Goal: Task Accomplishment & Management: Complete application form

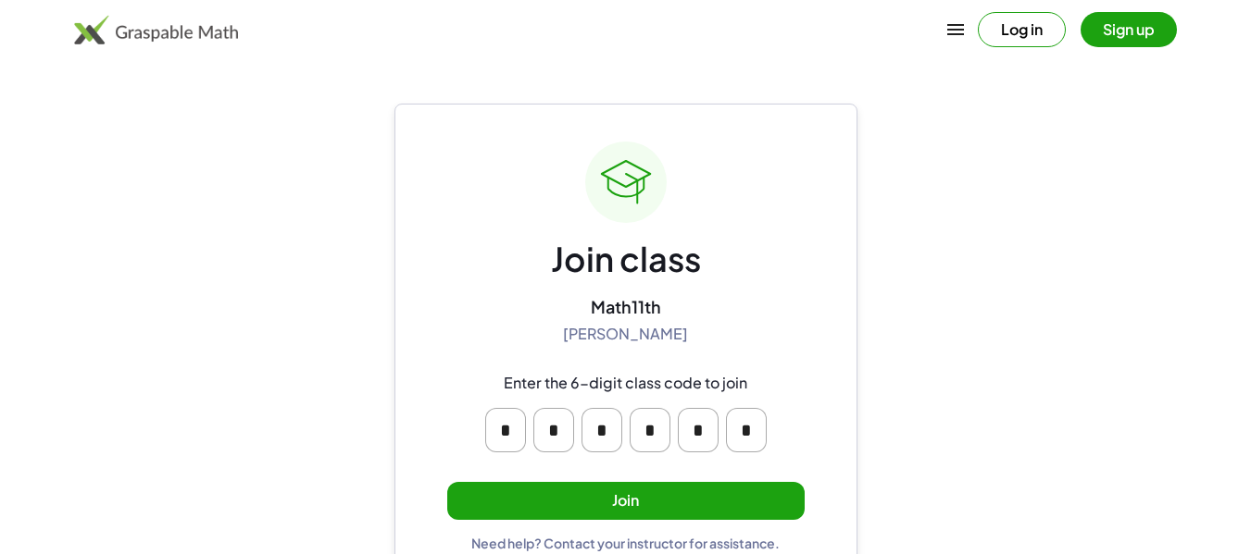
click at [1109, 19] on button "Sign up" at bounding box center [1128, 29] width 96 height 35
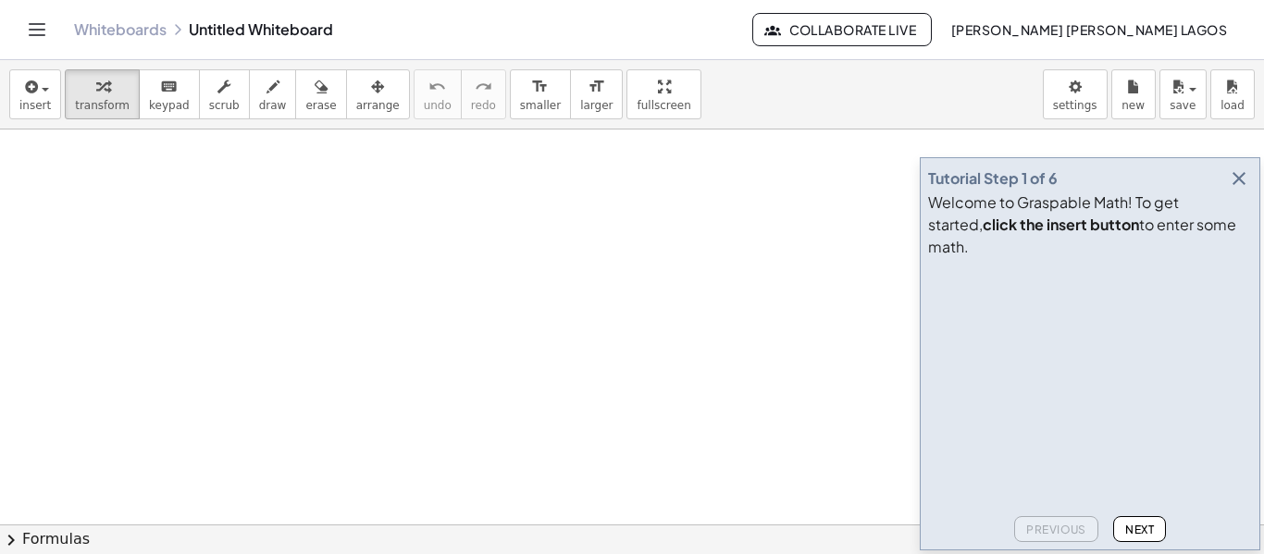
click at [1136, 527] on span "Next" at bounding box center [1140, 530] width 29 height 14
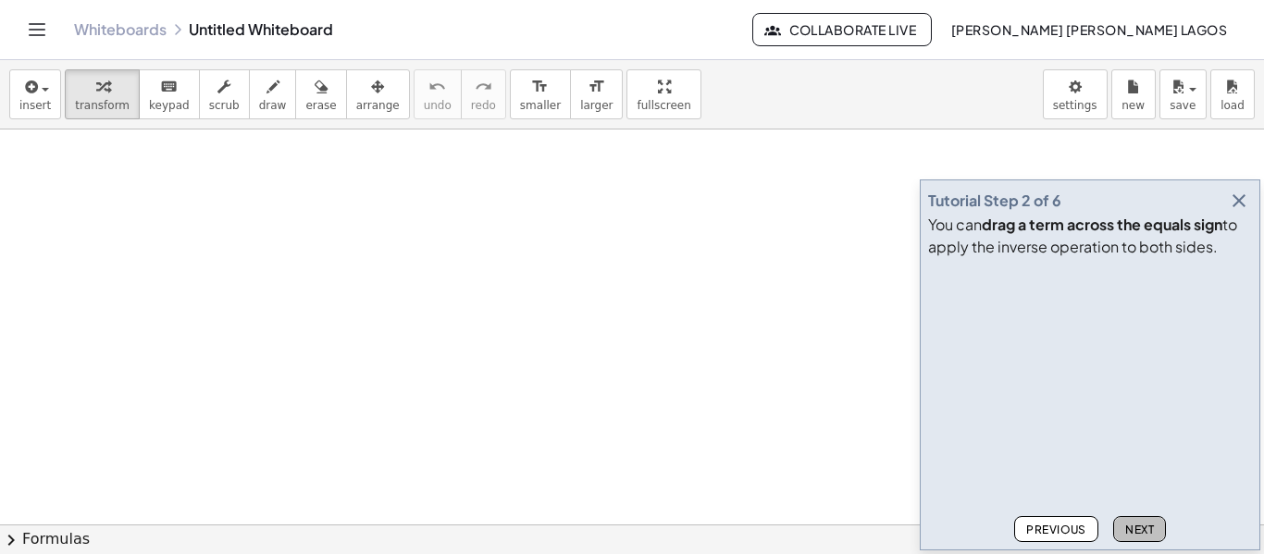
click at [1150, 527] on span "Next" at bounding box center [1140, 530] width 29 height 14
click at [1134, 519] on button "Next" at bounding box center [1140, 530] width 53 height 26
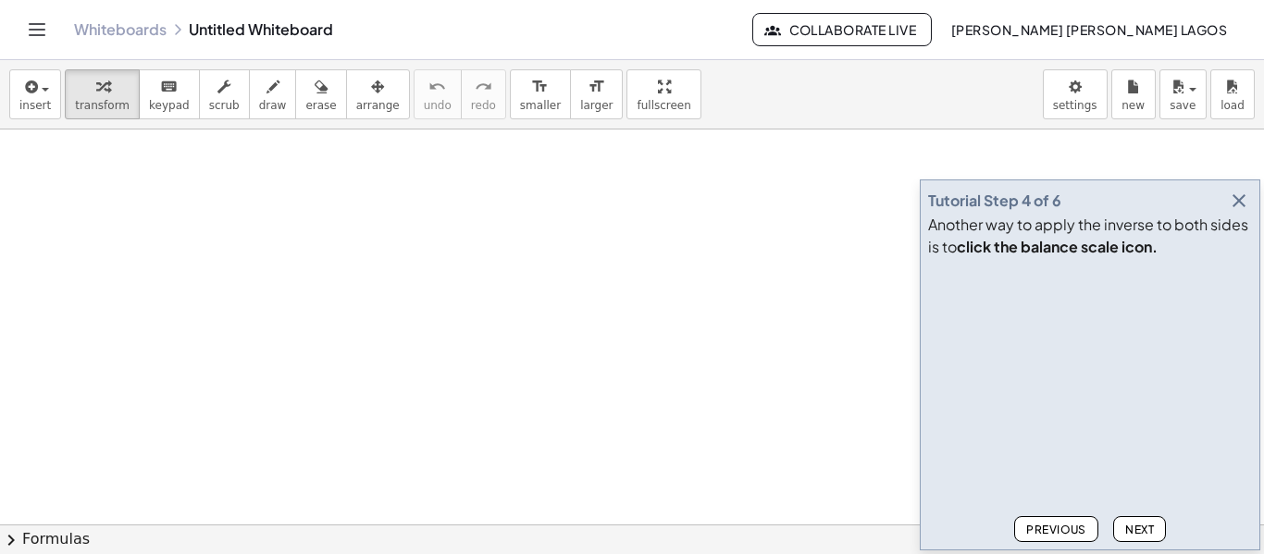
click at [1146, 528] on span "Next" at bounding box center [1140, 530] width 29 height 14
click at [1150, 526] on span "Next" at bounding box center [1140, 530] width 29 height 14
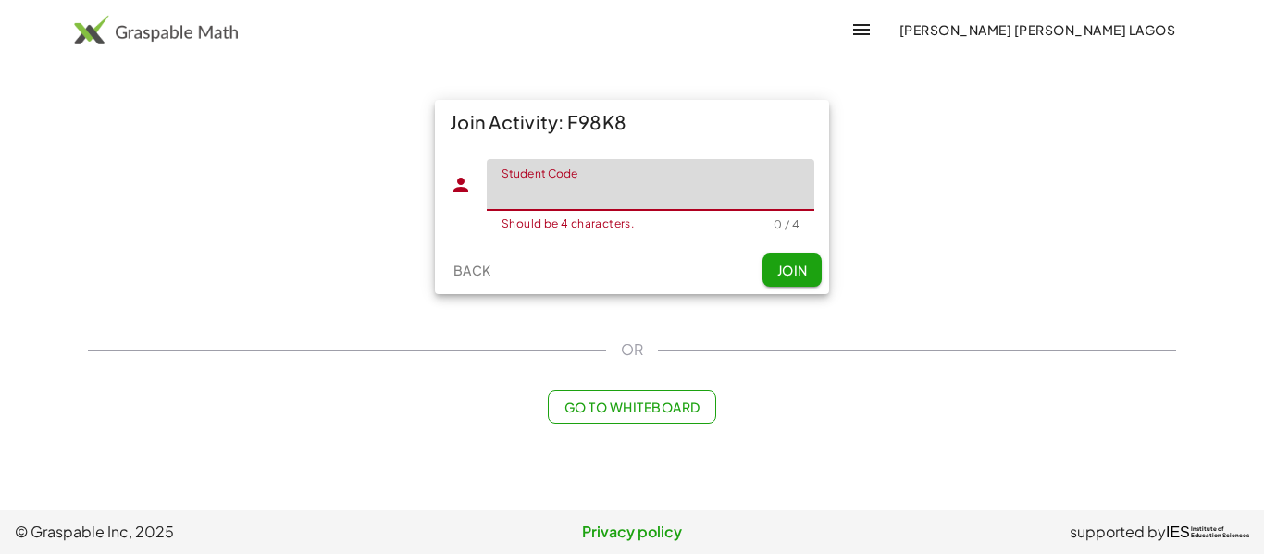
click at [694, 191] on input "Student Code" at bounding box center [651, 185] width 328 height 52
click at [600, 171] on input "Student Code" at bounding box center [651, 185] width 328 height 52
click at [816, 272] on button "Join" at bounding box center [792, 270] width 59 height 33
click at [719, 202] on input "*****" at bounding box center [651, 185] width 328 height 52
click at [515, 194] on input "*****" at bounding box center [651, 185] width 328 height 52
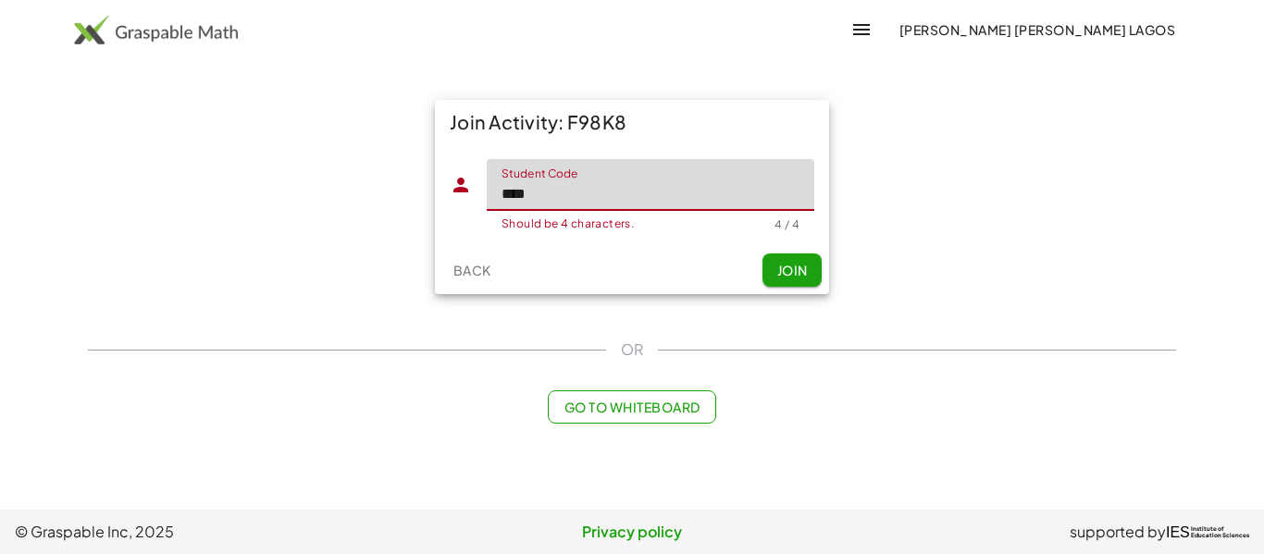
type input "****"
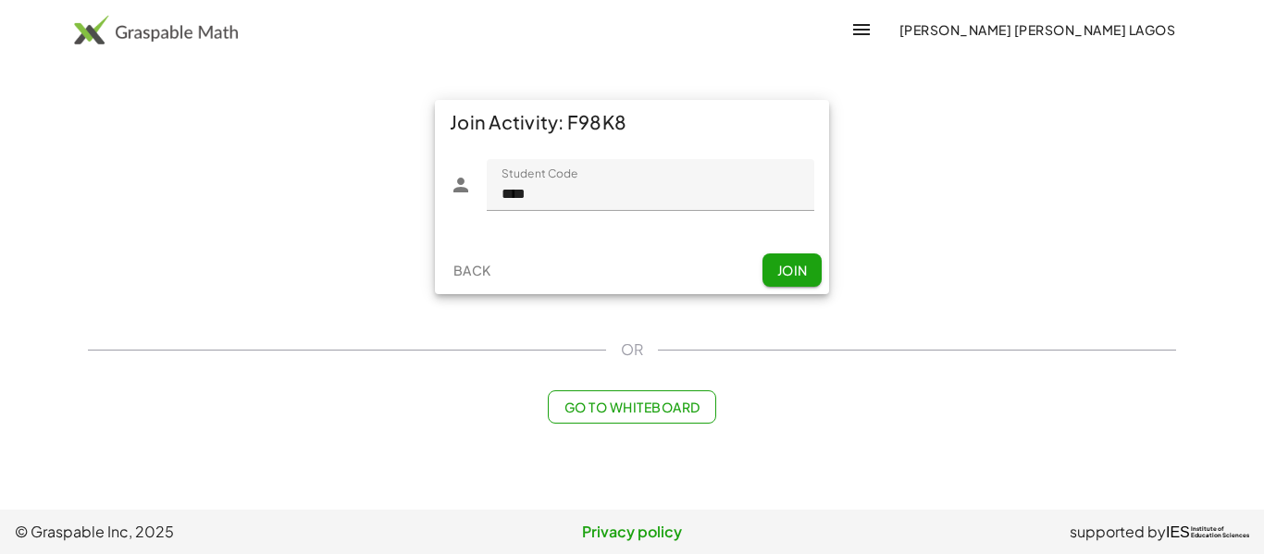
click at [830, 259] on div "Join Activity: F98K8 Student Code Student Code **** Should be 4 characters. 4 /…" at bounding box center [632, 197] width 417 height 217
click at [774, 272] on button "Join" at bounding box center [792, 270] width 59 height 33
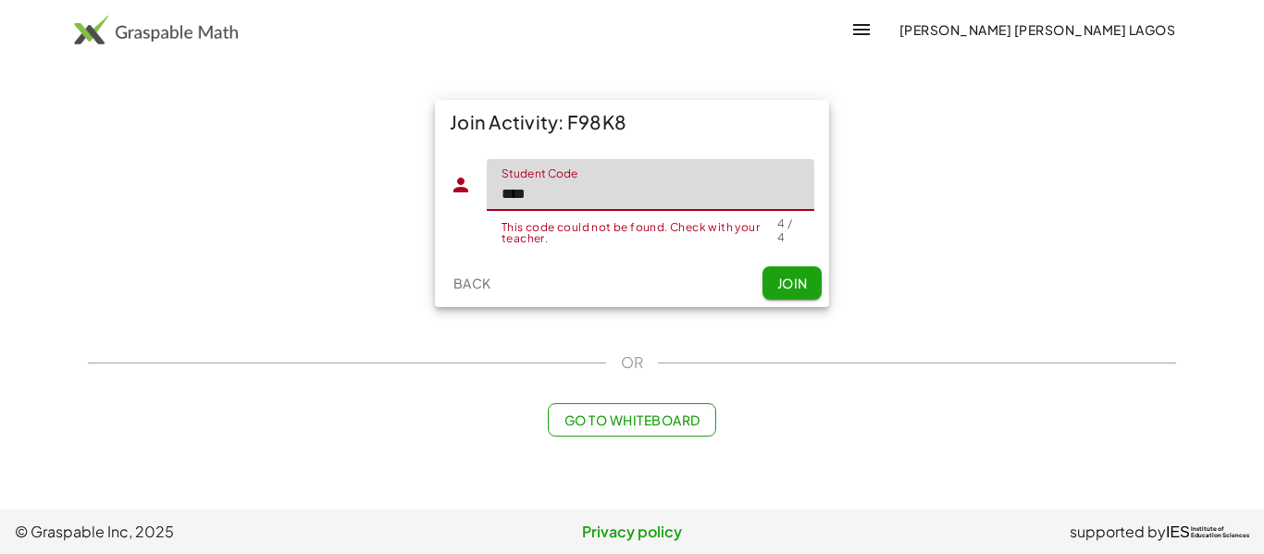
drag, startPoint x: 621, startPoint y: 175, endPoint x: 352, endPoint y: 178, distance: 269.4
click at [352, 178] on div "Join Activity: F98K8 Student Code Student Code **** This code could not be foun…" at bounding box center [632, 204] width 1111 height 230
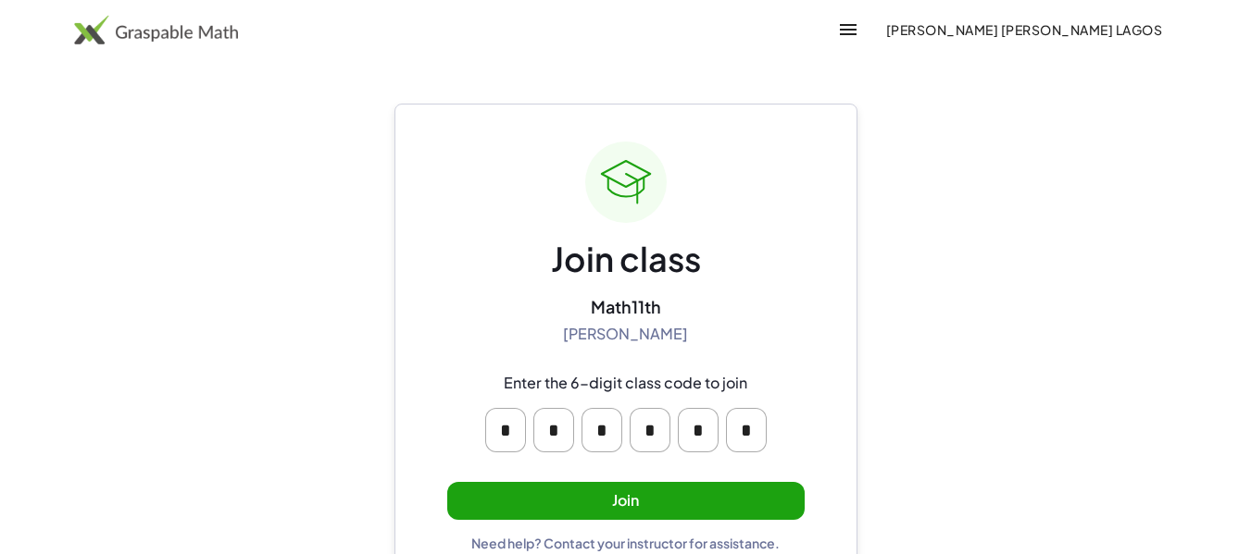
scroll to position [35, 0]
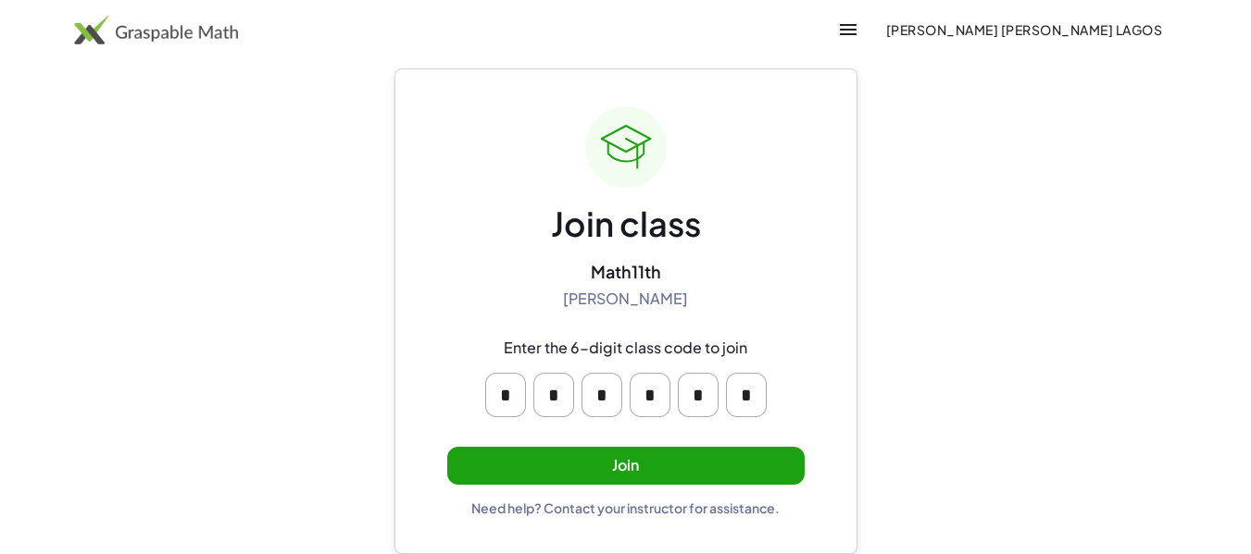
click at [518, 396] on input "*" at bounding box center [505, 395] width 41 height 44
click at [485, 394] on input "*" at bounding box center [505, 395] width 41 height 44
click at [579, 449] on button "Join" at bounding box center [625, 466] width 357 height 38
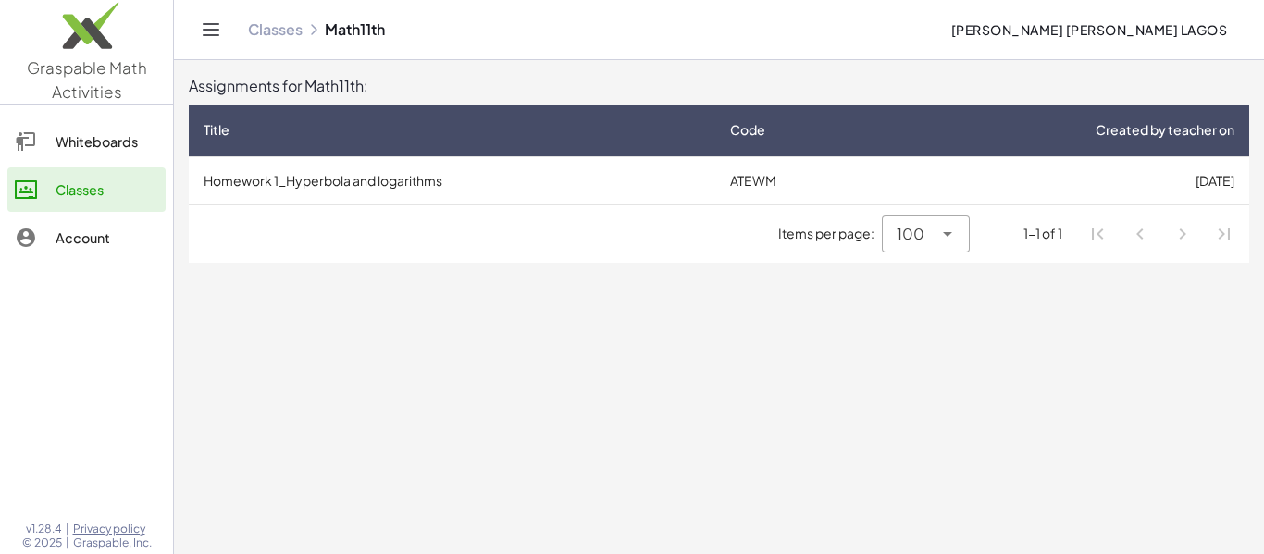
click at [529, 169] on td "Homework 1_Hyperbola and logarithms" at bounding box center [452, 180] width 527 height 48
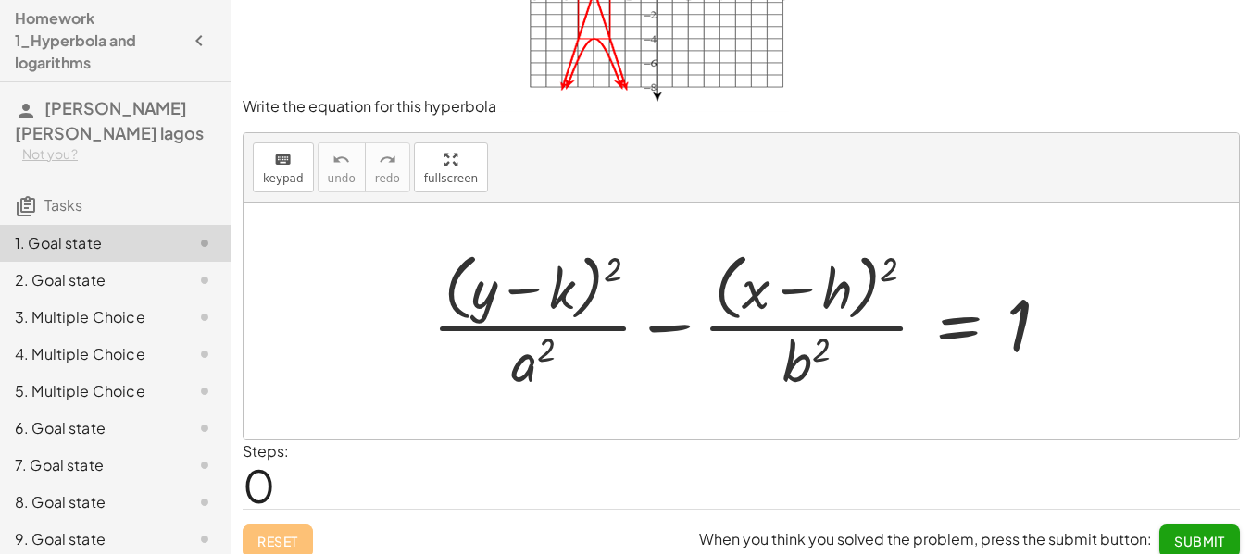
scroll to position [149, 0]
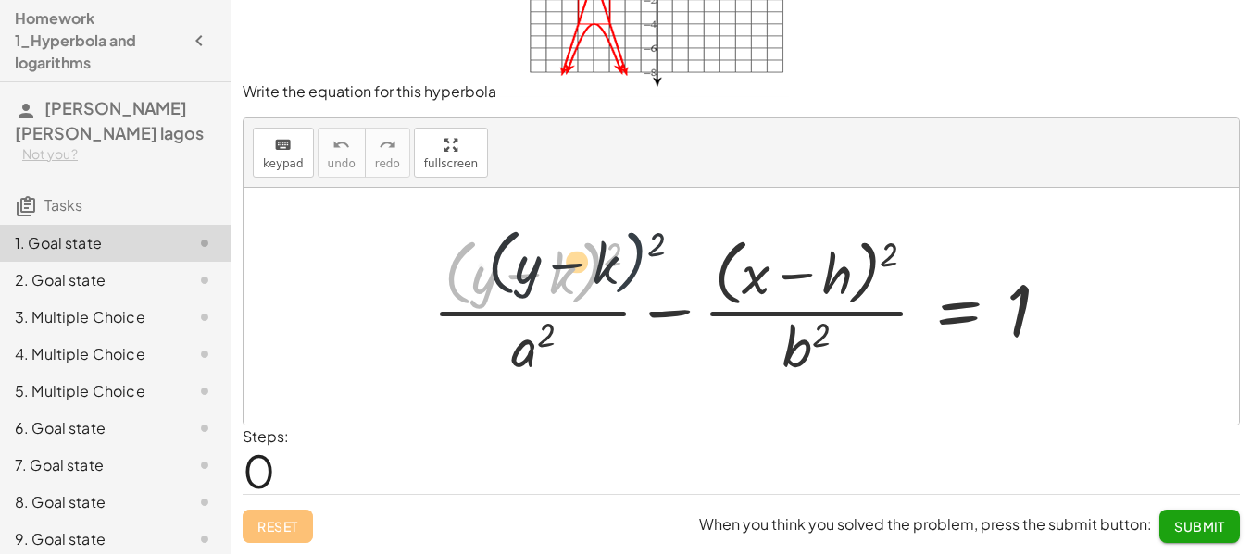
drag, startPoint x: 579, startPoint y: 289, endPoint x: 629, endPoint y: 277, distance: 51.4
click at [629, 277] on div at bounding box center [748, 305] width 651 height 151
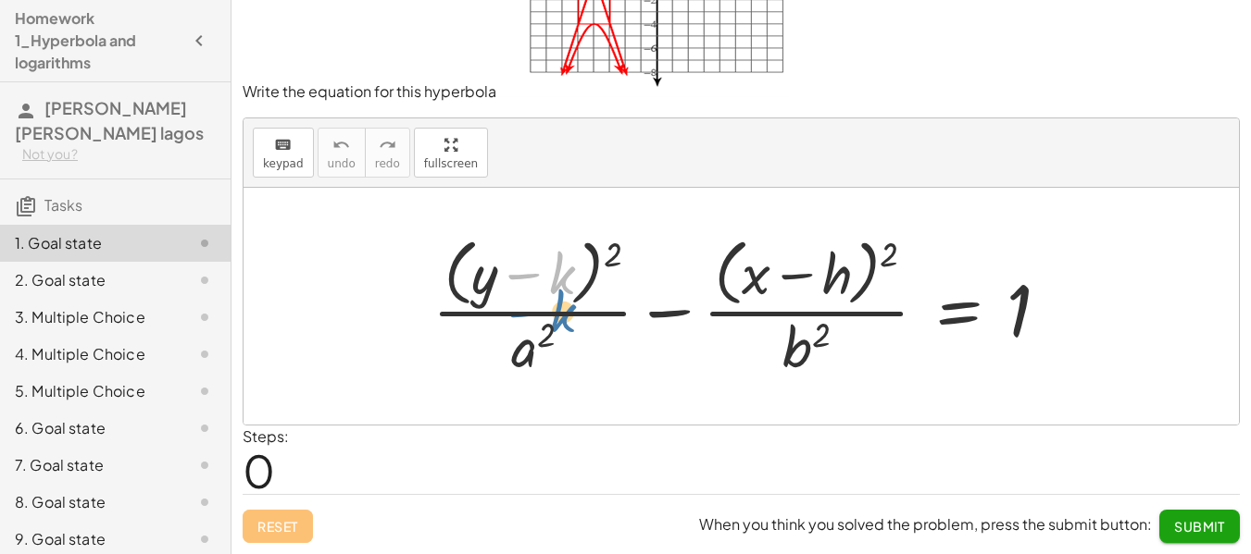
drag, startPoint x: 562, startPoint y: 260, endPoint x: 557, endPoint y: 293, distance: 33.6
click at [561, 299] on div at bounding box center [748, 305] width 651 height 151
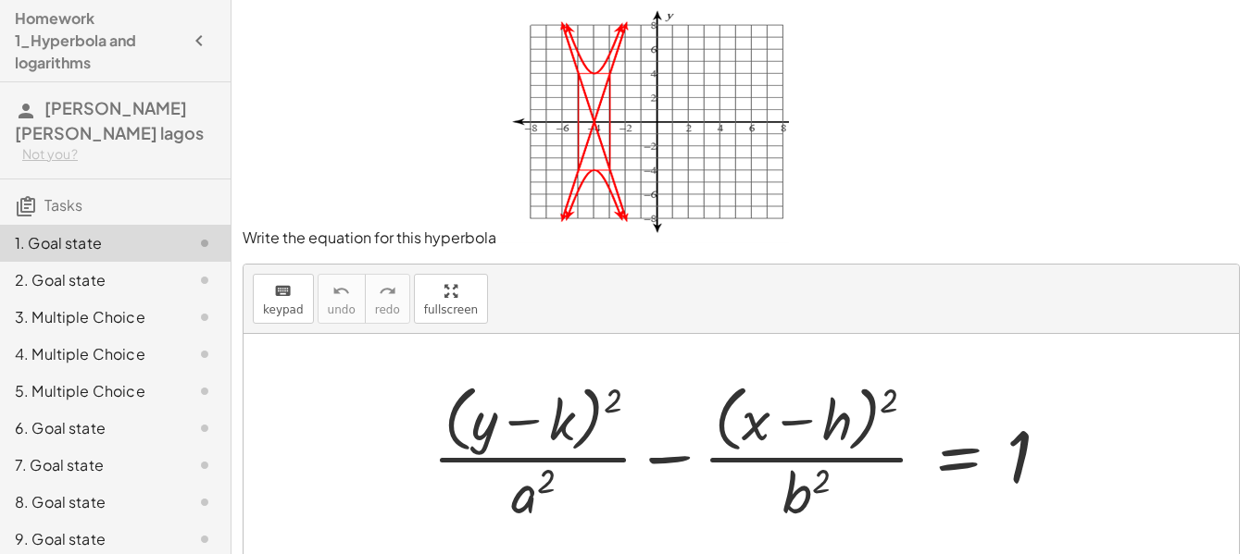
scroll to position [0, 0]
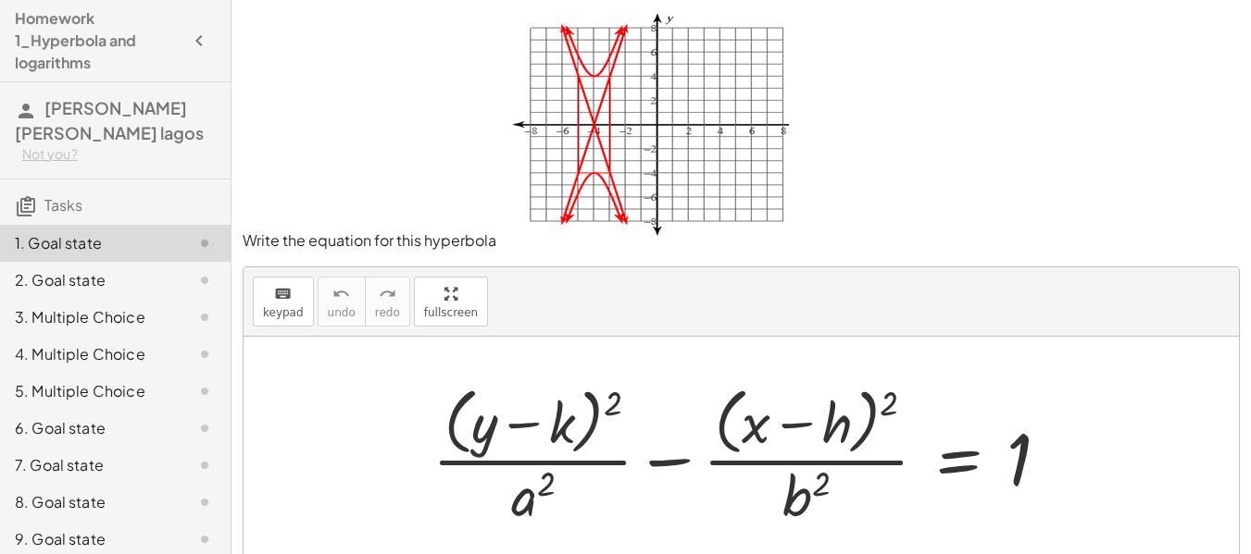
click at [832, 406] on div at bounding box center [748, 455] width 651 height 151
click at [831, 406] on div at bounding box center [748, 455] width 651 height 151
click at [843, 431] on div at bounding box center [748, 455] width 651 height 151
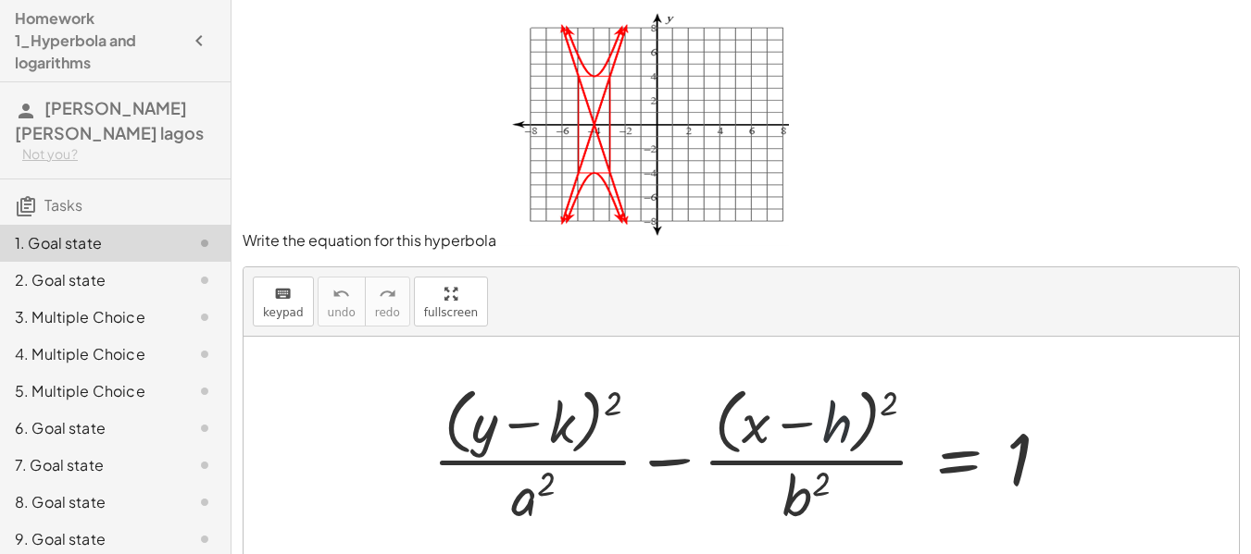
click at [843, 432] on div at bounding box center [748, 455] width 651 height 151
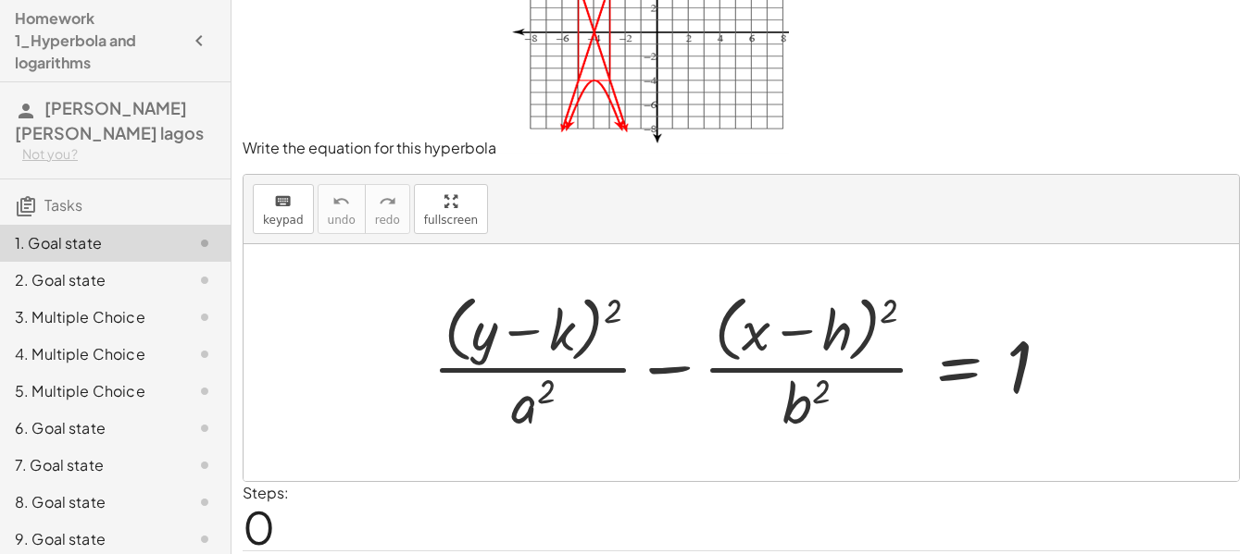
click at [1015, 352] on div at bounding box center [748, 362] width 651 height 151
click at [1002, 351] on div at bounding box center [748, 362] width 651 height 151
click at [993, 351] on div at bounding box center [748, 362] width 651 height 151
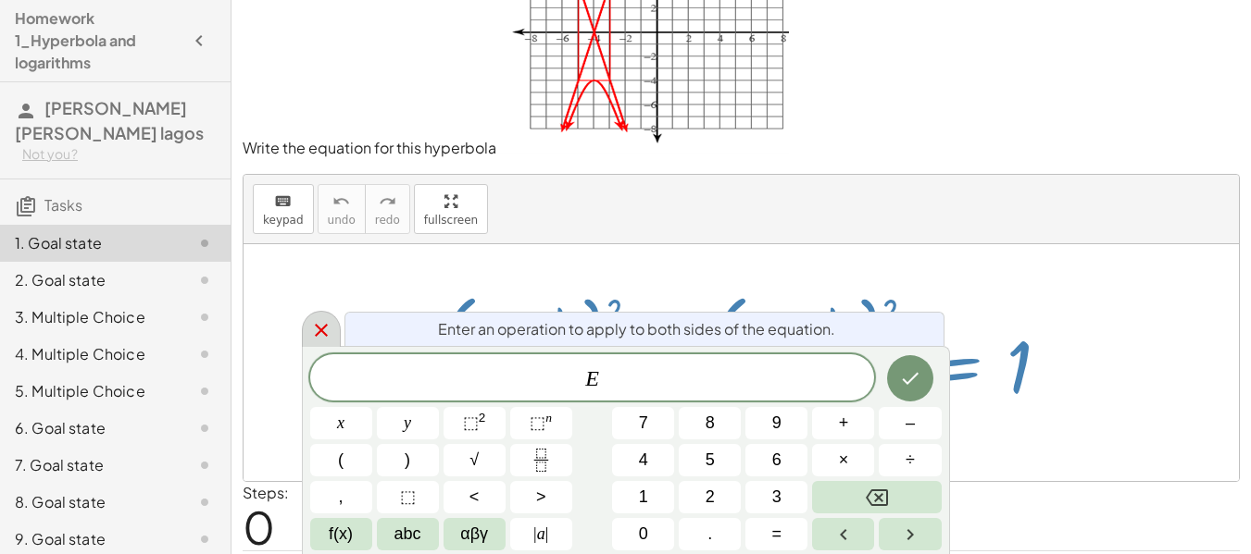
click at [316, 318] on div at bounding box center [321, 329] width 39 height 36
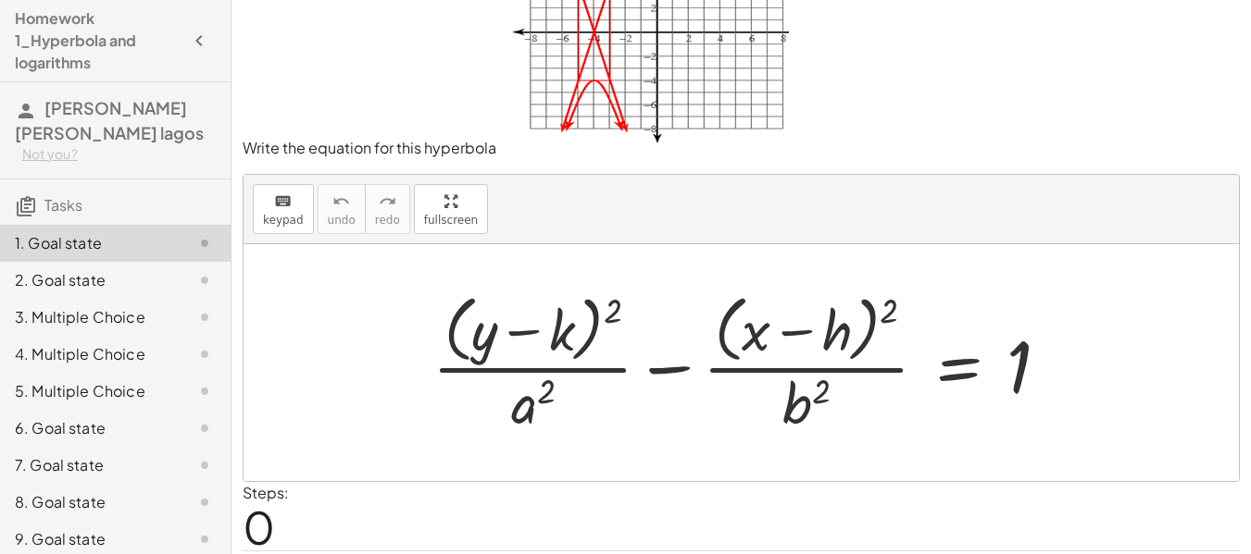
click at [828, 324] on div at bounding box center [748, 362] width 651 height 151
click at [829, 324] on div at bounding box center [748, 362] width 651 height 151
click at [834, 331] on div at bounding box center [748, 362] width 651 height 151
click at [834, 334] on div at bounding box center [748, 362] width 651 height 151
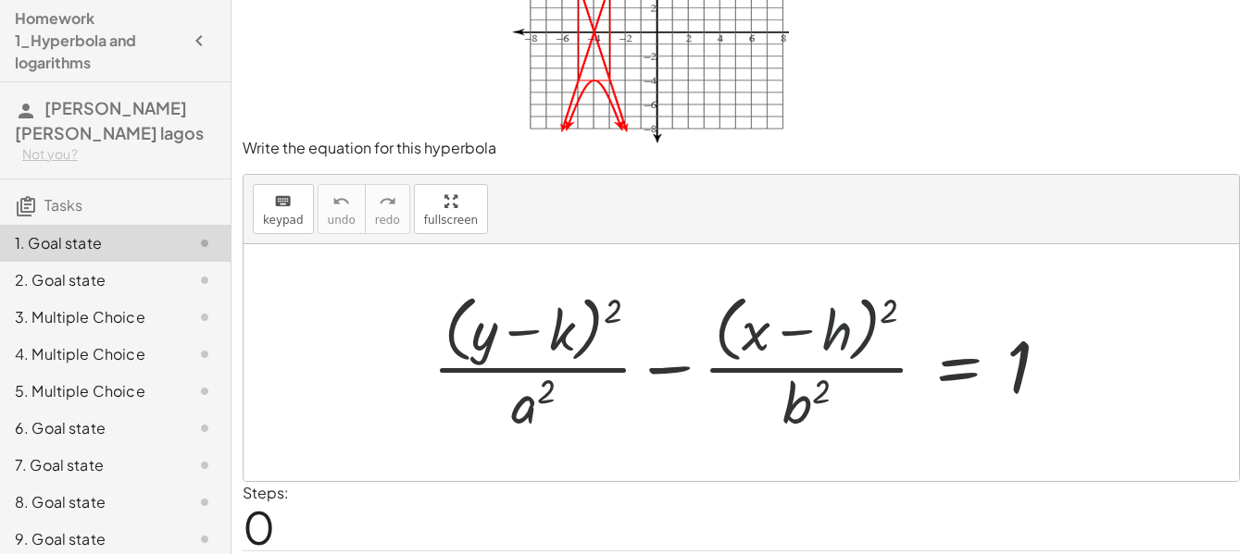
click at [836, 339] on div at bounding box center [748, 362] width 651 height 151
click at [753, 334] on div at bounding box center [748, 362] width 651 height 151
click at [754, 335] on div at bounding box center [748, 362] width 651 height 151
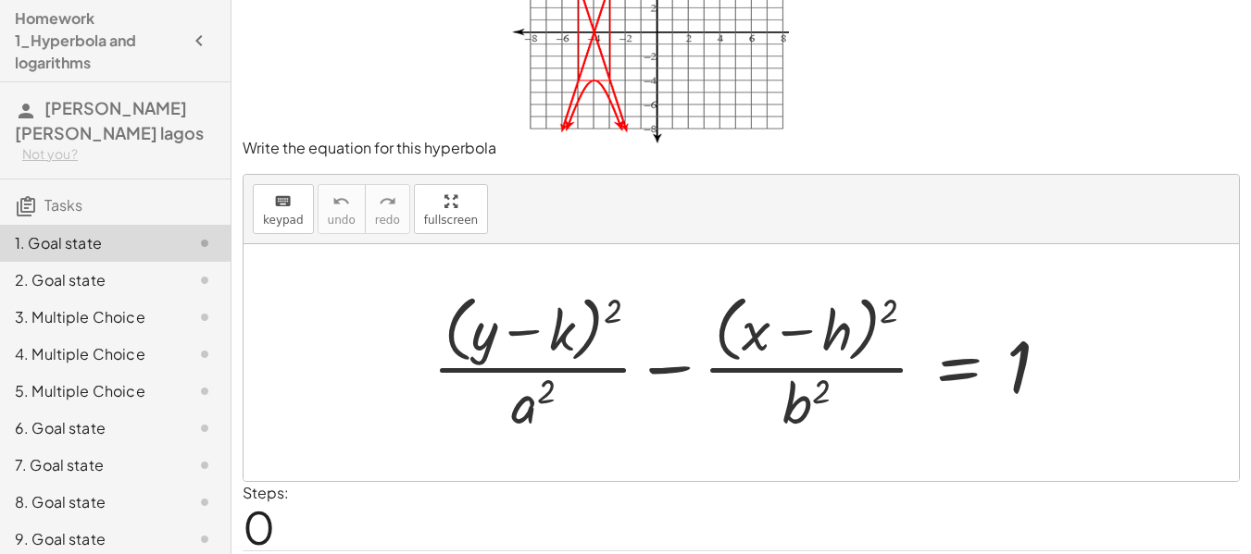
click at [754, 337] on div at bounding box center [748, 362] width 651 height 151
click at [757, 343] on div at bounding box center [748, 362] width 651 height 151
click at [490, 327] on div at bounding box center [748, 362] width 651 height 151
click at [492, 330] on div at bounding box center [748, 362] width 651 height 151
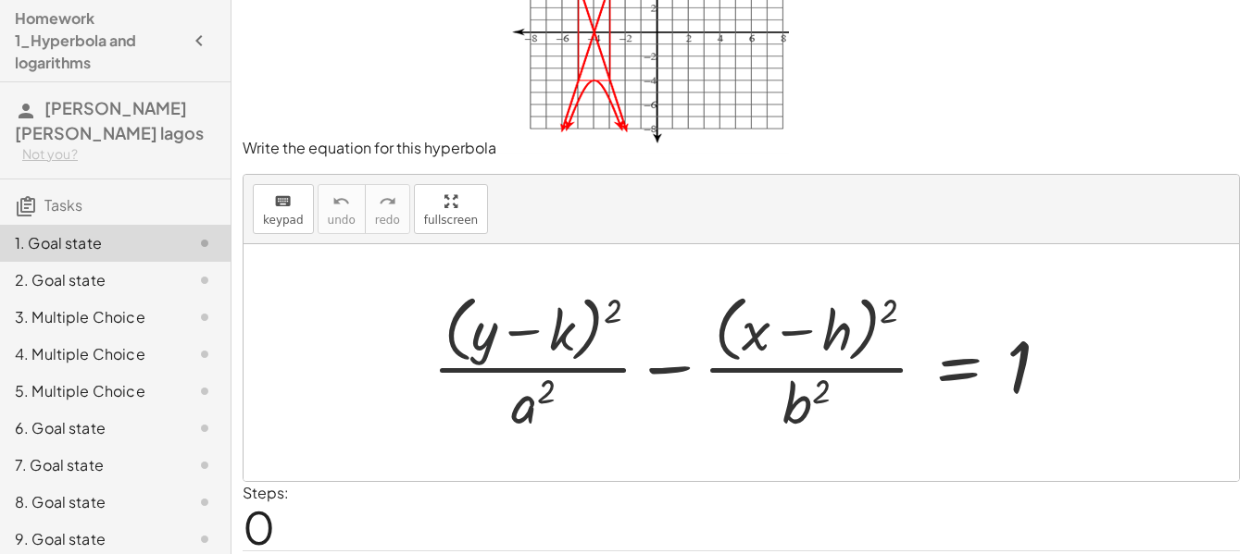
click at [533, 415] on div at bounding box center [748, 362] width 651 height 151
click at [521, 413] on div at bounding box center [748, 362] width 651 height 151
click at [524, 413] on div at bounding box center [748, 362] width 651 height 151
click at [529, 413] on div at bounding box center [748, 362] width 651 height 151
drag, startPoint x: 529, startPoint y: 416, endPoint x: 554, endPoint y: 422, distance: 25.8
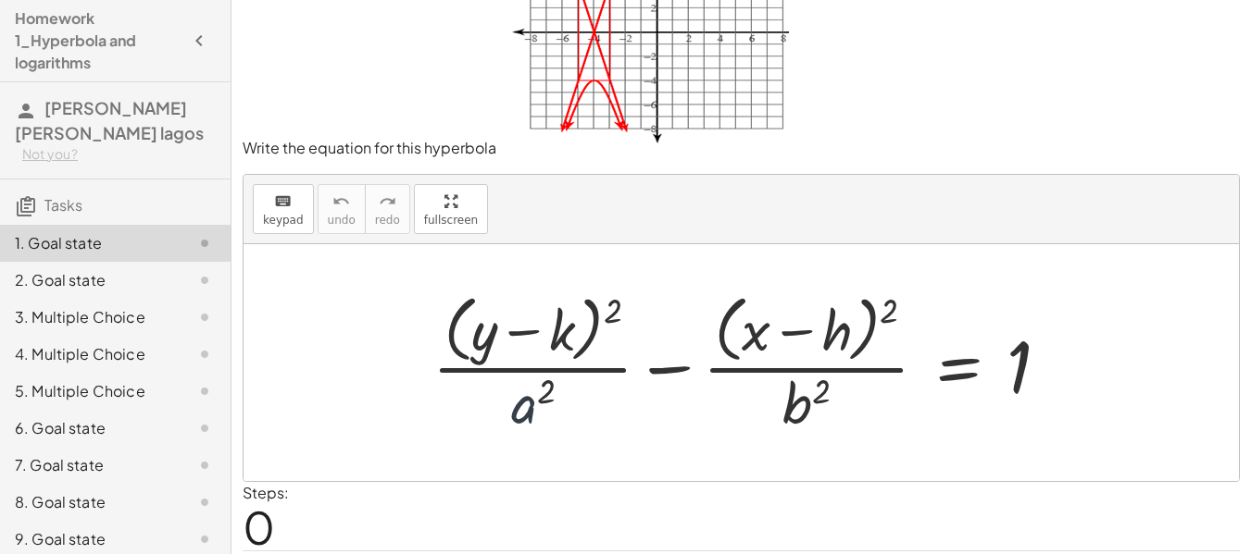
click at [531, 417] on div at bounding box center [748, 362] width 651 height 151
click at [554, 422] on div at bounding box center [748, 362] width 651 height 151
click at [555, 418] on div at bounding box center [748, 362] width 651 height 151
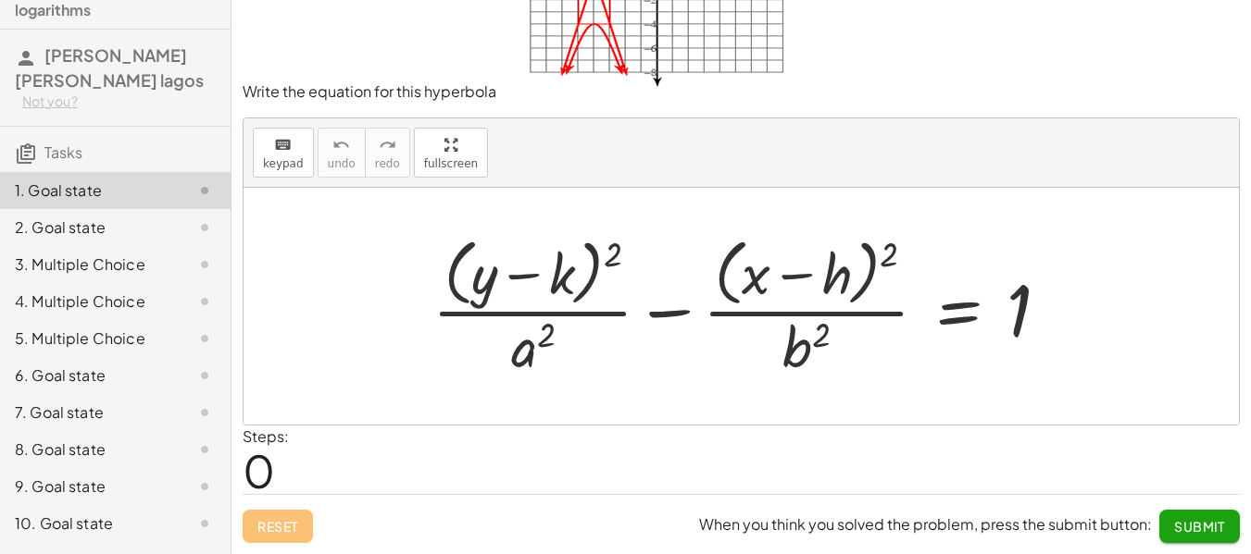
scroll to position [81, 0]
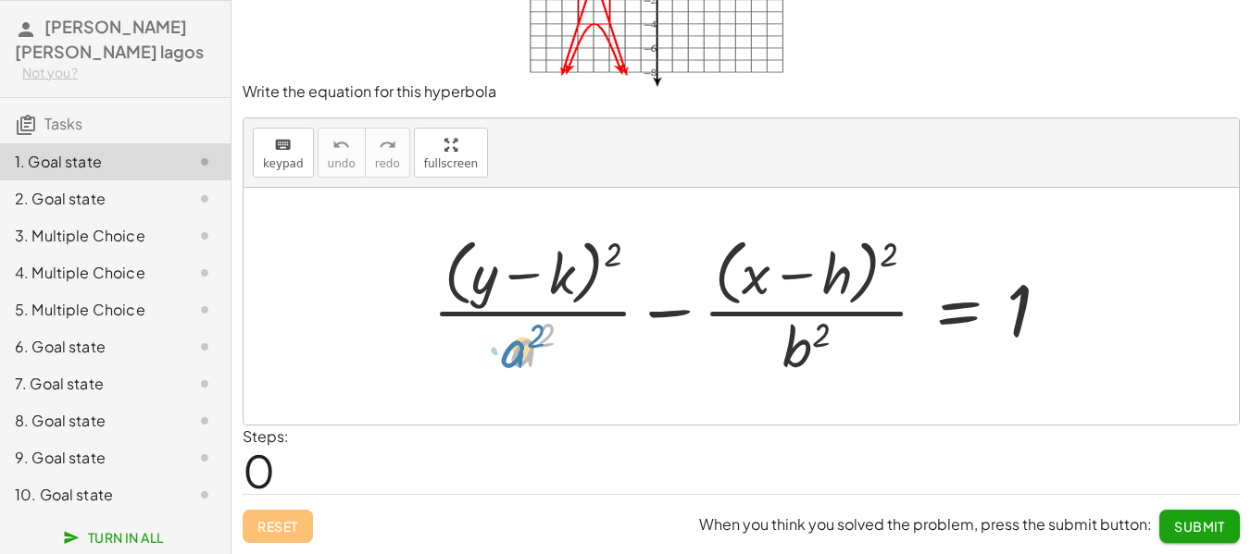
drag, startPoint x: 519, startPoint y: 357, endPoint x: 504, endPoint y: 362, distance: 16.4
click at [504, 362] on div at bounding box center [748, 305] width 651 height 151
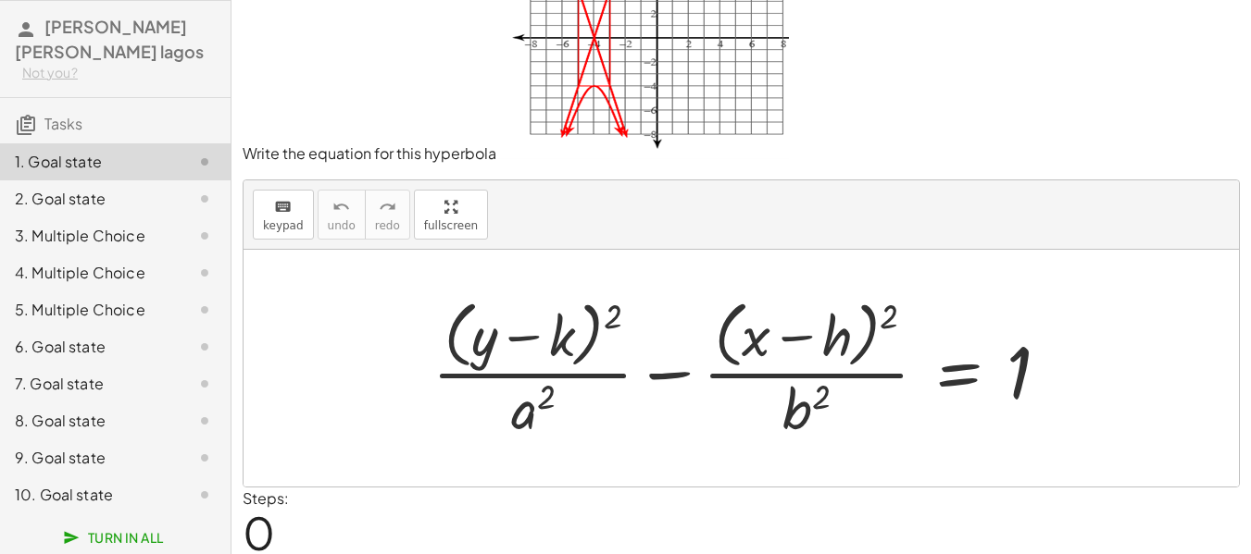
scroll to position [0, 0]
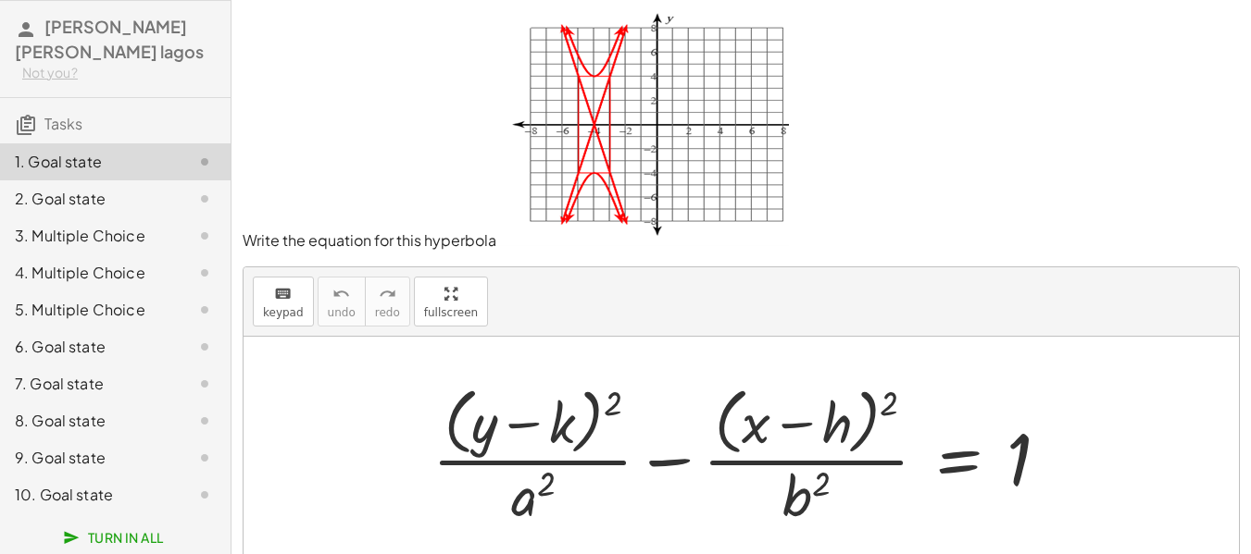
click at [563, 413] on div at bounding box center [748, 455] width 651 height 151
click at [564, 413] on div at bounding box center [748, 455] width 651 height 151
click at [567, 413] on div at bounding box center [748, 455] width 651 height 151
click at [567, 426] on div at bounding box center [748, 455] width 651 height 151
click at [567, 435] on div at bounding box center [748, 455] width 651 height 151
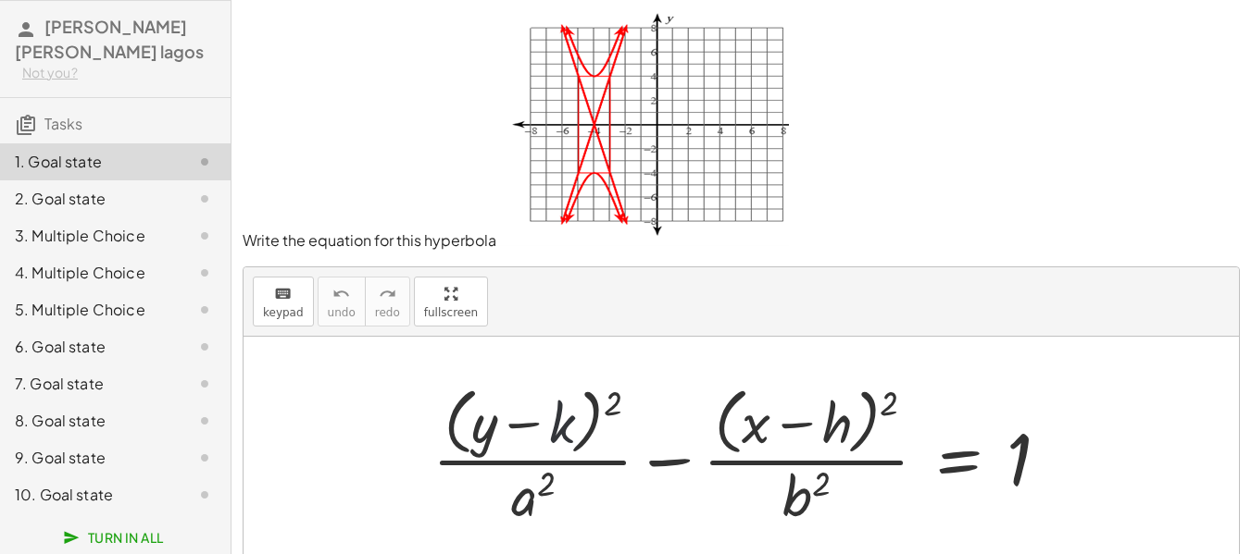
click at [567, 438] on div at bounding box center [748, 455] width 651 height 151
click at [561, 436] on div at bounding box center [748, 455] width 651 height 151
click at [560, 436] on div at bounding box center [748, 455] width 651 height 151
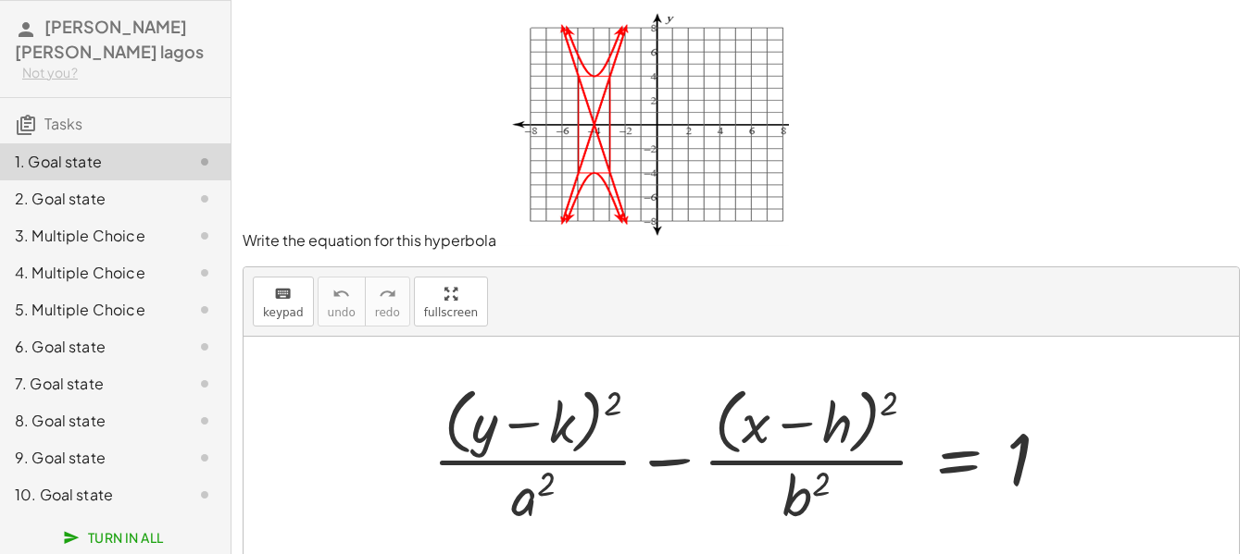
click at [810, 509] on div at bounding box center [748, 455] width 651 height 151
click at [810, 506] on div at bounding box center [748, 455] width 651 height 151
click at [804, 500] on div at bounding box center [748, 455] width 651 height 151
click at [768, 486] on div at bounding box center [748, 455] width 651 height 151
click at [285, 298] on icon "keyboard" at bounding box center [283, 294] width 18 height 22
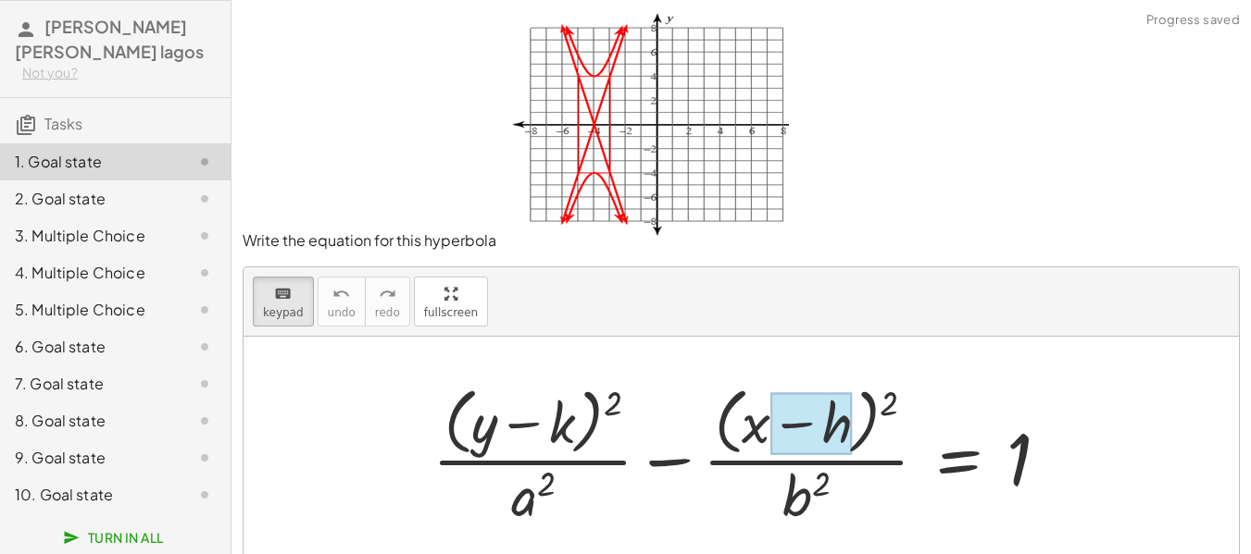
click at [842, 423] on div at bounding box center [810, 424] width 81 height 62
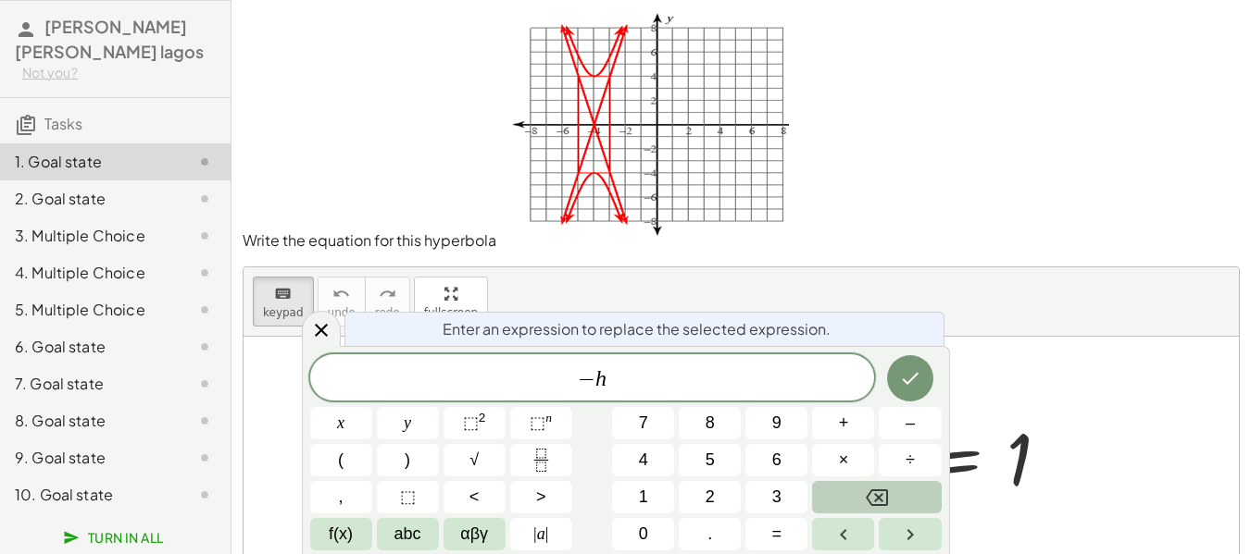
click at [867, 494] on icon "Backspace" at bounding box center [877, 498] width 22 height 22
click at [655, 454] on button "4" at bounding box center [643, 460] width 62 height 32
click at [912, 368] on icon "Done" at bounding box center [910, 379] width 22 height 22
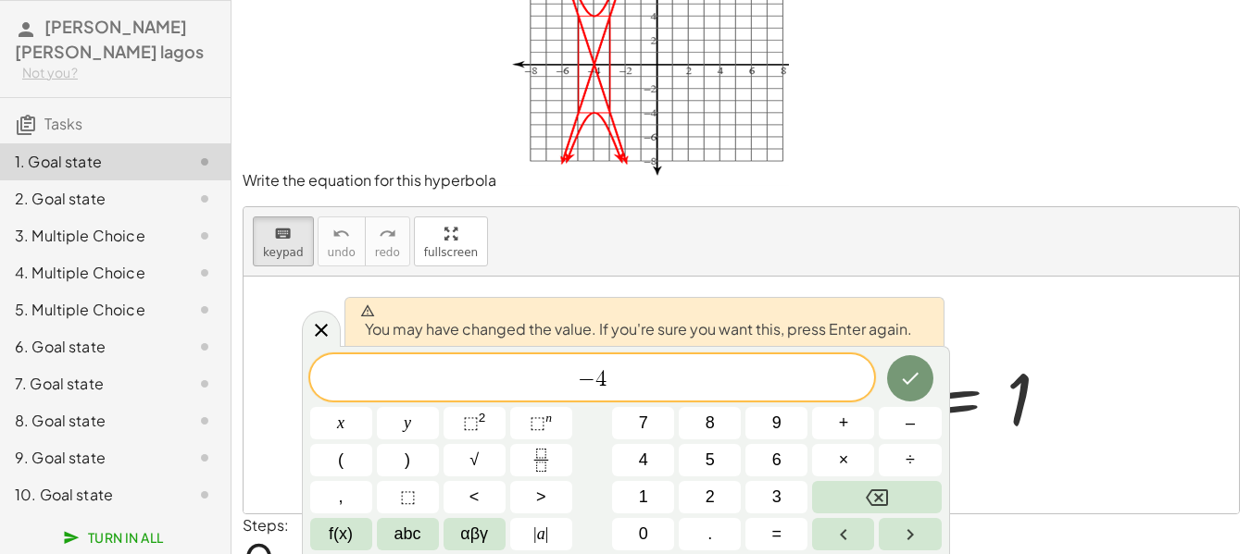
scroll to position [93, 0]
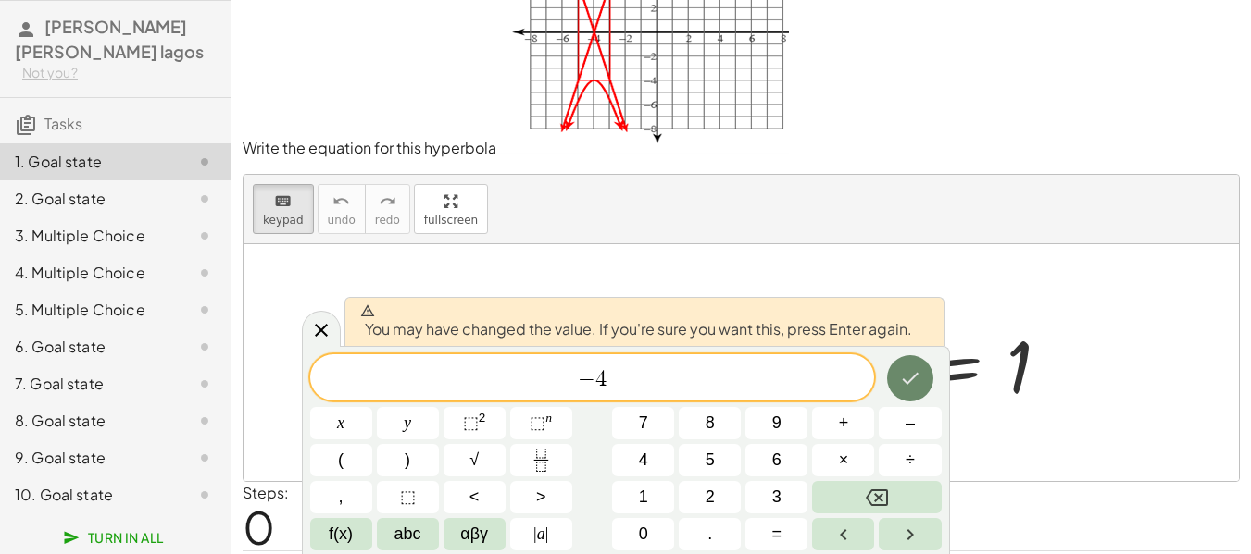
click at [916, 380] on icon "Done" at bounding box center [910, 379] width 22 height 22
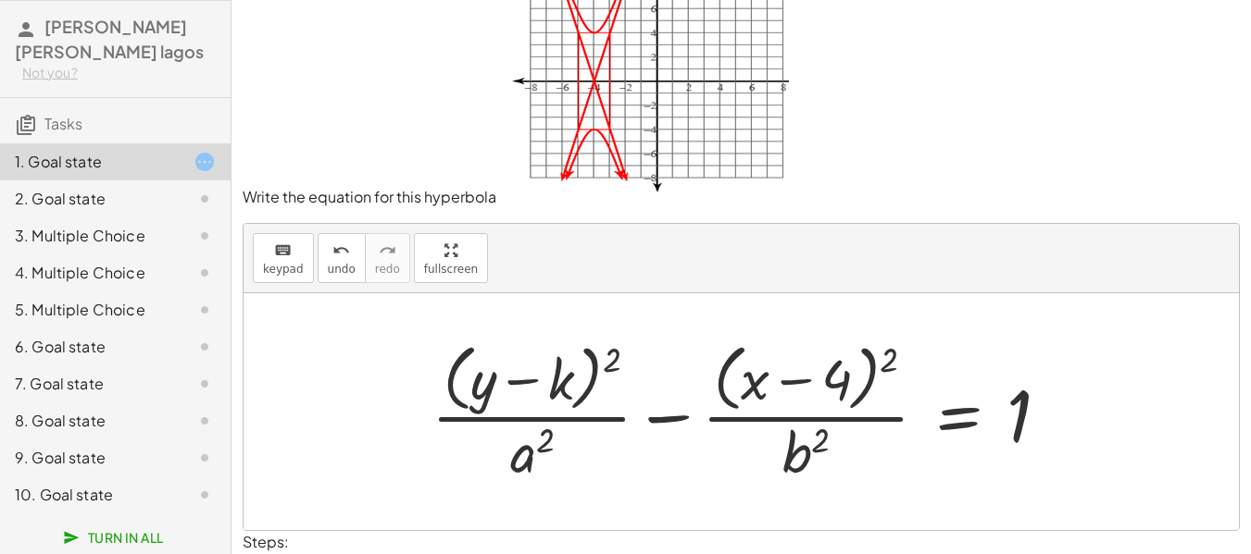
scroll to position [0, 0]
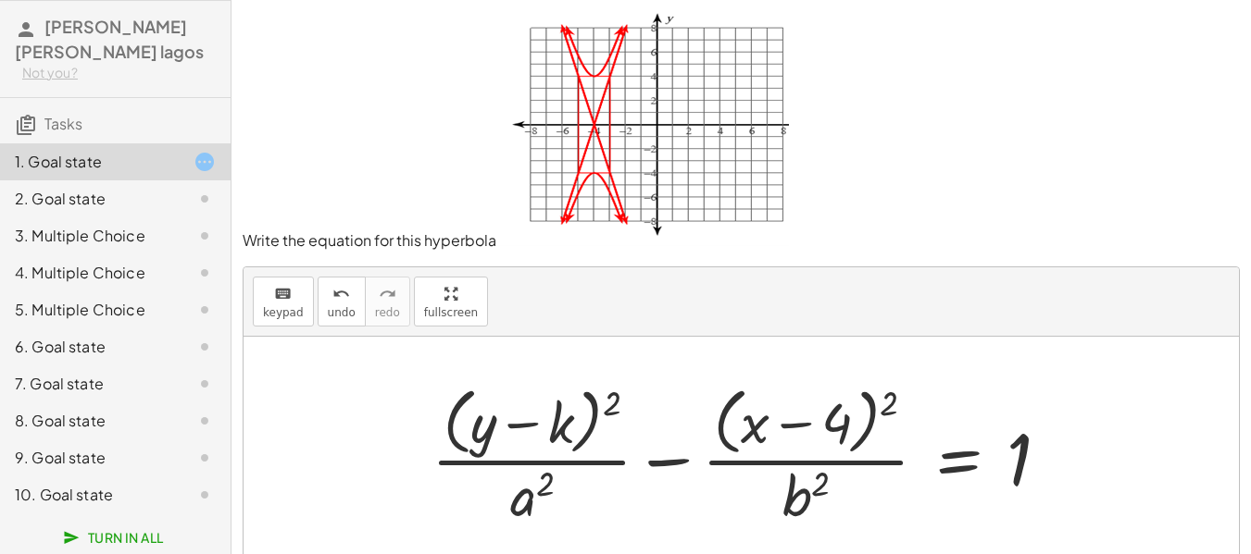
click at [542, 405] on div at bounding box center [748, 455] width 652 height 151
click at [565, 437] on div at bounding box center [748, 455] width 652 height 151
click at [565, 438] on div at bounding box center [748, 455] width 652 height 151
click at [564, 436] on div at bounding box center [748, 455] width 652 height 151
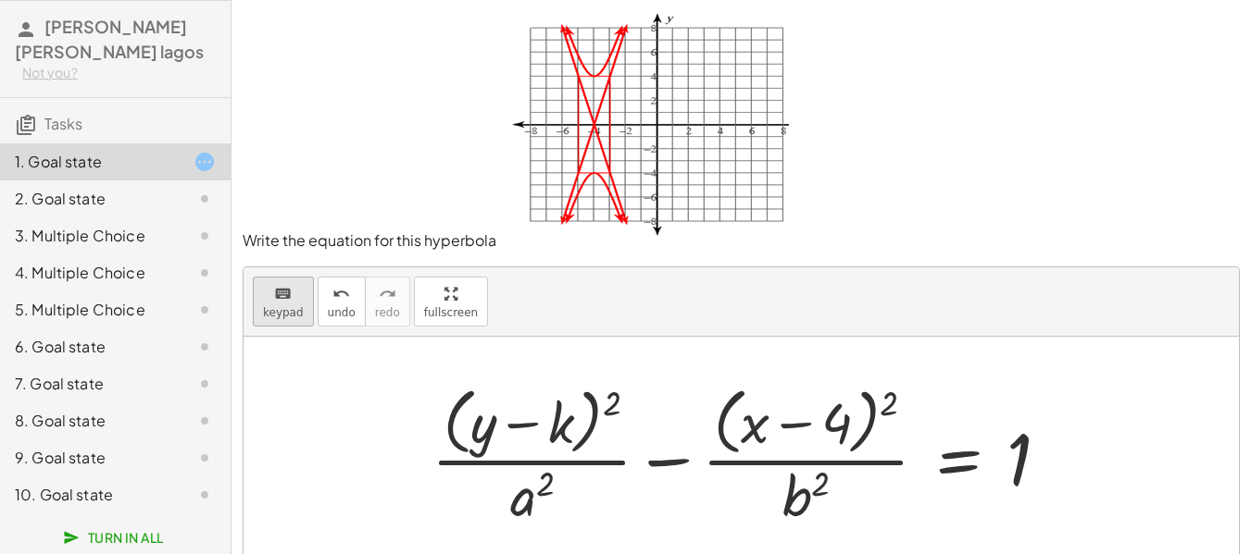
click at [267, 302] on div "keyboard" at bounding box center [283, 293] width 41 height 22
click at [568, 427] on div at bounding box center [535, 424] width 78 height 62
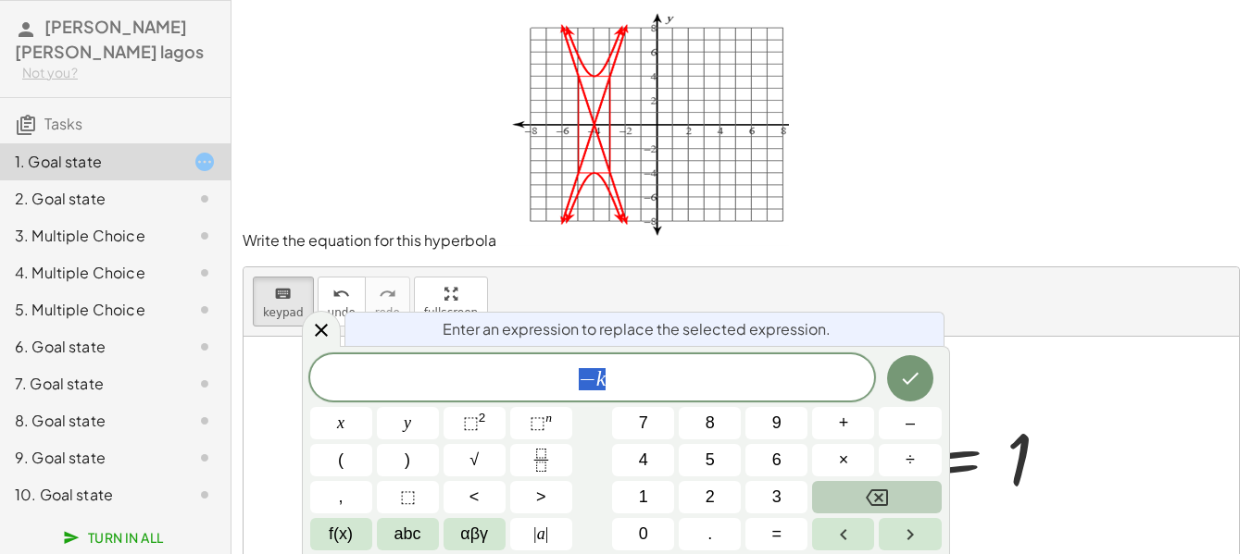
click at [905, 501] on button "Backspace" at bounding box center [876, 497] width 129 height 32
click at [903, 374] on icon "Done" at bounding box center [910, 379] width 22 height 22
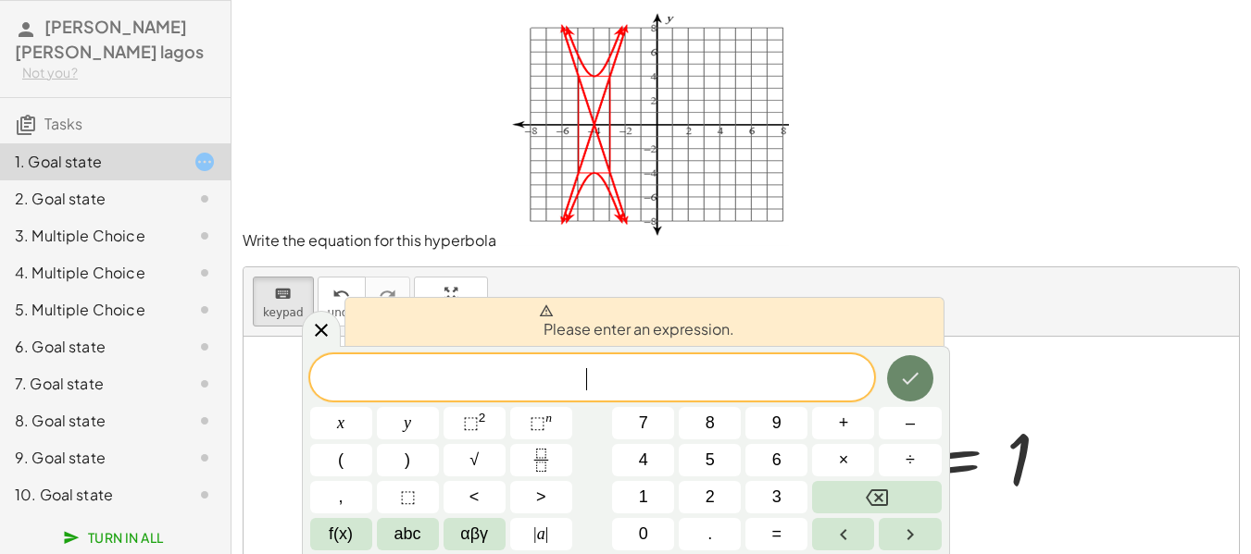
click at [903, 375] on icon "Done" at bounding box center [910, 379] width 22 height 22
click at [906, 382] on icon "Done" at bounding box center [910, 379] width 17 height 12
click at [907, 381] on icon "Done" at bounding box center [910, 379] width 22 height 22
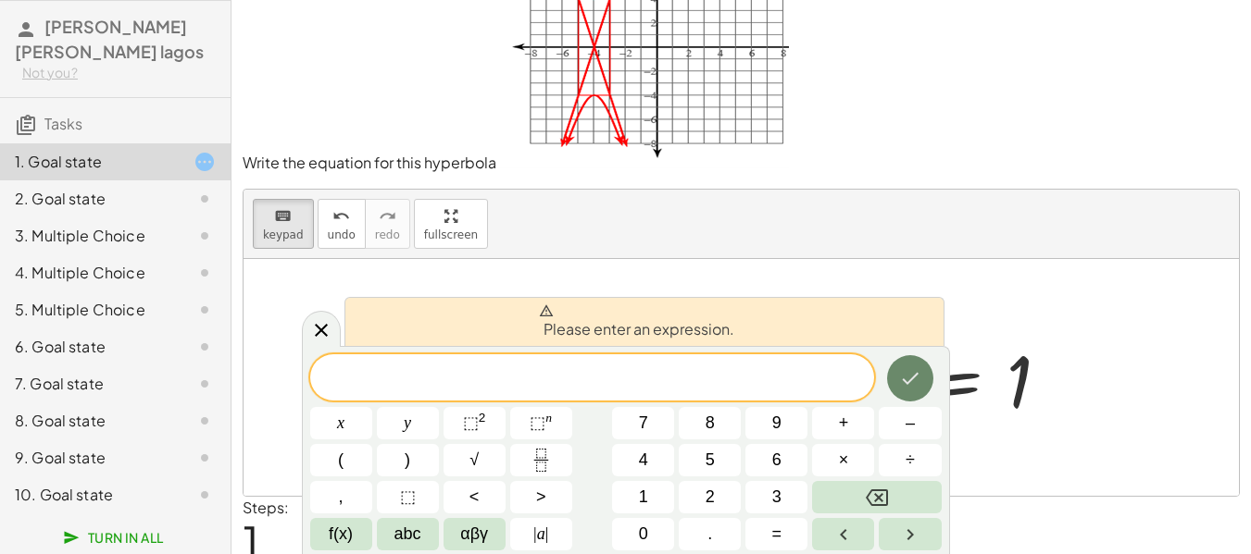
scroll to position [149, 0]
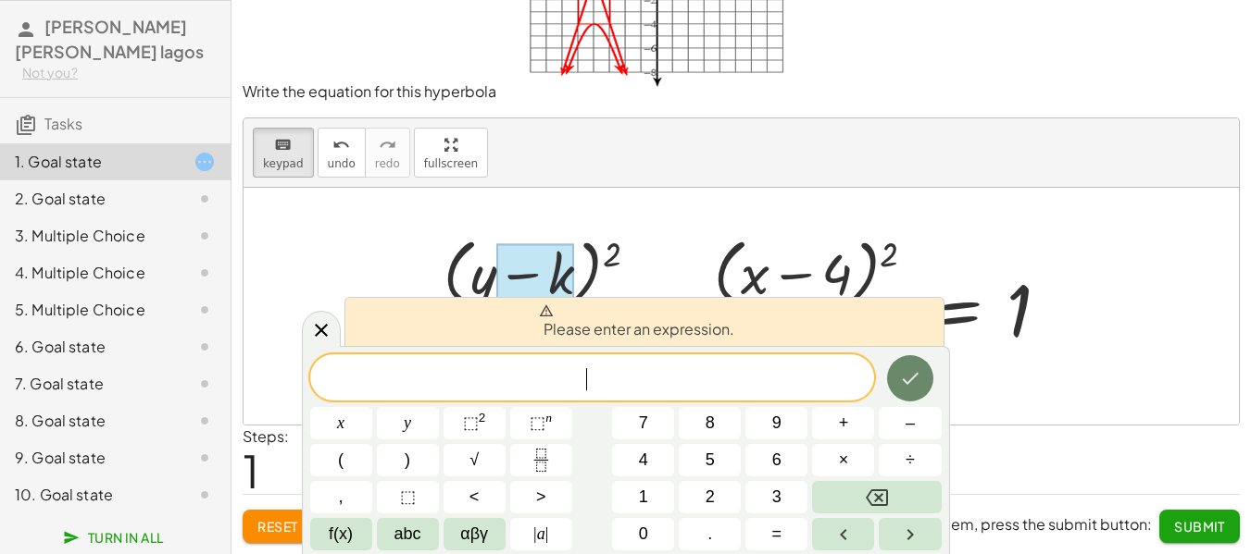
click at [913, 399] on button "Done" at bounding box center [910, 378] width 46 height 46
click at [904, 382] on icon "Done" at bounding box center [910, 379] width 17 height 12
click at [903, 429] on button "–" at bounding box center [909, 423] width 62 height 32
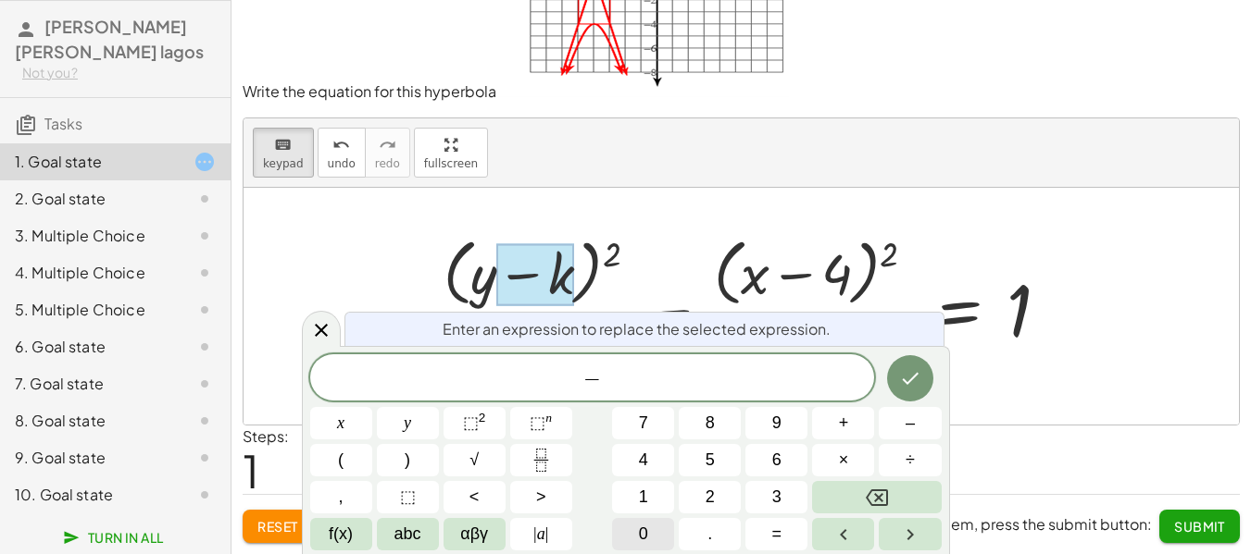
click at [647, 545] on span "0" at bounding box center [643, 534] width 9 height 25
click at [905, 389] on icon "Done" at bounding box center [910, 379] width 22 height 22
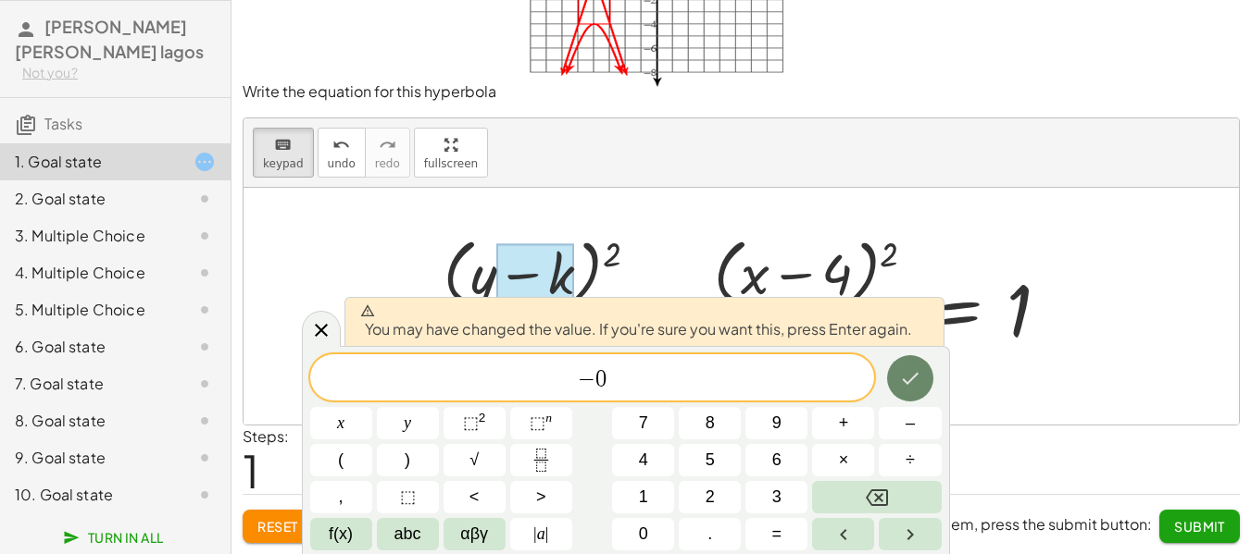
click at [906, 378] on icon "Done" at bounding box center [910, 379] width 22 height 22
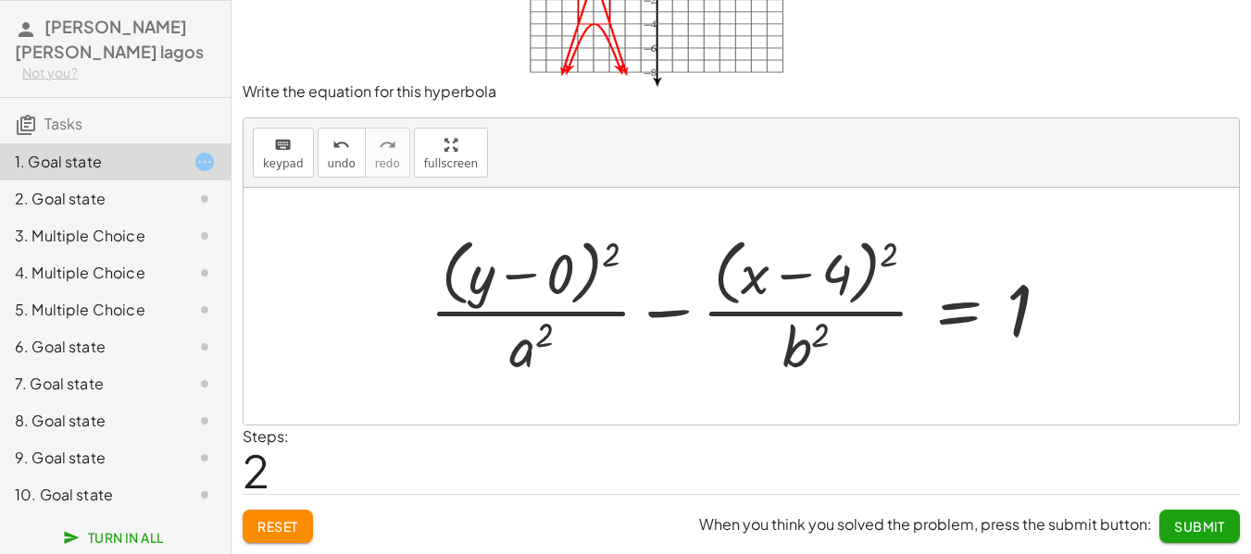
click at [906, 378] on div at bounding box center [746, 305] width 653 height 151
click at [0, 0] on icon "Done" at bounding box center [0, 0] width 0 height 0
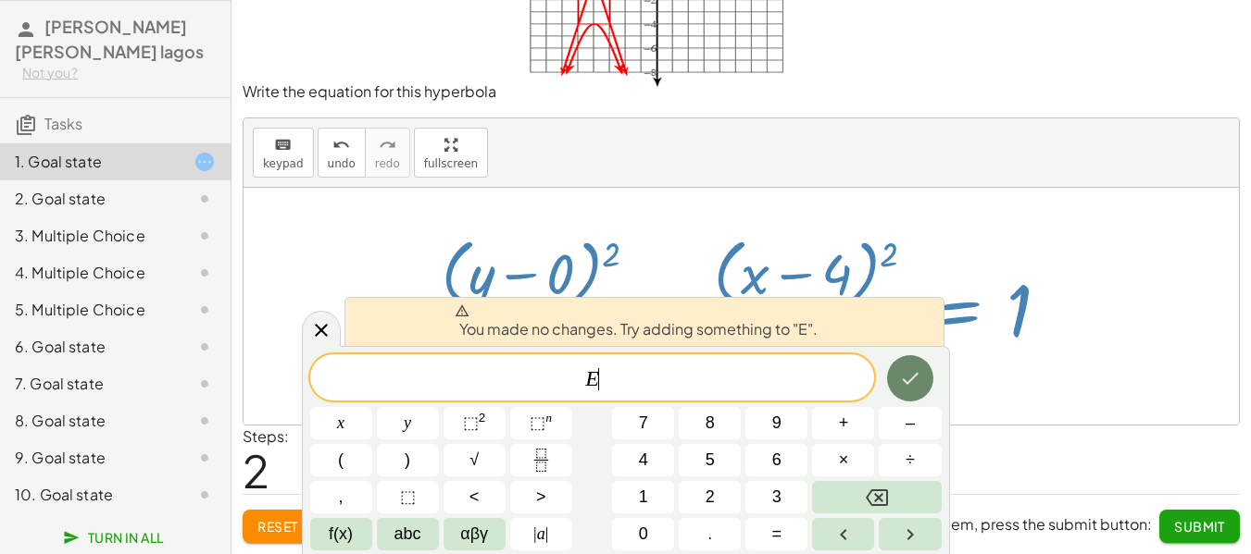
click at [903, 380] on icon "Done" at bounding box center [910, 379] width 17 height 12
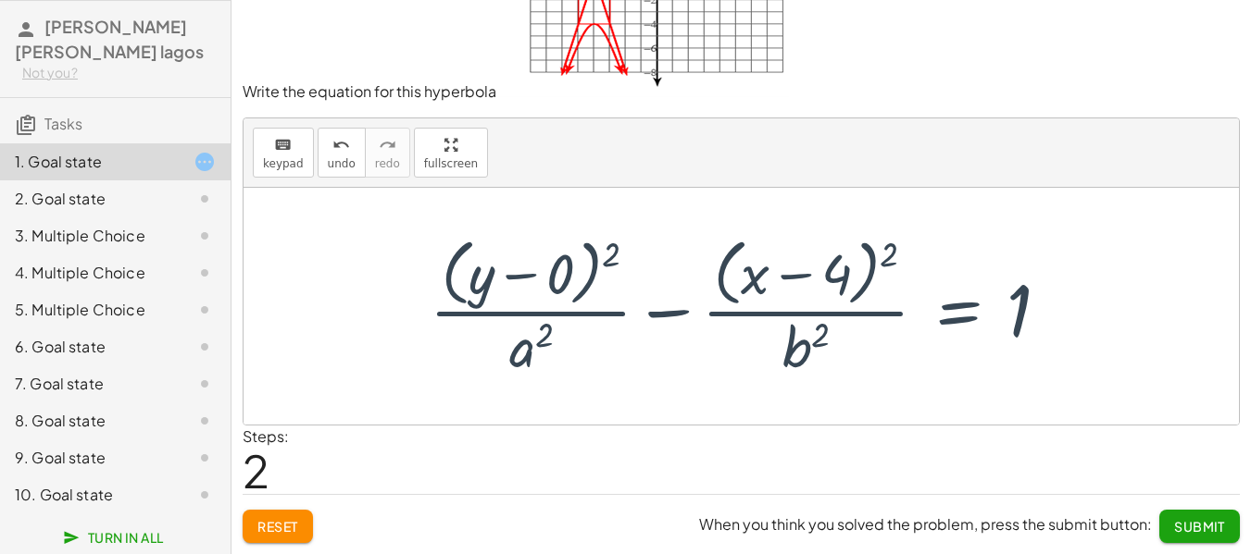
click at [914, 205] on div at bounding box center [740, 306] width 995 height 237
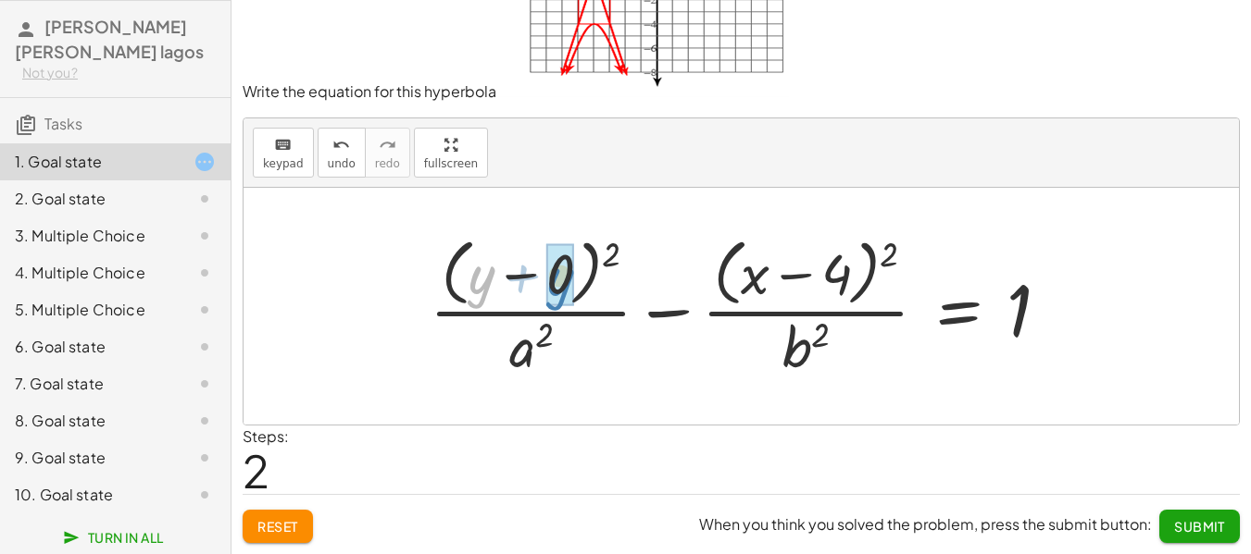
drag, startPoint x: 480, startPoint y: 275, endPoint x: 557, endPoint y: 277, distance: 77.8
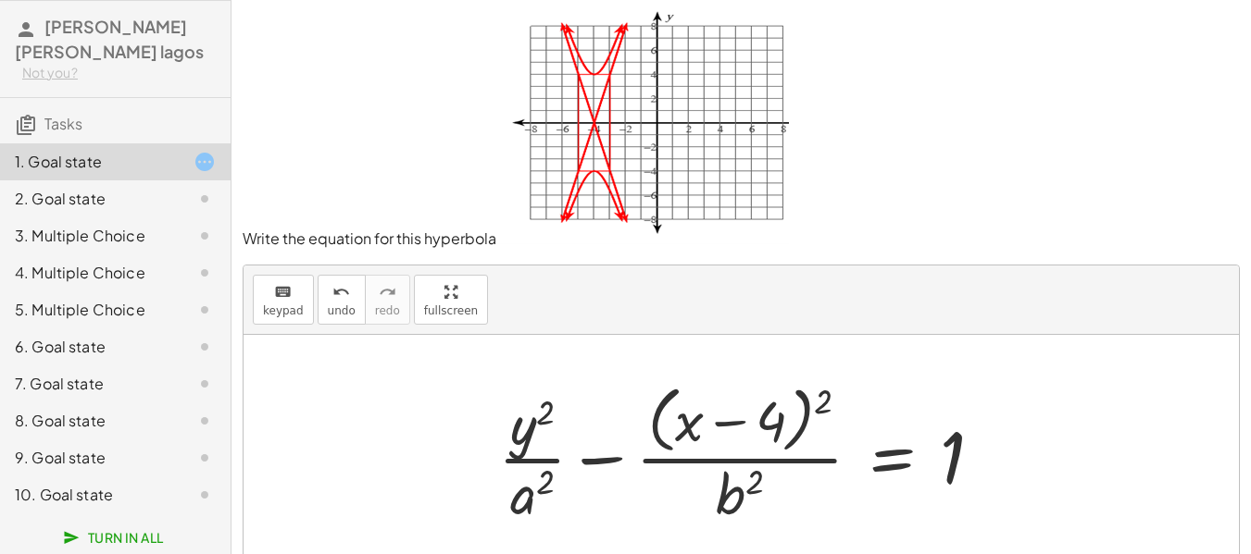
scroll to position [0, 0]
click at [529, 503] on div at bounding box center [748, 455] width 518 height 151
click at [530, 508] on div at bounding box center [748, 455] width 518 height 151
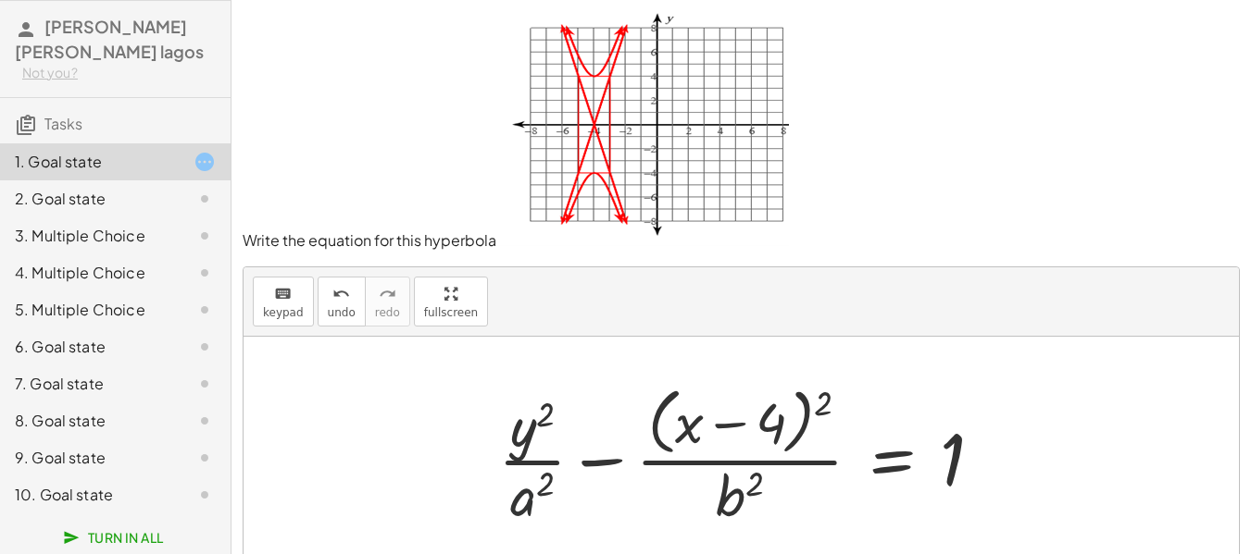
click at [530, 508] on div at bounding box center [748, 455] width 518 height 151
click at [523, 508] on div at bounding box center [748, 455] width 518 height 151
click at [522, 509] on div at bounding box center [748, 455] width 518 height 151
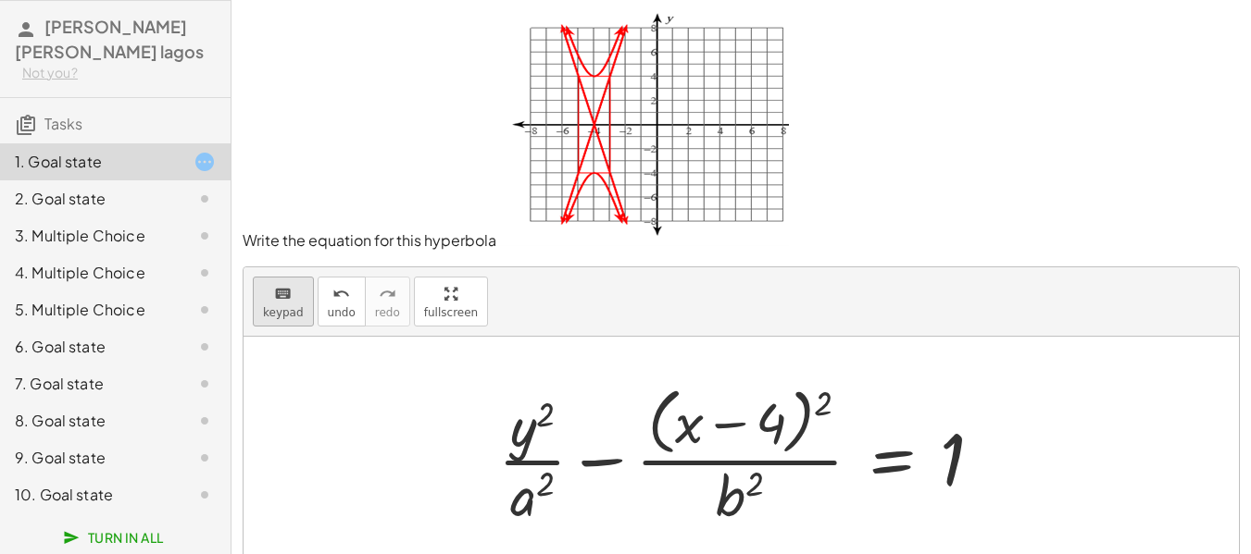
click at [272, 310] on span "keypad" at bounding box center [283, 312] width 41 height 13
click at [519, 495] on div at bounding box center [532, 495] width 44 height 65
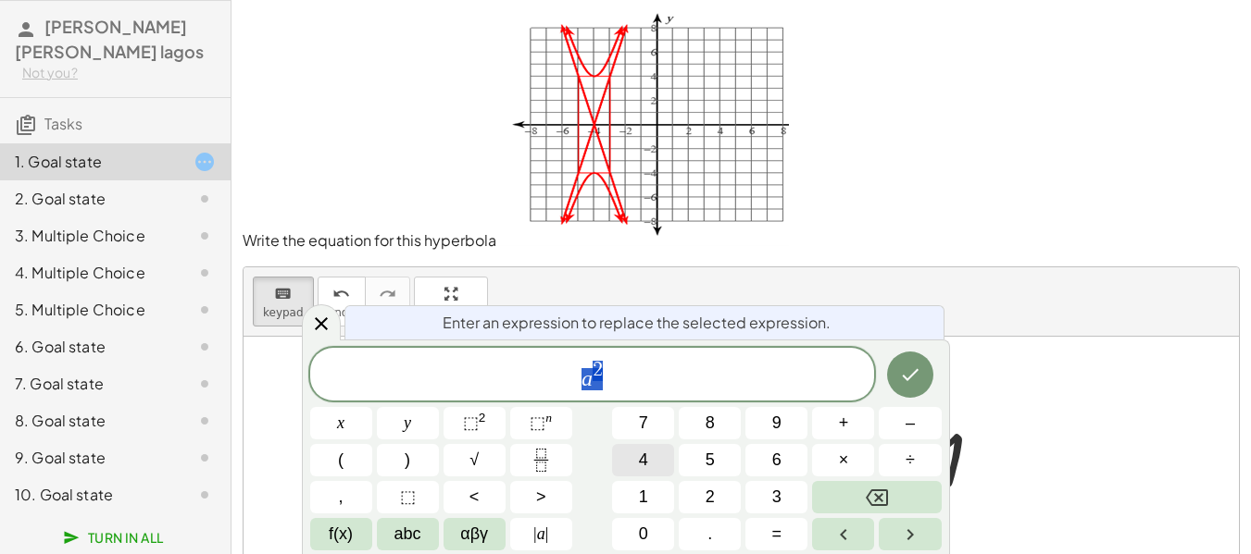
click at [633, 464] on button "4" at bounding box center [643, 460] width 62 height 32
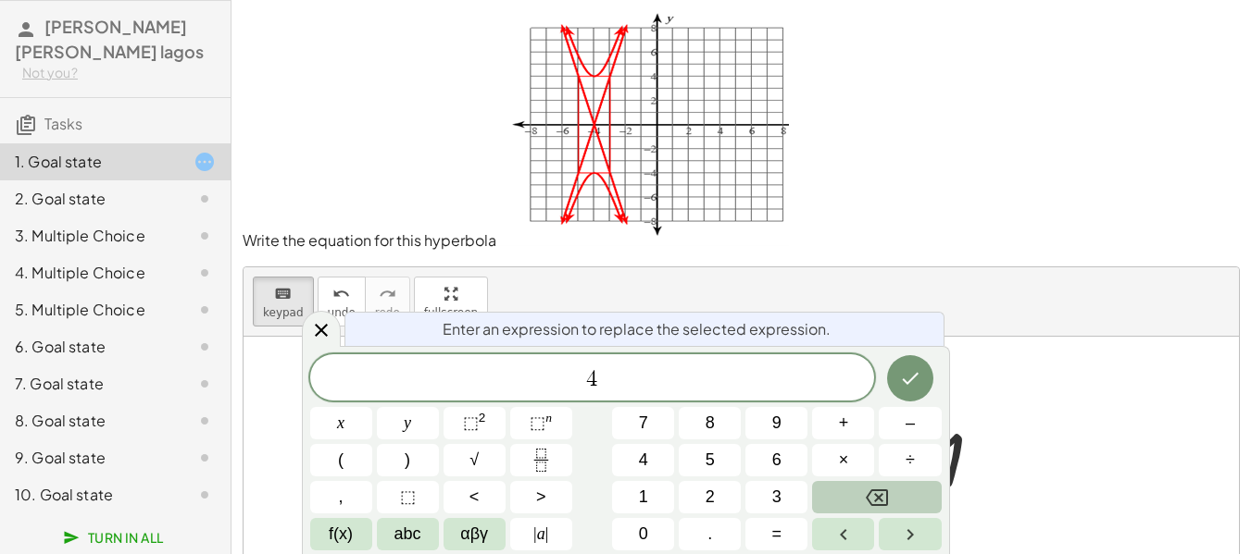
click at [876, 504] on icon "Backspace" at bounding box center [877, 498] width 22 height 22
click at [637, 461] on button "4" at bounding box center [643, 460] width 62 height 32
click at [488, 427] on button "⬚ 2" at bounding box center [474, 423] width 62 height 32
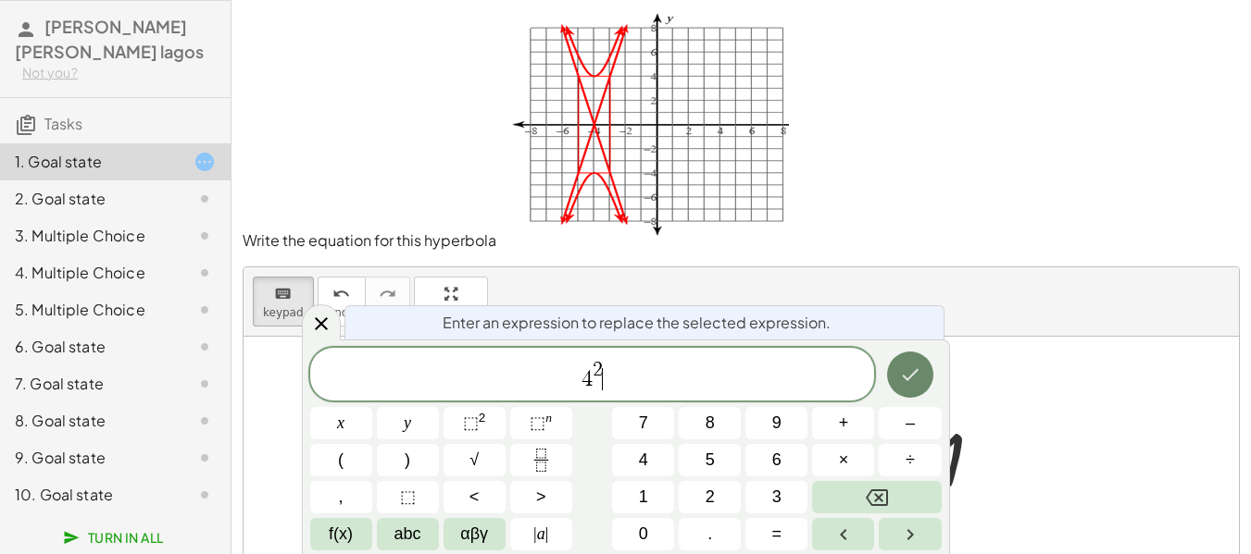
click at [891, 366] on button "Done" at bounding box center [910, 375] width 46 height 46
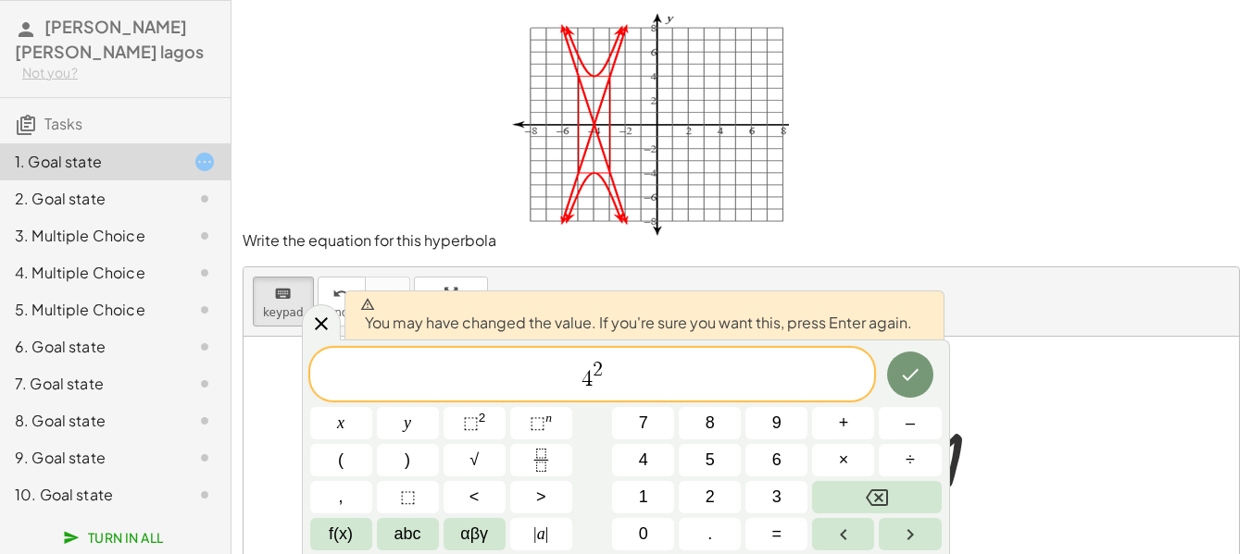
click at [888, 367] on button "Done" at bounding box center [910, 375] width 46 height 46
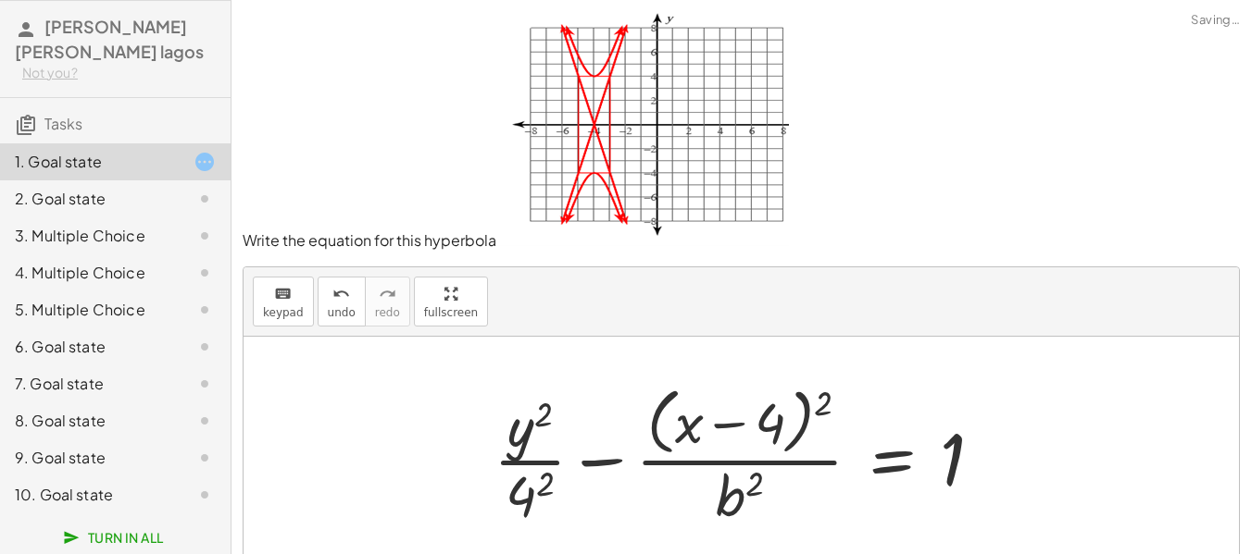
click at [901, 368] on div at bounding box center [740, 455] width 995 height 237
drag, startPoint x: 553, startPoint y: 484, endPoint x: 542, endPoint y: 488, distance: 10.8
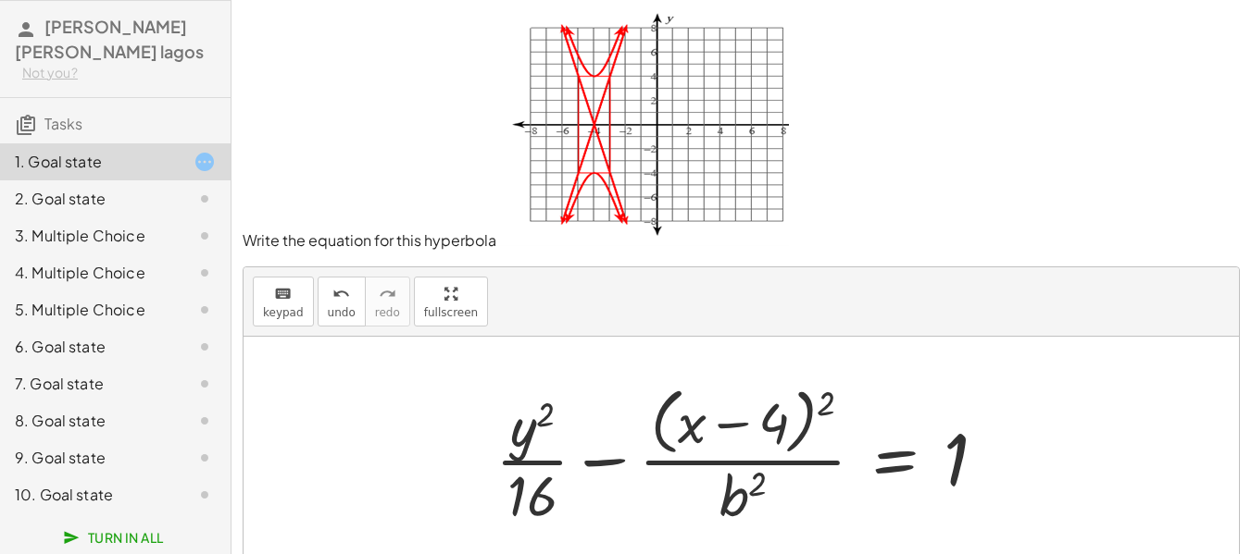
click at [586, 49] on img at bounding box center [642, 128] width 293 height 235
click at [592, 188] on img at bounding box center [642, 128] width 293 height 235
click at [736, 495] on div at bounding box center [748, 455] width 524 height 151
click at [737, 500] on div at bounding box center [748, 455] width 524 height 151
click at [748, 480] on div at bounding box center [748, 455] width 524 height 151
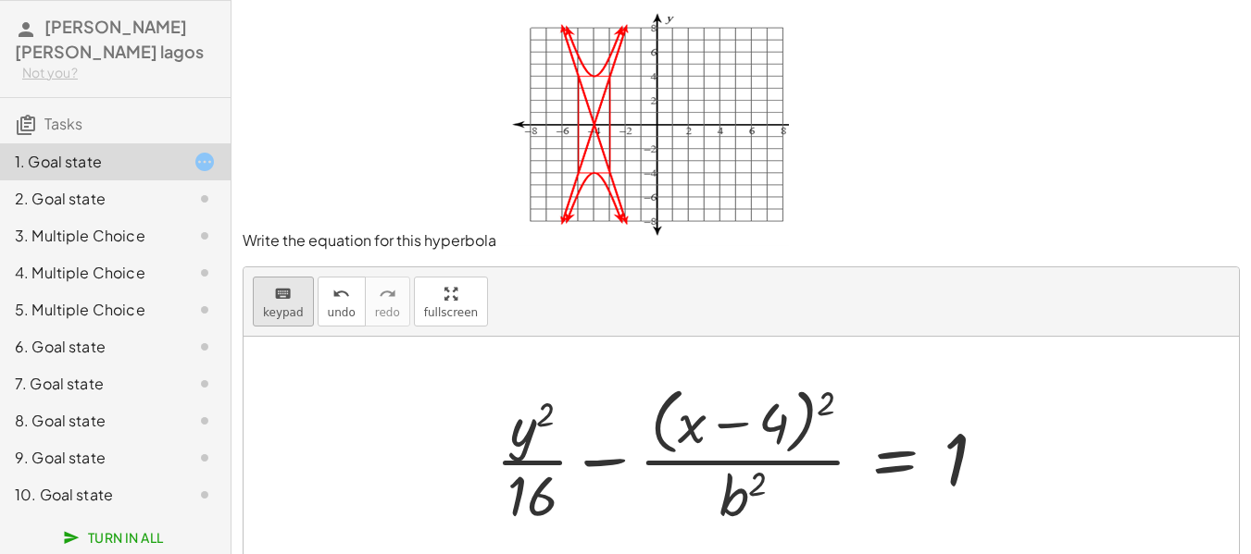
click at [262, 305] on button "keyboard keypad" at bounding box center [283, 302] width 61 height 50
click at [738, 512] on div at bounding box center [742, 495] width 47 height 65
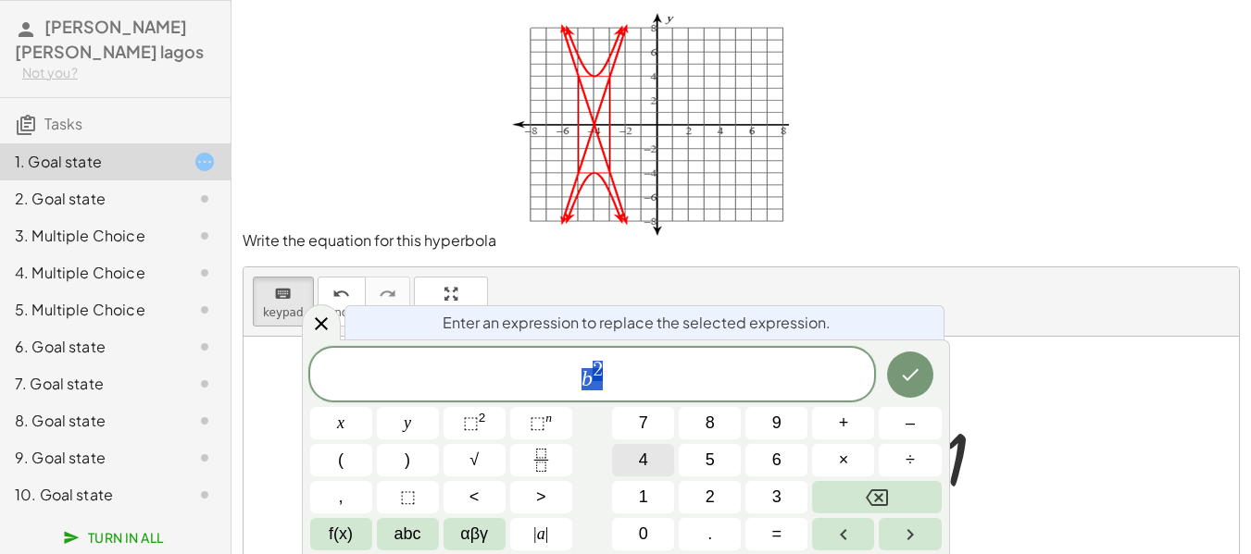
click at [641, 454] on span "4" at bounding box center [643, 460] width 9 height 25
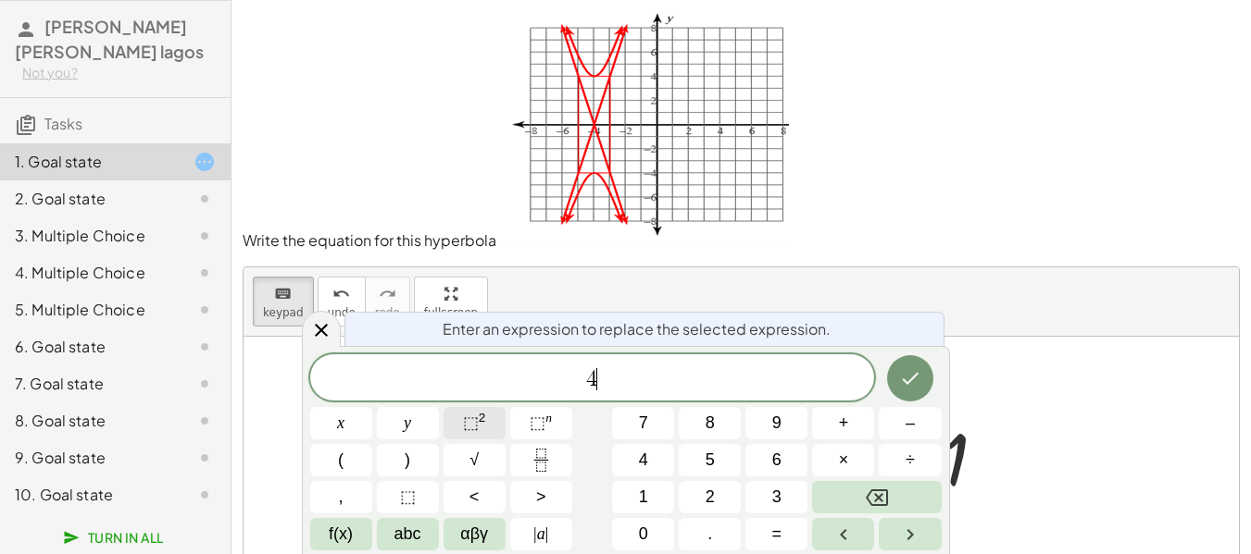
click at [469, 417] on span "⬚" at bounding box center [471, 423] width 16 height 19
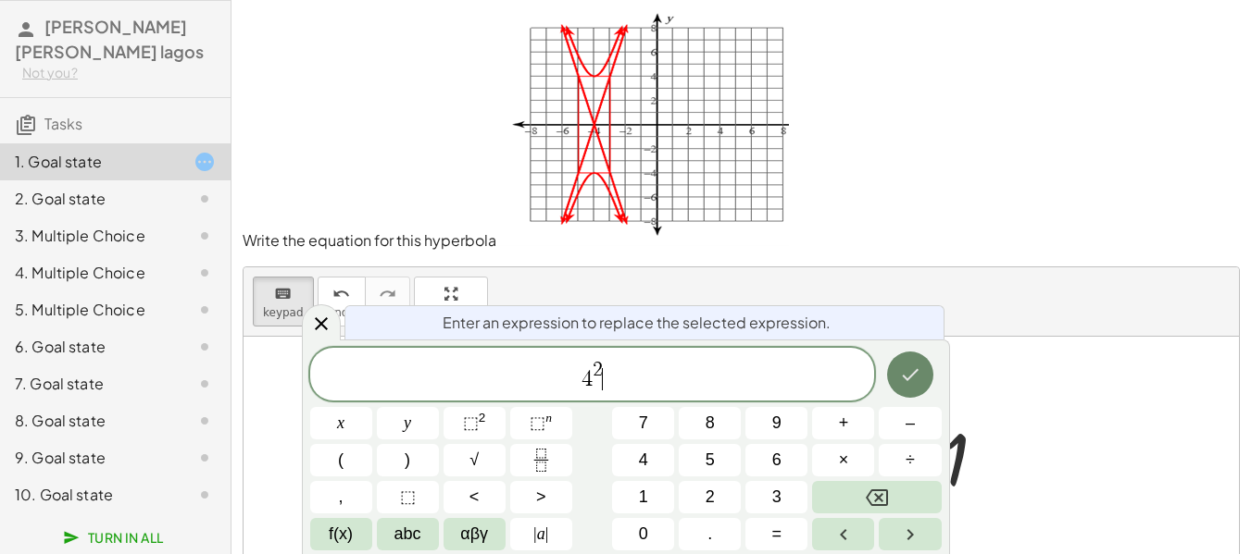
click at [912, 389] on button "Done" at bounding box center [910, 375] width 46 height 46
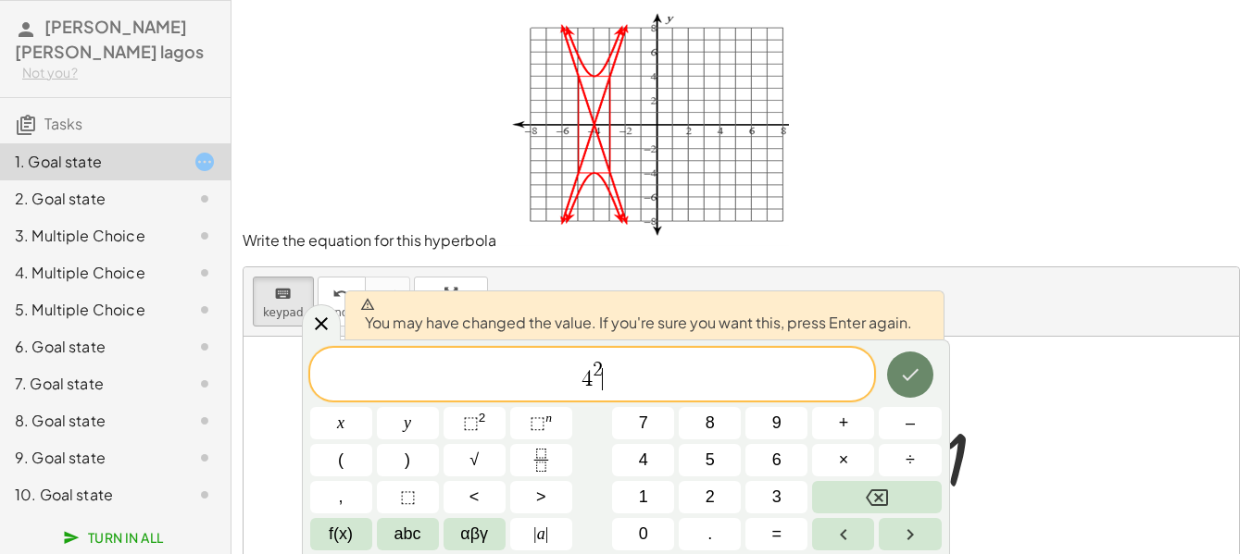
click at [907, 372] on icon "Done" at bounding box center [910, 375] width 22 height 22
click at [907, 372] on div at bounding box center [740, 455] width 995 height 237
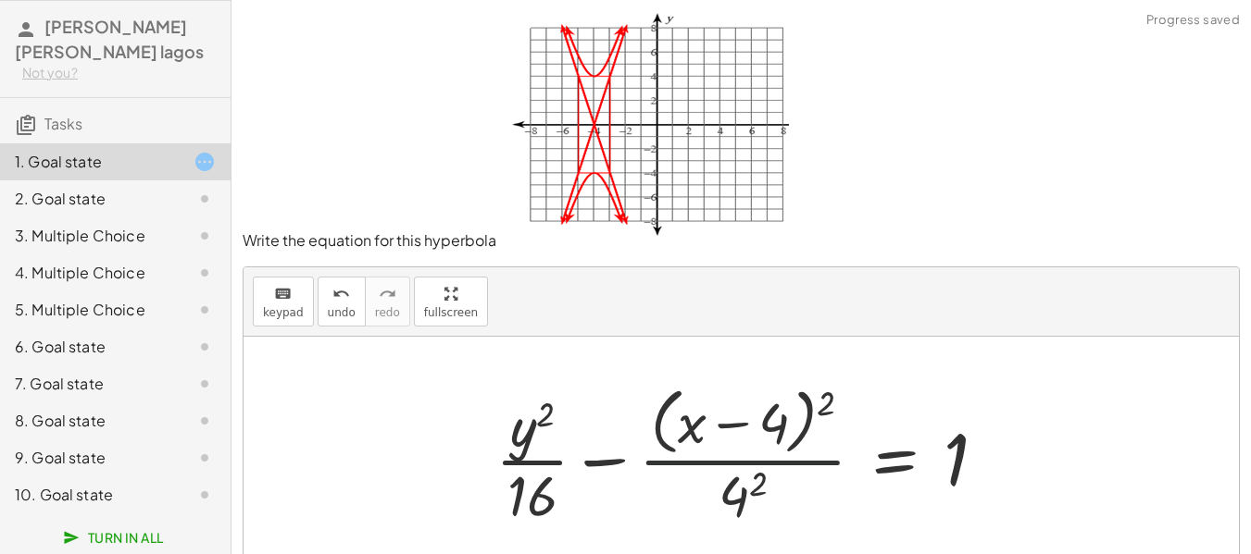
drag, startPoint x: 767, startPoint y: 477, endPoint x: 760, endPoint y: 488, distance: 13.4
click at [760, 488] on div at bounding box center [748, 455] width 524 height 151
drag, startPoint x: 757, startPoint y: 486, endPoint x: 746, endPoint y: 502, distance: 19.3
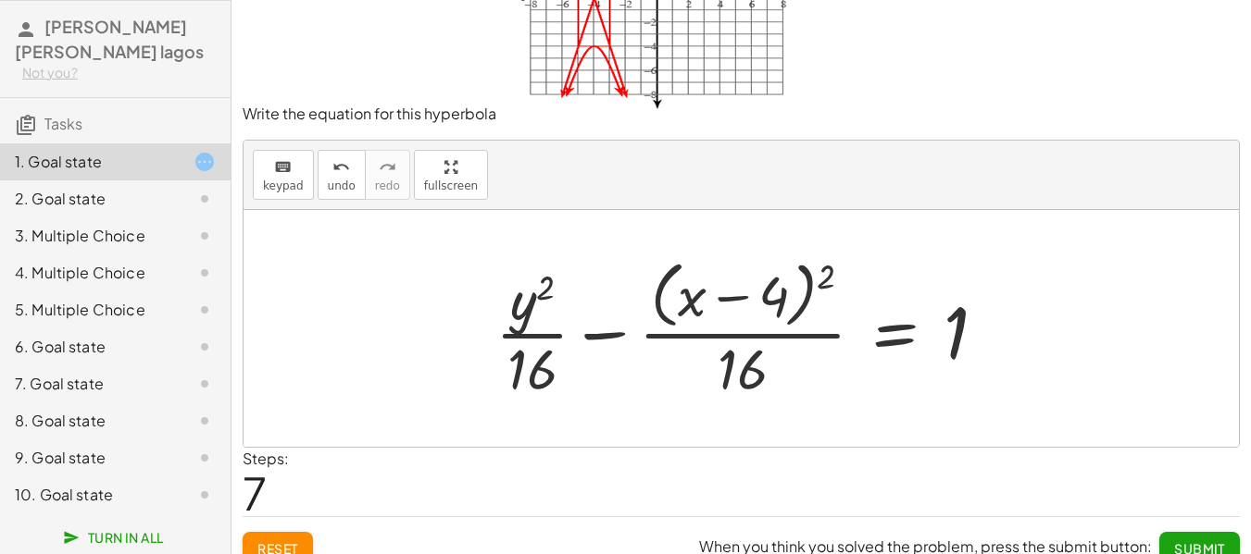
scroll to position [149, 0]
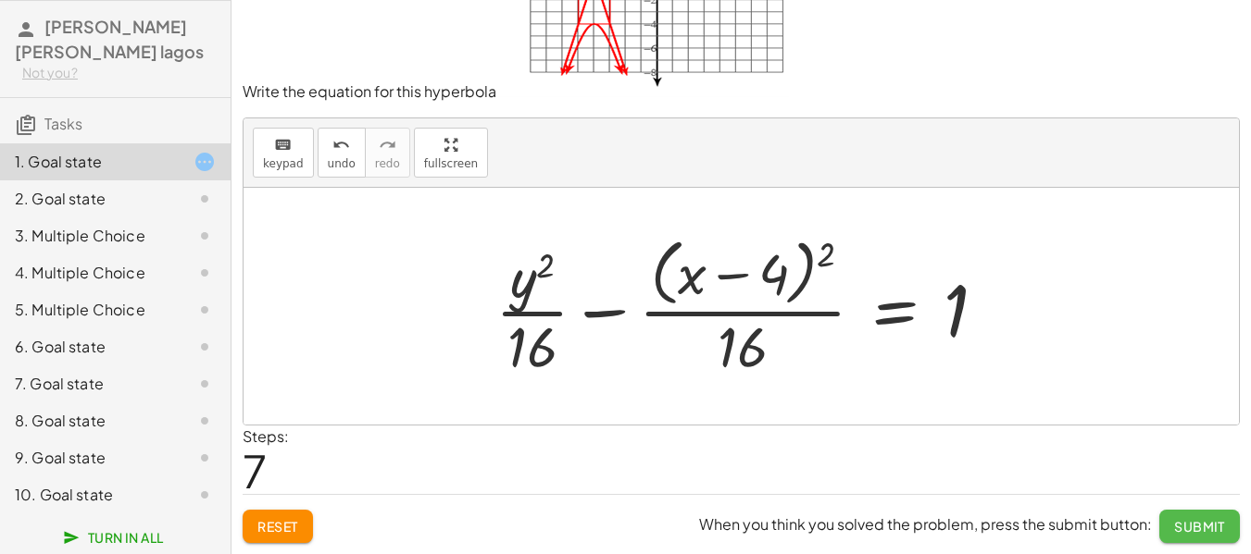
click at [1203, 525] on span "Submit" at bounding box center [1199, 526] width 51 height 17
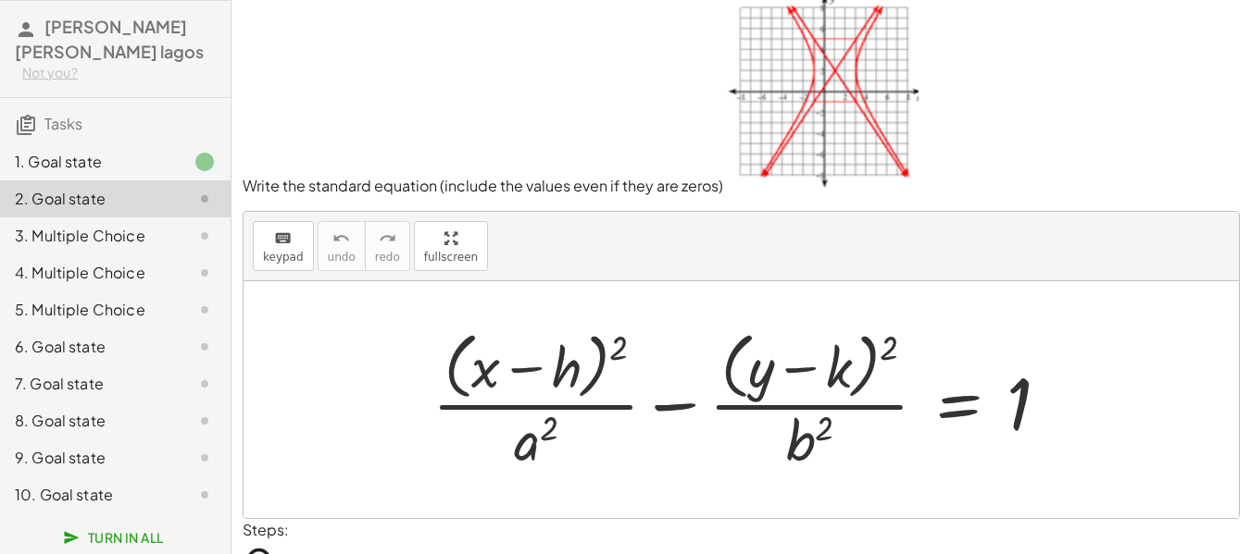
scroll to position [0, 0]
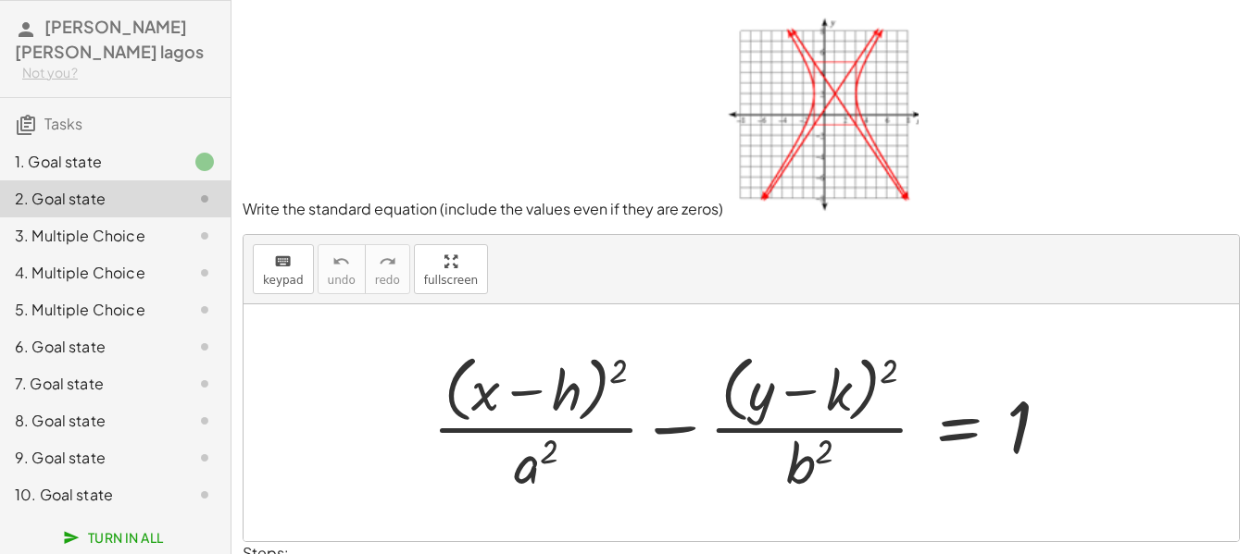
click at [836, 65] on img at bounding box center [820, 113] width 195 height 204
click at [107, 157] on div "1. Goal state" at bounding box center [89, 162] width 149 height 22
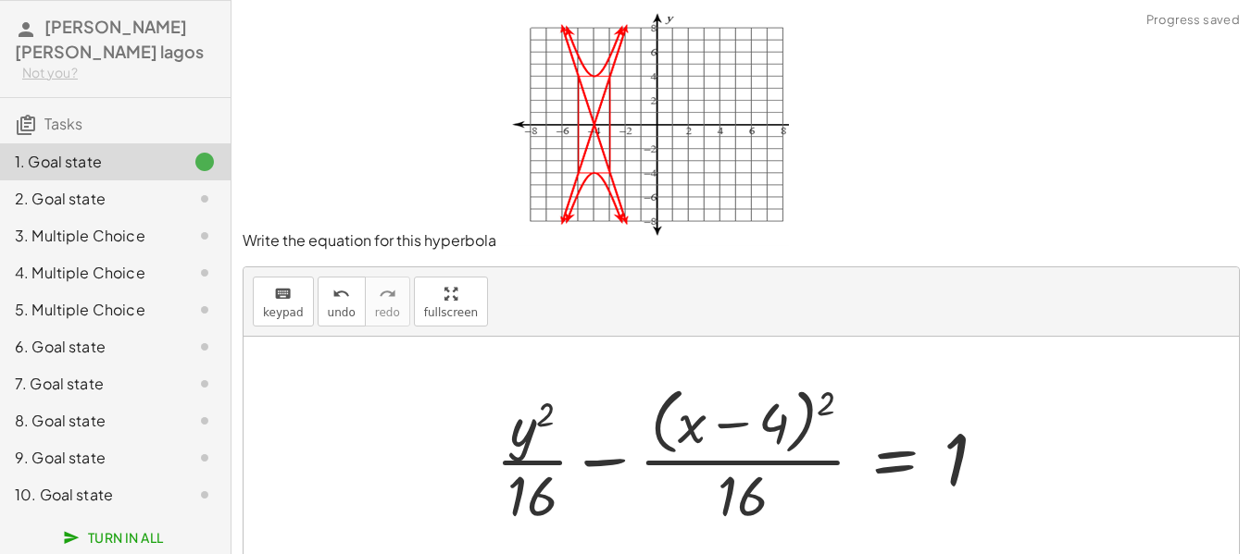
click at [96, 190] on div "2. Goal state" at bounding box center [89, 199] width 149 height 22
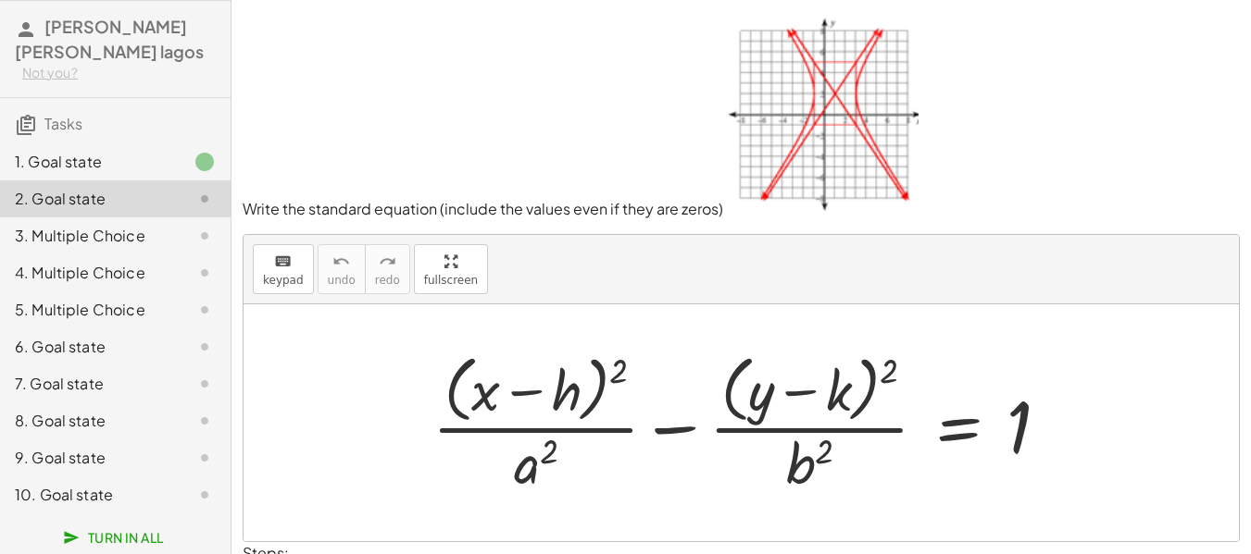
click at [572, 400] on div at bounding box center [748, 422] width 651 height 151
click at [572, 401] on div at bounding box center [748, 422] width 651 height 151
click at [567, 387] on div at bounding box center [748, 422] width 651 height 151
click at [274, 266] on icon "keyboard" at bounding box center [283, 262] width 18 height 22
click at [562, 390] on div at bounding box center [540, 392] width 81 height 62
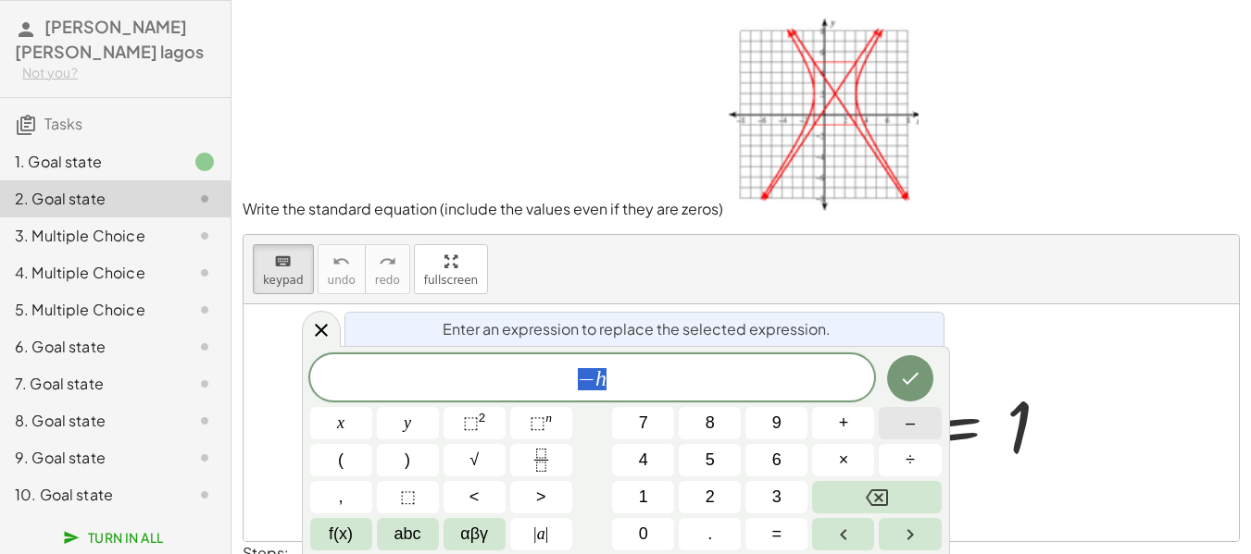
click at [890, 420] on button "–" at bounding box center [909, 423] width 62 height 32
click at [648, 488] on button "1" at bounding box center [643, 497] width 62 height 32
click at [905, 373] on icon "Done" at bounding box center [910, 379] width 22 height 22
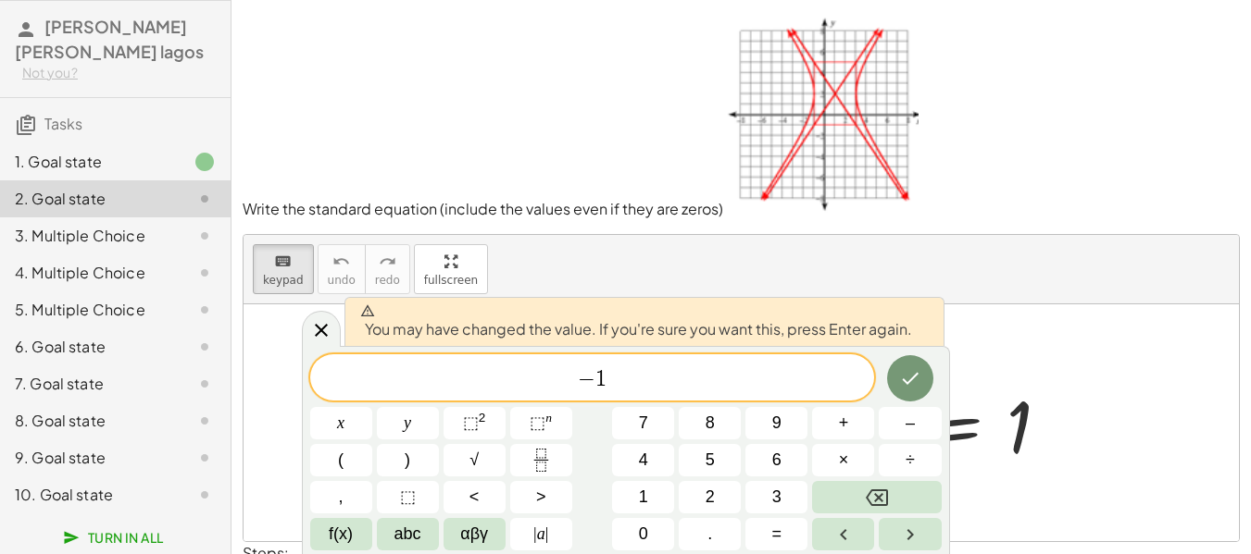
click at [900, 388] on icon "Done" at bounding box center [910, 379] width 22 height 22
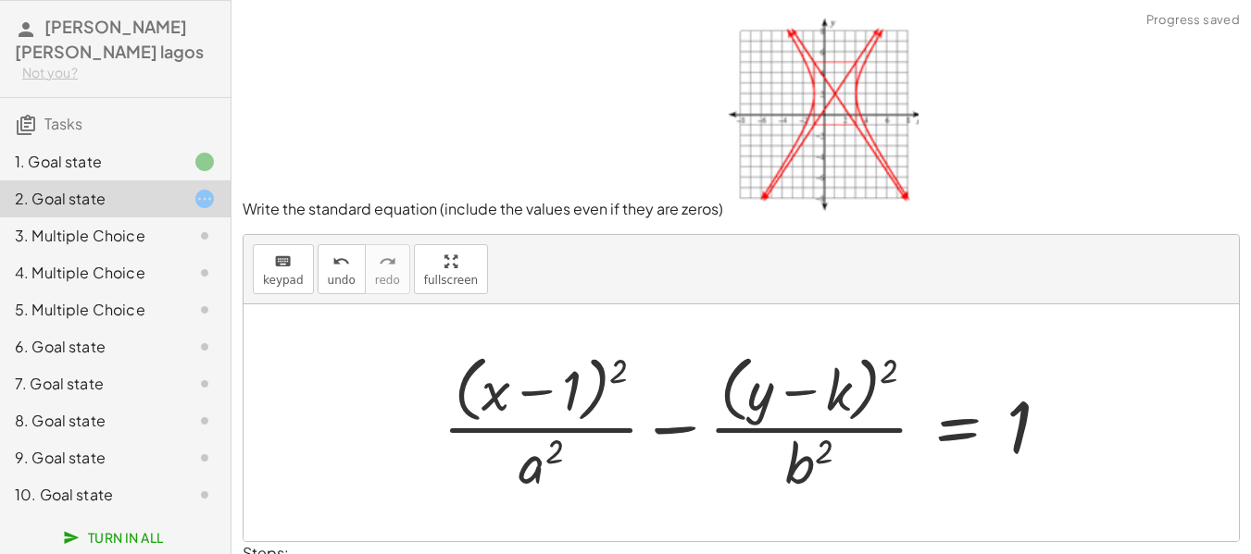
click at [835, 403] on div at bounding box center [753, 422] width 640 height 151
click at [293, 263] on div "keyboard" at bounding box center [283, 261] width 41 height 22
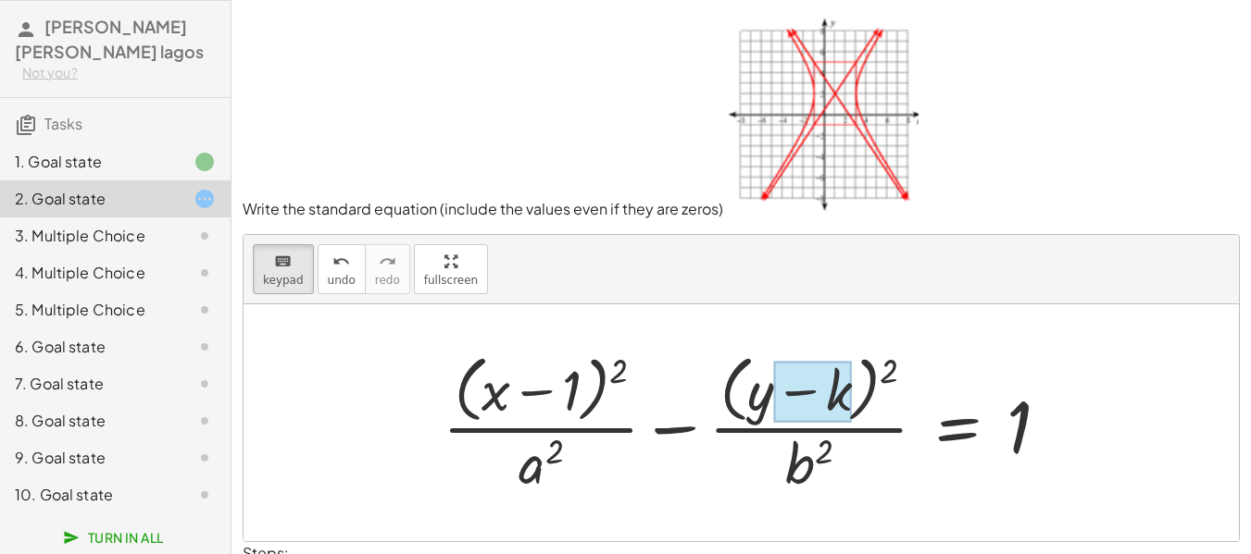
click at [842, 392] on div at bounding box center [813, 392] width 78 height 62
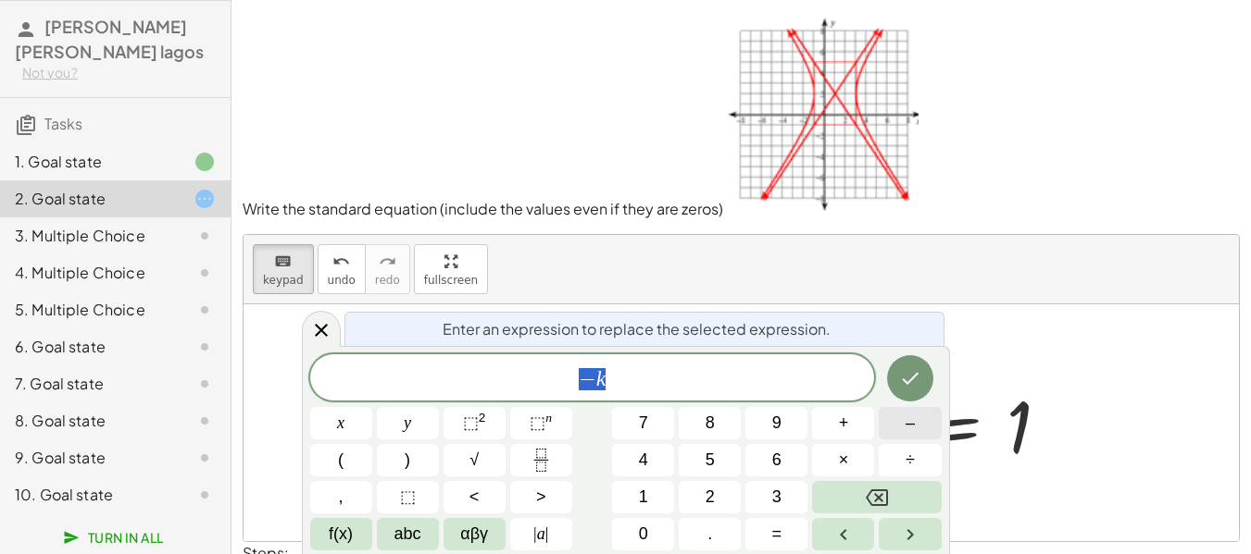
click at [900, 427] on button "–" at bounding box center [909, 423] width 62 height 32
click at [708, 493] on span "2" at bounding box center [709, 497] width 9 height 25
click at [907, 373] on icon "Done" at bounding box center [910, 379] width 22 height 22
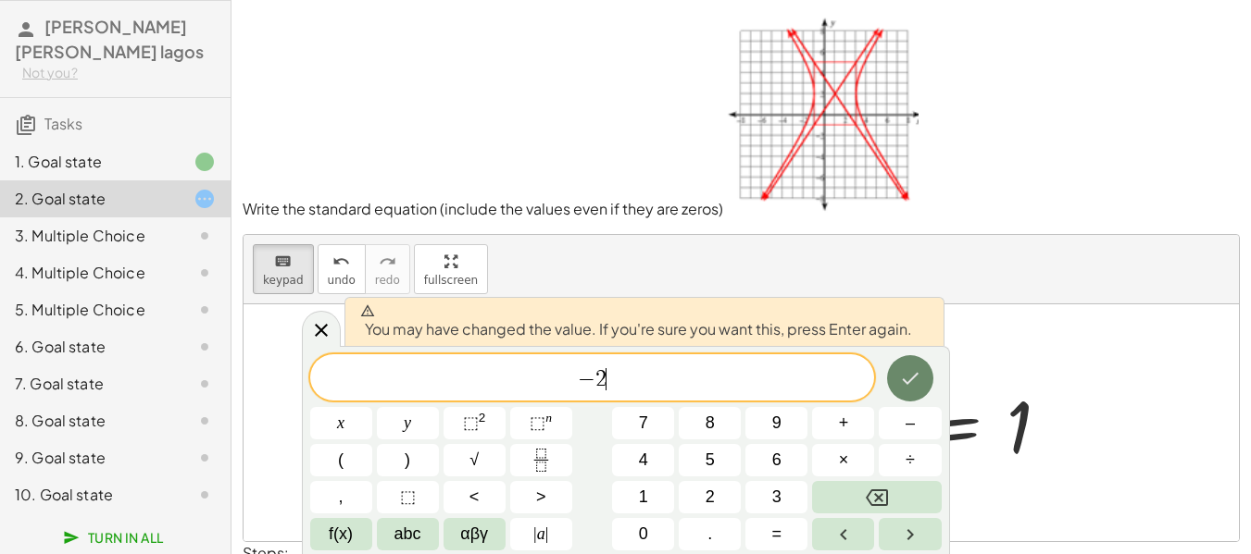
click at [905, 372] on icon "Done" at bounding box center [910, 379] width 22 height 22
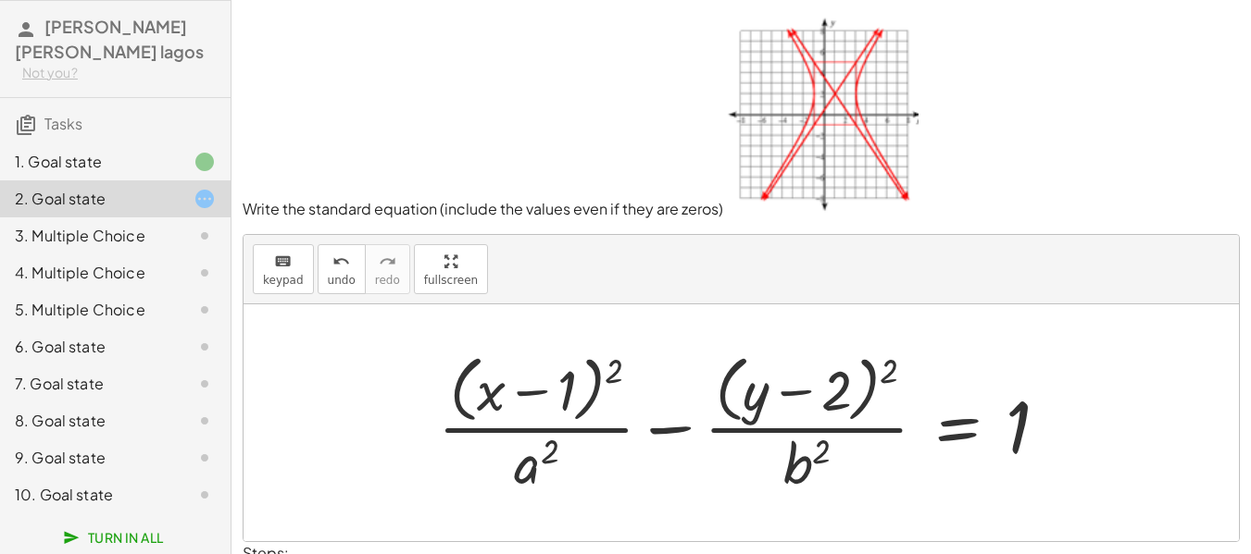
click at [544, 473] on div at bounding box center [751, 422] width 644 height 151
click at [527, 474] on div at bounding box center [751, 422] width 644 height 151
click at [281, 277] on span "keypad" at bounding box center [283, 280] width 41 height 13
click at [530, 480] on div at bounding box center [536, 463] width 44 height 65
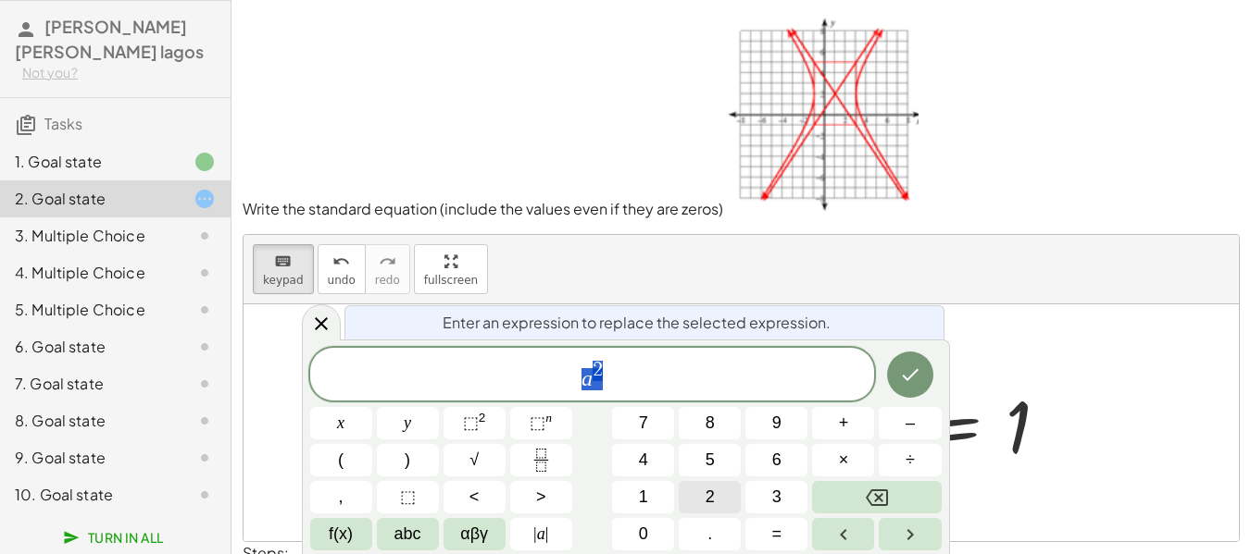
click at [714, 498] on span "2" at bounding box center [709, 497] width 9 height 25
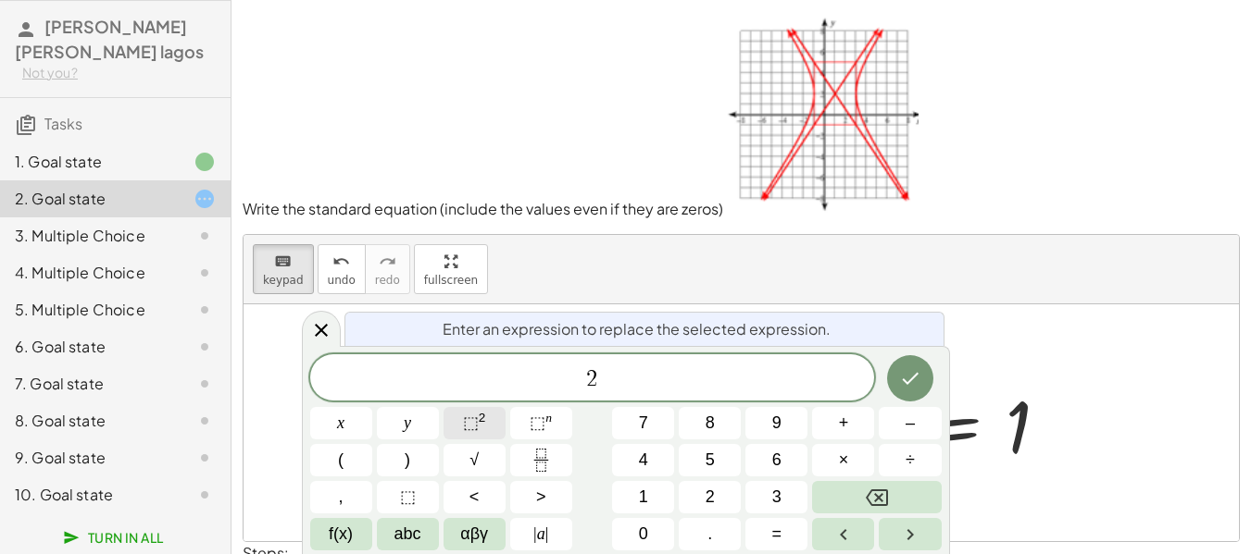
click at [481, 417] on sup "2" at bounding box center [482, 418] width 7 height 14
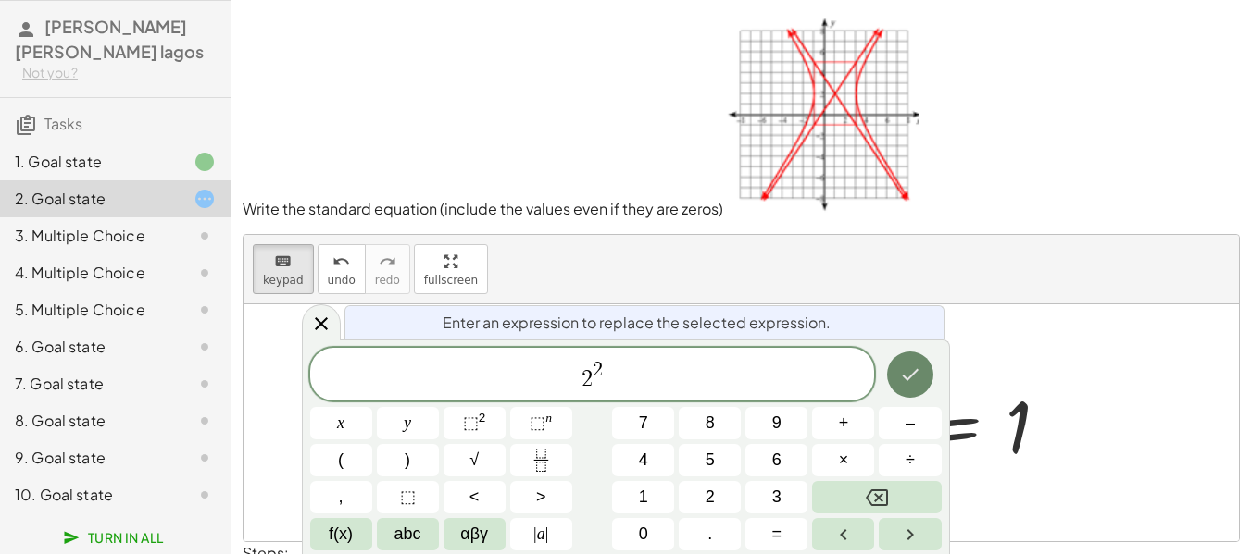
click at [910, 380] on icon "Done" at bounding box center [910, 375] width 22 height 22
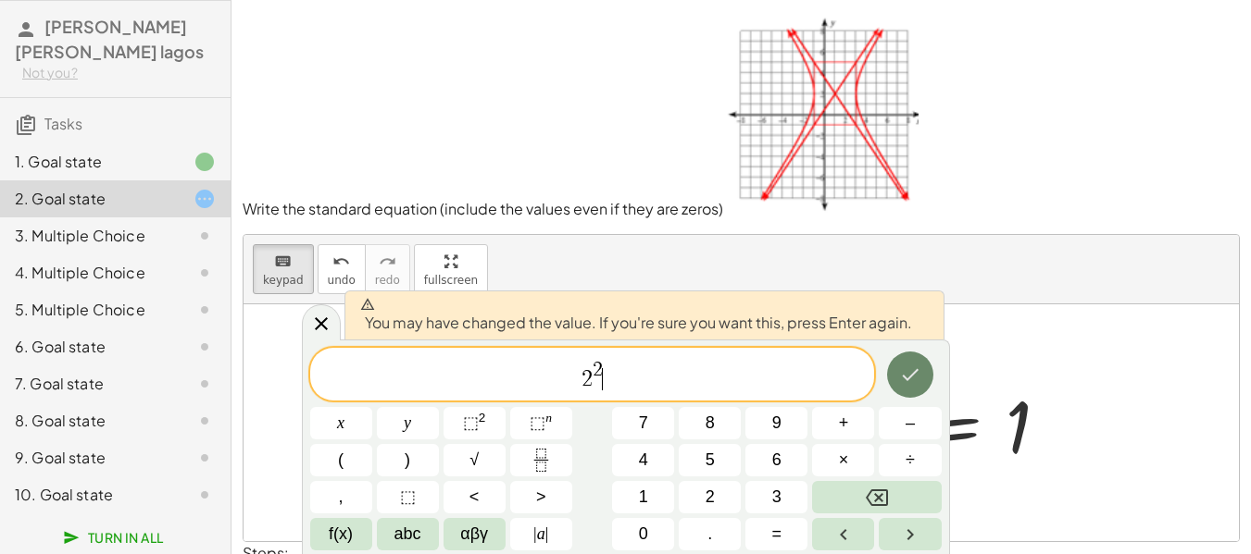
click at [912, 391] on button "Done" at bounding box center [910, 375] width 46 height 46
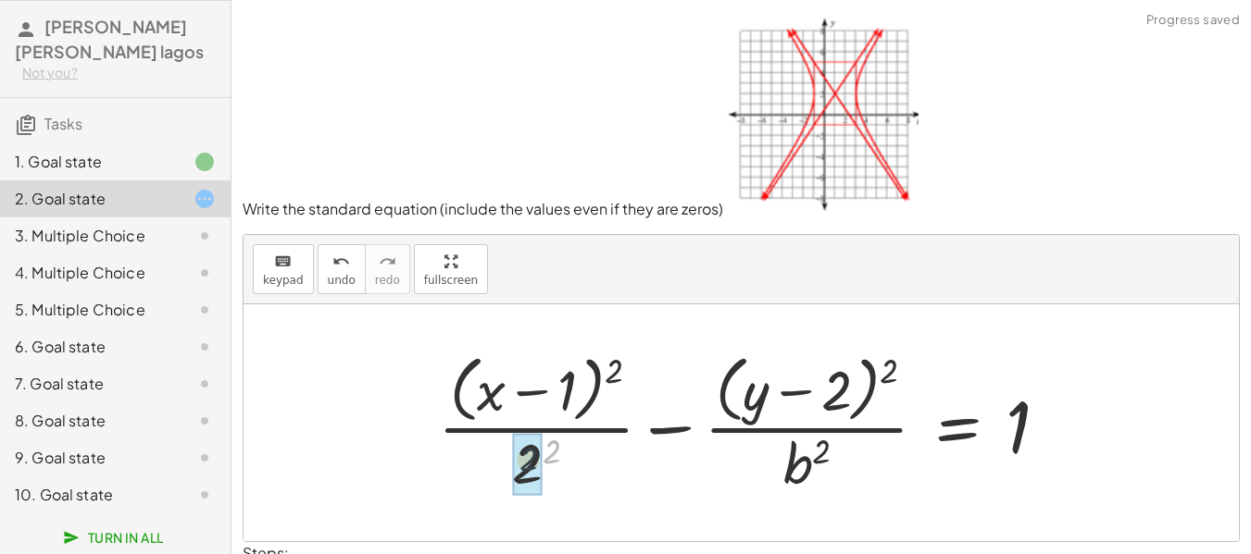
drag, startPoint x: 549, startPoint y: 448, endPoint x: 524, endPoint y: 456, distance: 26.3
click at [812, 461] on div at bounding box center [751, 422] width 644 height 151
click at [291, 246] on button "keyboard keypad" at bounding box center [283, 269] width 61 height 50
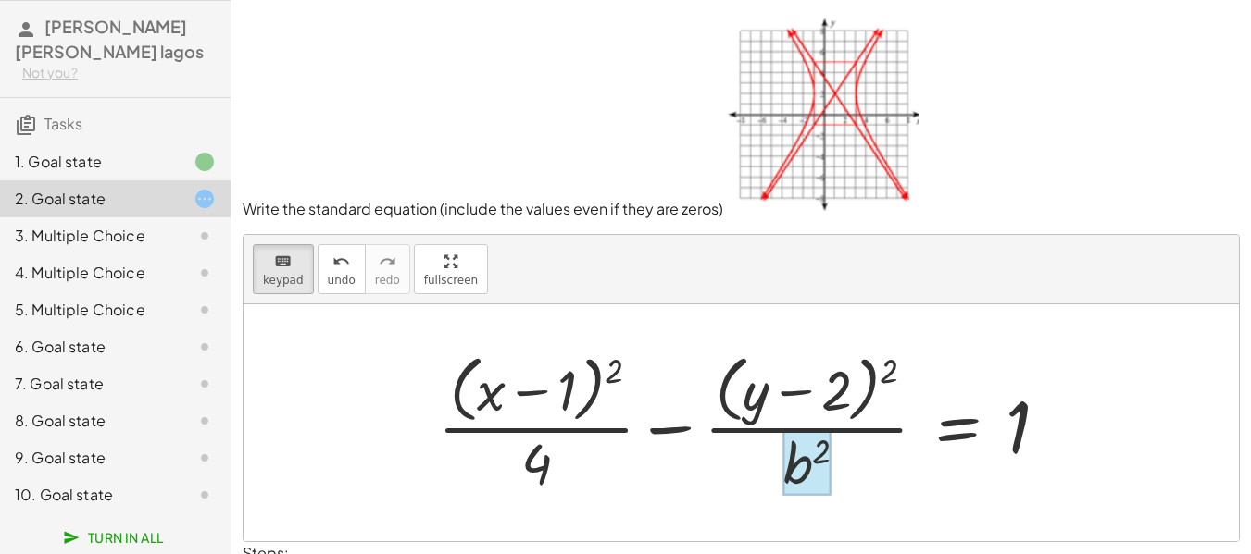
click at [805, 463] on div at bounding box center [806, 463] width 47 height 65
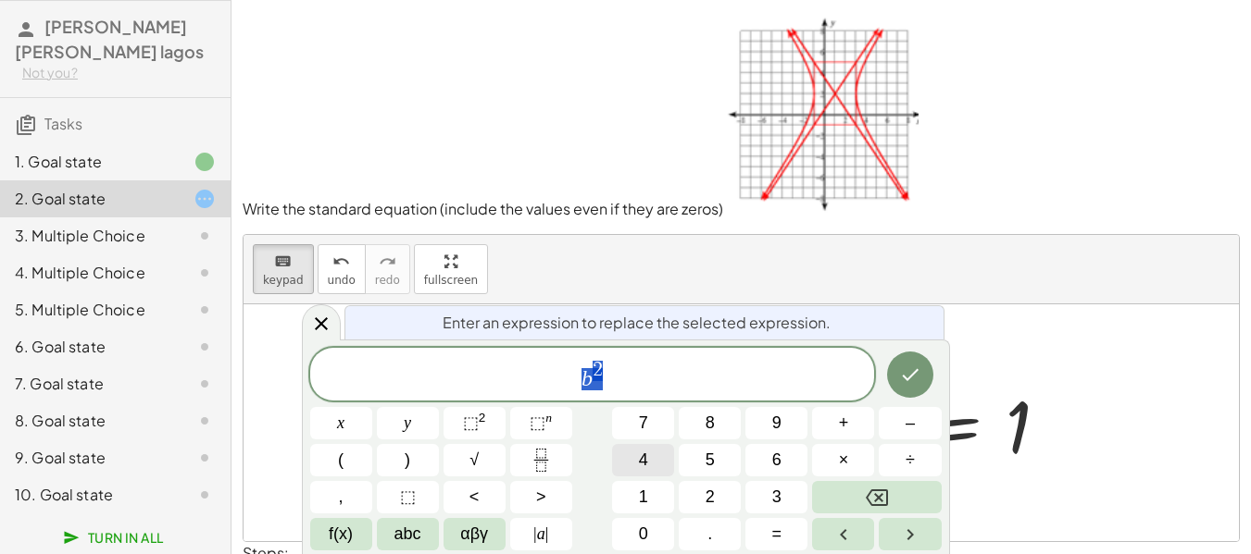
click at [633, 463] on button "4" at bounding box center [643, 460] width 62 height 32
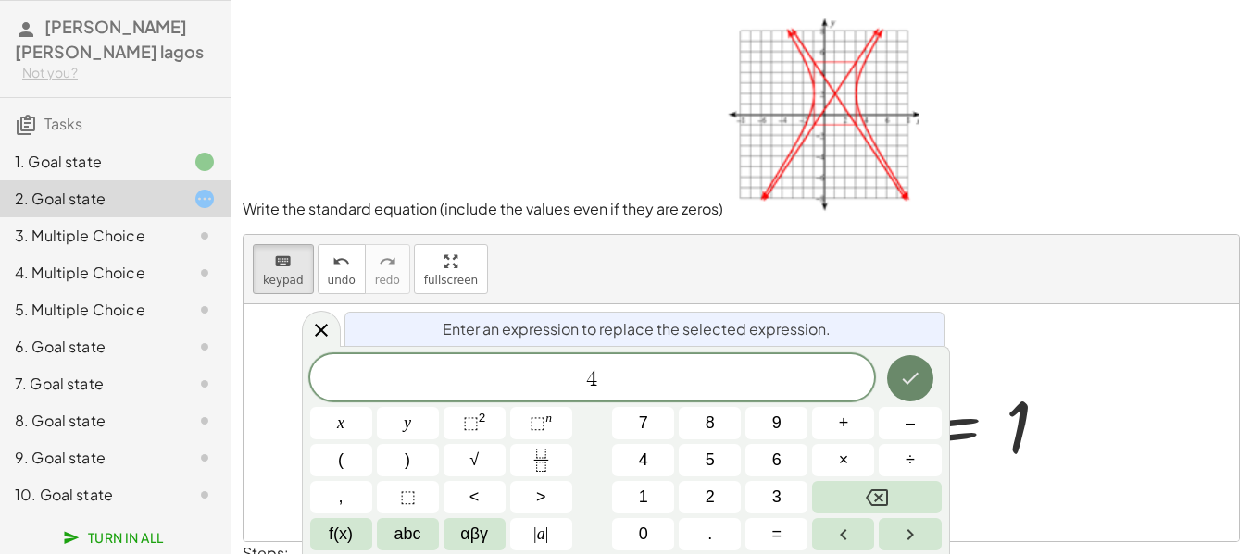
click at [900, 374] on icon "Done" at bounding box center [910, 379] width 22 height 22
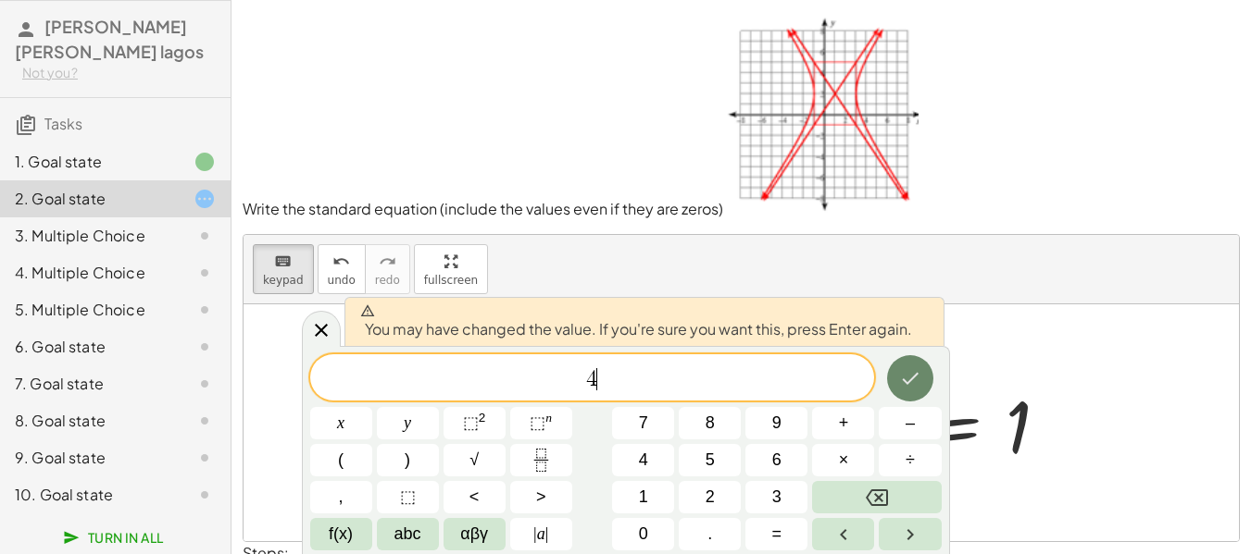
click at [899, 382] on icon "Done" at bounding box center [910, 379] width 22 height 22
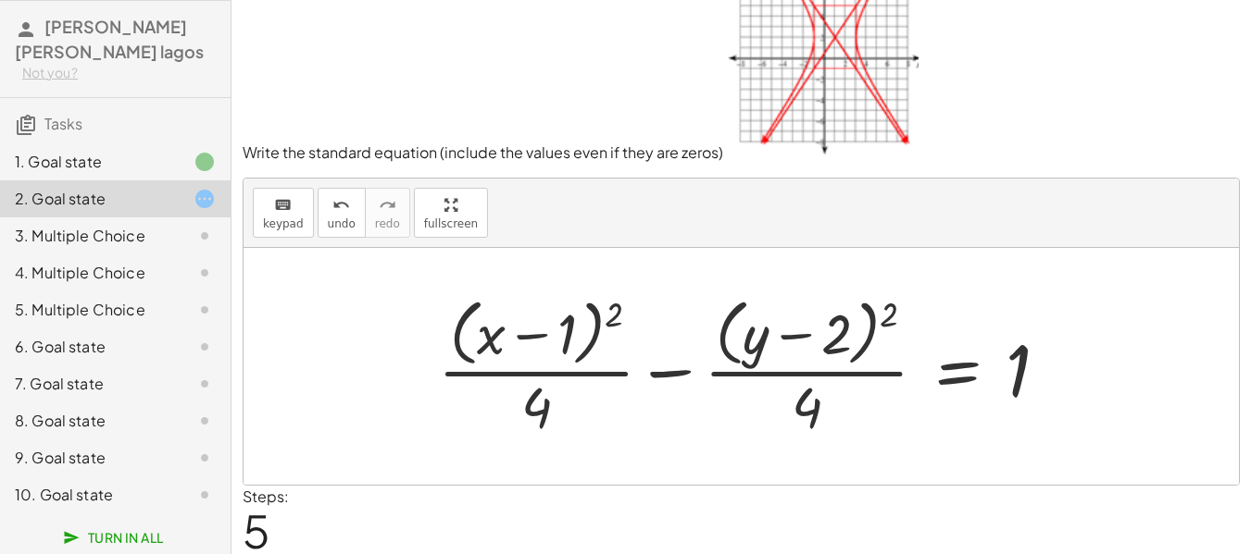
scroll to position [118, 0]
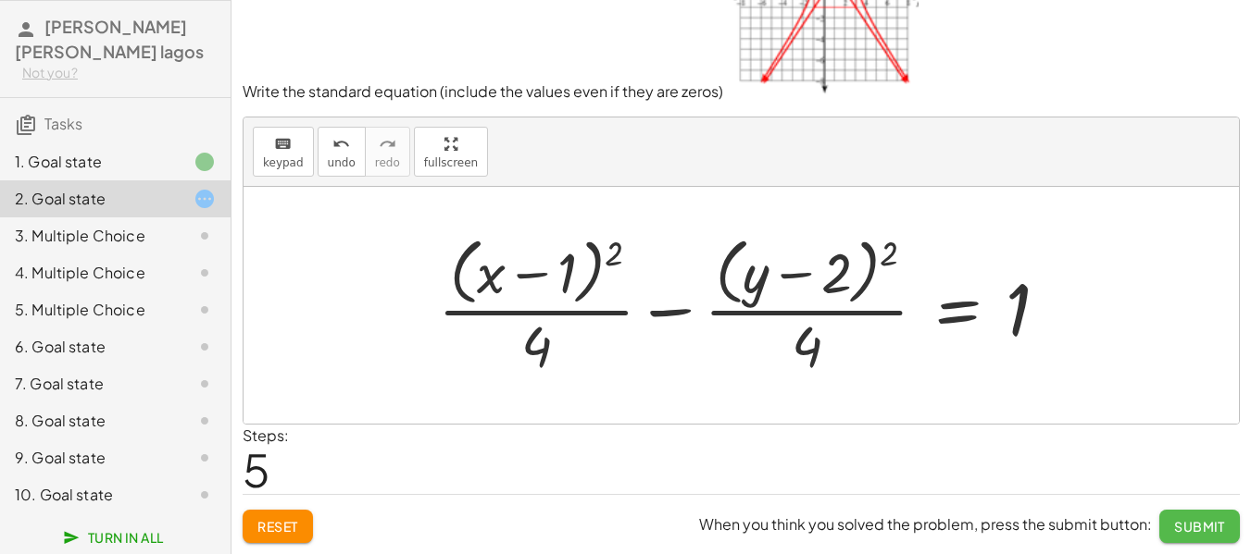
click at [1202, 514] on button "Submit" at bounding box center [1199, 526] width 81 height 33
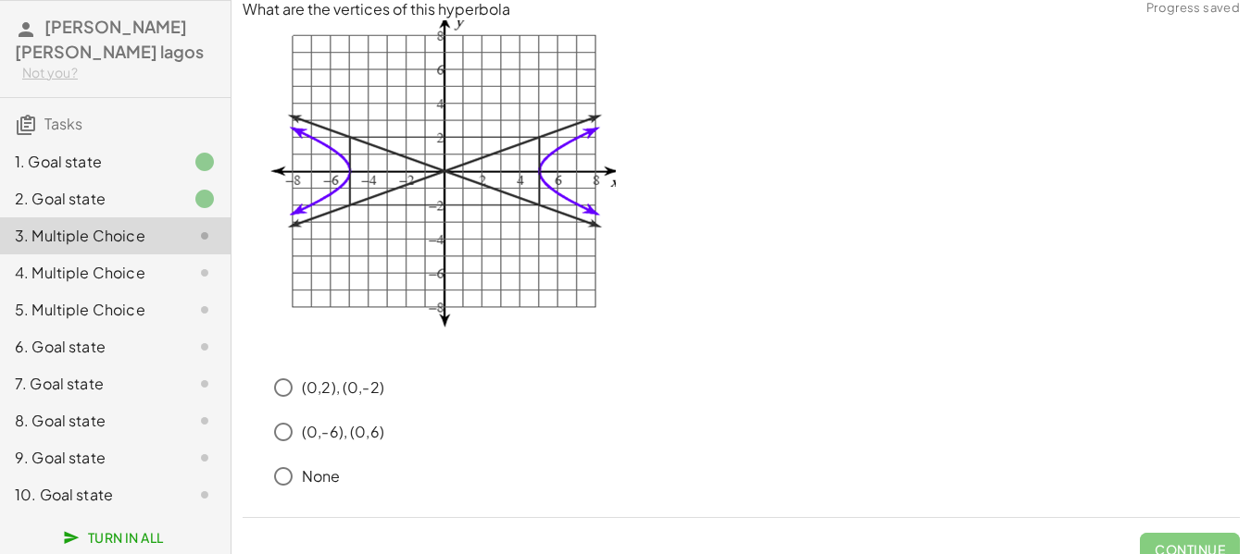
scroll to position [0, 0]
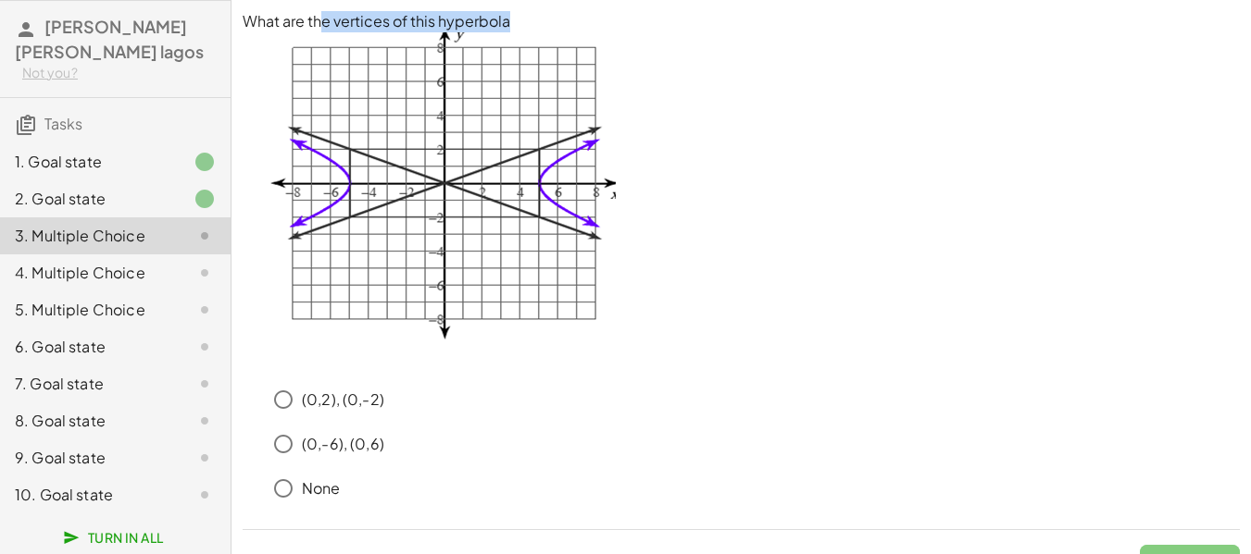
drag, startPoint x: 324, startPoint y: 19, endPoint x: 546, endPoint y: 31, distance: 222.4
click at [546, 31] on p "What are the vertices of this hyperbola" at bounding box center [741, 21] width 997 height 21
click at [597, 13] on p "What are the vertices of this hyperbola" at bounding box center [741, 21] width 997 height 21
click at [541, 186] on img at bounding box center [429, 200] width 373 height 337
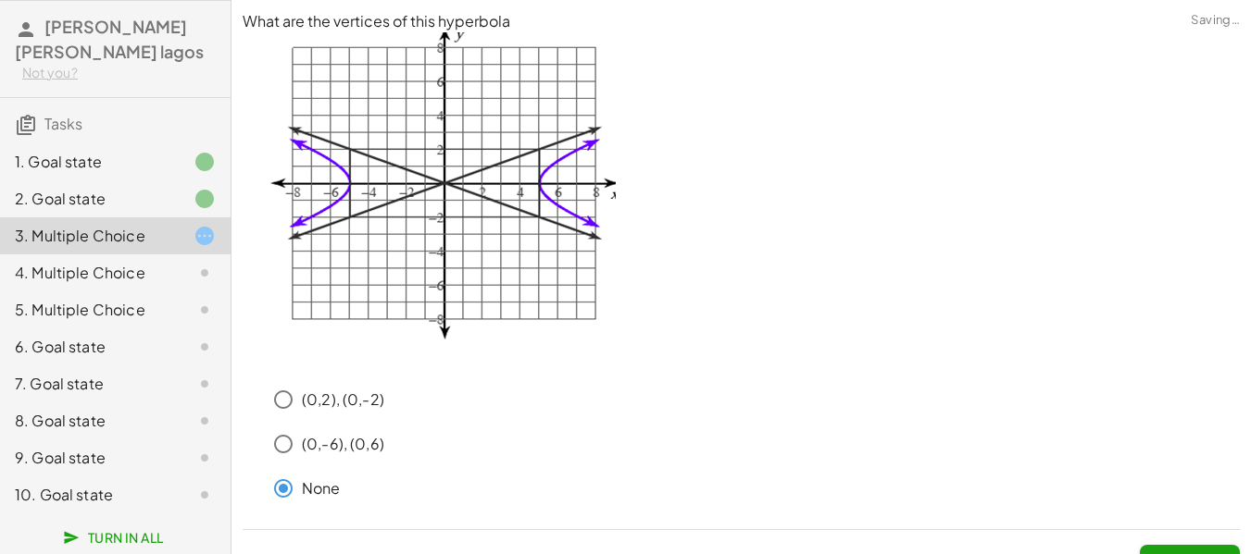
scroll to position [35, 0]
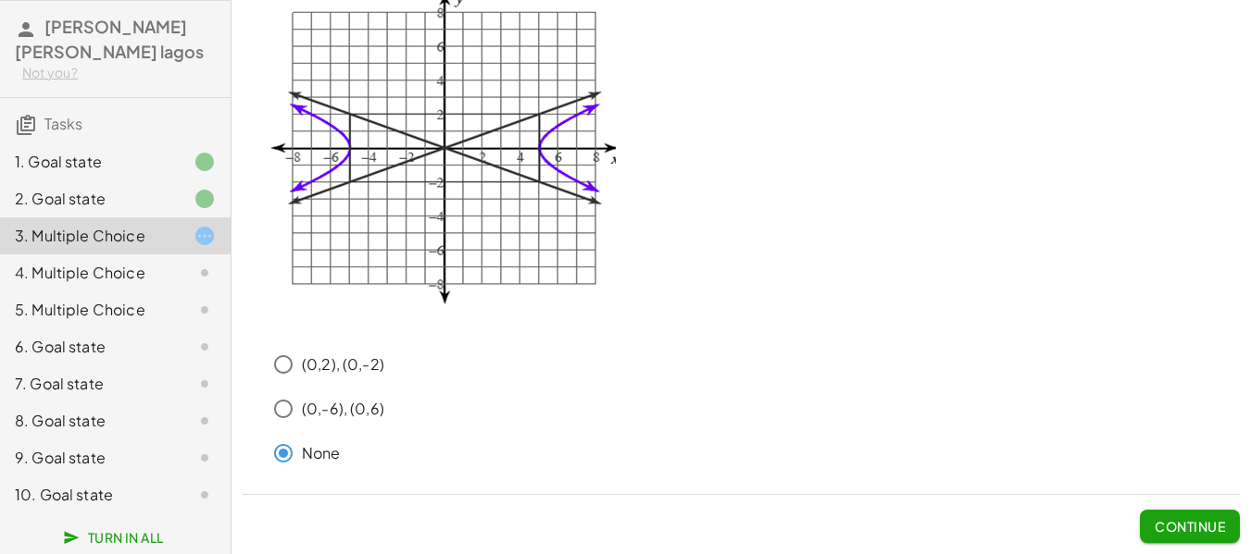
click at [1219, 524] on span "Continue" at bounding box center [1189, 526] width 70 height 17
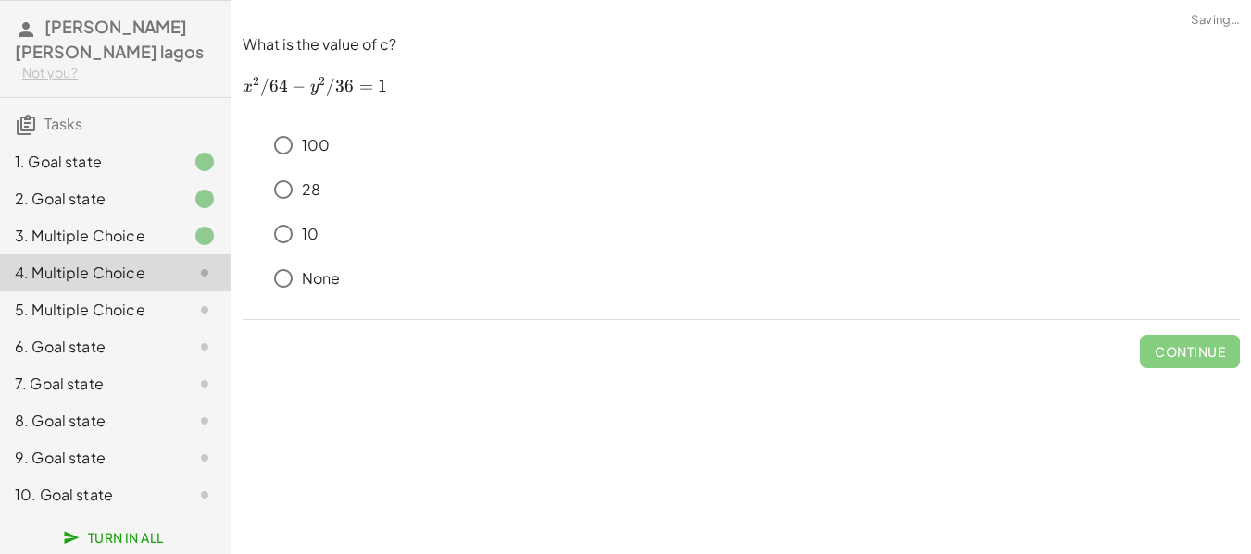
scroll to position [0, 0]
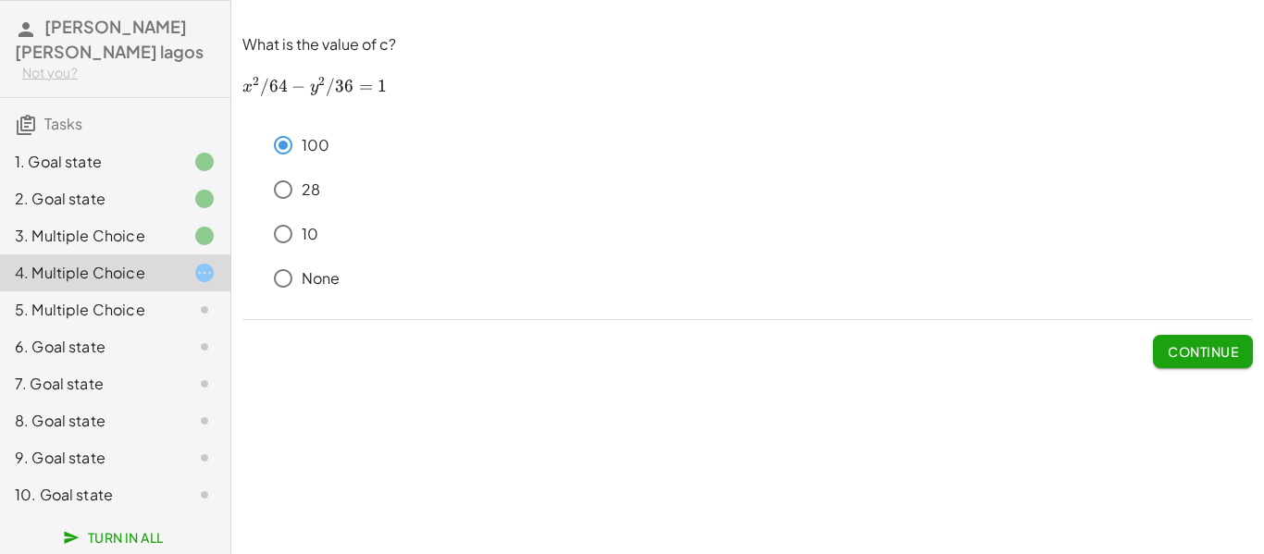
click at [1180, 342] on button "Continue" at bounding box center [1203, 351] width 100 height 33
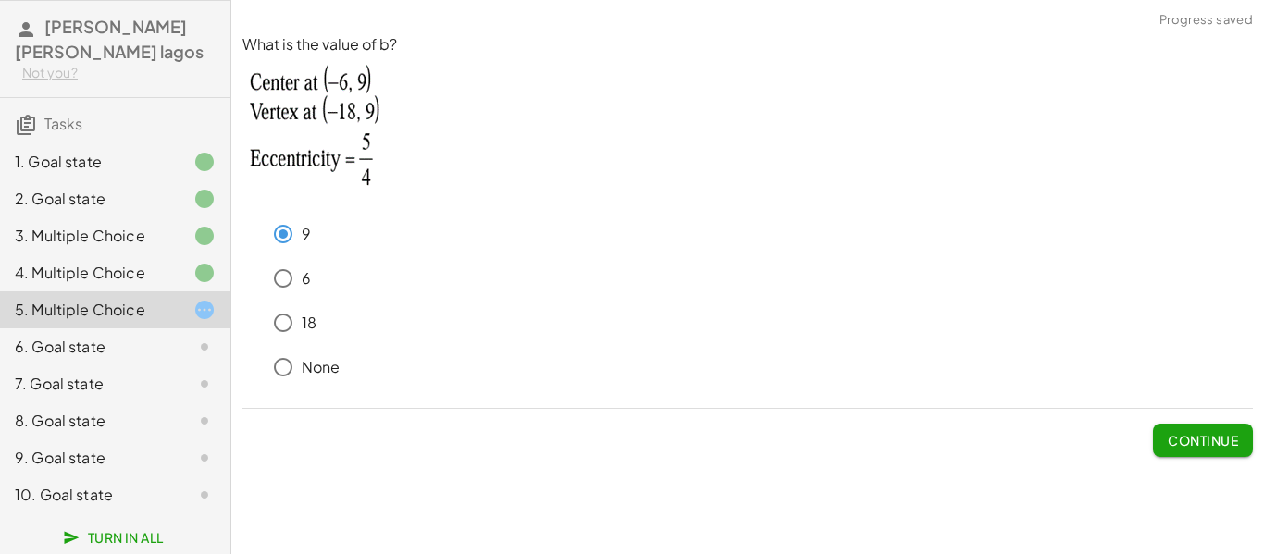
click at [1191, 442] on span "Continue" at bounding box center [1203, 440] width 70 height 17
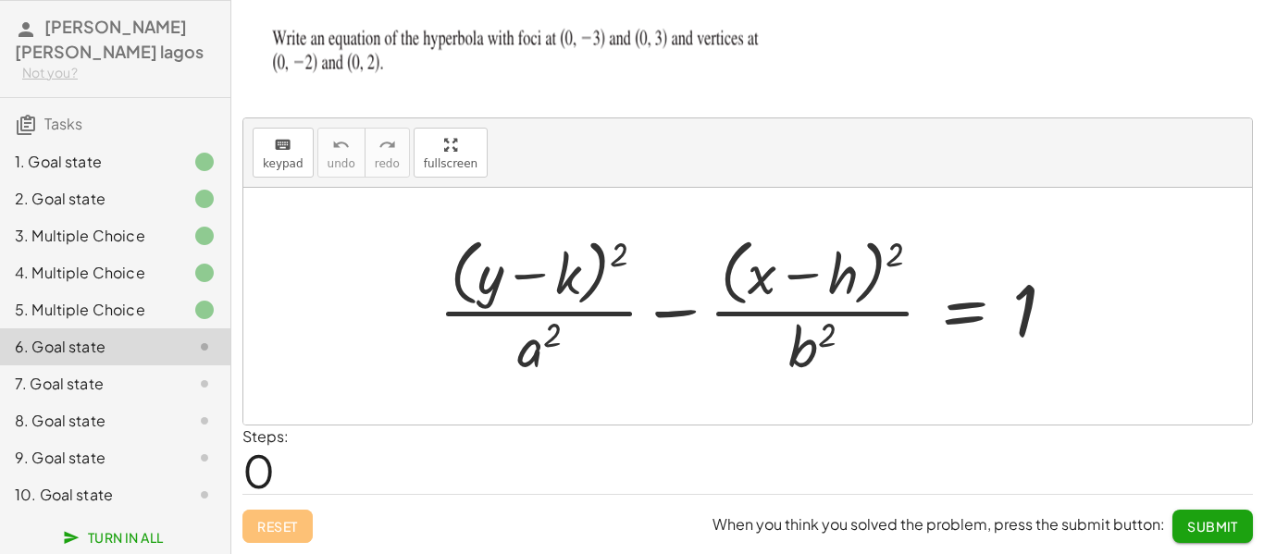
click at [532, 350] on div at bounding box center [755, 305] width 651 height 151
click at [277, 163] on span "keypad" at bounding box center [283, 163] width 41 height 13
click at [541, 357] on div at bounding box center [539, 346] width 44 height 65
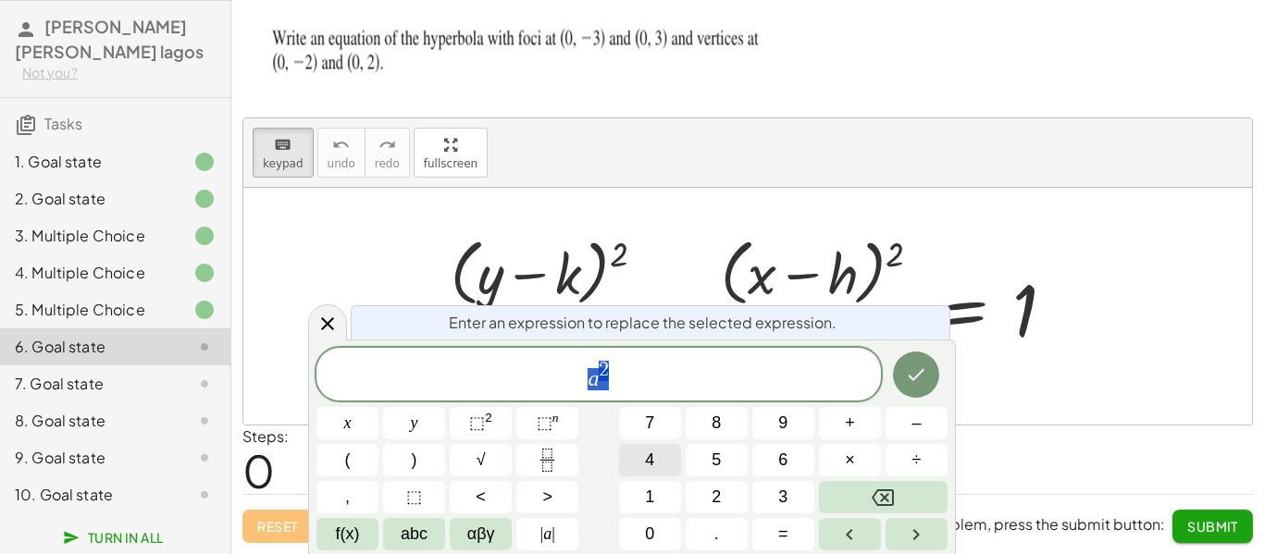
click at [651, 461] on span "4" at bounding box center [649, 460] width 9 height 25
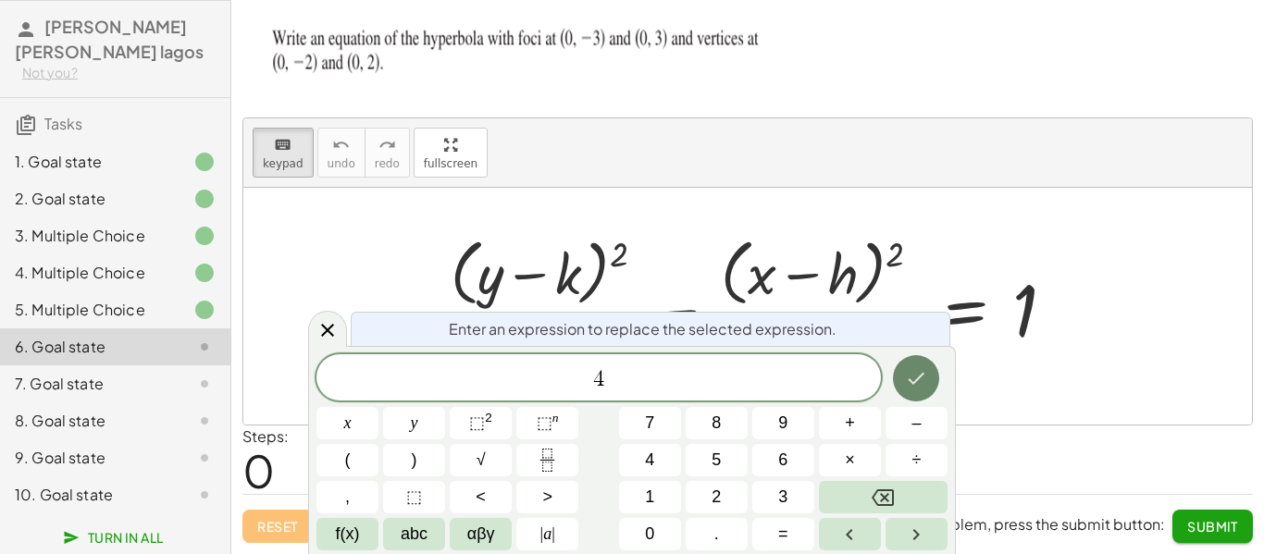
click at [916, 383] on icon "Done" at bounding box center [916, 379] width 22 height 22
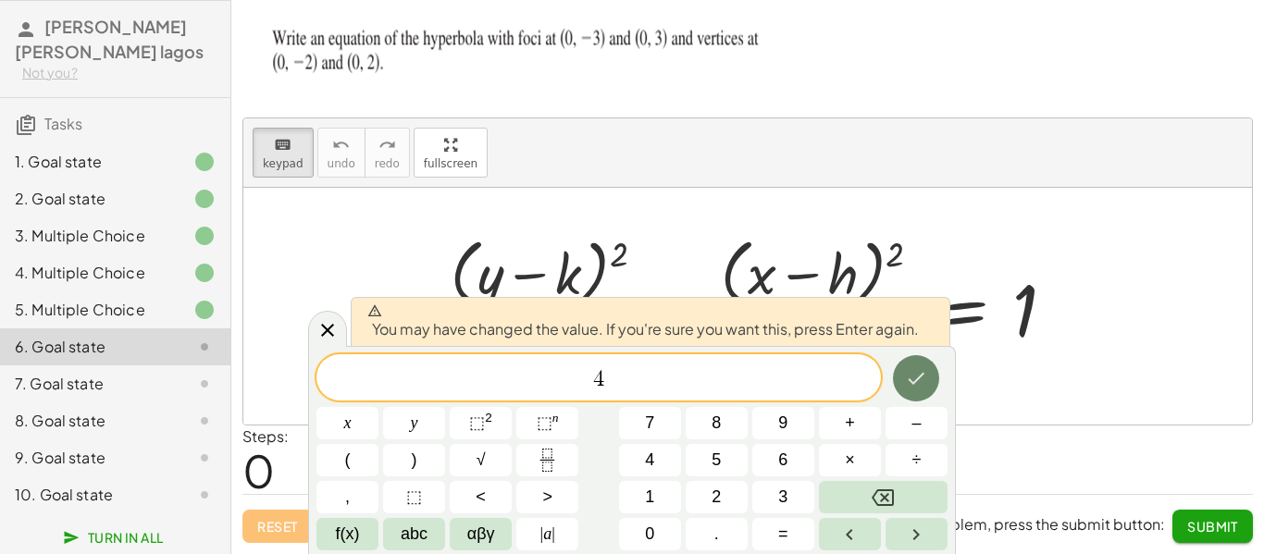
click at [908, 375] on icon "Done" at bounding box center [916, 379] width 22 height 22
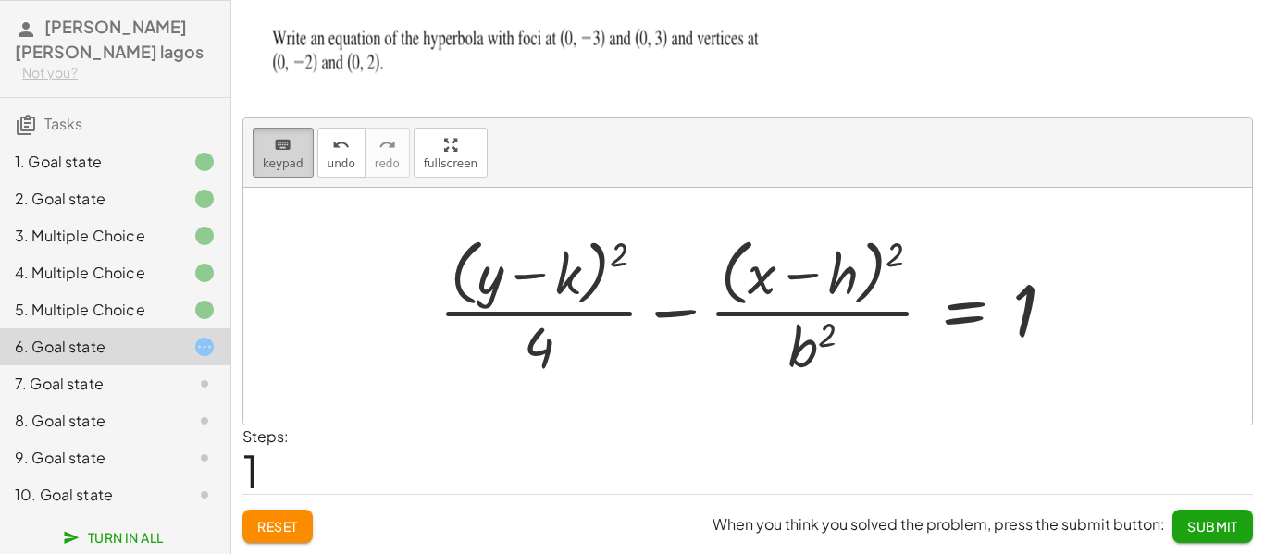
click at [290, 154] on div "keyboard" at bounding box center [283, 144] width 41 height 22
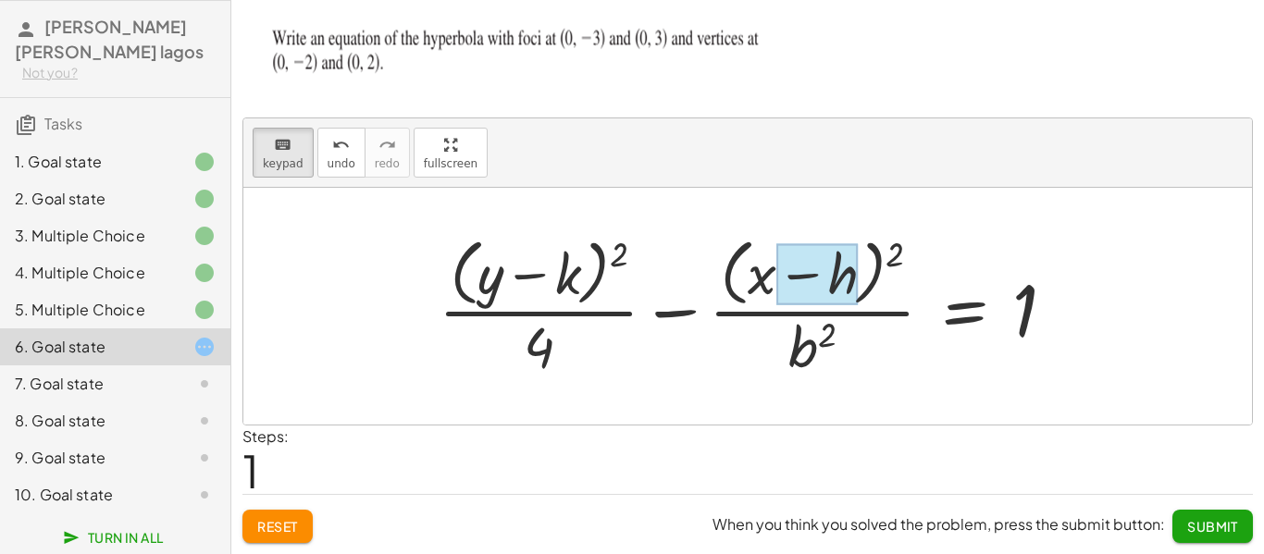
click at [843, 278] on div at bounding box center [817, 274] width 81 height 62
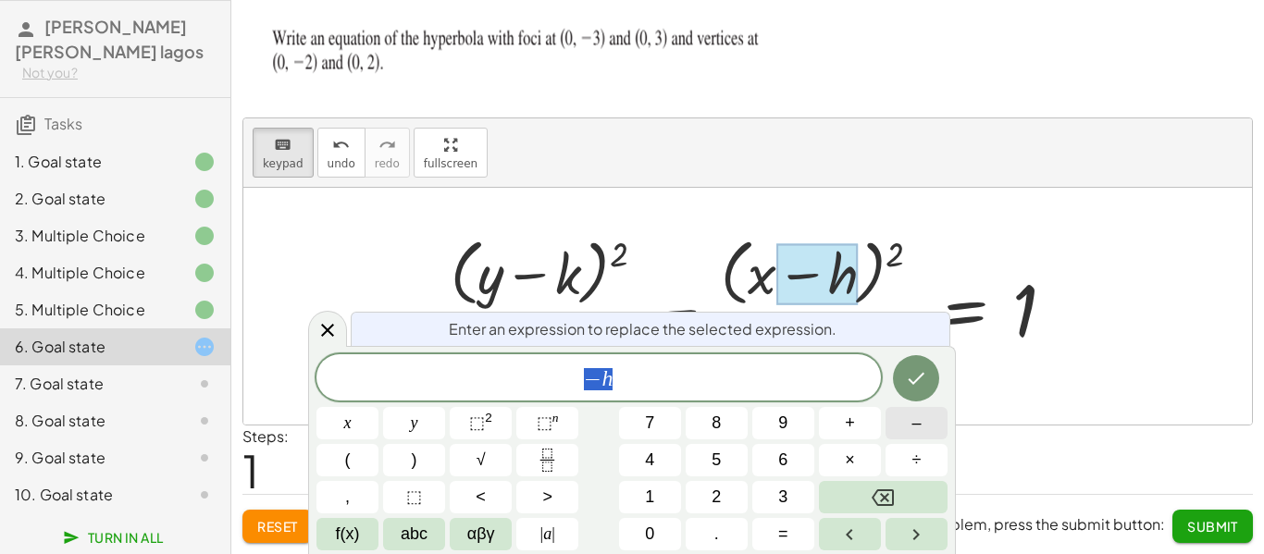
click at [911, 428] on button "–" at bounding box center [917, 423] width 62 height 32
click at [630, 525] on button "0" at bounding box center [650, 534] width 62 height 32
click at [914, 351] on div "Enter an expression to replace the selected expression. − 0 ​ x y ⬚ 2 ⬚ n 7 8 9…" at bounding box center [632, 450] width 648 height 208
click at [917, 389] on icon "Done" at bounding box center [916, 379] width 22 height 22
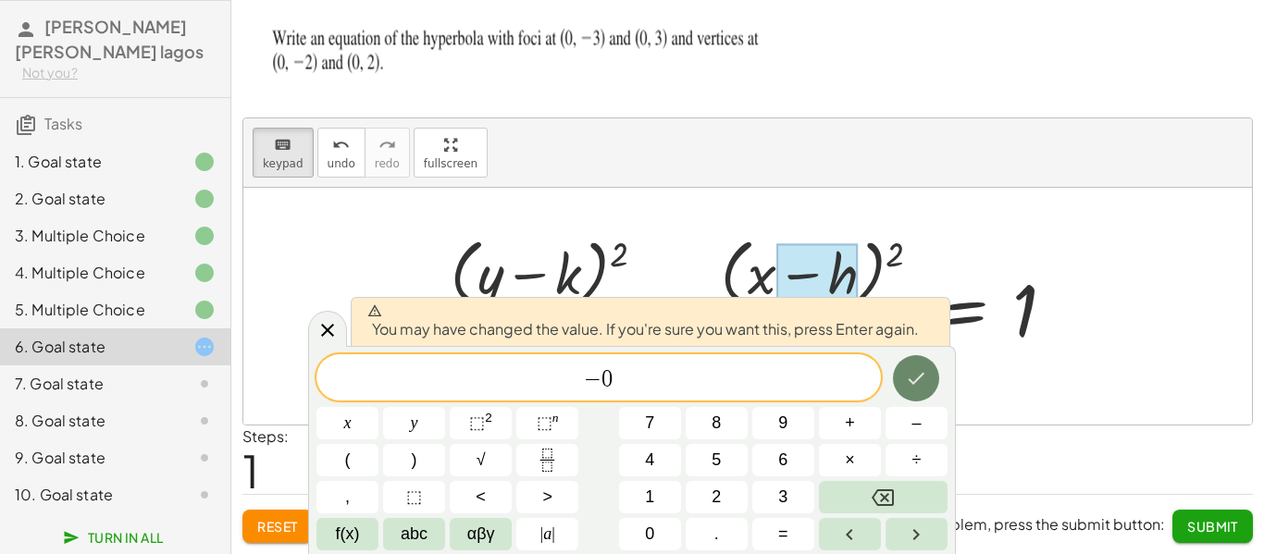
click at [903, 385] on button "Done" at bounding box center [916, 378] width 46 height 46
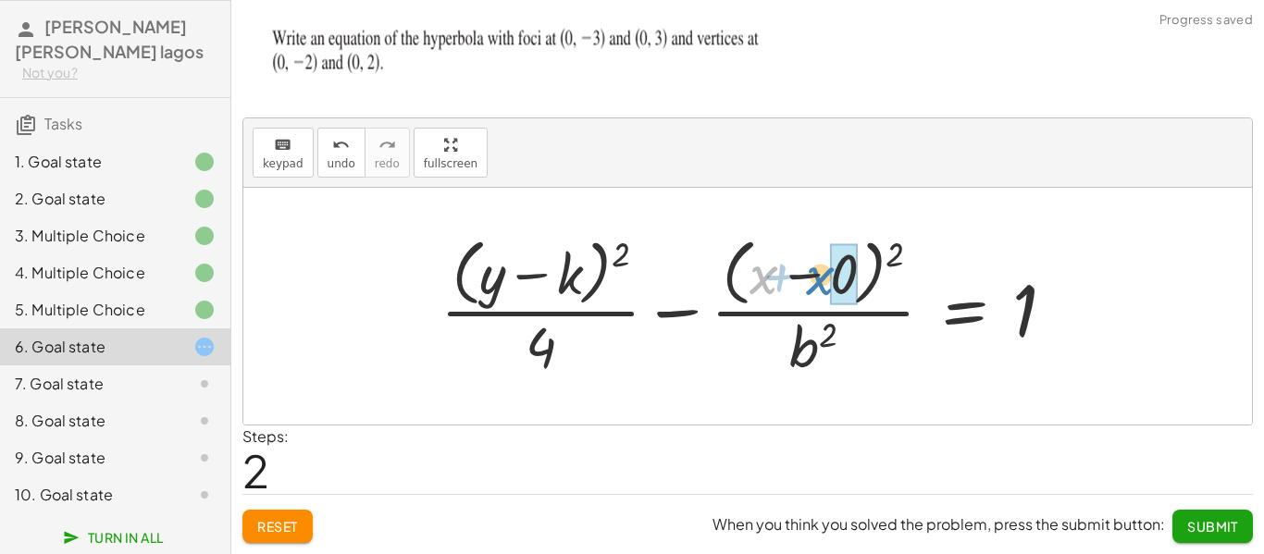
click at [823, 280] on div at bounding box center [755, 305] width 649 height 151
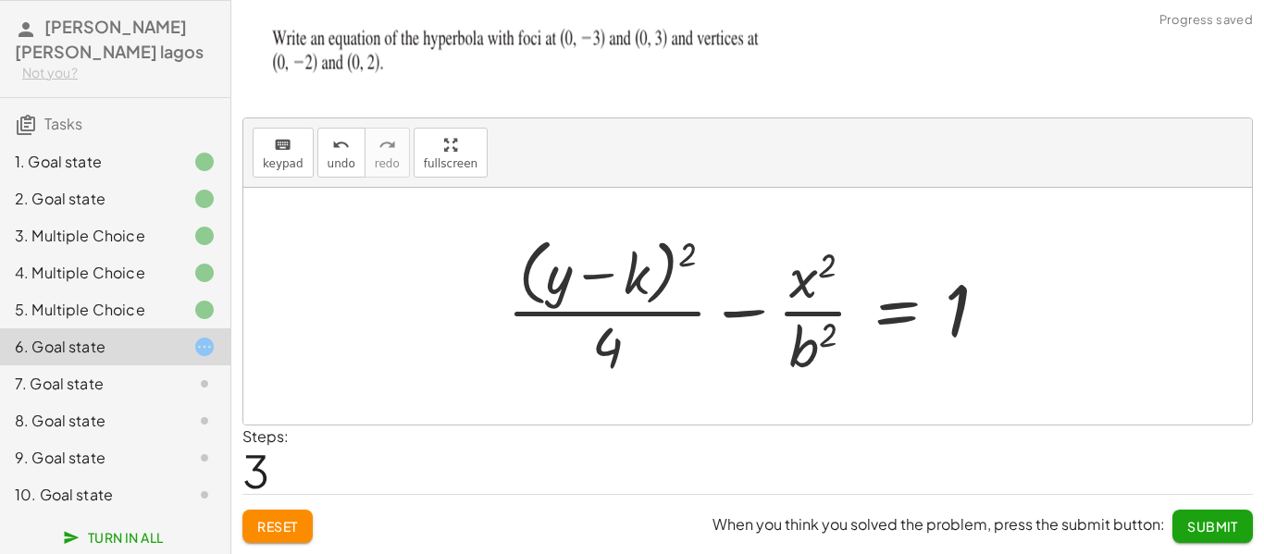
click at [568, 287] on div at bounding box center [755, 305] width 515 height 151
click at [650, 277] on div at bounding box center [755, 305] width 515 height 151
click at [642, 272] on div at bounding box center [755, 305] width 515 height 151
click at [263, 142] on div "keyboard" at bounding box center [283, 144] width 41 height 22
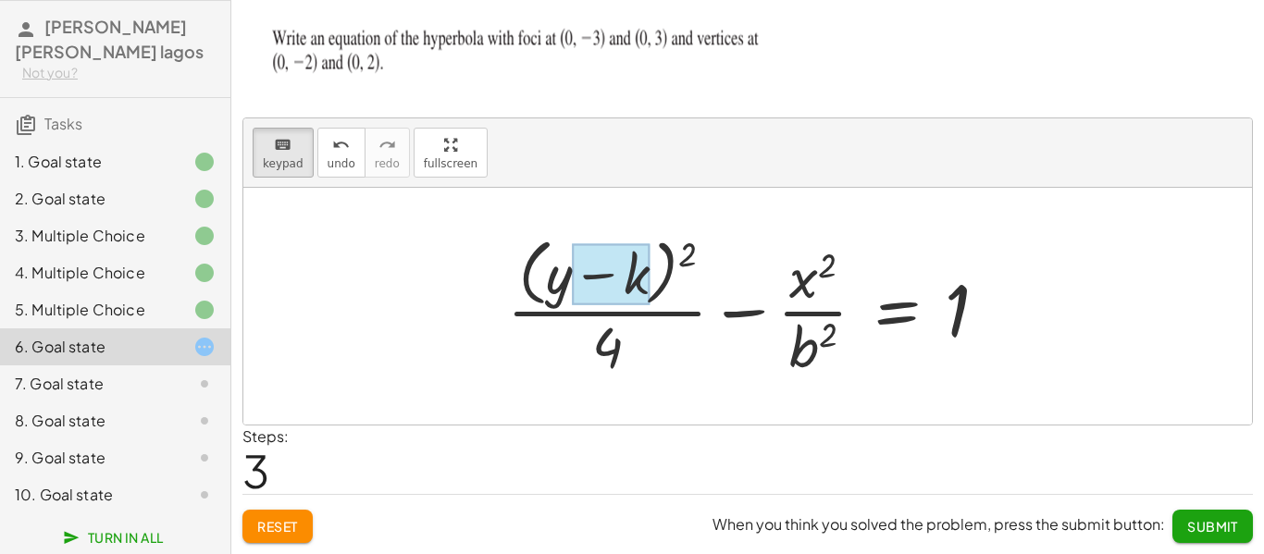
click at [630, 275] on div at bounding box center [611, 274] width 78 height 62
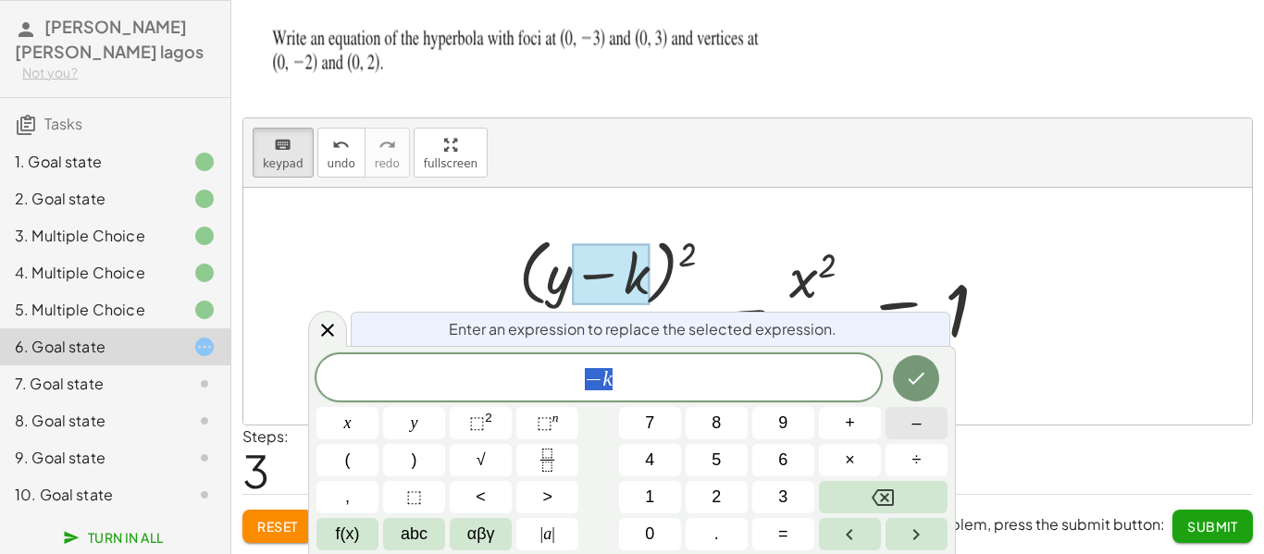
click at [915, 417] on span "–" at bounding box center [916, 423] width 9 height 25
click at [654, 521] on button "0" at bounding box center [650, 534] width 62 height 32
click at [918, 380] on icon "Done" at bounding box center [917, 379] width 17 height 12
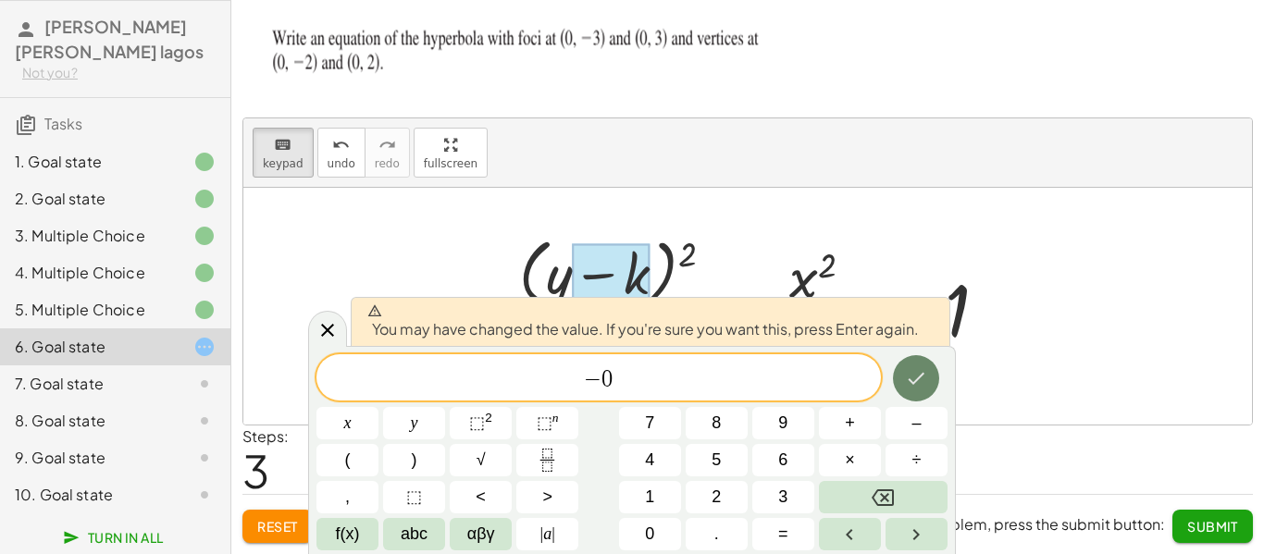
click at [906, 375] on icon "Done" at bounding box center [916, 379] width 22 height 22
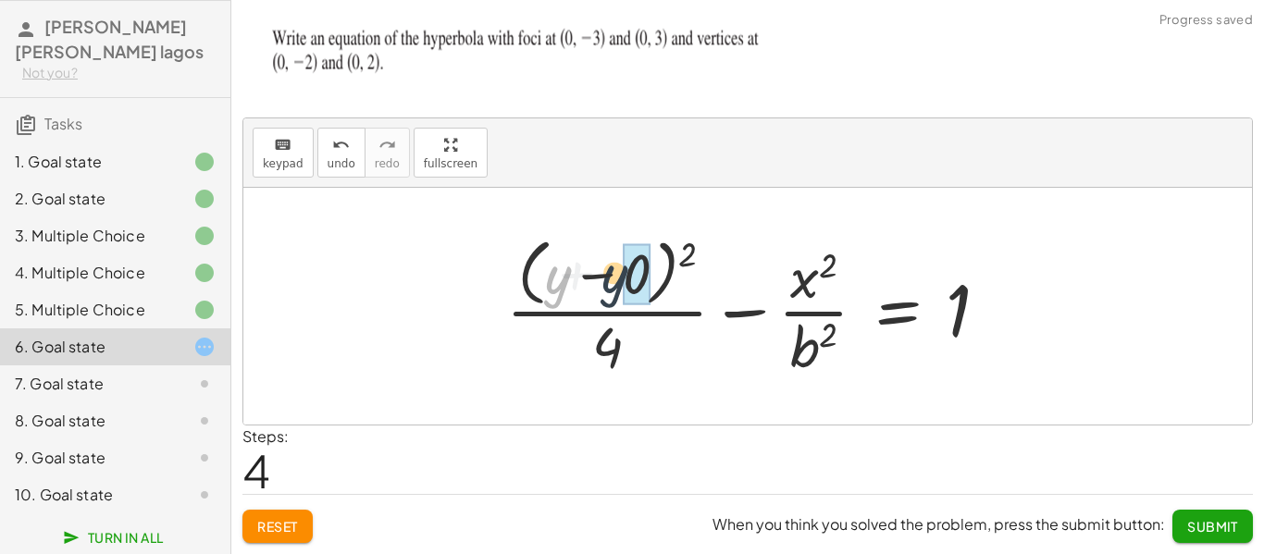
drag, startPoint x: 565, startPoint y: 277, endPoint x: 645, endPoint y: 272, distance: 80.7
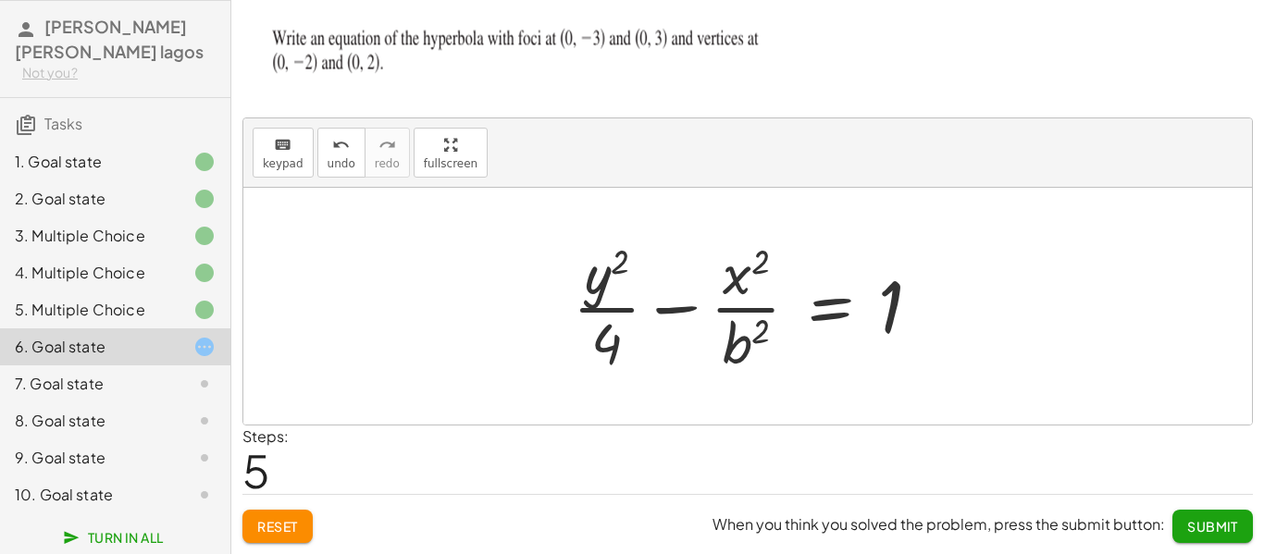
click at [750, 339] on div at bounding box center [754, 306] width 381 height 143
click at [274, 148] on icon "keyboard" at bounding box center [283, 145] width 18 height 22
click at [755, 367] on div at bounding box center [746, 342] width 47 height 65
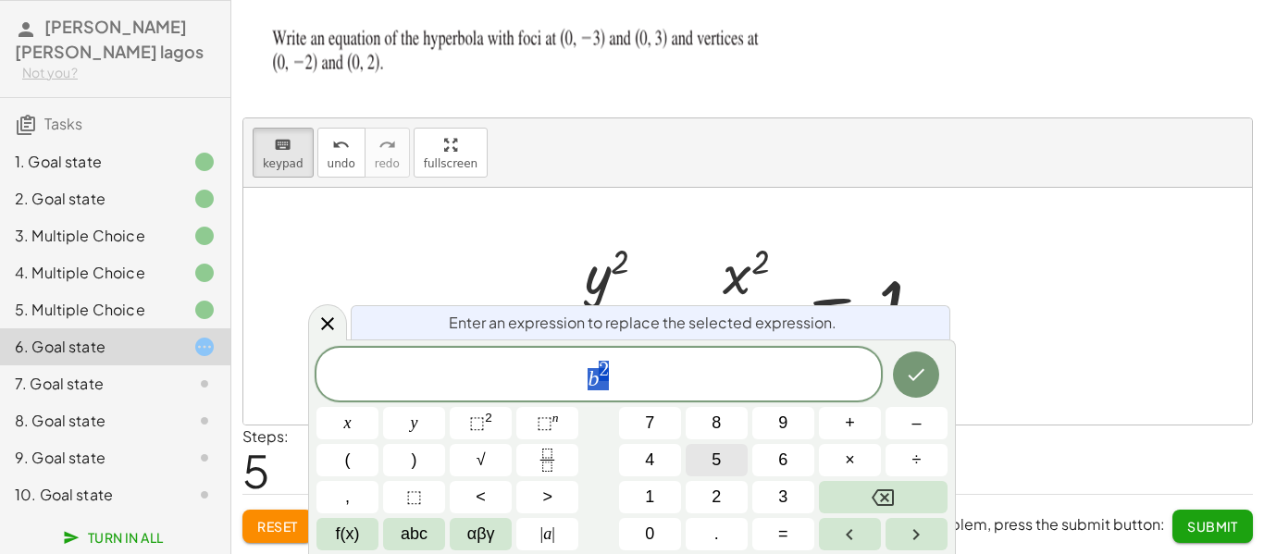
click at [706, 459] on button "5" at bounding box center [717, 460] width 62 height 32
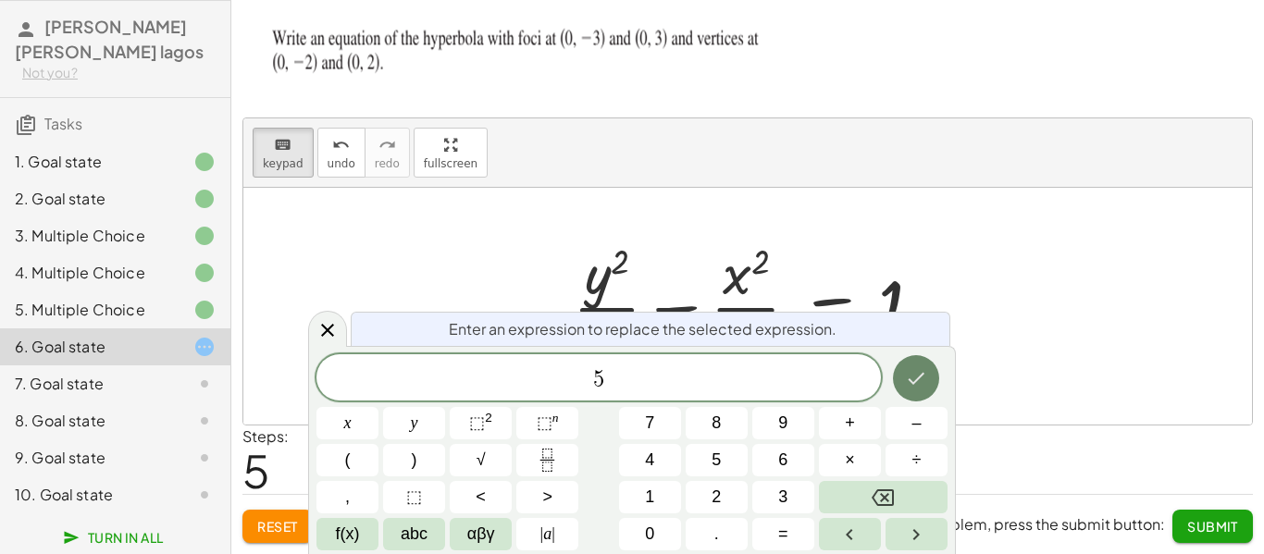
click at [903, 377] on button "Done" at bounding box center [916, 378] width 46 height 46
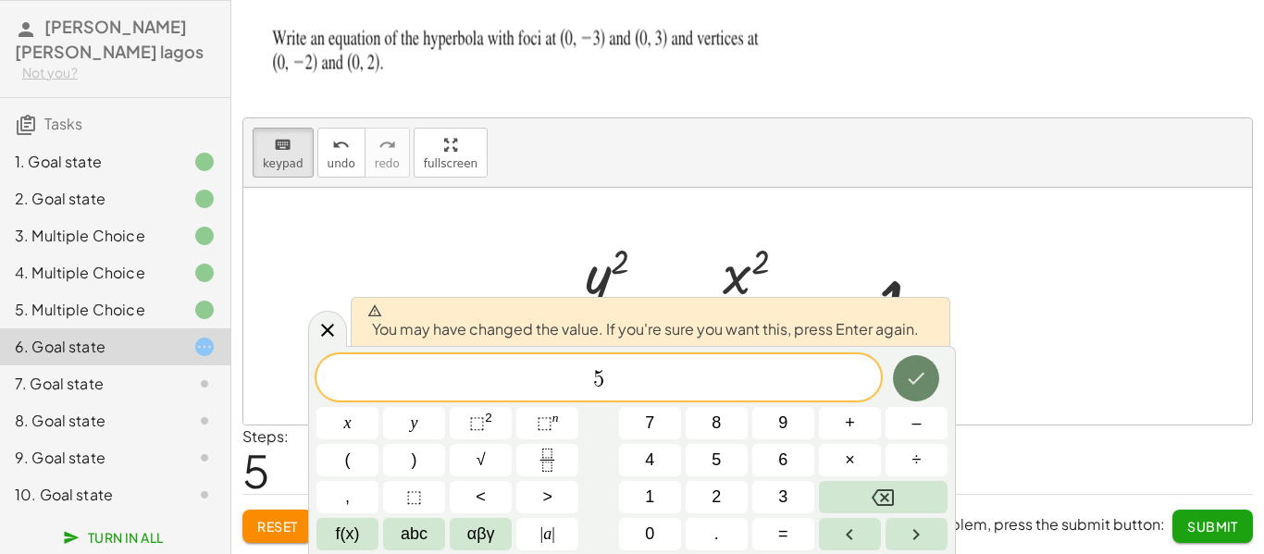
click at [901, 375] on button "Done" at bounding box center [916, 378] width 46 height 46
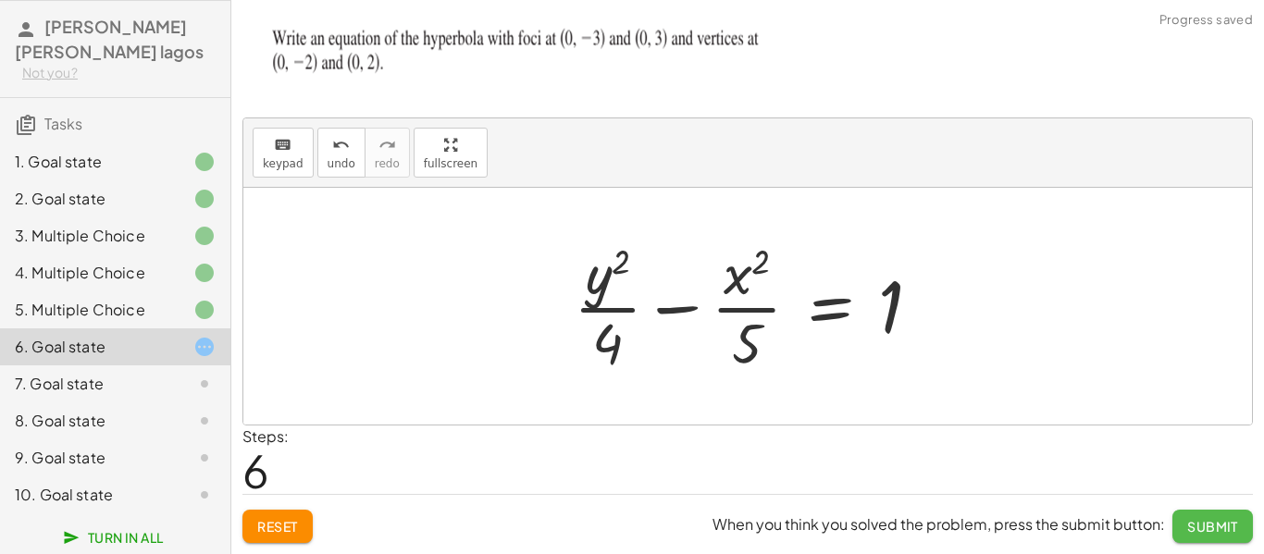
click at [1182, 529] on button "Submit" at bounding box center [1213, 526] width 81 height 33
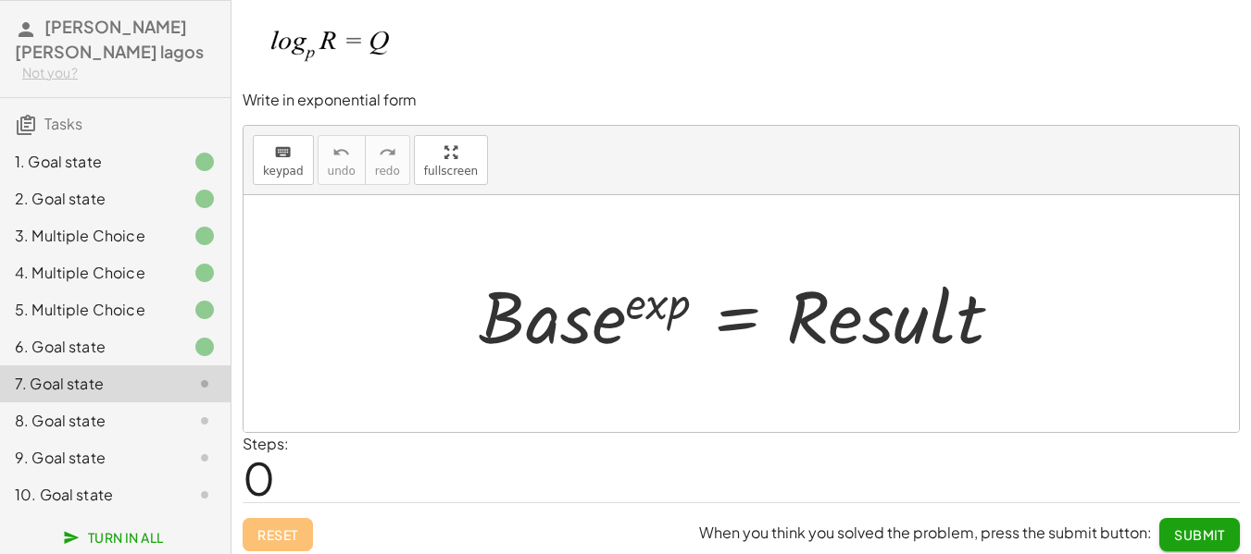
click at [554, 319] on div at bounding box center [747, 314] width 557 height 95
drag, startPoint x: 355, startPoint y: 98, endPoint x: 423, endPoint y: 85, distance: 69.7
click at [423, 85] on div "Write in exponential form" at bounding box center [741, 60] width 997 height 99
click at [394, 104] on p "Write in exponential form" at bounding box center [741, 100] width 997 height 21
click at [571, 315] on div at bounding box center [747, 314] width 557 height 95
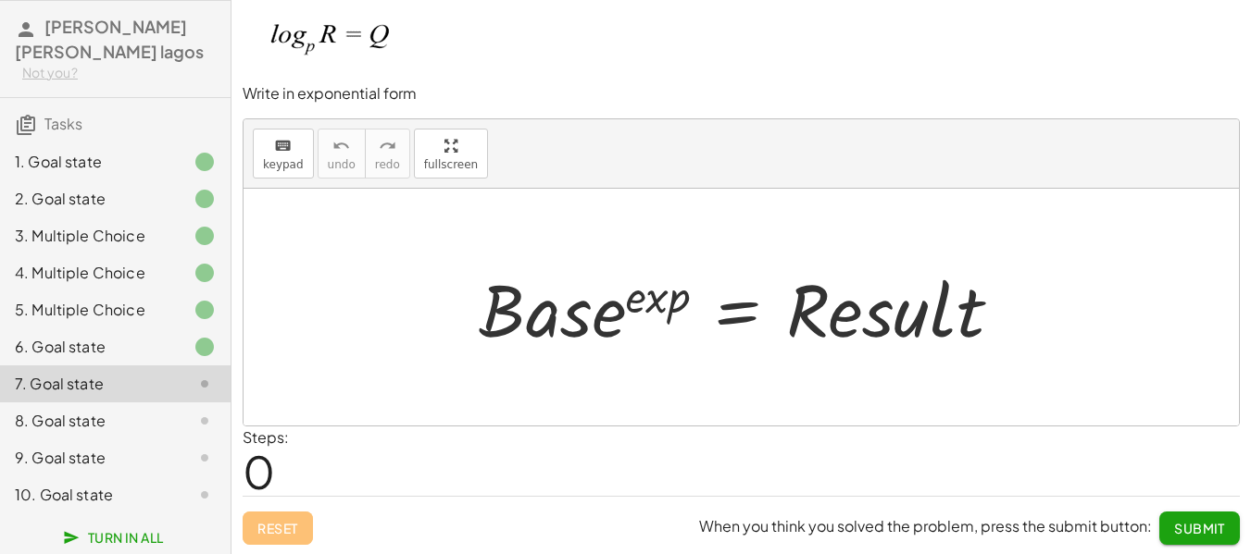
scroll to position [8, 0]
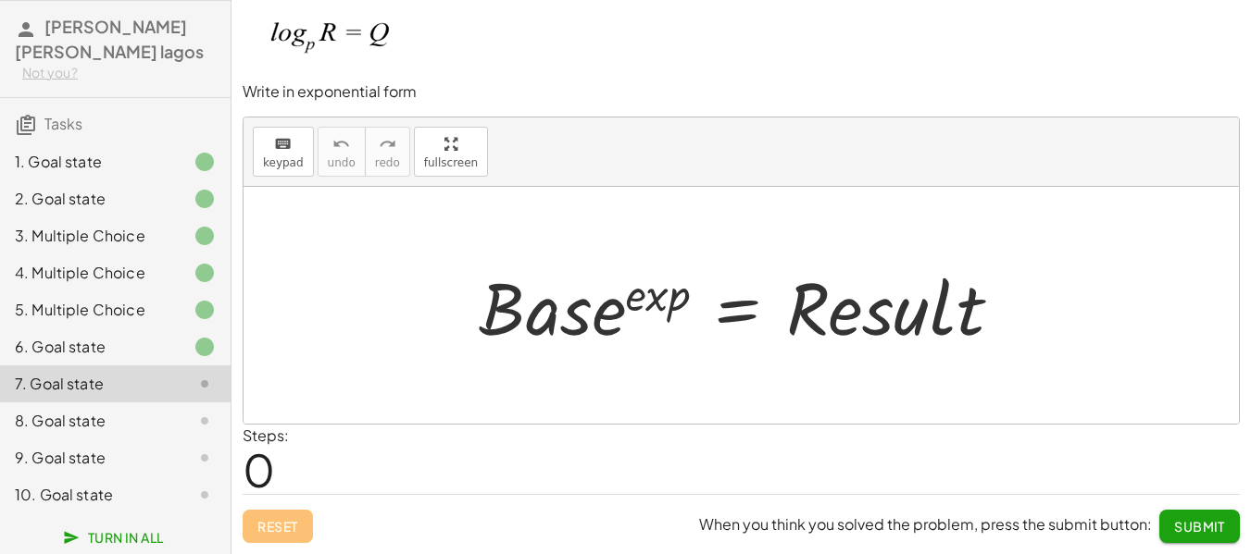
click at [164, 414] on div at bounding box center [190, 421] width 52 height 22
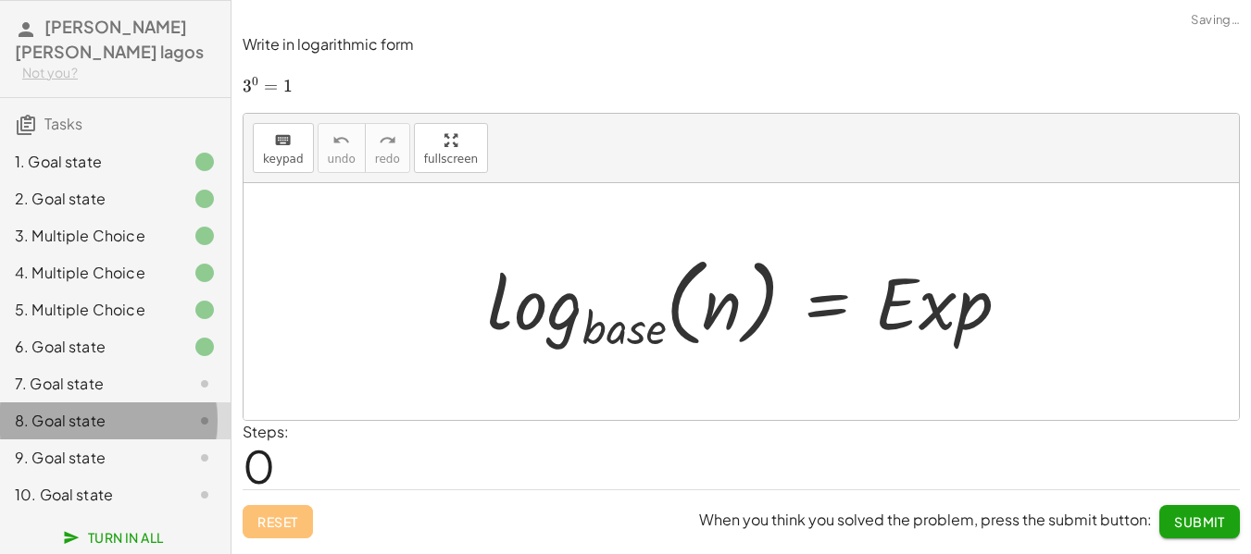
scroll to position [0, 0]
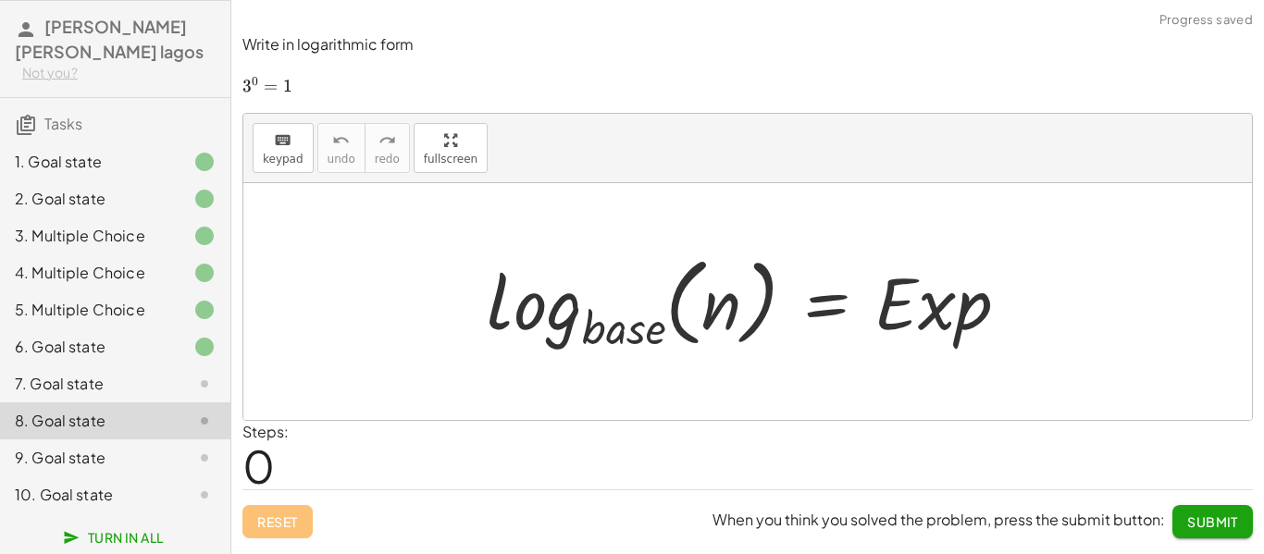
click at [123, 458] on div "9. Goal state" at bounding box center [89, 458] width 149 height 22
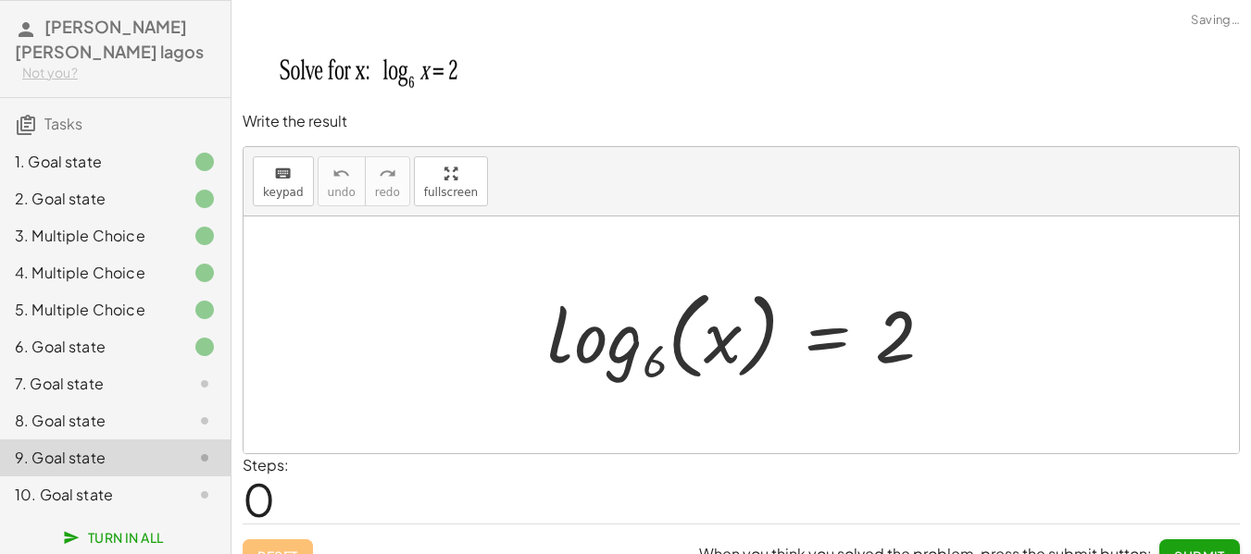
click at [145, 489] on div "10. Goal state" at bounding box center [89, 495] width 149 height 22
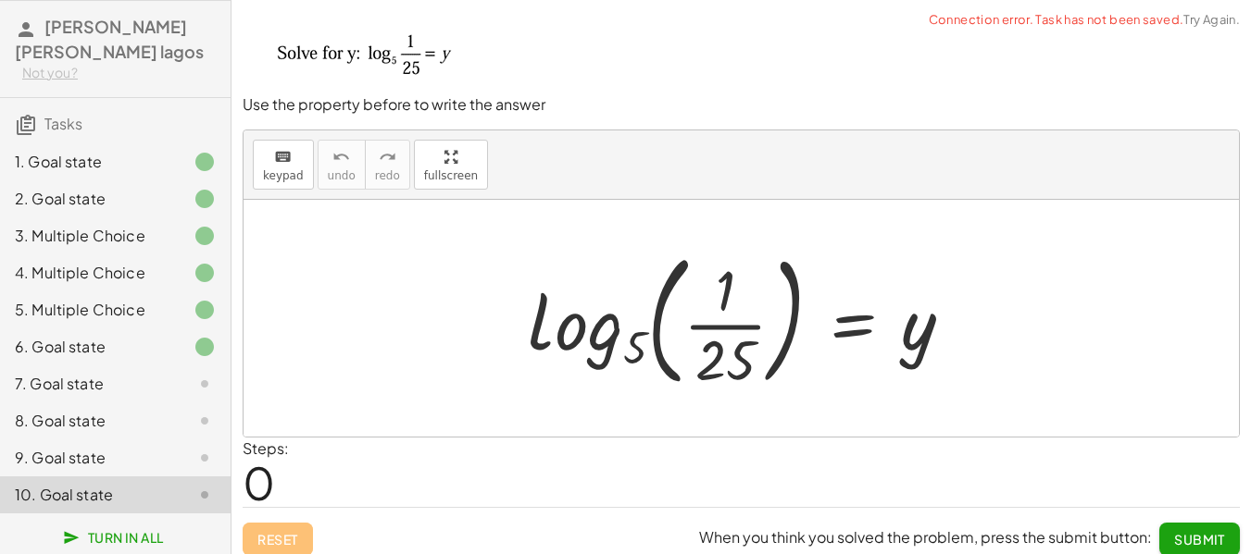
click at [164, 375] on div at bounding box center [190, 384] width 52 height 22
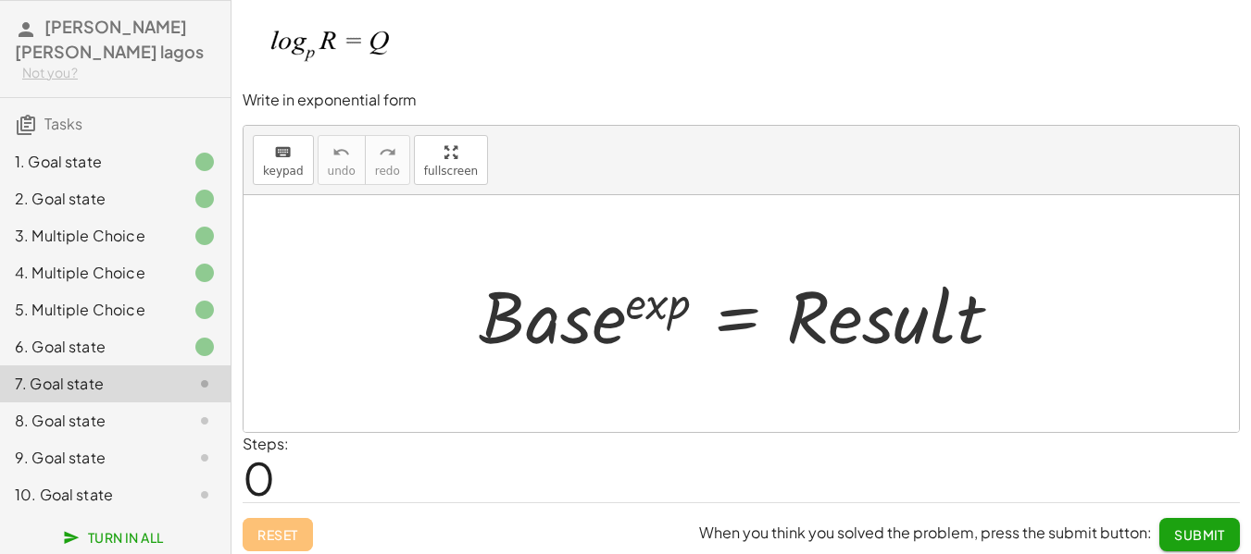
click at [578, 322] on div at bounding box center [747, 314] width 557 height 95
click at [298, 165] on span "keypad" at bounding box center [283, 171] width 41 height 13
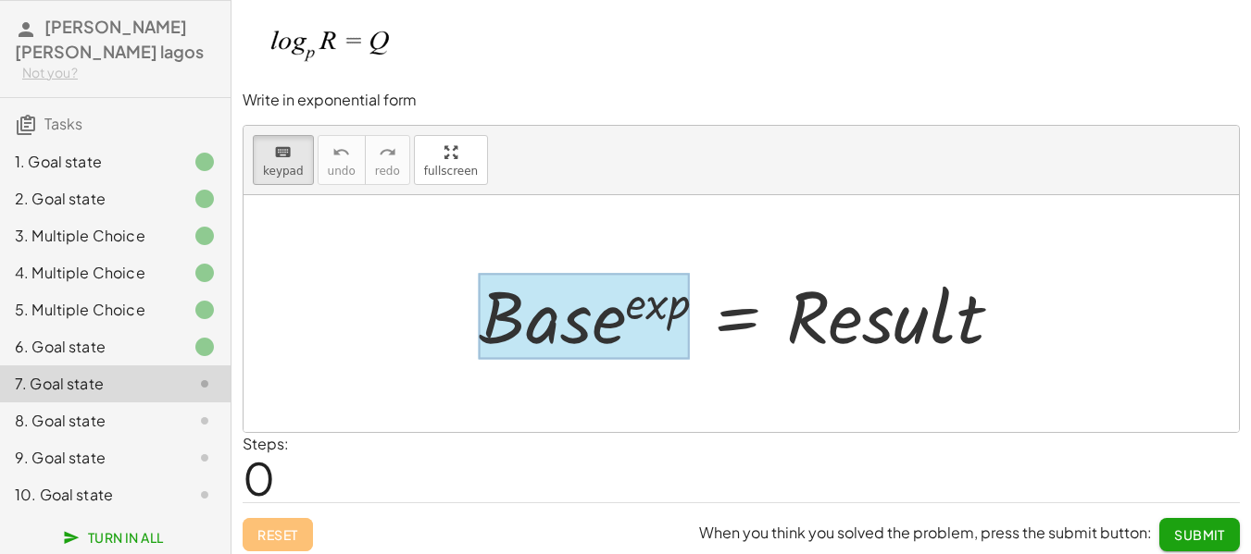
click at [573, 338] on div at bounding box center [584, 316] width 211 height 86
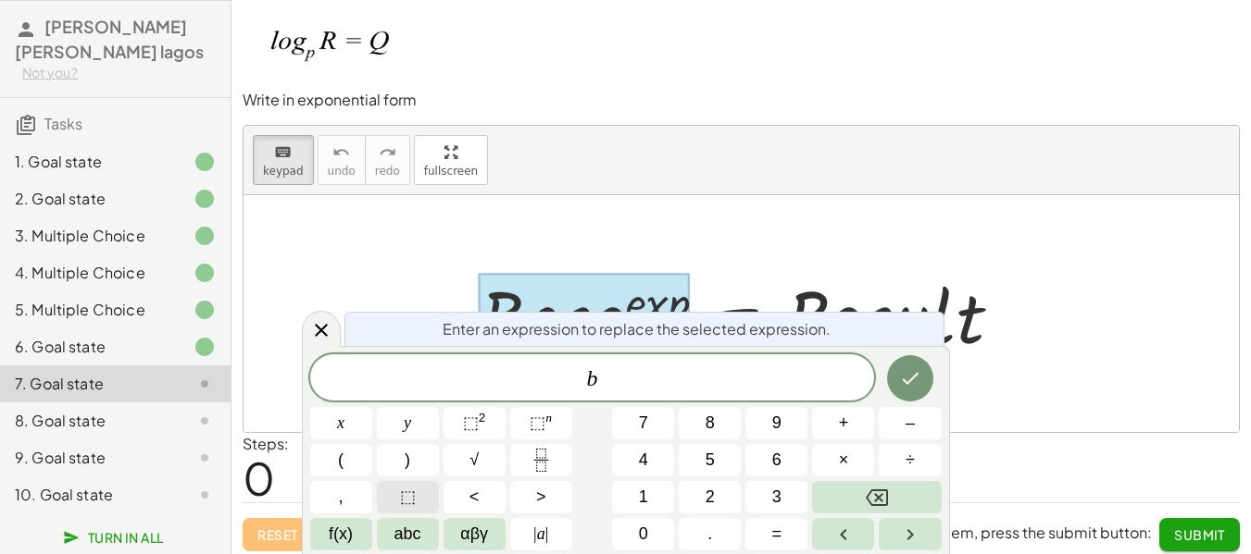
click at [399, 499] on button "⬚" at bounding box center [408, 497] width 62 height 32
click at [859, 488] on button "Backspace" at bounding box center [876, 497] width 129 height 32
click at [551, 427] on span "⬚ n" at bounding box center [540, 423] width 22 height 25
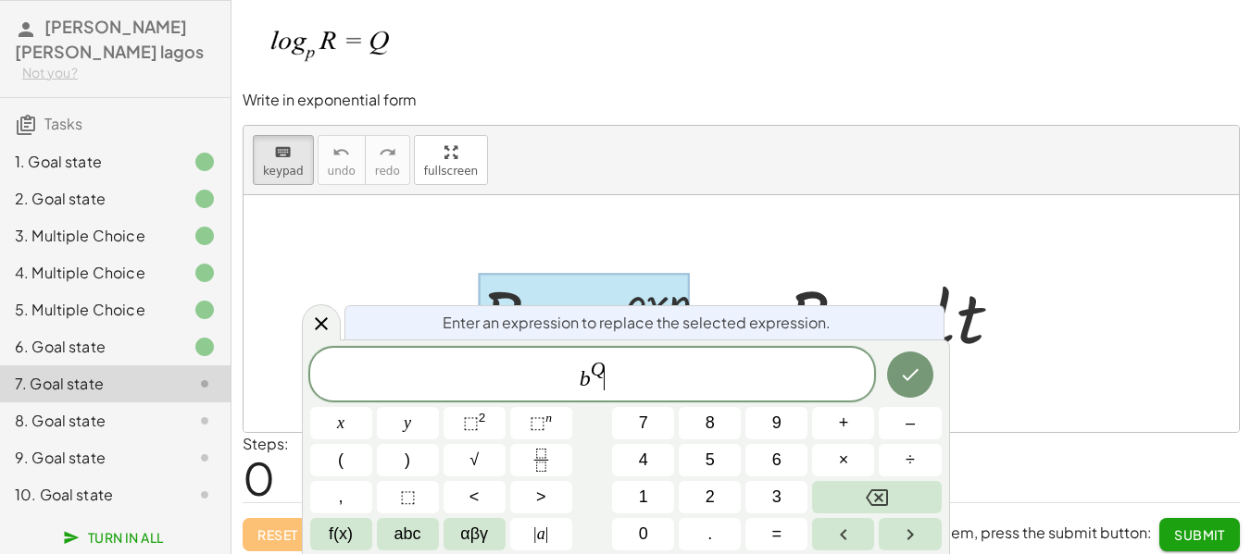
click at [665, 380] on span "b Q ​" at bounding box center [592, 375] width 565 height 33
click at [920, 378] on icon "Done" at bounding box center [910, 375] width 22 height 22
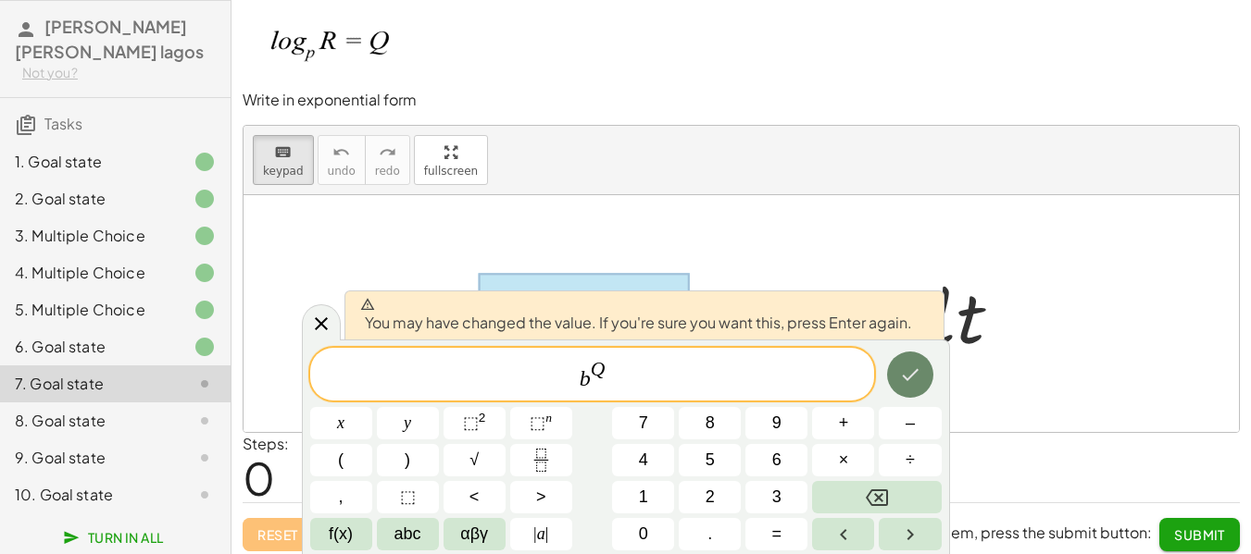
click at [909, 386] on icon "Done" at bounding box center [910, 375] width 22 height 22
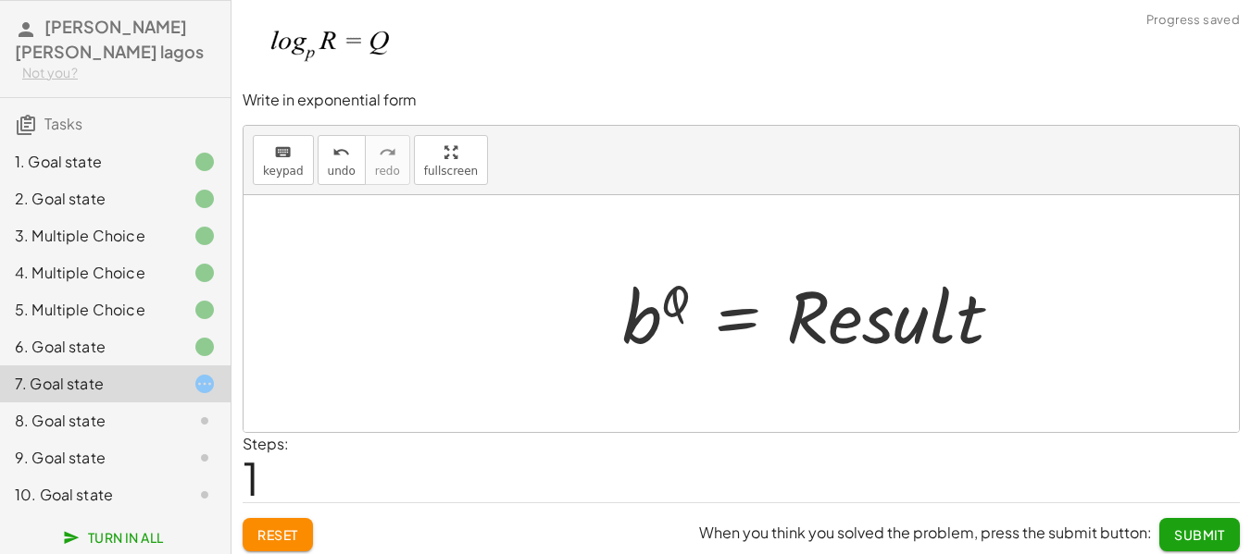
click at [869, 325] on div at bounding box center [820, 314] width 414 height 95
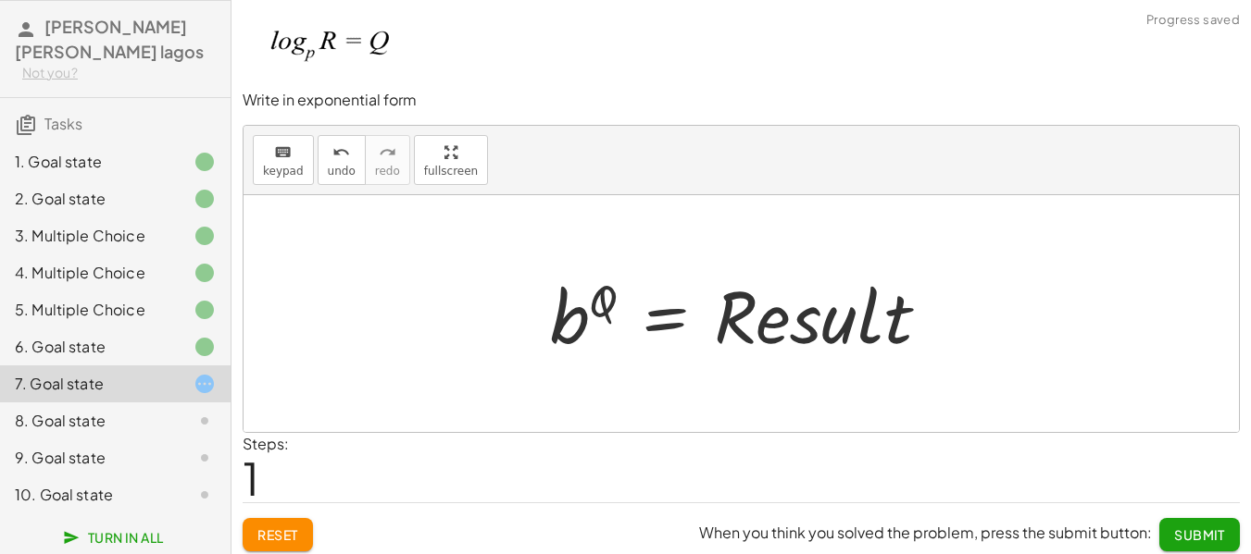
click at [852, 321] on div at bounding box center [748, 314] width 414 height 95
click at [285, 165] on span "keypad" at bounding box center [283, 171] width 41 height 13
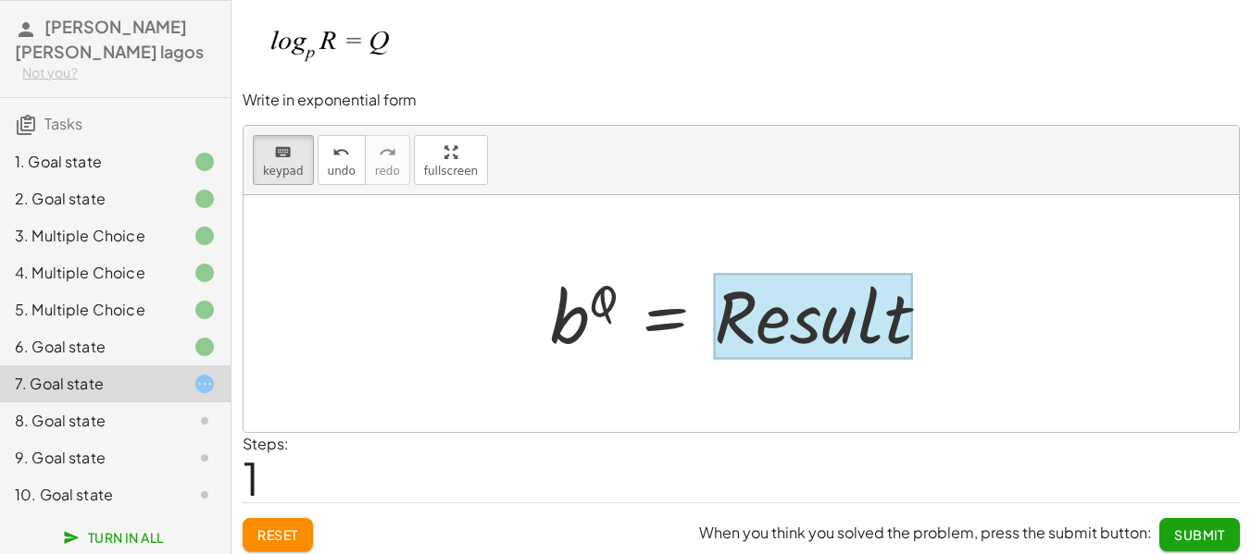
click at [758, 307] on div at bounding box center [813, 316] width 199 height 86
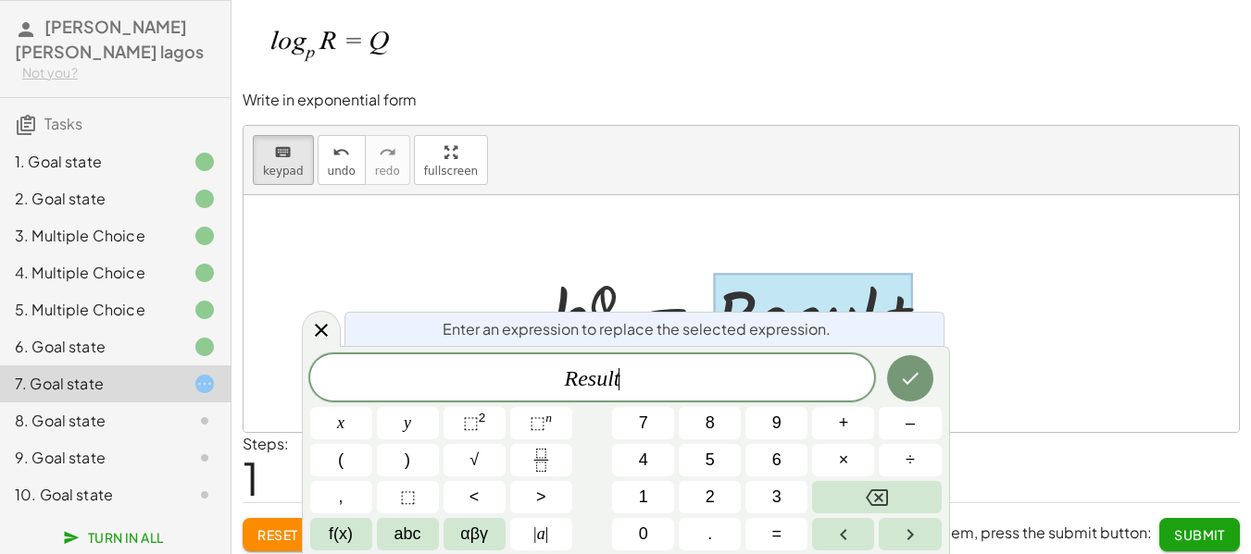
click at [635, 370] on span "R e s u l t ​" at bounding box center [592, 380] width 565 height 26
click at [911, 375] on icon "Done" at bounding box center [910, 379] width 22 height 22
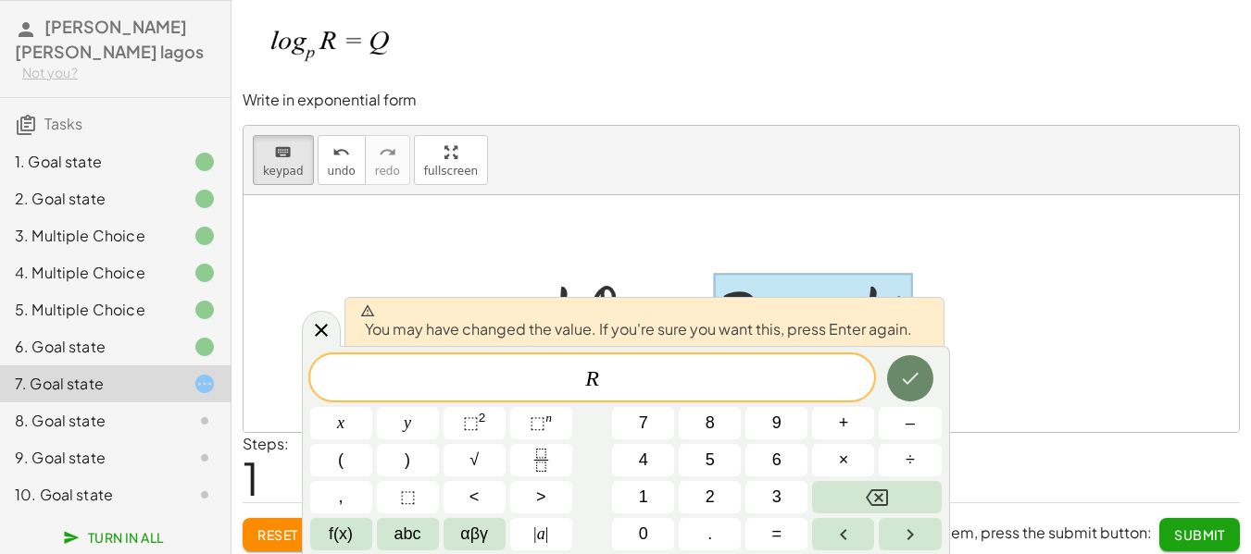
click at [909, 375] on icon "Done" at bounding box center [910, 379] width 22 height 22
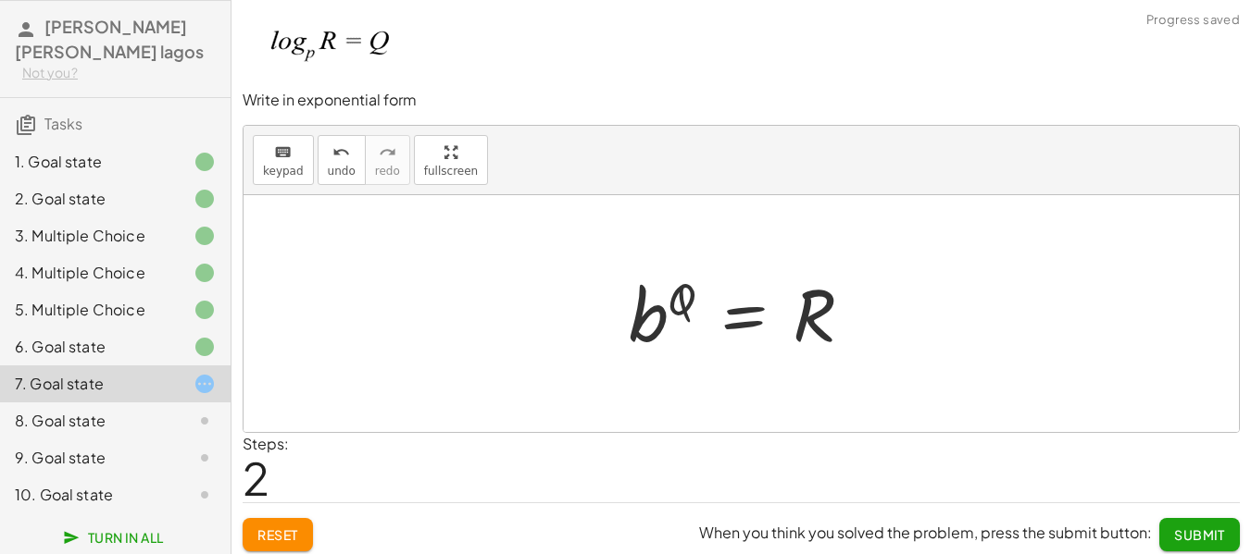
click at [1202, 537] on span "Submit" at bounding box center [1199, 535] width 51 height 17
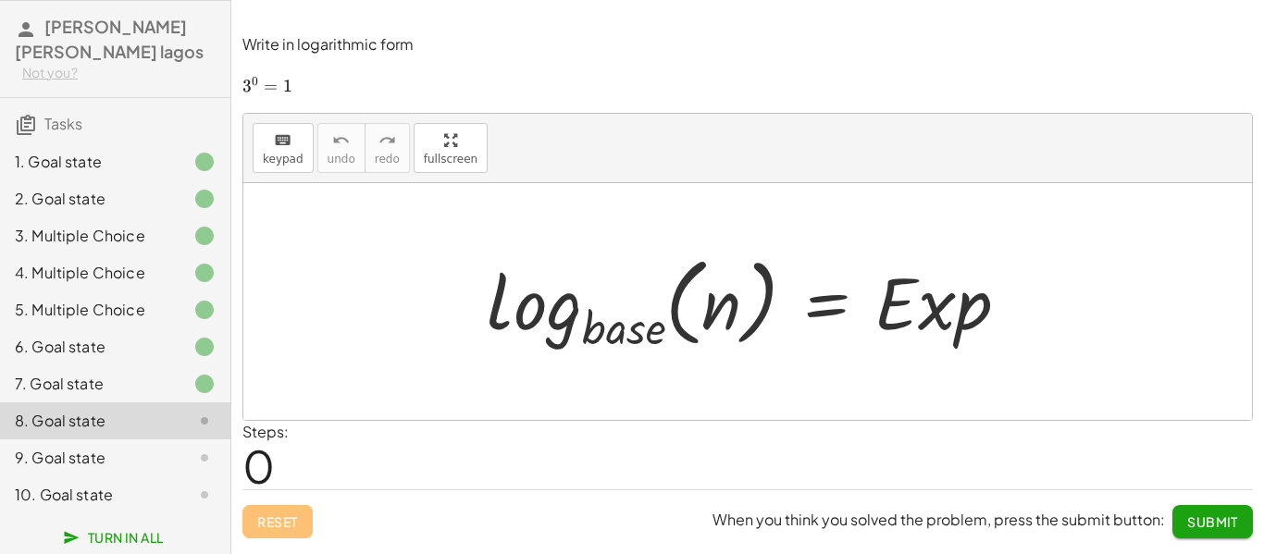
click at [559, 322] on div at bounding box center [755, 301] width 555 height 109
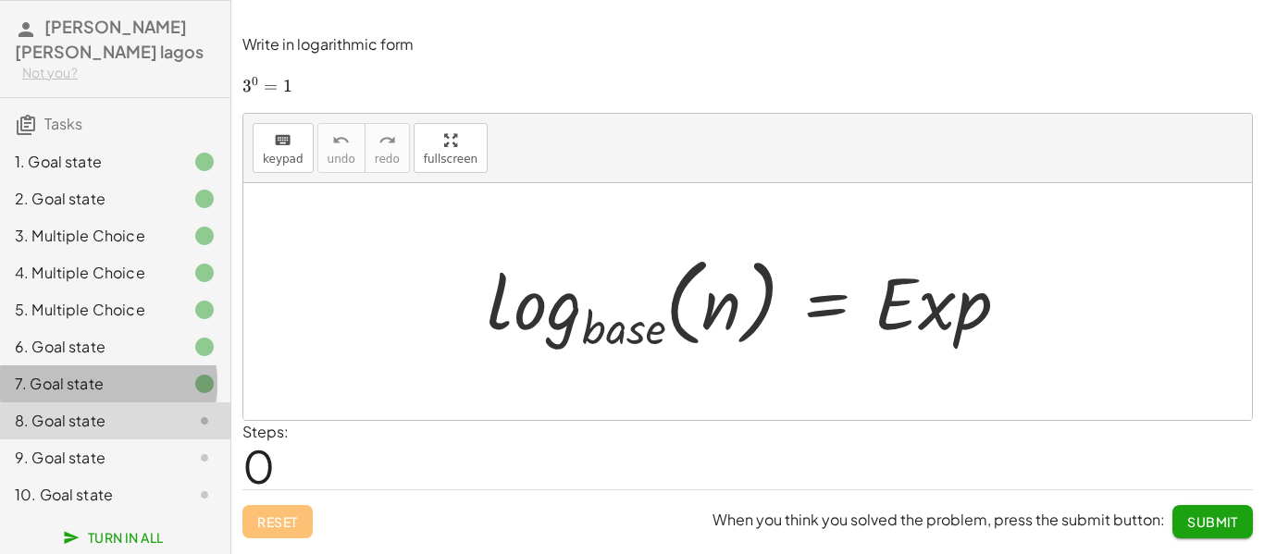
click at [166, 375] on div at bounding box center [190, 384] width 52 height 22
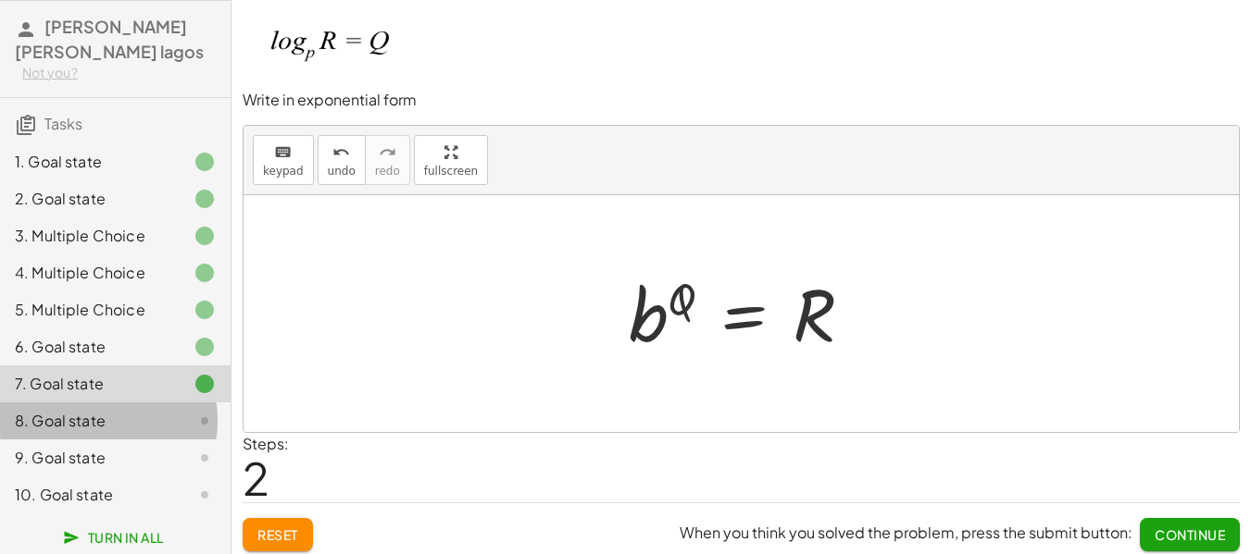
click at [136, 417] on div "8. Goal state" at bounding box center [89, 421] width 149 height 22
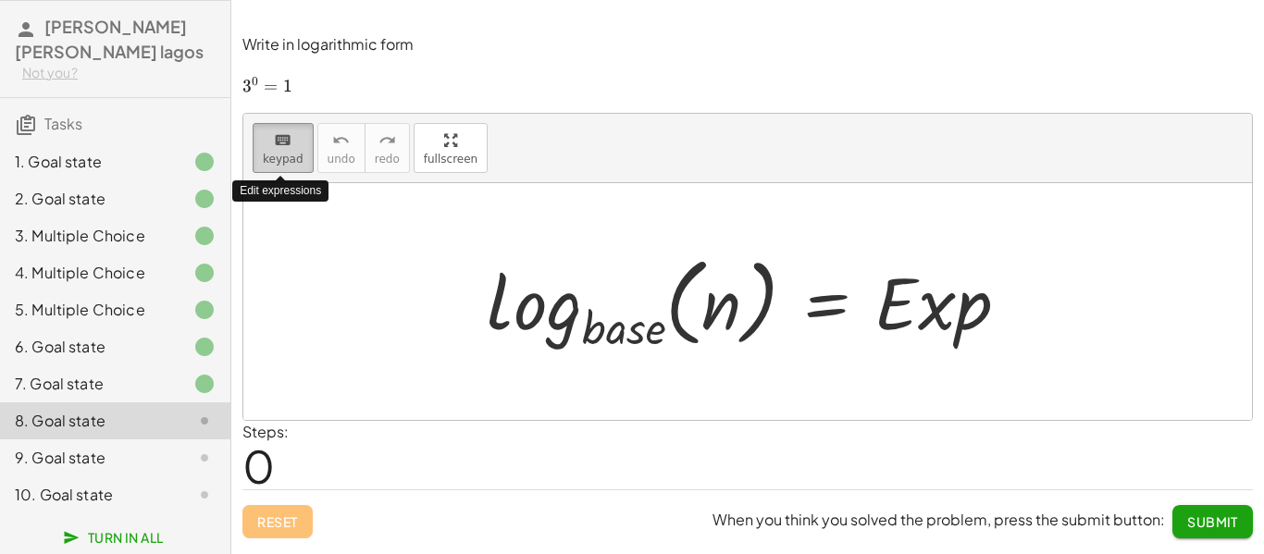
click at [295, 157] on span "keypad" at bounding box center [283, 159] width 41 height 13
click at [293, 156] on span "keypad" at bounding box center [283, 159] width 41 height 13
click at [281, 155] on span "keypad" at bounding box center [283, 159] width 41 height 13
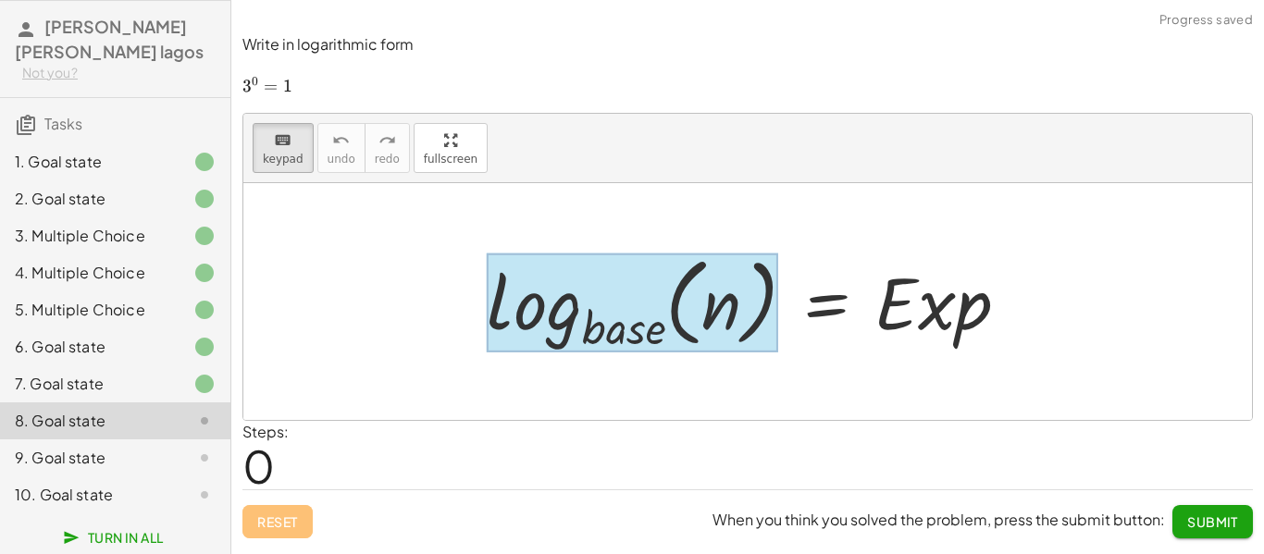
click at [637, 330] on div at bounding box center [633, 304] width 292 height 100
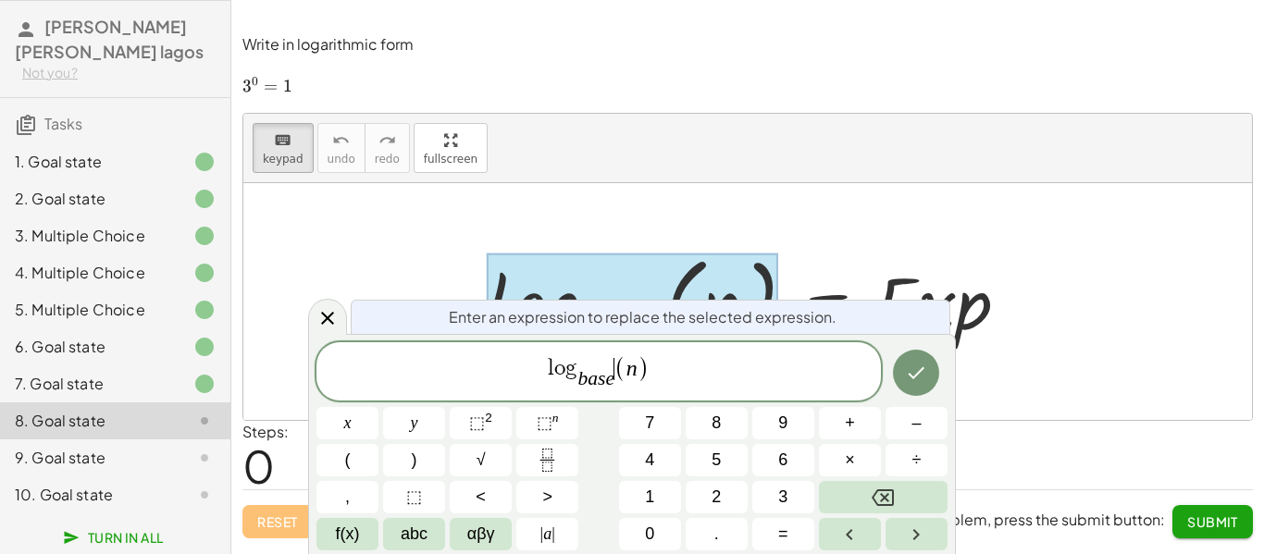
click at [615, 378] on span "(" at bounding box center [621, 368] width 12 height 27
click at [608, 379] on var "e" at bounding box center [609, 379] width 9 height 22
click at [613, 379] on span "b a s ​ e" at bounding box center [596, 380] width 37 height 20
click at [622, 367] on var "n" at bounding box center [618, 368] width 11 height 24
click at [922, 372] on icon "Done" at bounding box center [916, 373] width 22 height 22
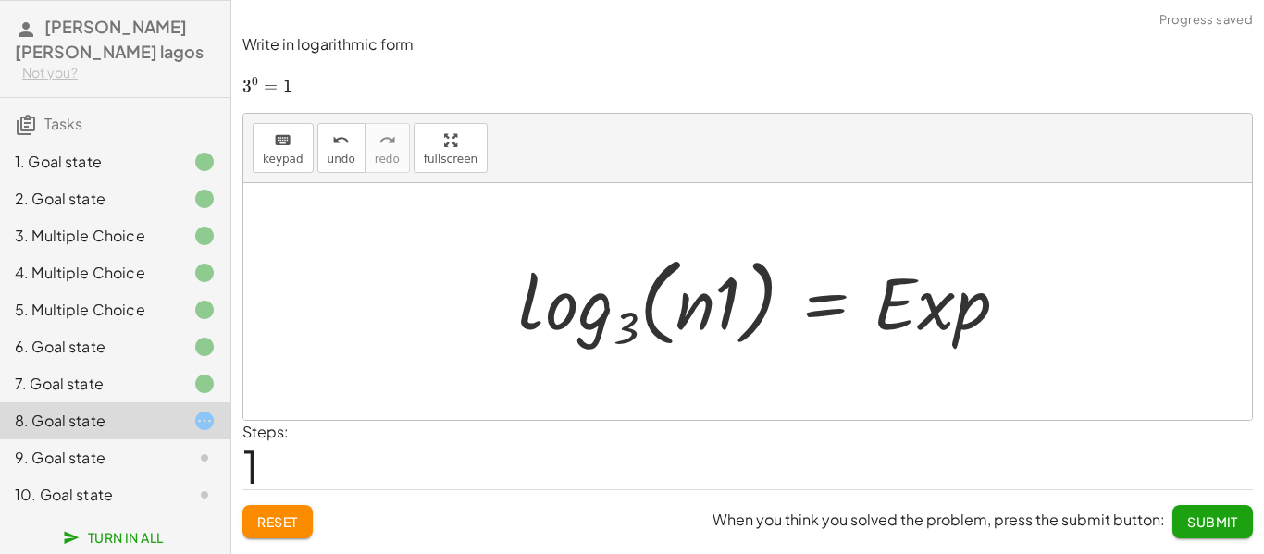
click at [928, 287] on div at bounding box center [770, 301] width 523 height 109
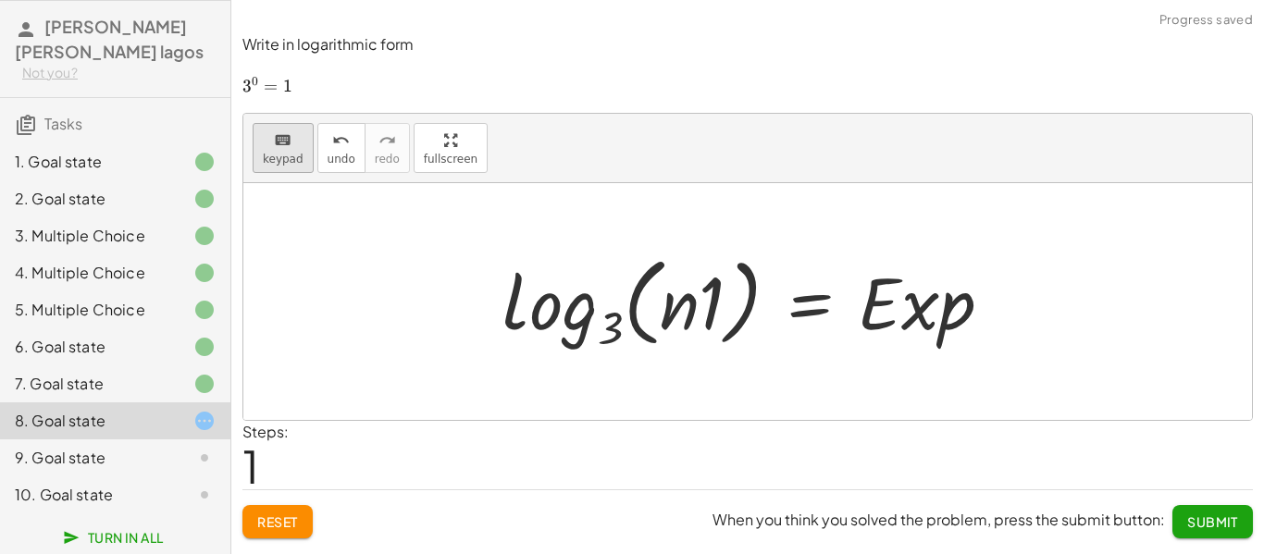
click at [305, 148] on button "keyboard keypad" at bounding box center [283, 148] width 61 height 50
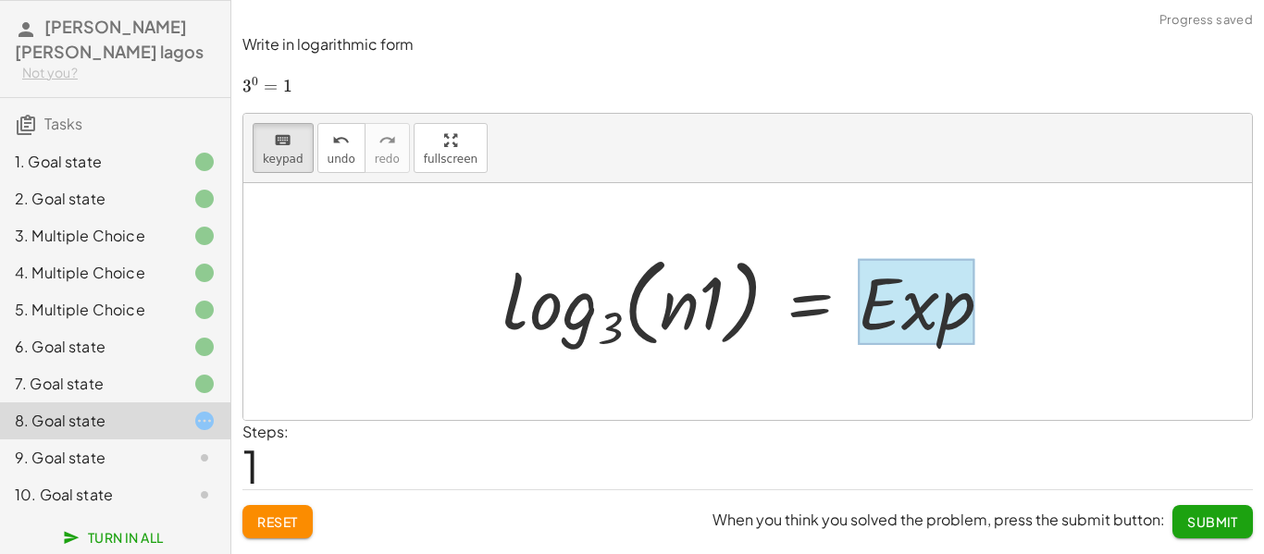
click at [937, 292] on div at bounding box center [916, 302] width 117 height 86
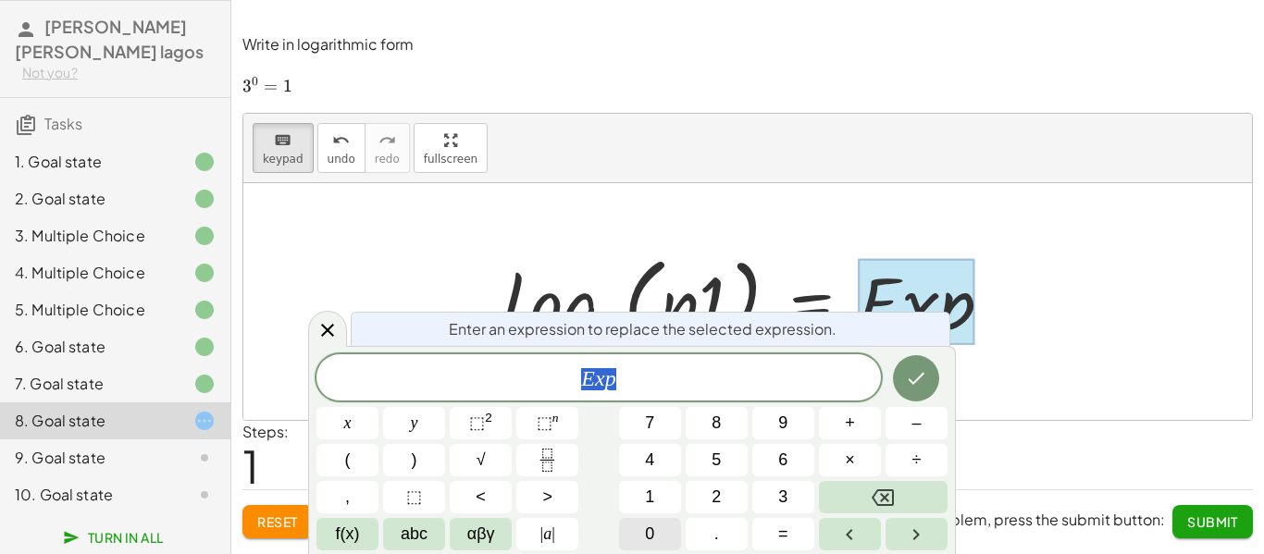
click at [634, 526] on button "0" at bounding box center [650, 534] width 62 height 32
click at [919, 373] on icon "Done" at bounding box center [916, 379] width 22 height 22
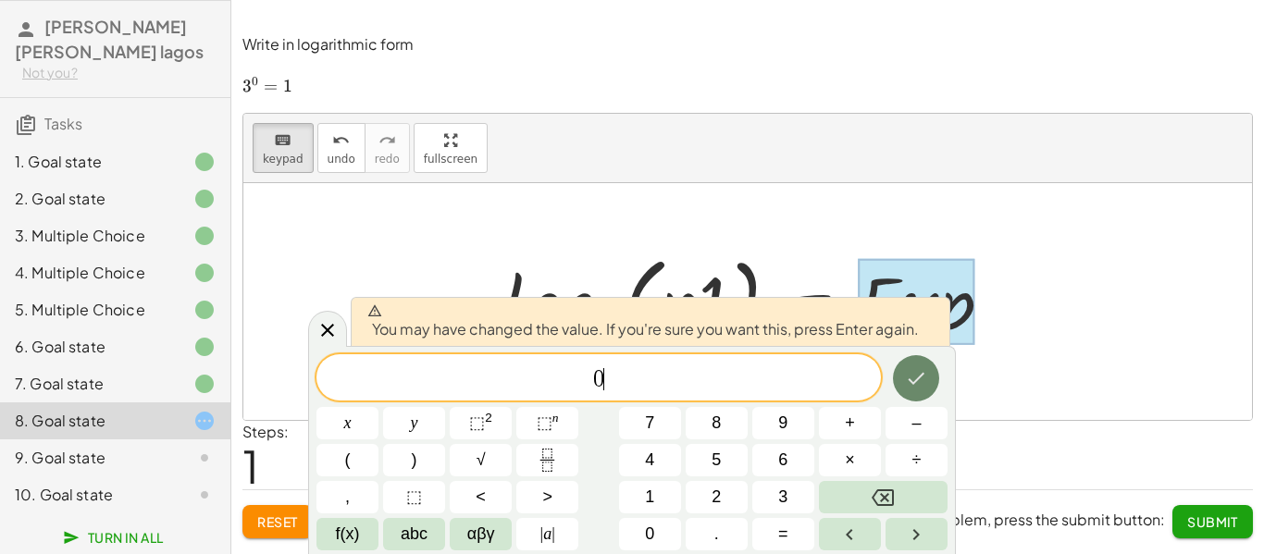
click at [919, 374] on icon "Done" at bounding box center [916, 379] width 22 height 22
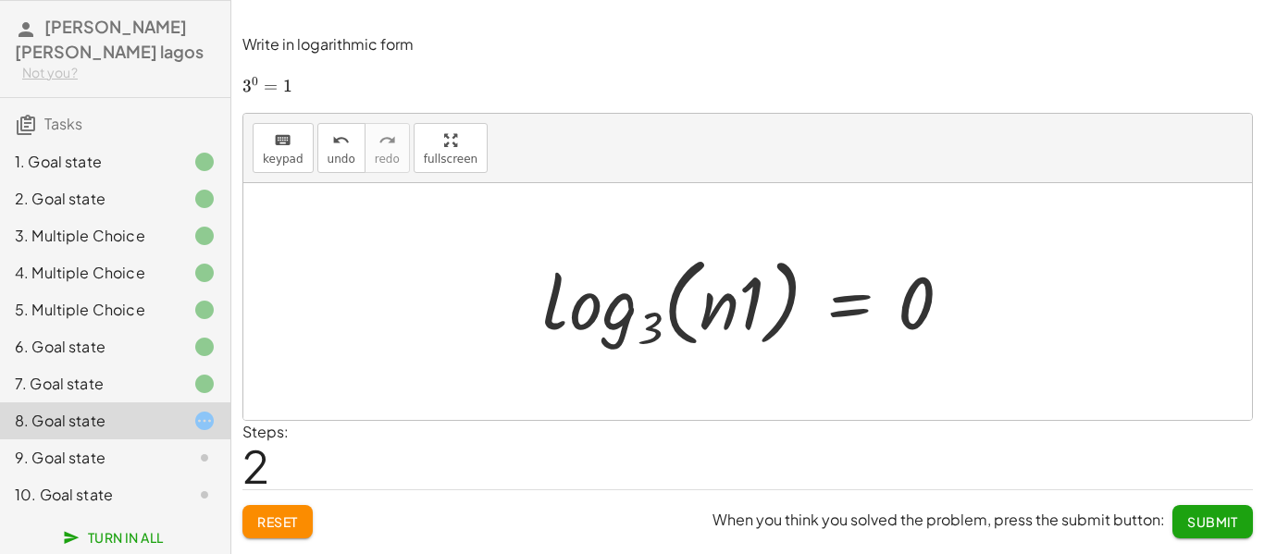
click at [293, 185] on div at bounding box center [747, 301] width 1009 height 237
click at [280, 158] on span "keypad" at bounding box center [283, 159] width 41 height 13
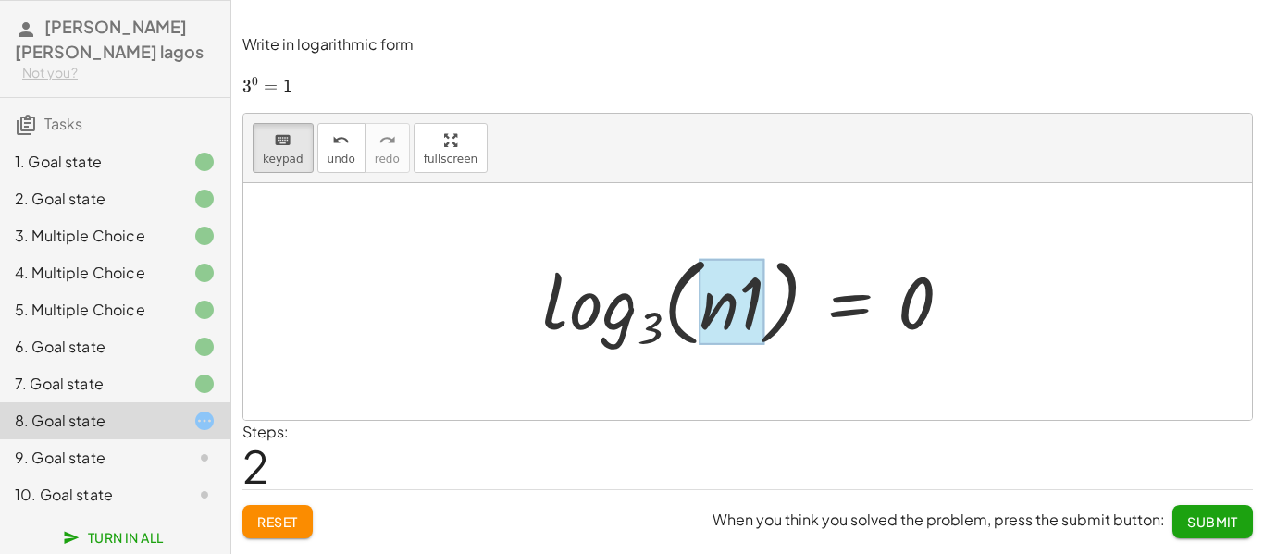
click at [723, 299] on div at bounding box center [732, 302] width 65 height 86
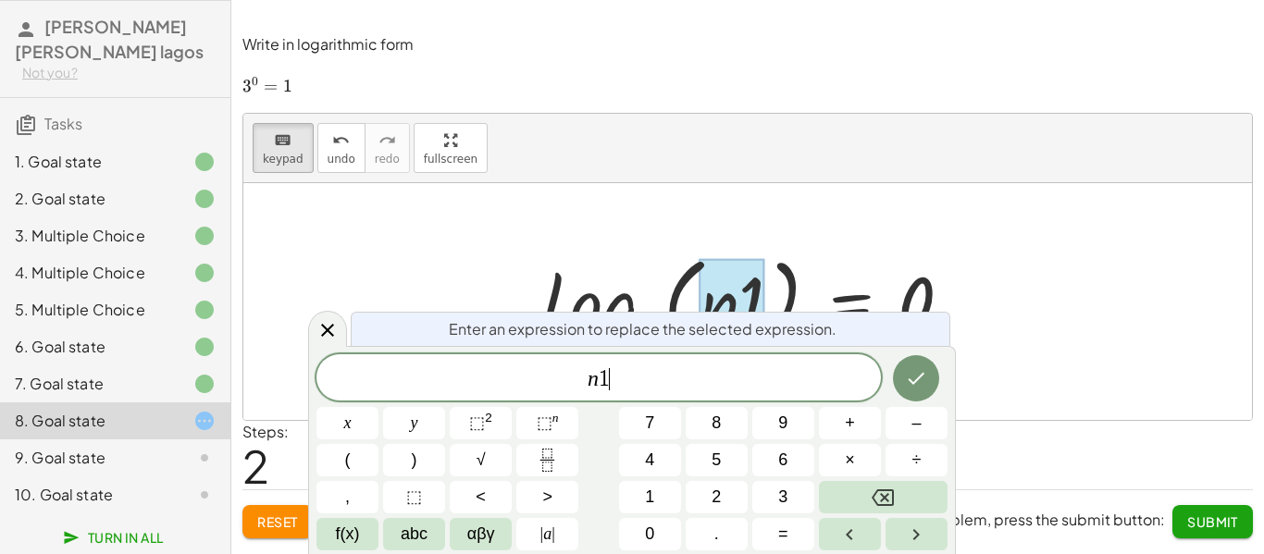
click at [595, 380] on var "n" at bounding box center [593, 379] width 11 height 24
click at [927, 371] on icon "Done" at bounding box center [916, 379] width 22 height 22
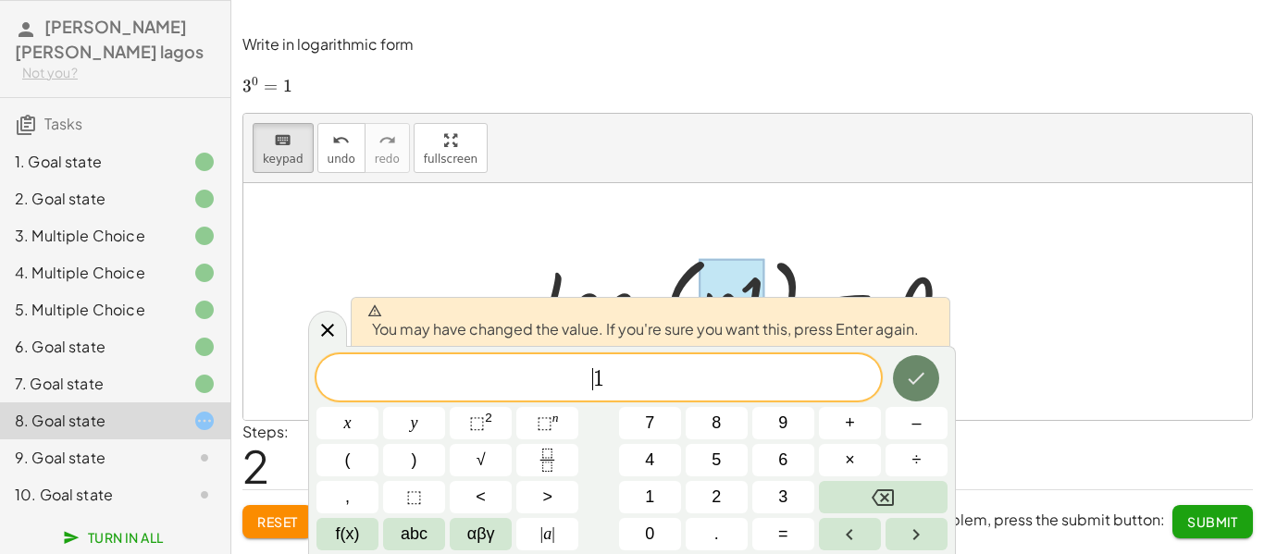
click at [925, 371] on icon "Done" at bounding box center [916, 379] width 22 height 22
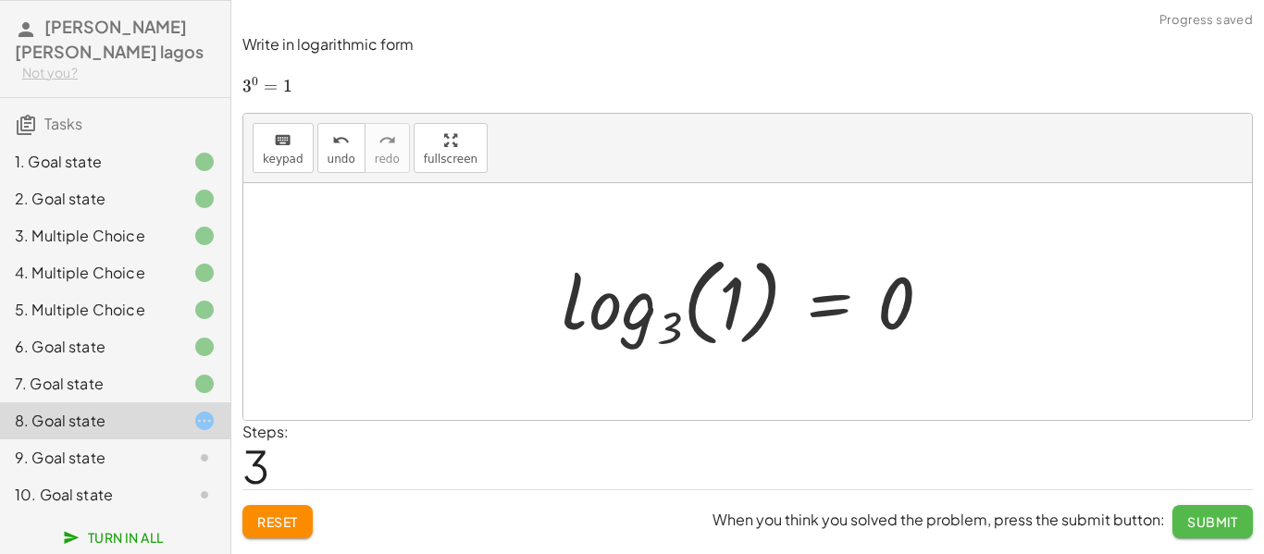
click at [1223, 522] on span "Submit" at bounding box center [1213, 522] width 51 height 17
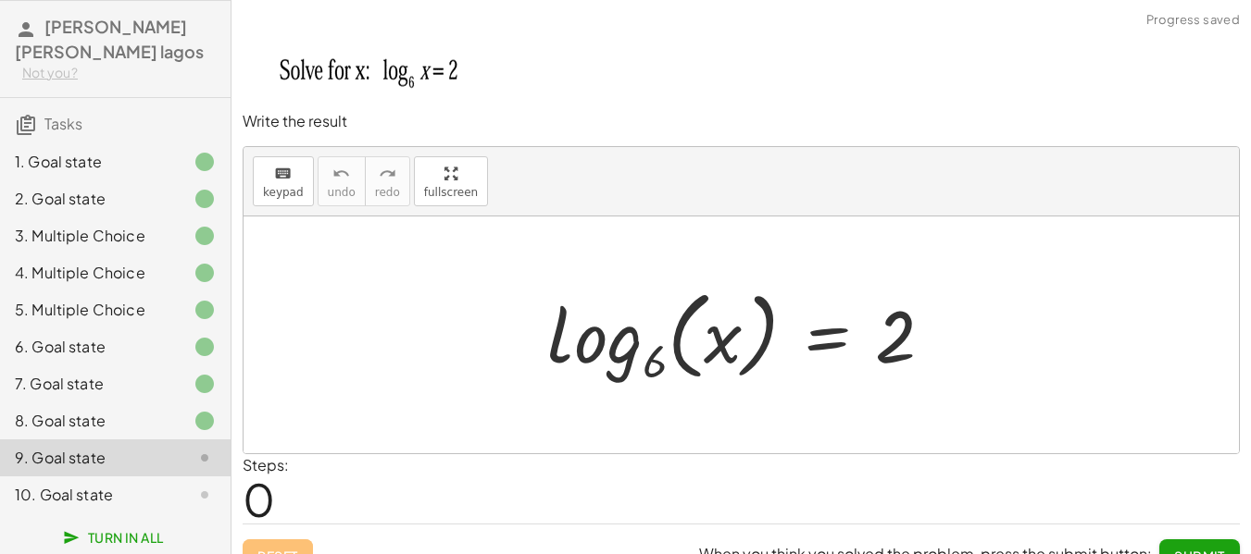
scroll to position [30, 0]
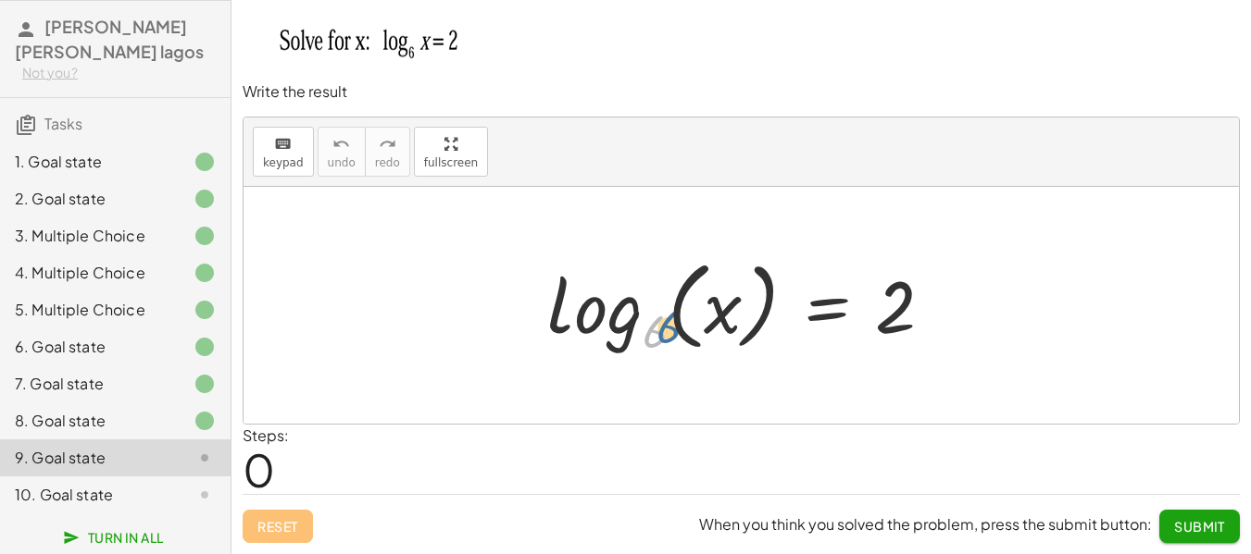
drag, startPoint x: 650, startPoint y: 335, endPoint x: 659, endPoint y: 331, distance: 10.0
click at [662, 330] on div at bounding box center [747, 305] width 419 height 109
drag, startPoint x: 725, startPoint y: 308, endPoint x: 904, endPoint y: 360, distance: 186.9
click at [904, 360] on div at bounding box center [747, 305] width 419 height 109
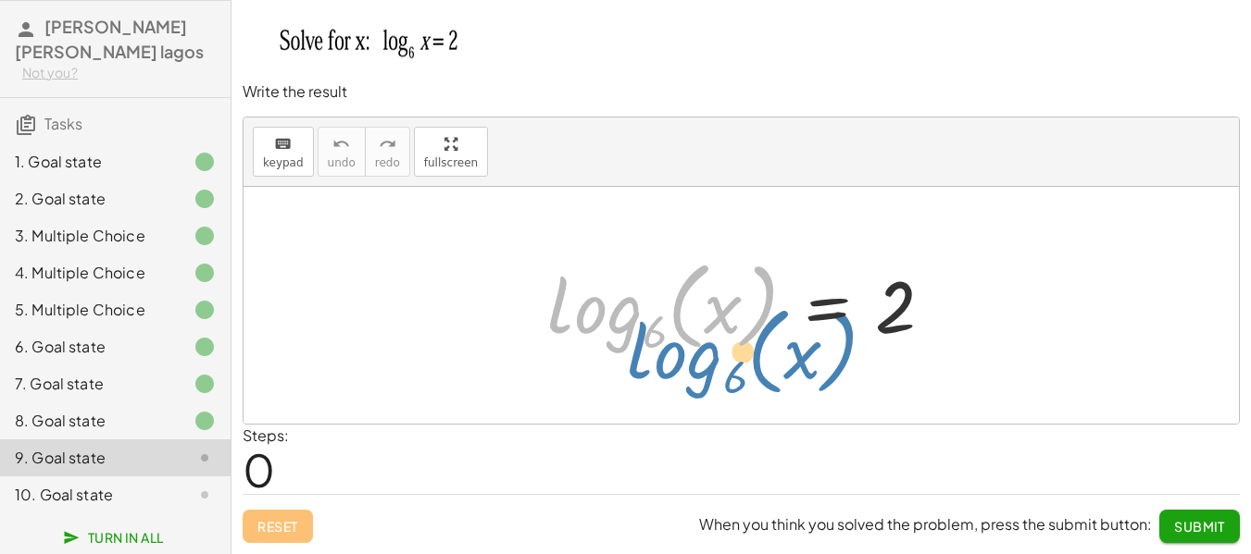
drag, startPoint x: 689, startPoint y: 293, endPoint x: 625, endPoint y: 300, distance: 64.2
click at [656, 309] on div at bounding box center [747, 305] width 419 height 109
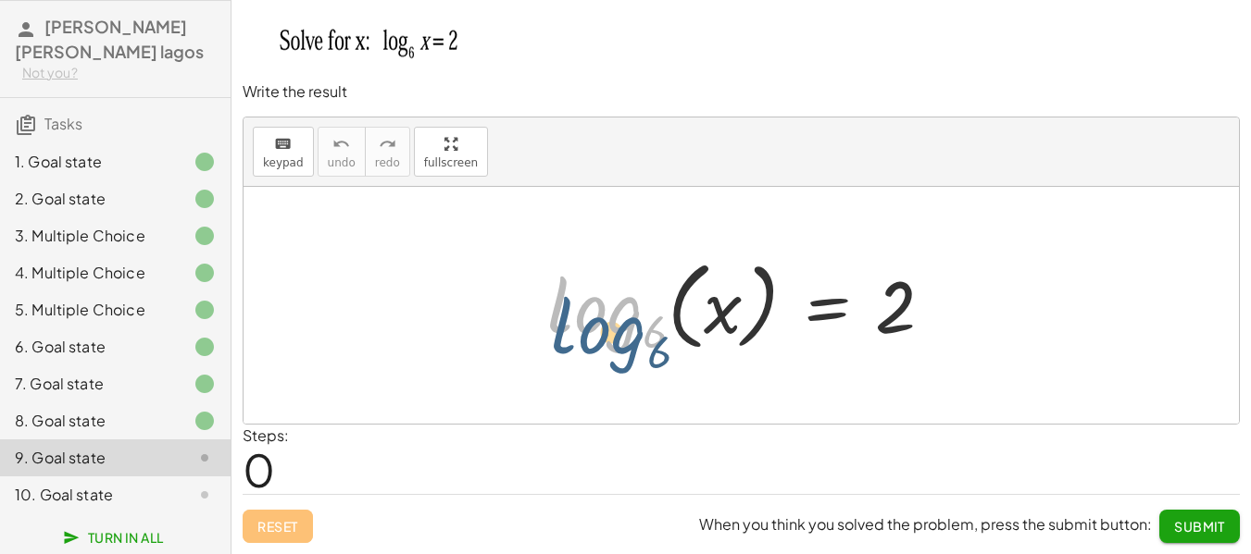
drag, startPoint x: 619, startPoint y: 319, endPoint x: 604, endPoint y: 333, distance: 21.0
click at [604, 333] on div at bounding box center [747, 305] width 419 height 109
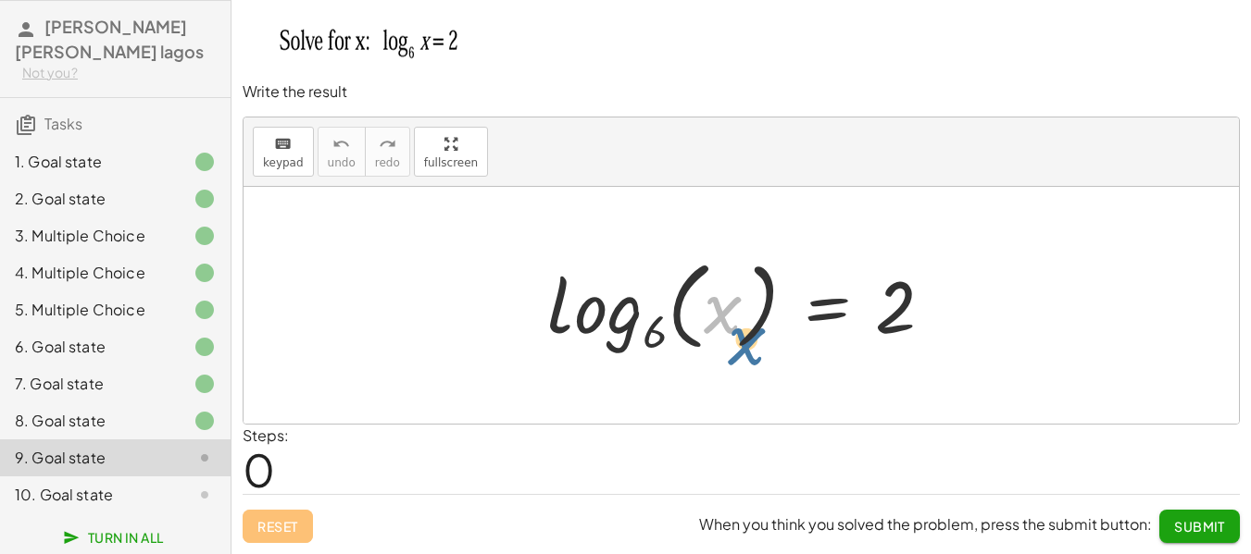
drag, startPoint x: 705, startPoint y: 296, endPoint x: 717, endPoint y: 315, distance: 22.1
click at [721, 319] on div at bounding box center [747, 305] width 419 height 109
drag, startPoint x: 719, startPoint y: 312, endPoint x: 895, endPoint y: 347, distance: 179.4
click at [895, 347] on div at bounding box center [747, 305] width 419 height 109
drag, startPoint x: 712, startPoint y: 316, endPoint x: 936, endPoint y: 298, distance: 224.7
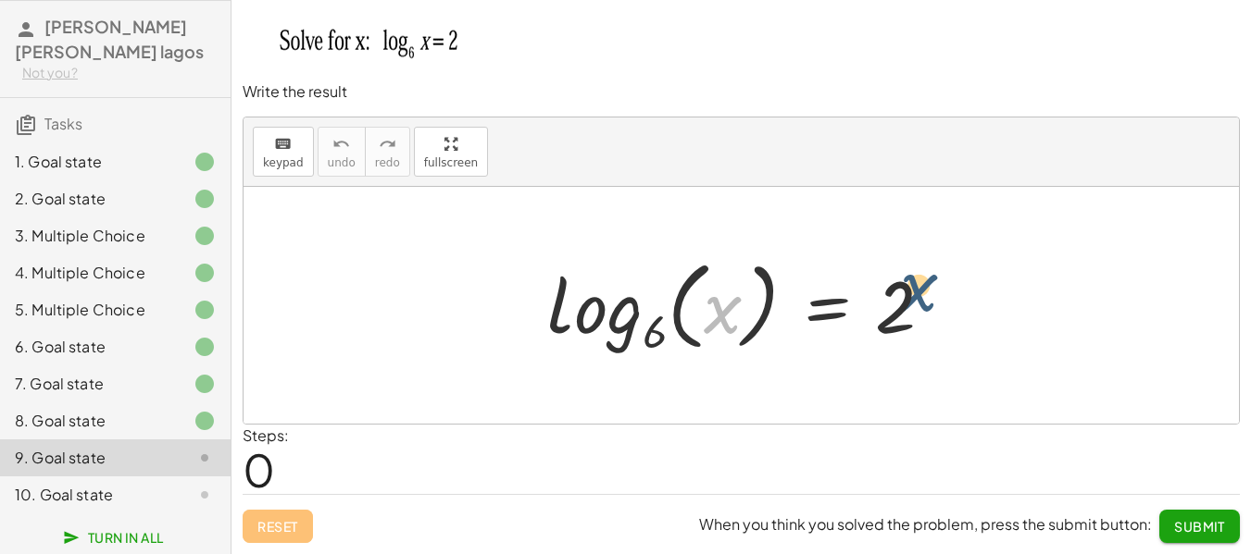
click at [935, 298] on div at bounding box center [747, 305] width 419 height 109
click at [645, 330] on div at bounding box center [747, 305] width 419 height 109
drag, startPoint x: 656, startPoint y: 327, endPoint x: 745, endPoint y: 313, distance: 89.9
click at [815, 308] on div at bounding box center [747, 305] width 419 height 109
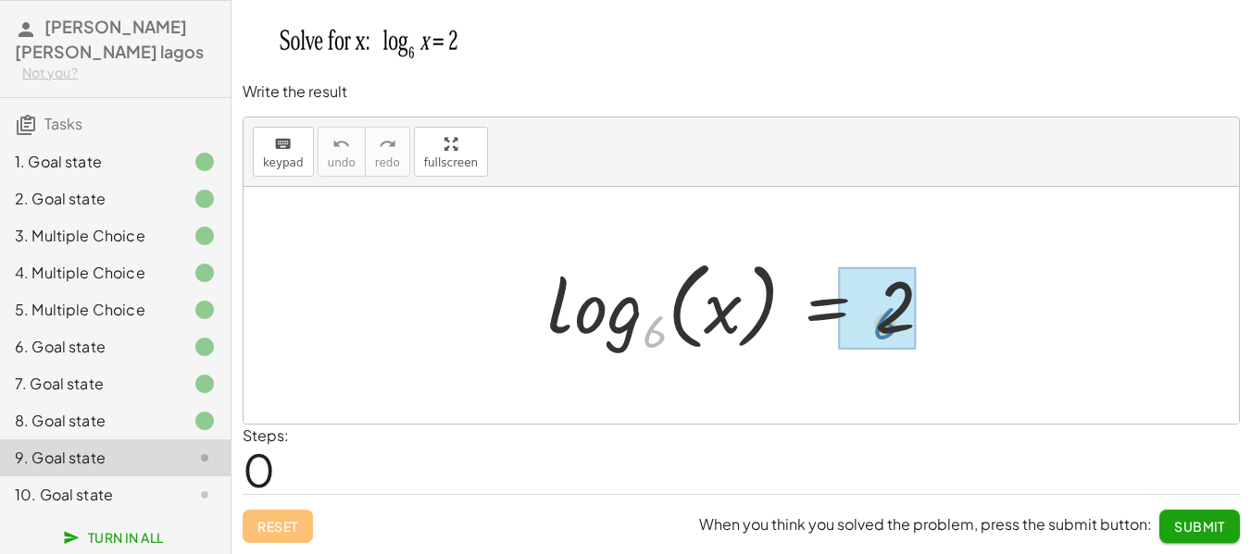
drag, startPoint x: 695, startPoint y: 333, endPoint x: 880, endPoint y: 325, distance: 185.3
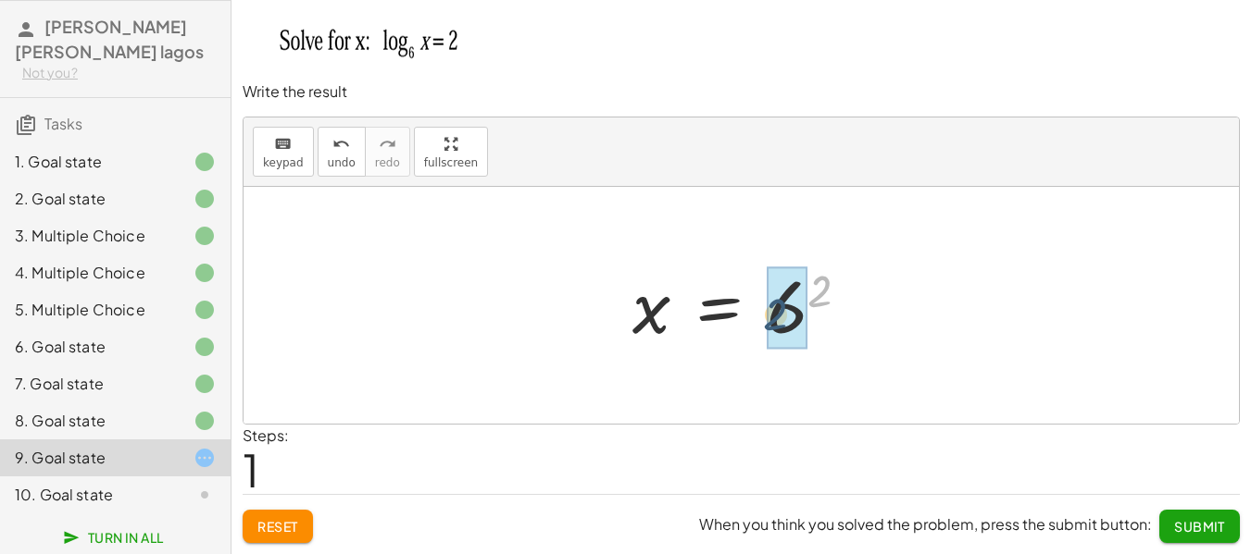
drag, startPoint x: 823, startPoint y: 289, endPoint x: 781, endPoint y: 311, distance: 47.2
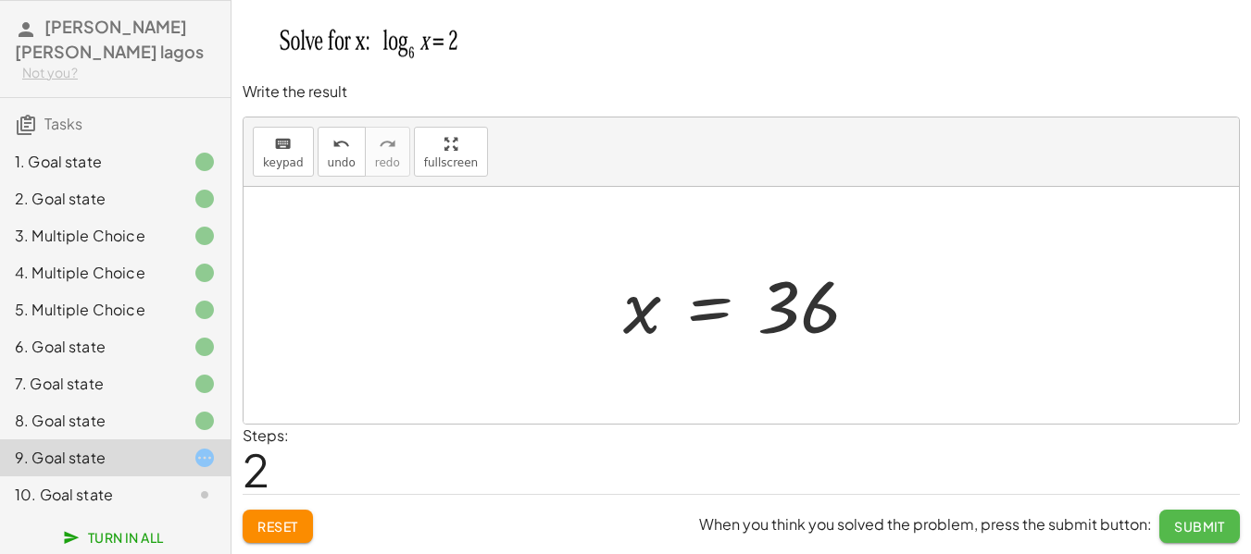
click at [1199, 519] on span "Submit" at bounding box center [1199, 526] width 51 height 17
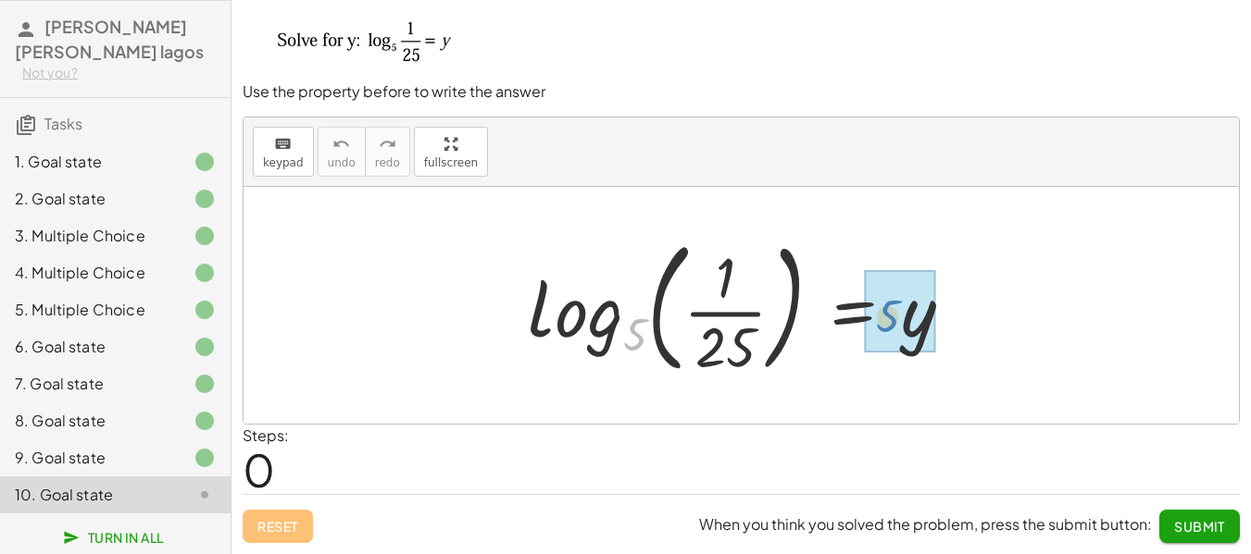
drag, startPoint x: 628, startPoint y: 340, endPoint x: 856, endPoint y: 321, distance: 229.4
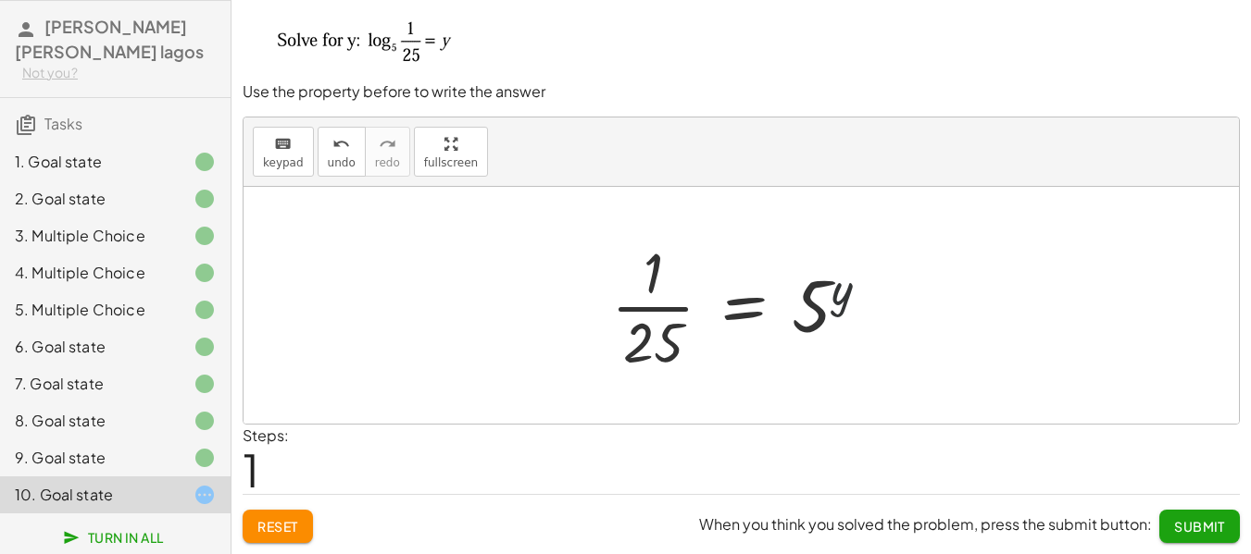
drag, startPoint x: 843, startPoint y: 299, endPoint x: 846, endPoint y: 312, distance: 13.3
click at [846, 312] on div at bounding box center [748, 305] width 292 height 143
drag, startPoint x: 653, startPoint y: 343, endPoint x: 655, endPoint y: 258, distance: 84.3
click at [655, 258] on div at bounding box center [748, 305] width 292 height 143
drag, startPoint x: 656, startPoint y: 334, endPoint x: 878, endPoint y: 320, distance: 221.7
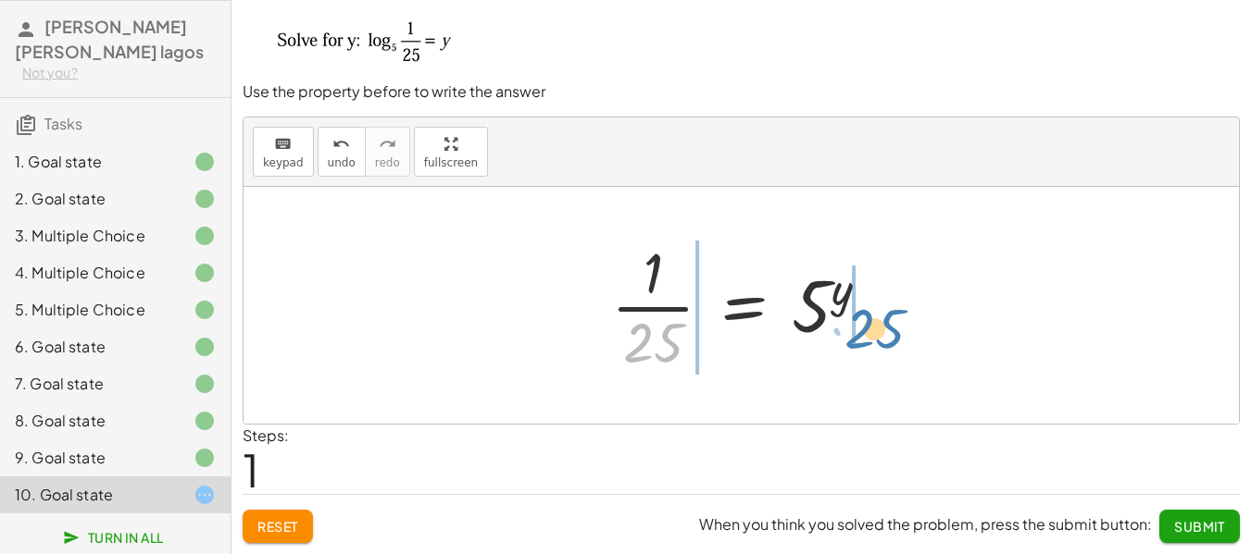
click at [878, 320] on div at bounding box center [748, 305] width 292 height 143
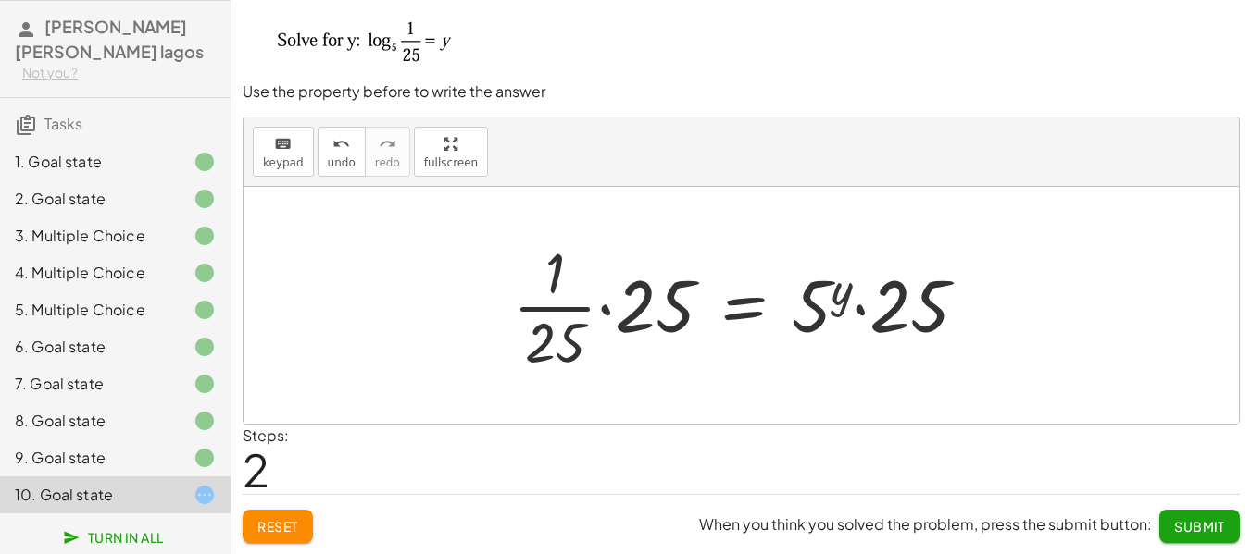
click at [835, 291] on div at bounding box center [748, 305] width 488 height 143
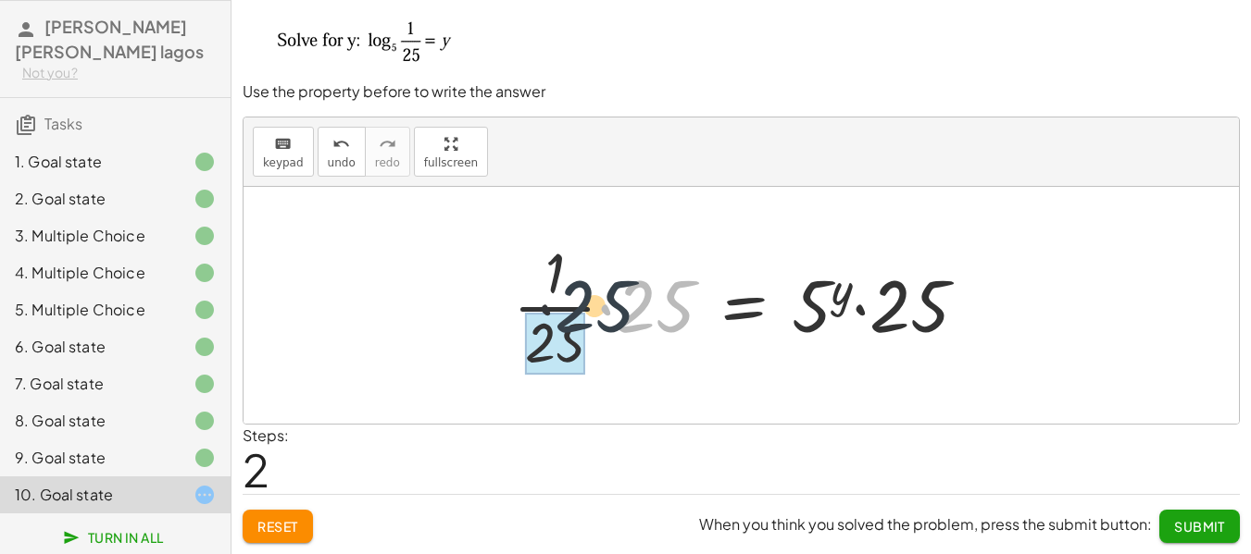
drag, startPoint x: 665, startPoint y: 294, endPoint x: 597, endPoint y: 294, distance: 67.6
click at [597, 294] on div at bounding box center [748, 305] width 488 height 143
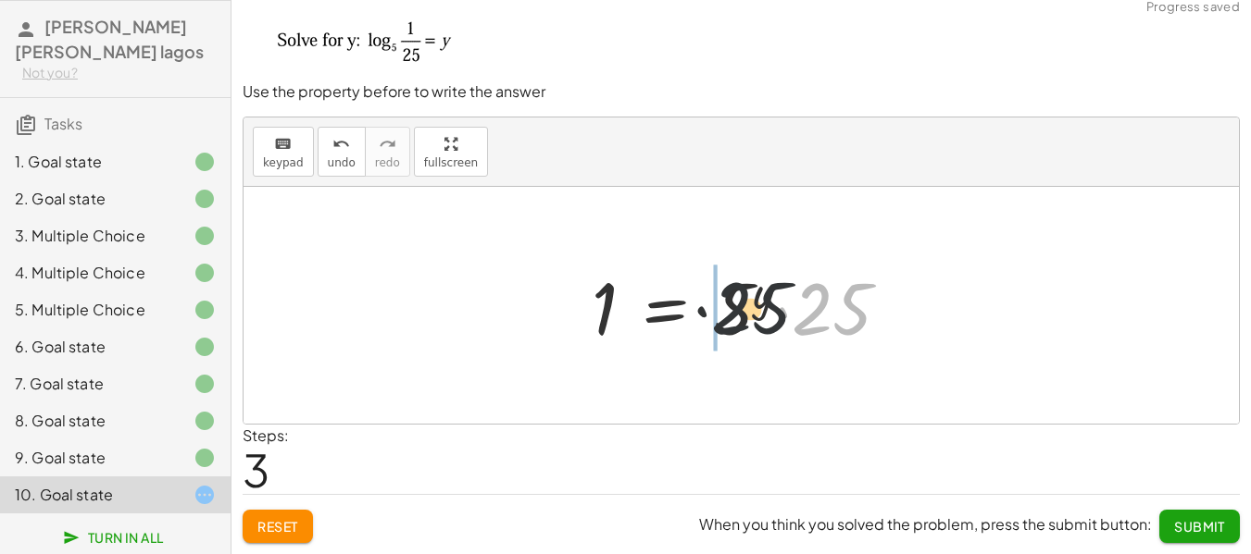
drag, startPoint x: 856, startPoint y: 313, endPoint x: 743, endPoint y: 309, distance: 113.0
click at [743, 309] on div at bounding box center [747, 305] width 331 height 95
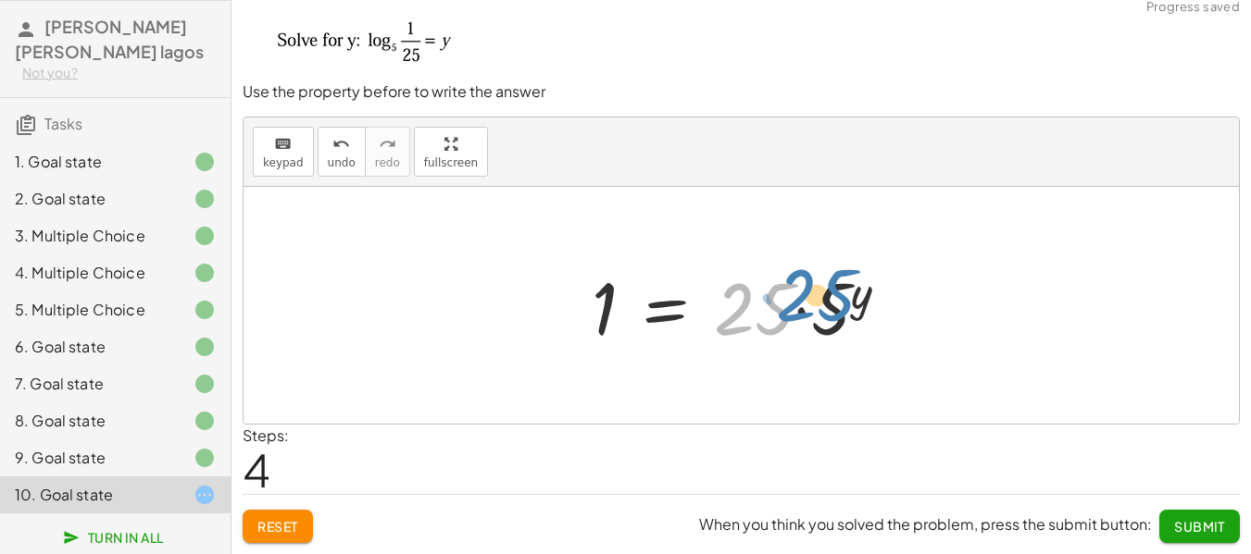
drag, startPoint x: 753, startPoint y: 314, endPoint x: 818, endPoint y: 301, distance: 67.0
click at [818, 300] on div at bounding box center [747, 305] width 331 height 95
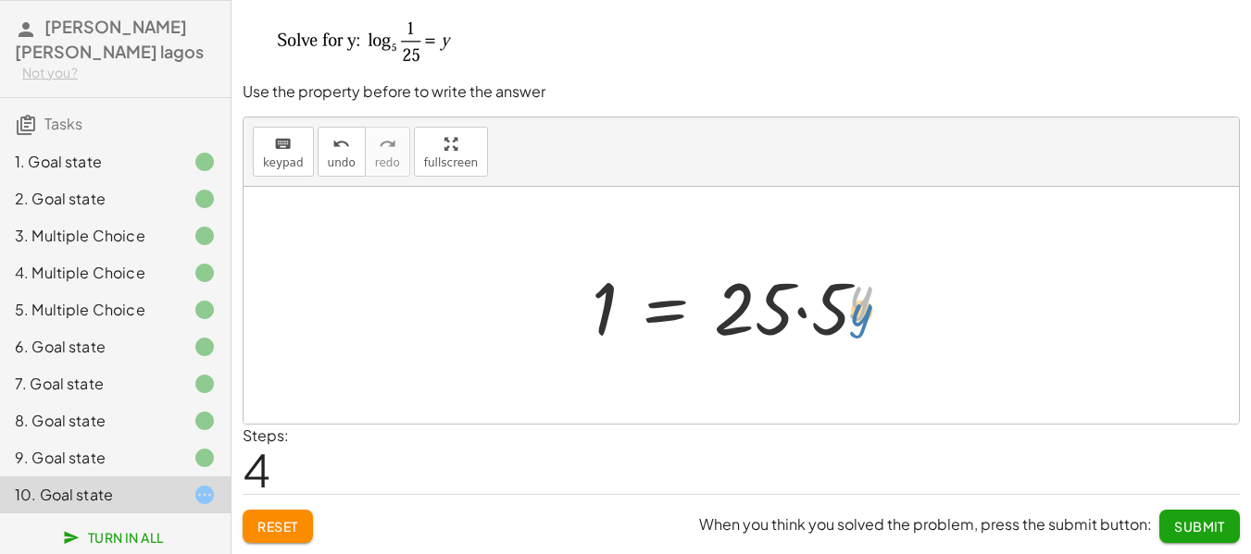
drag, startPoint x: 855, startPoint y: 300, endPoint x: 855, endPoint y: 313, distance: 13.0
click at [855, 313] on div at bounding box center [747, 305] width 331 height 95
drag, startPoint x: 833, startPoint y: 316, endPoint x: 831, endPoint y: 339, distance: 23.2
click at [832, 343] on div at bounding box center [747, 305] width 331 height 95
drag, startPoint x: 831, startPoint y: 305, endPoint x: 609, endPoint y: 352, distance: 226.9
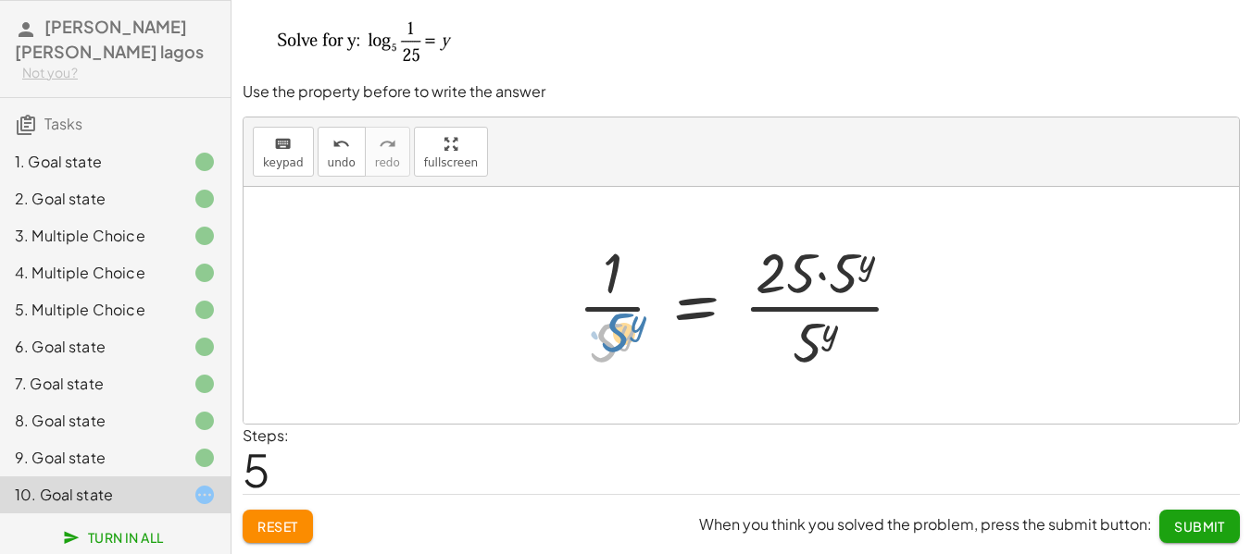
drag, startPoint x: 619, startPoint y: 333, endPoint x: 630, endPoint y: 328, distance: 12.4
click at [630, 328] on div at bounding box center [747, 305] width 359 height 143
click at [332, 150] on icon "undo" at bounding box center [341, 144] width 18 height 22
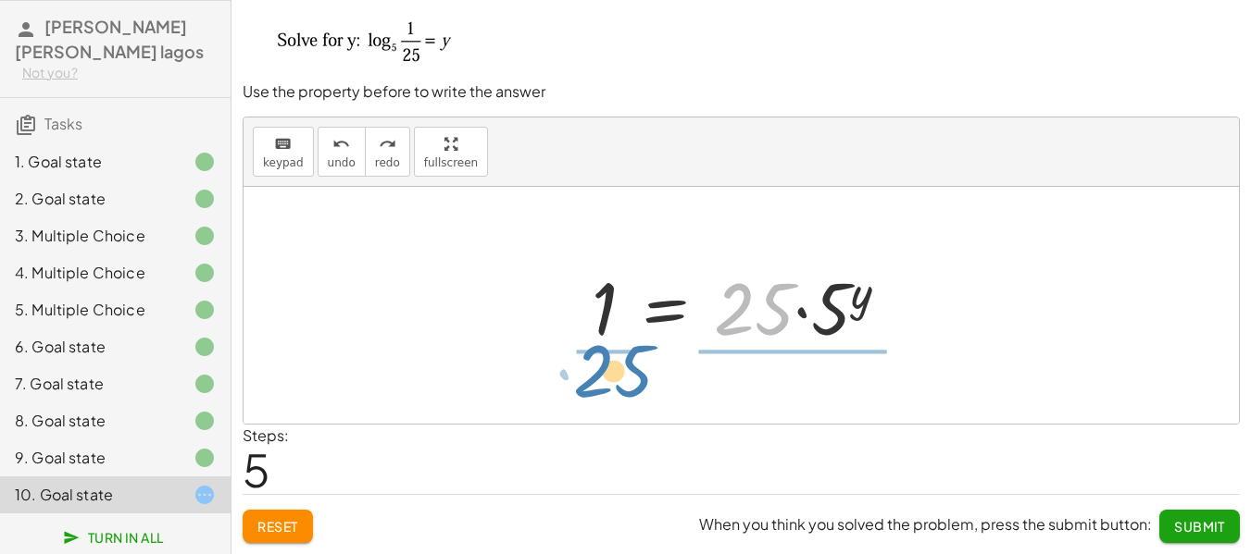
drag, startPoint x: 754, startPoint y: 307, endPoint x: 592, endPoint y: 360, distance: 169.5
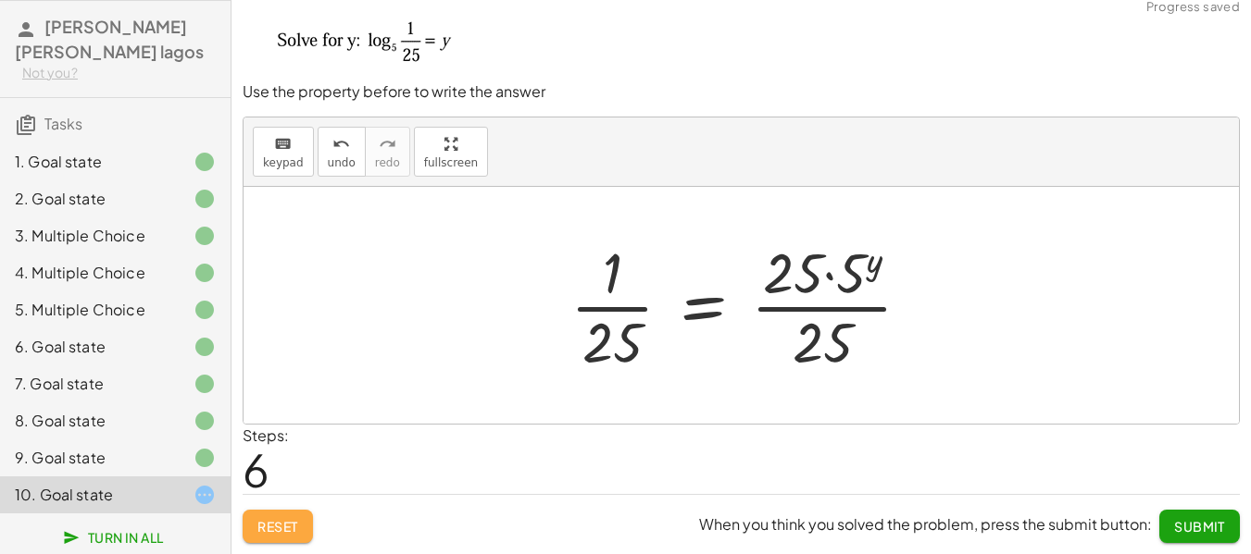
click at [308, 532] on button "Reset" at bounding box center [278, 526] width 70 height 33
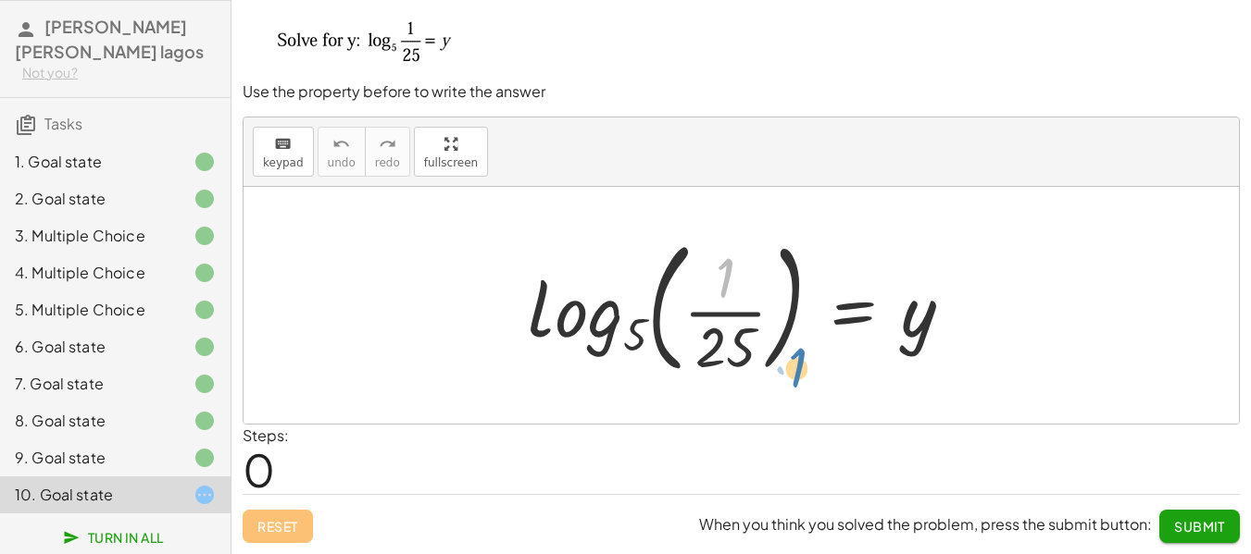
drag, startPoint x: 745, startPoint y: 297, endPoint x: 734, endPoint y: 305, distance: 13.9
click at [734, 305] on div at bounding box center [747, 306] width 459 height 154
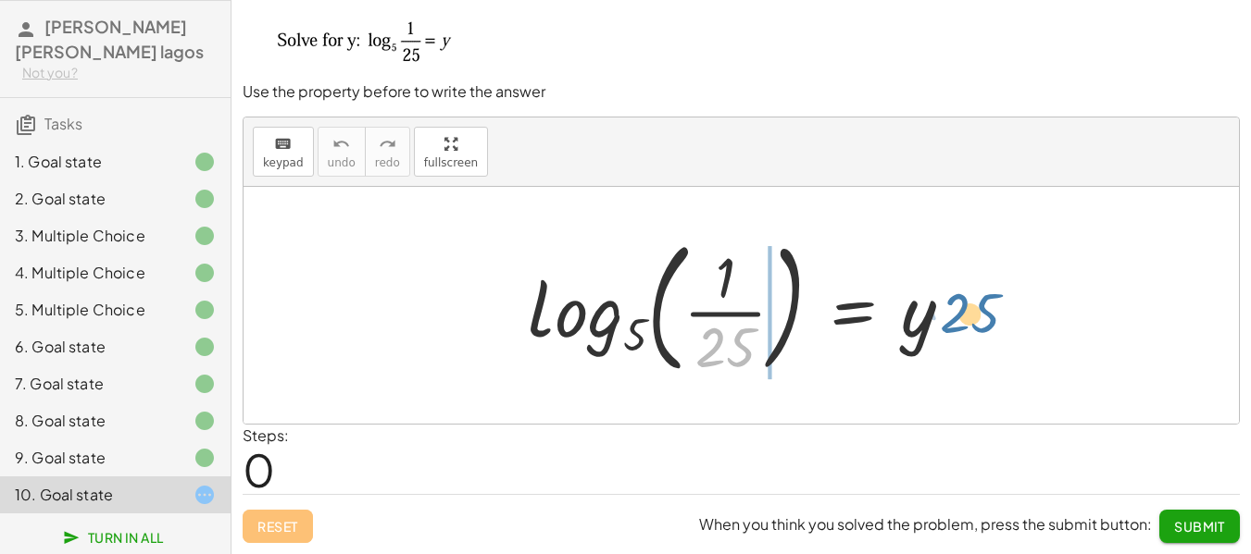
drag, startPoint x: 727, startPoint y: 347, endPoint x: 974, endPoint y: 310, distance: 249.9
click at [974, 310] on div at bounding box center [747, 306] width 459 height 154
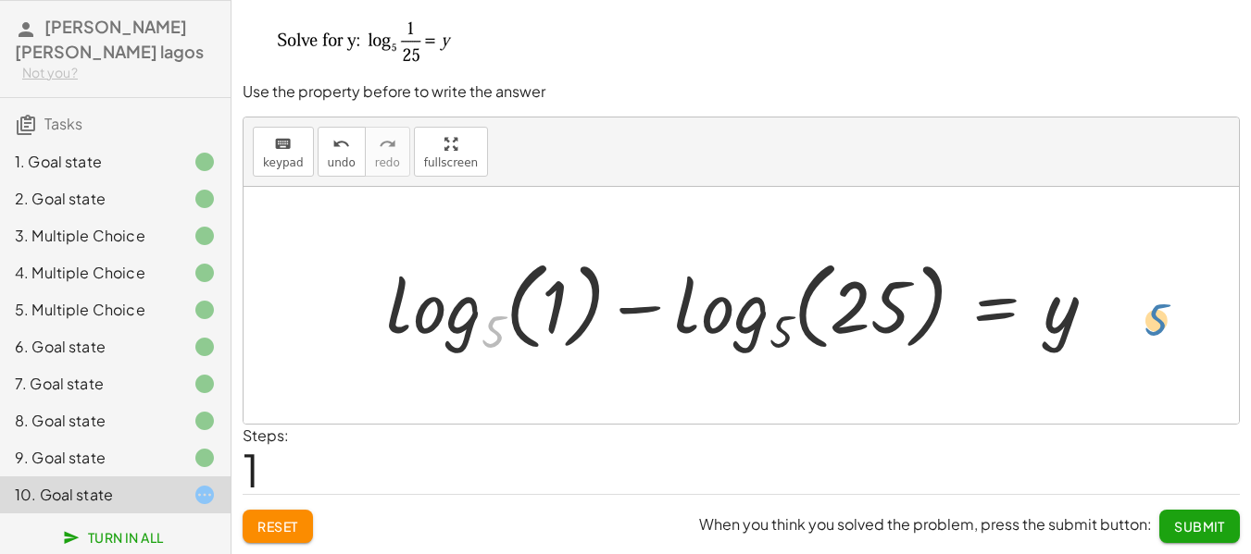
drag, startPoint x: 557, startPoint y: 356, endPoint x: 1112, endPoint y: 320, distance: 555.7
click at [1112, 320] on div at bounding box center [748, 305] width 742 height 109
drag, startPoint x: 584, startPoint y: 292, endPoint x: 878, endPoint y: 289, distance: 294.4
click at [878, 289] on div at bounding box center [748, 305] width 742 height 109
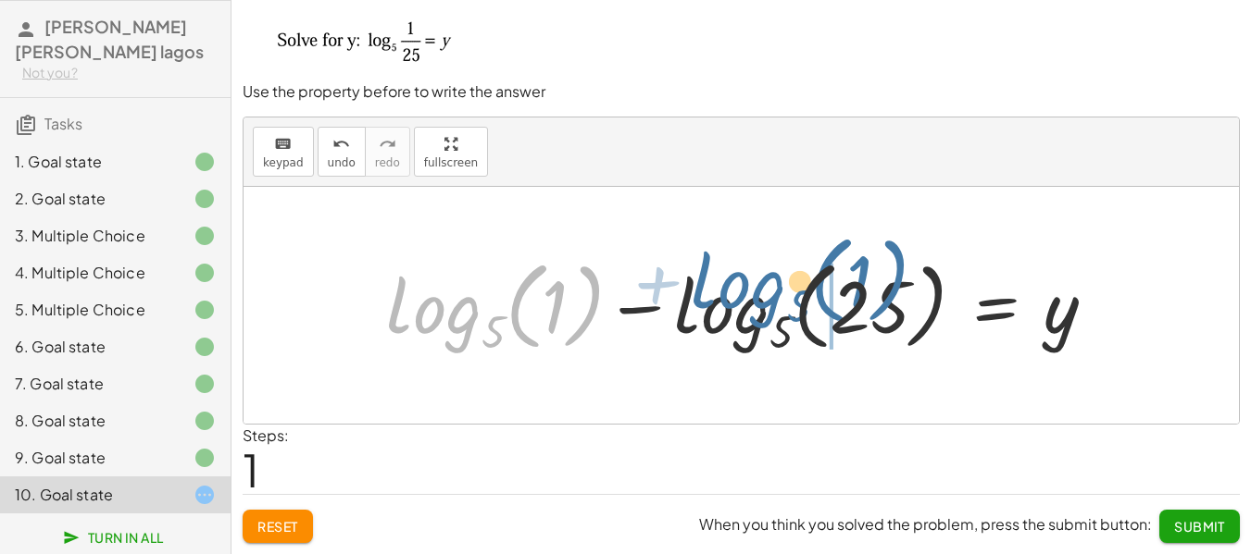
drag, startPoint x: 433, startPoint y: 312, endPoint x: 722, endPoint y: 293, distance: 289.5
click at [722, 293] on div at bounding box center [748, 305] width 742 height 109
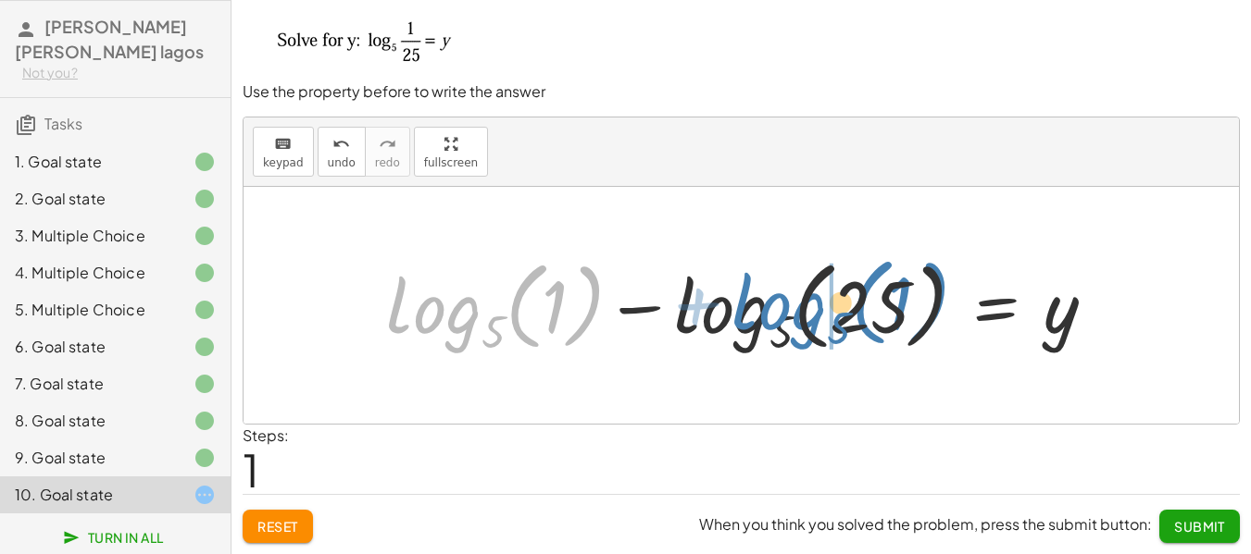
drag, startPoint x: 461, startPoint y: 311, endPoint x: 803, endPoint y: 307, distance: 341.6
click at [803, 307] on div at bounding box center [748, 305] width 742 height 109
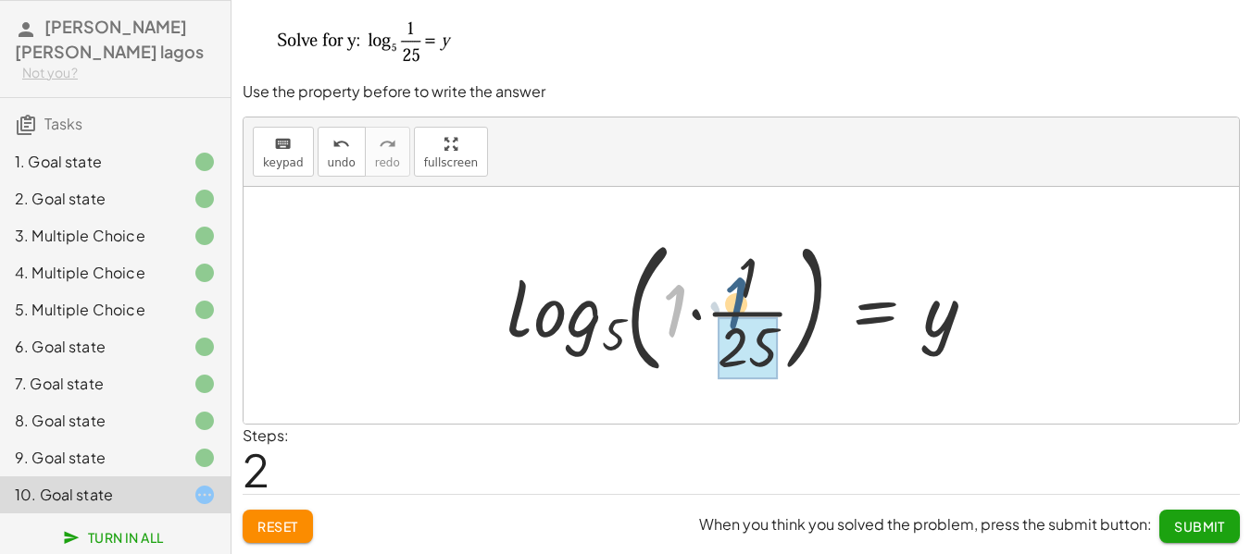
drag, startPoint x: 680, startPoint y: 303, endPoint x: 744, endPoint y: 295, distance: 64.3
click at [744, 295] on div at bounding box center [748, 306] width 503 height 154
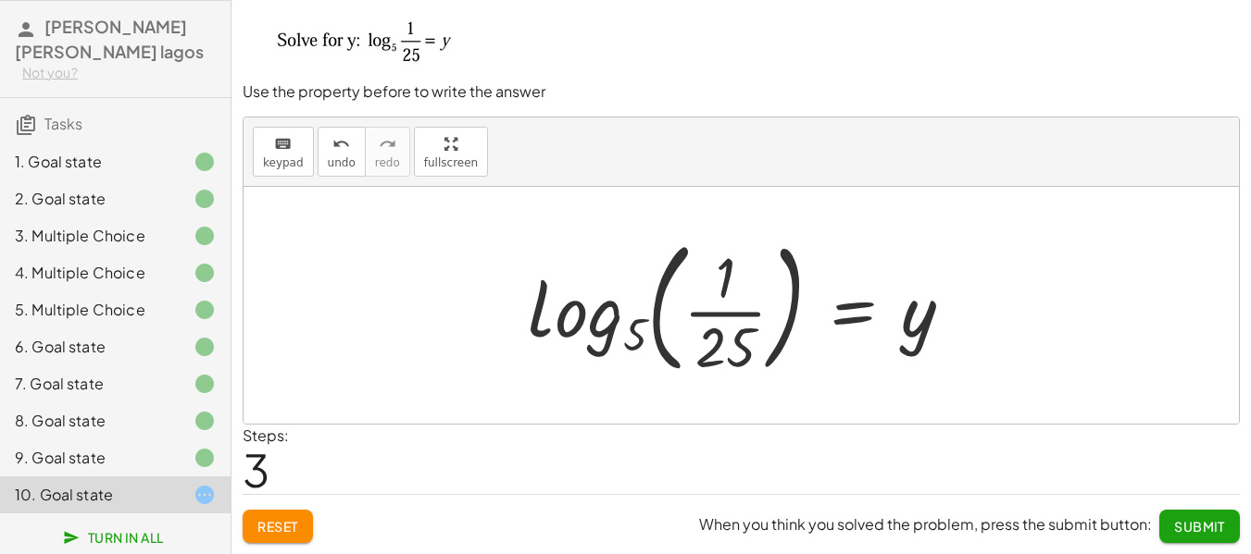
click at [303, 521] on button "Reset" at bounding box center [278, 526] width 70 height 33
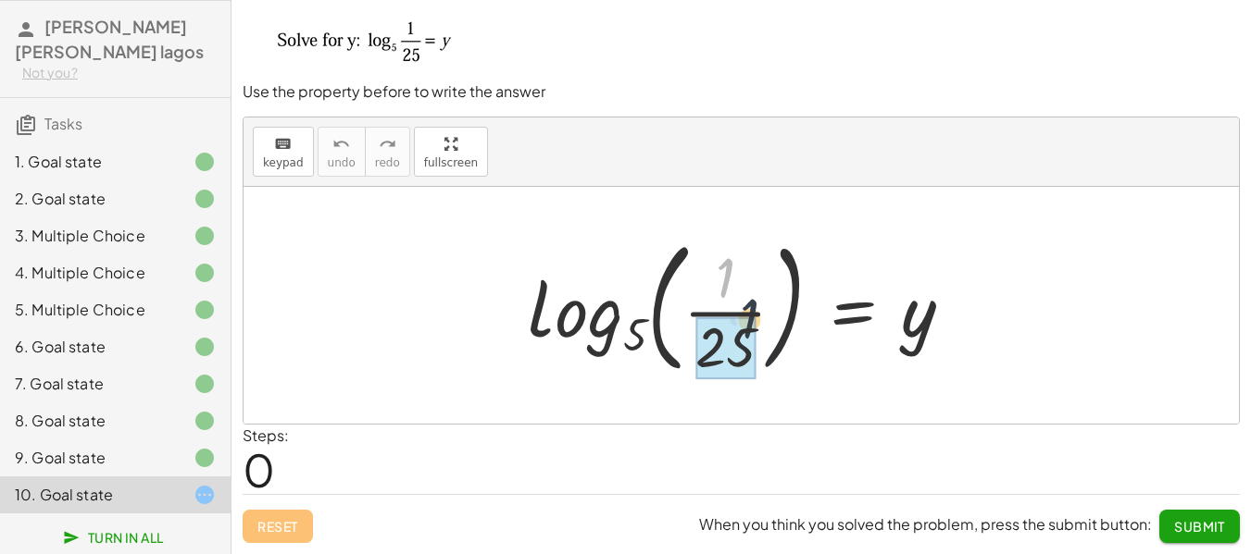
drag, startPoint x: 727, startPoint y: 264, endPoint x: 752, endPoint y: 306, distance: 49.4
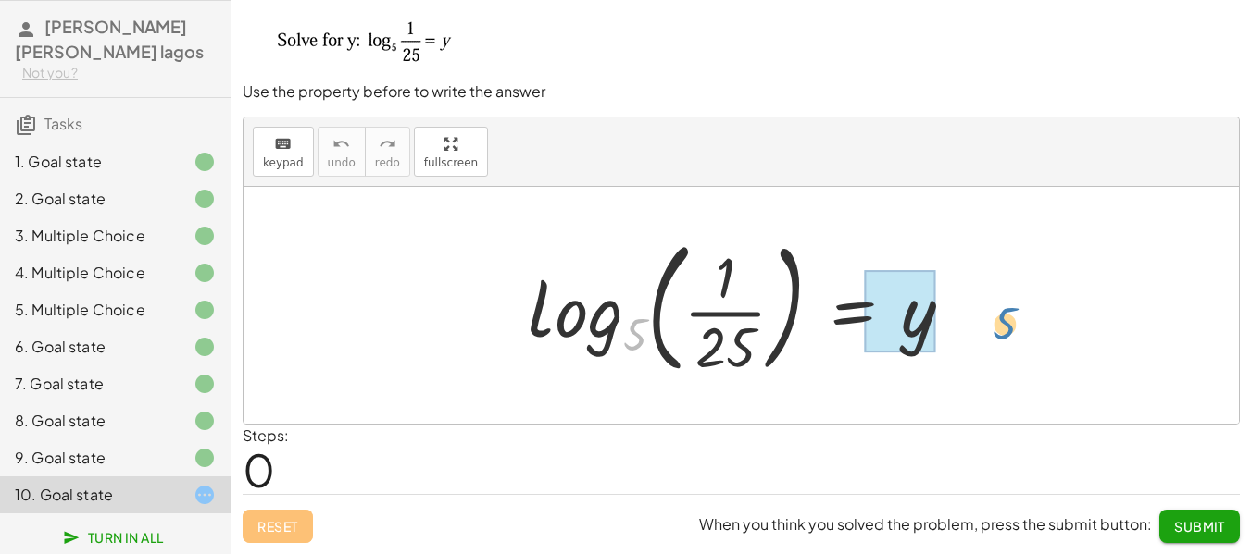
drag, startPoint x: 801, startPoint y: 339, endPoint x: 1009, endPoint y: 324, distance: 208.8
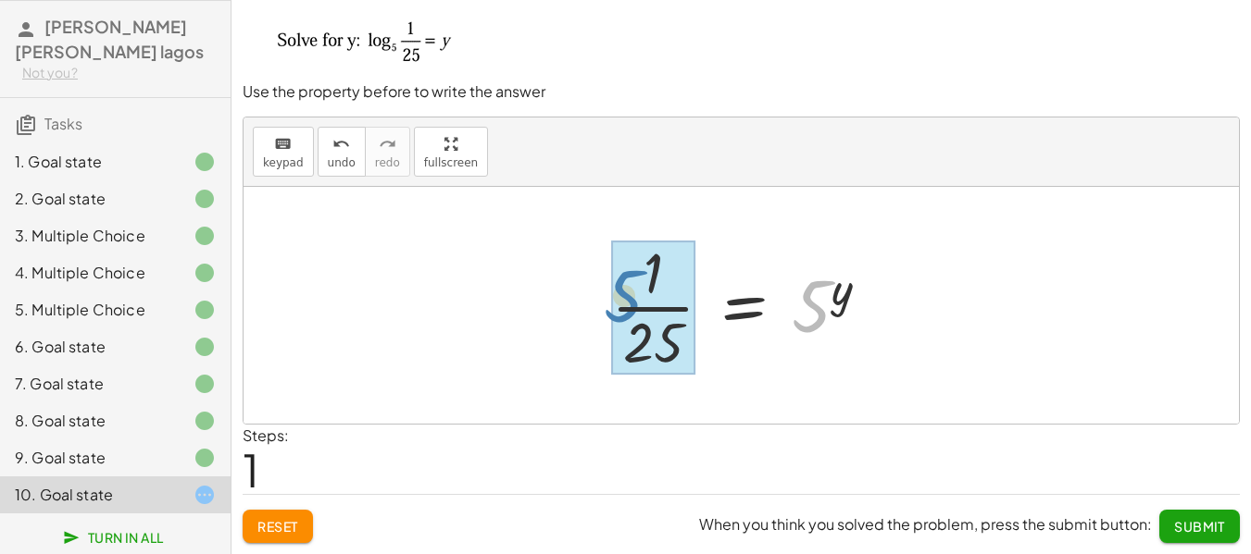
drag, startPoint x: 815, startPoint y: 314, endPoint x: 627, endPoint y: 304, distance: 188.2
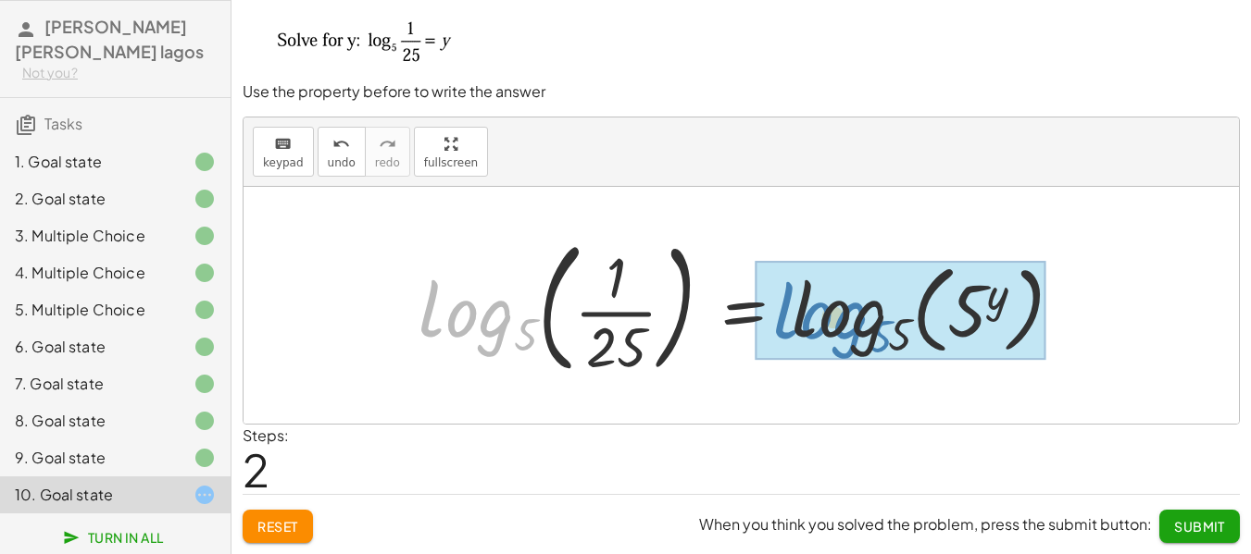
drag, startPoint x: 519, startPoint y: 339, endPoint x: 855, endPoint y: 327, distance: 336.2
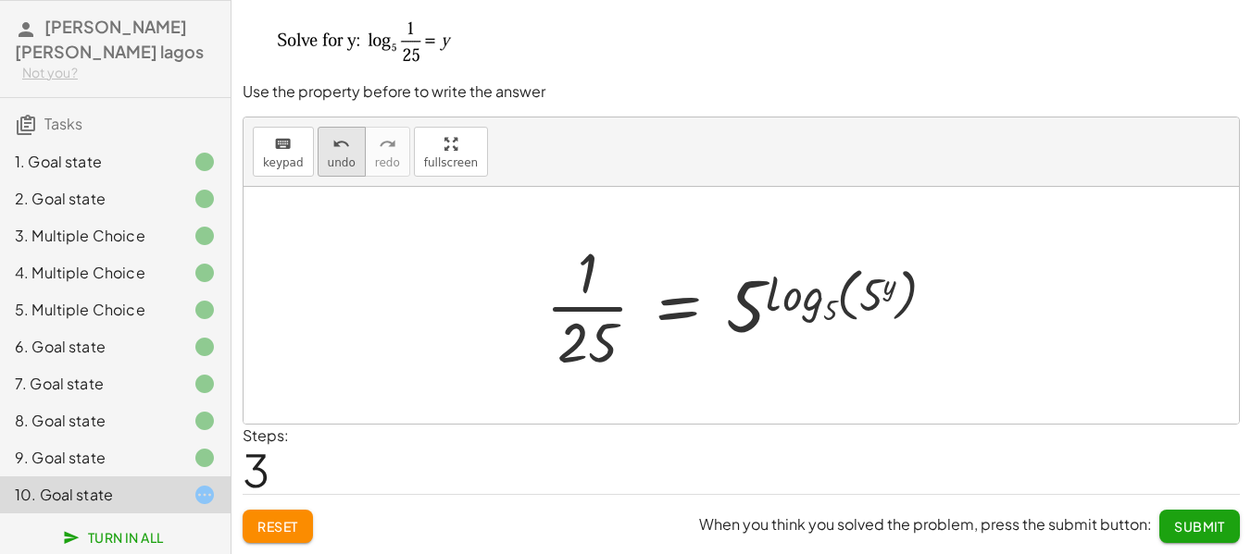
click at [350, 130] on button "undo undo" at bounding box center [342, 152] width 48 height 50
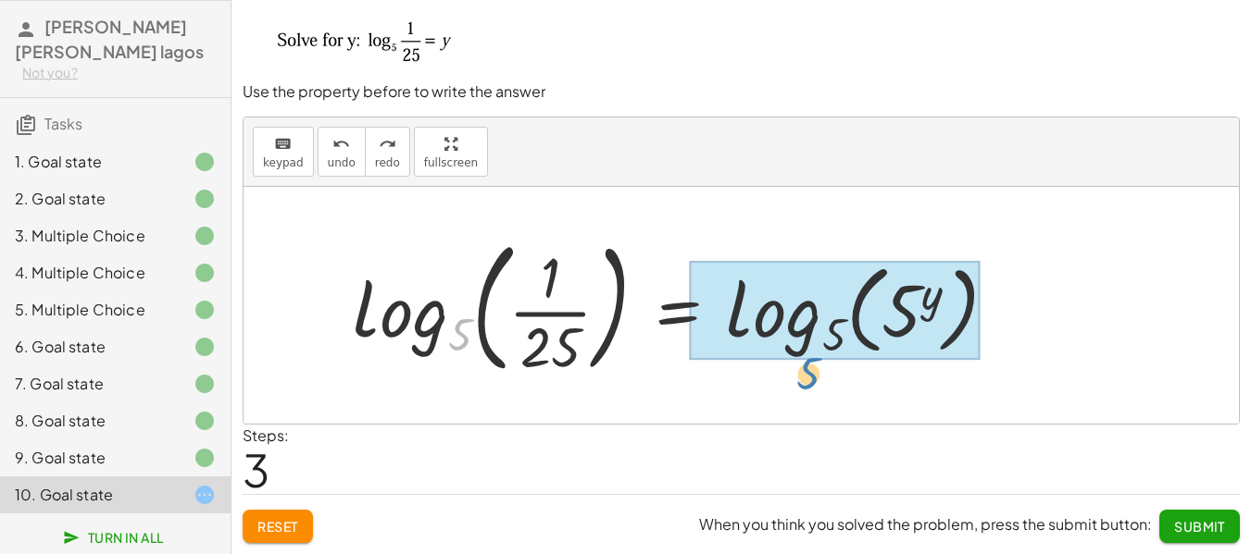
drag, startPoint x: 500, startPoint y: 368, endPoint x: 823, endPoint y: 364, distance: 323.1
click at [823, 364] on div at bounding box center [682, 306] width 678 height 154
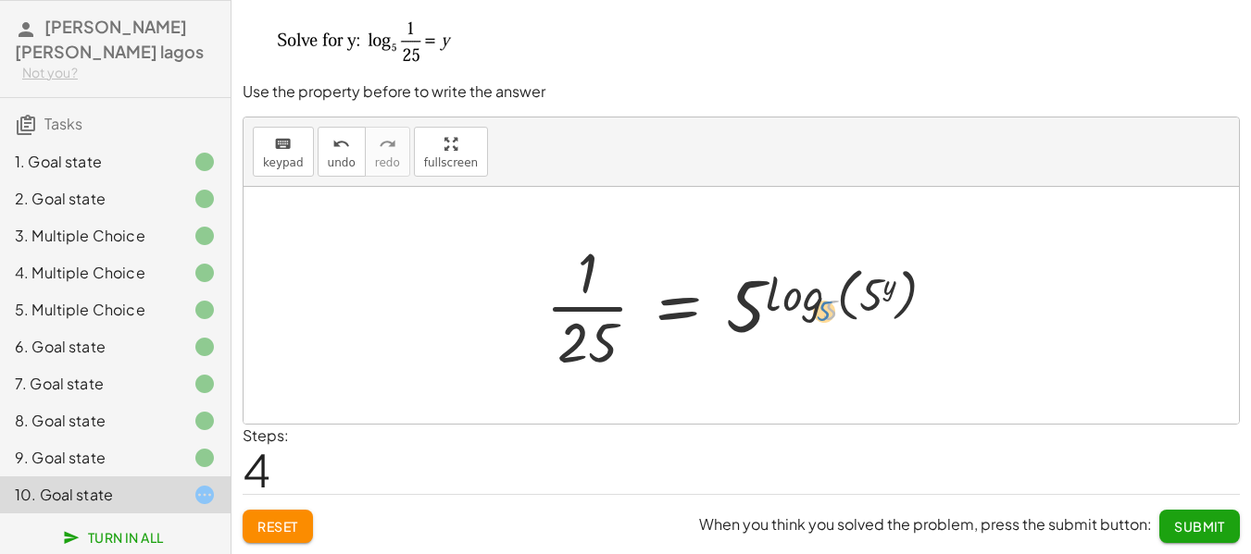
drag, startPoint x: 832, startPoint y: 307, endPoint x: 826, endPoint y: 293, distance: 15.3
click at [826, 293] on div at bounding box center [747, 305] width 423 height 143
click at [338, 160] on span "undo" at bounding box center [342, 162] width 28 height 13
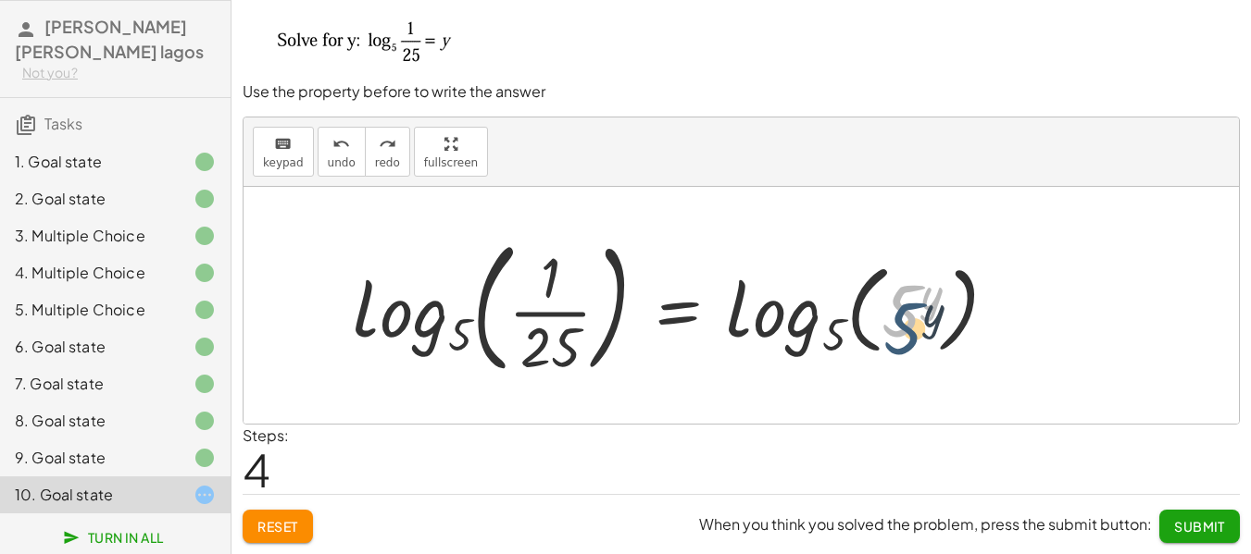
drag, startPoint x: 914, startPoint y: 299, endPoint x: 909, endPoint y: 314, distance: 15.5
click at [915, 325] on div at bounding box center [682, 306] width 678 height 154
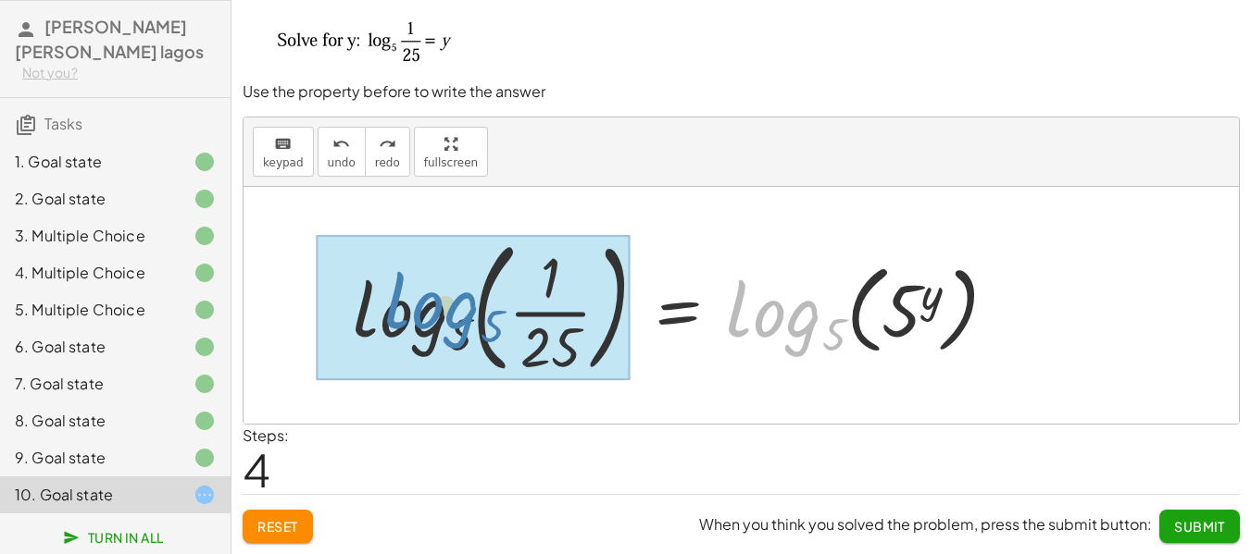
drag, startPoint x: 785, startPoint y: 329, endPoint x: 443, endPoint y: 320, distance: 341.7
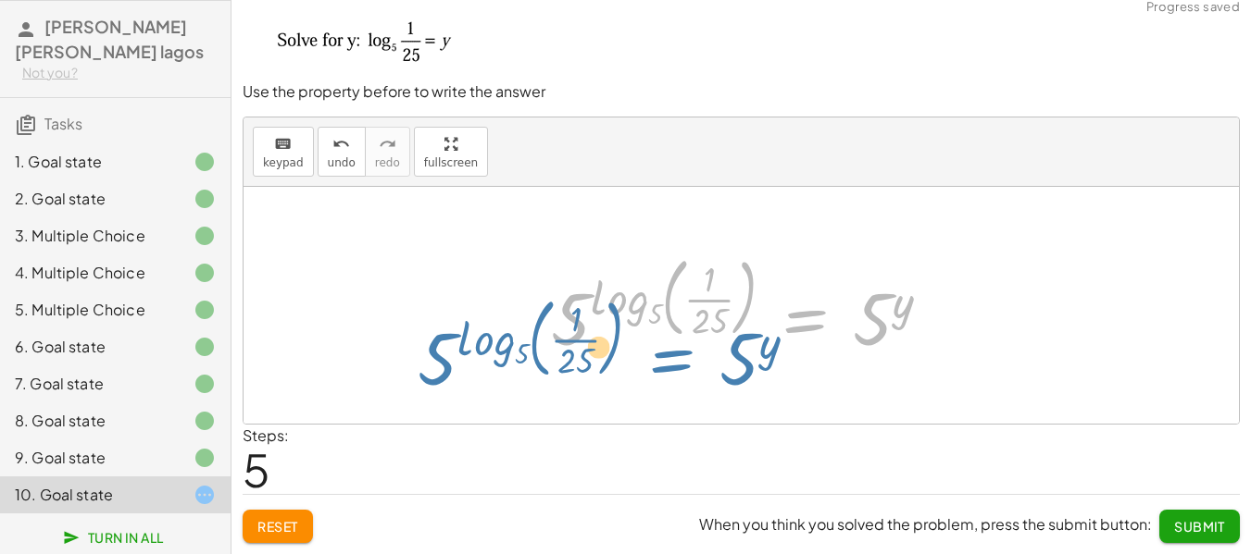
drag, startPoint x: 754, startPoint y: 364, endPoint x: 722, endPoint y: 348, distance: 36.0
click at [722, 348] on div at bounding box center [749, 305] width 414 height 116
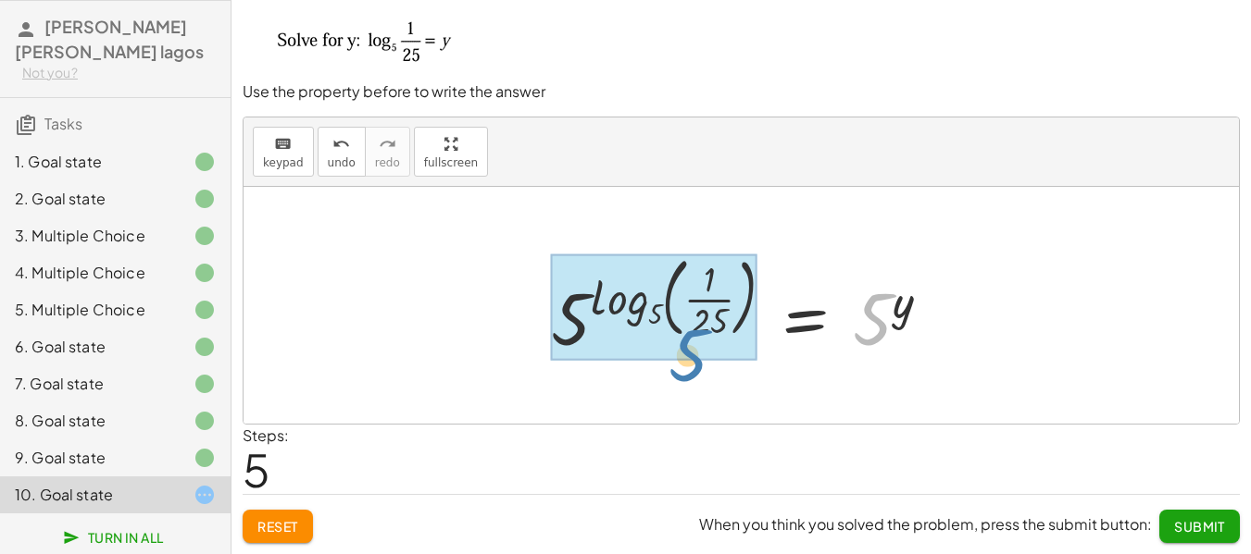
drag, startPoint x: 897, startPoint y: 352, endPoint x: 691, endPoint y: 322, distance: 207.6
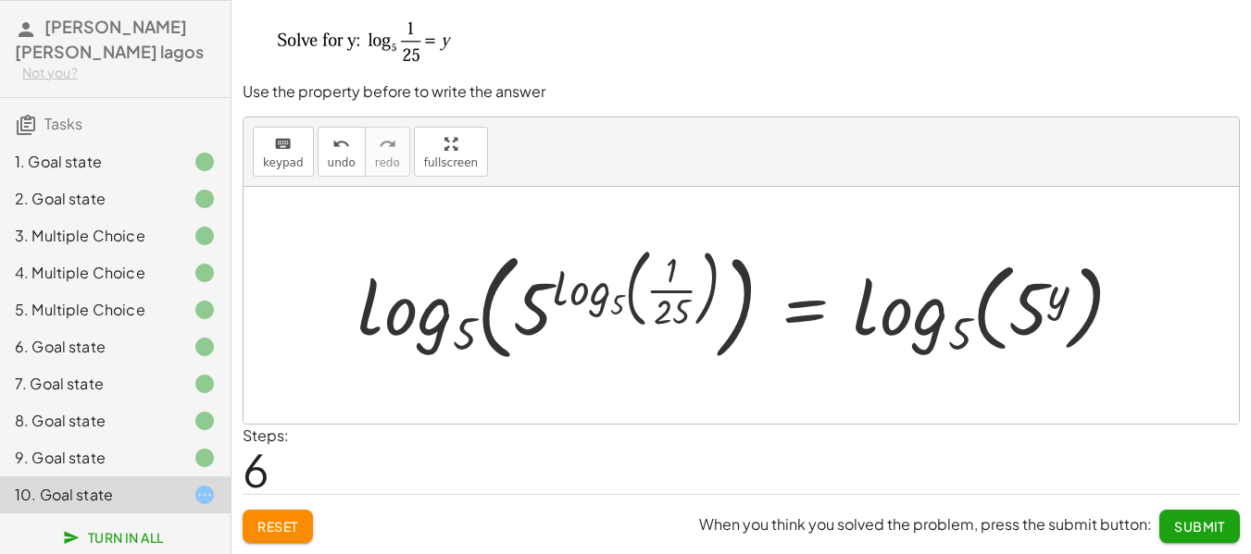
click at [288, 520] on span "Reset" at bounding box center [277, 526] width 41 height 17
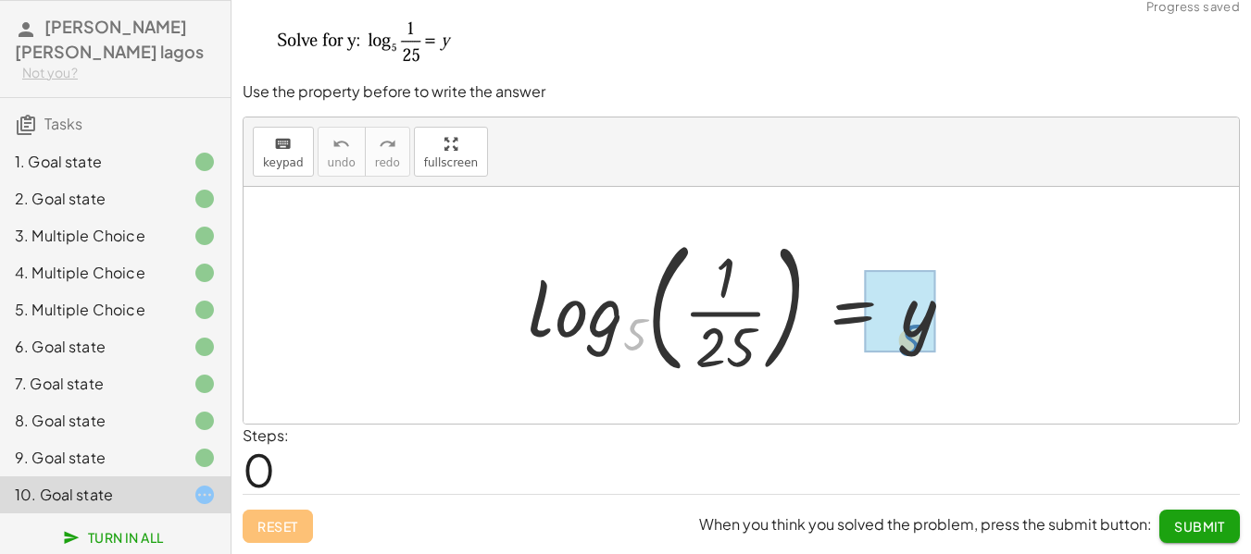
drag, startPoint x: 656, startPoint y: 343, endPoint x: 912, endPoint y: 323, distance: 256.2
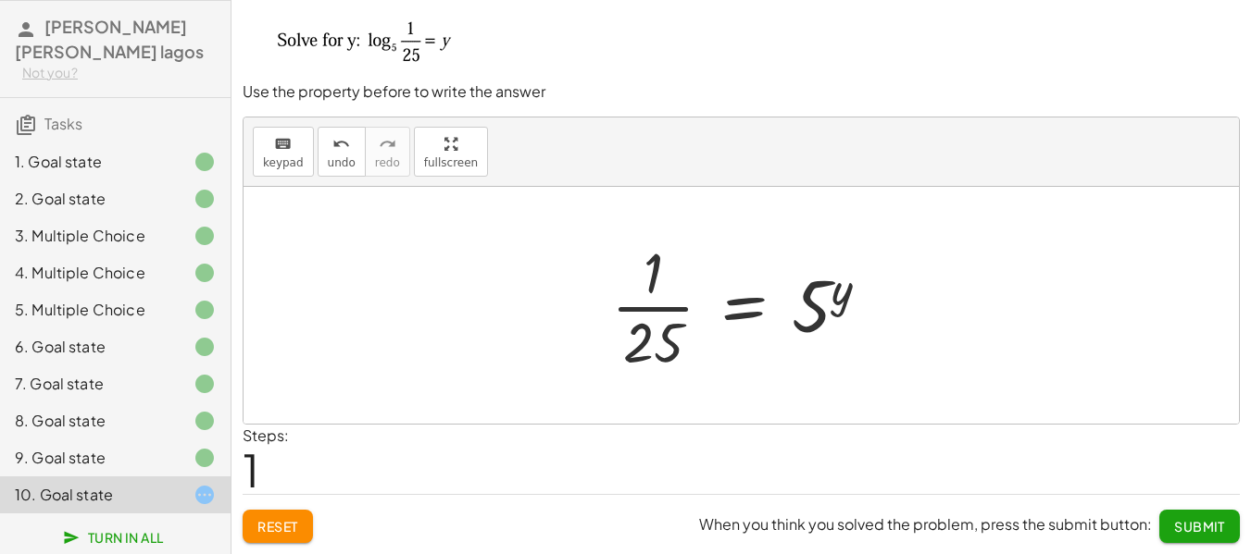
click at [665, 335] on div at bounding box center [748, 305] width 292 height 143
drag, startPoint x: 283, startPoint y: 140, endPoint x: 304, endPoint y: 154, distance: 24.6
click at [284, 141] on icon "keyboard" at bounding box center [283, 144] width 18 height 22
click at [647, 342] on div at bounding box center [653, 342] width 60 height 65
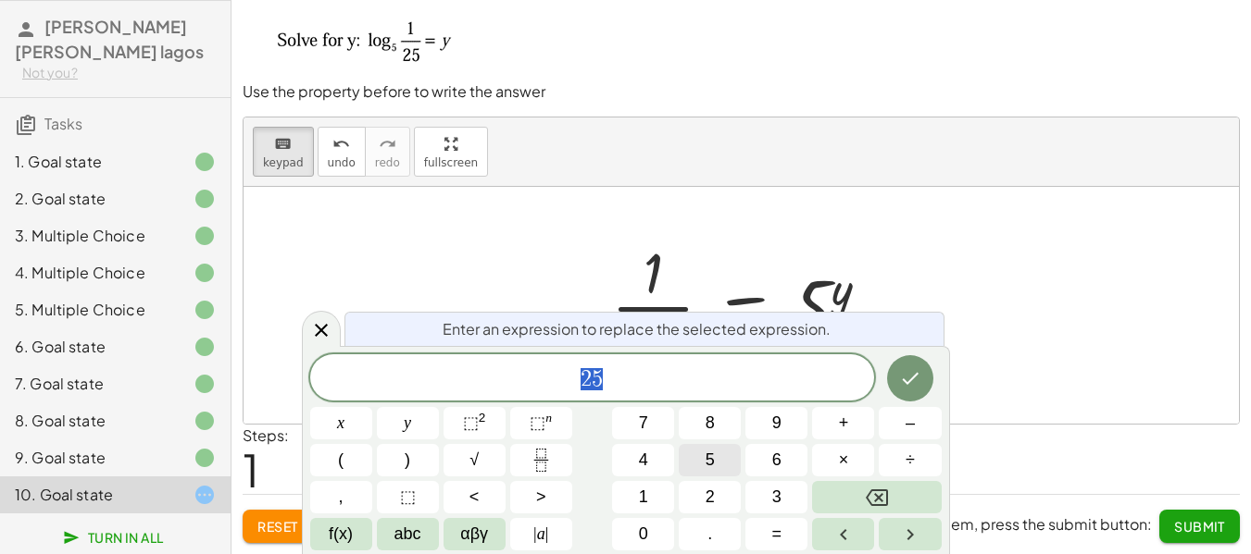
click at [717, 459] on button "5" at bounding box center [710, 460] width 62 height 32
click at [473, 417] on span "⬚" at bounding box center [471, 423] width 16 height 19
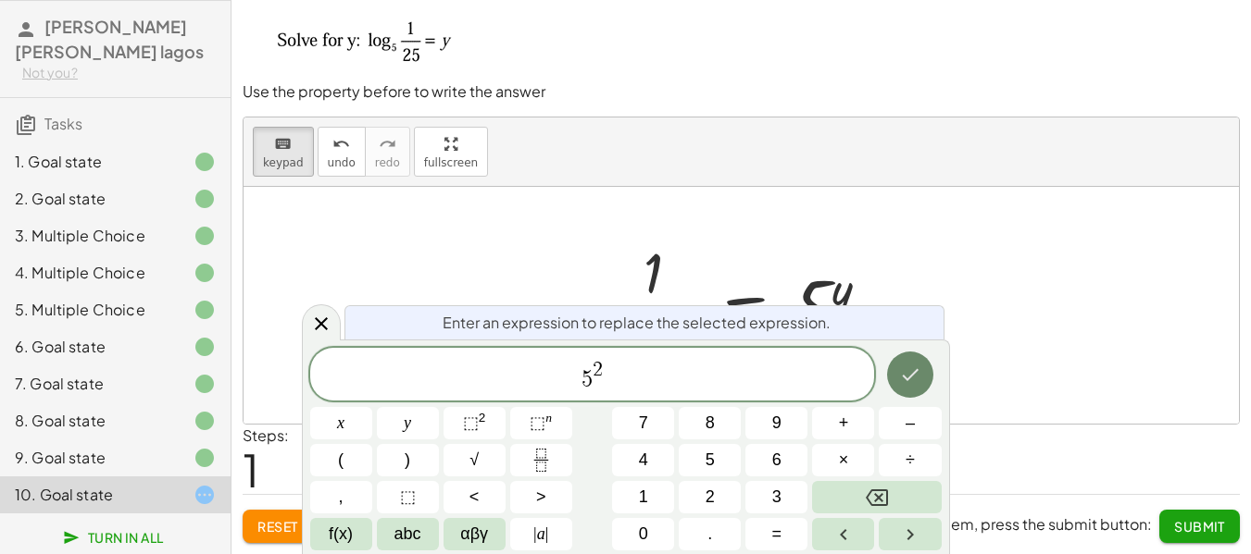
click at [922, 383] on button "Done" at bounding box center [910, 375] width 46 height 46
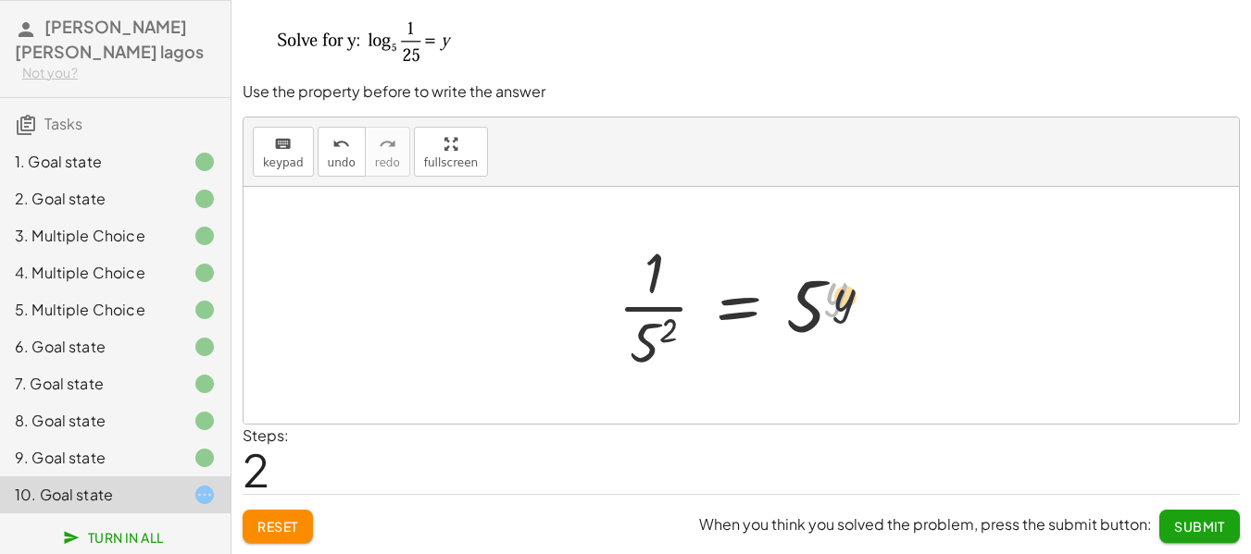
drag, startPoint x: 830, startPoint y: 305, endPoint x: 842, endPoint y: 327, distance: 25.3
click at [842, 320] on div at bounding box center [748, 305] width 280 height 143
drag, startPoint x: 658, startPoint y: 338, endPoint x: 653, endPoint y: 286, distance: 52.1
click at [653, 286] on div at bounding box center [748, 305] width 280 height 143
drag, startPoint x: 644, startPoint y: 343, endPoint x: 660, endPoint y: 251, distance: 93.0
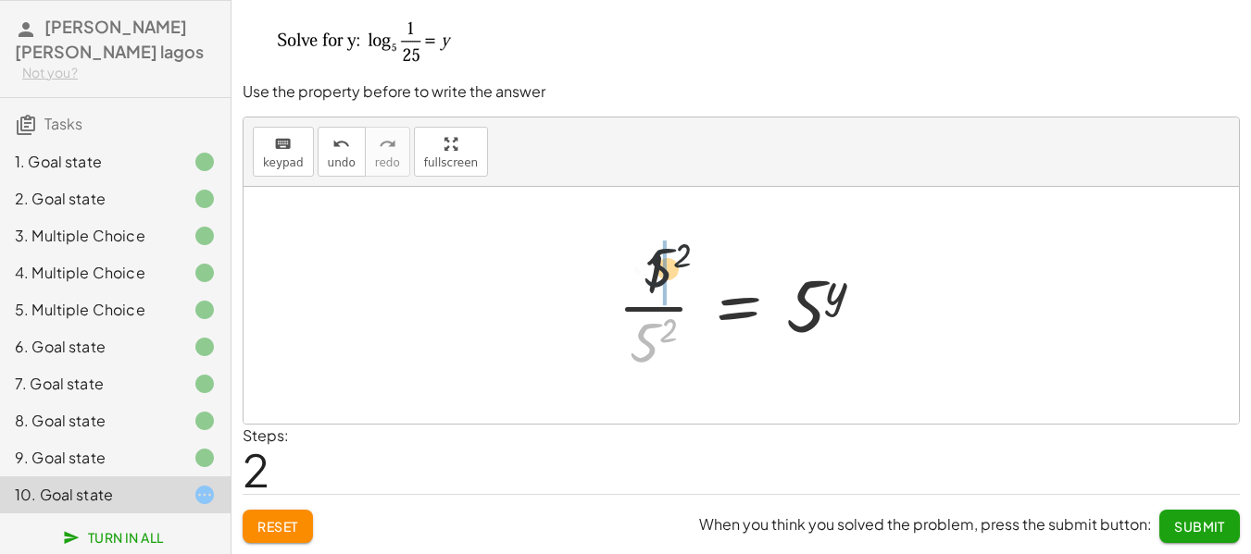
click at [660, 251] on div at bounding box center [748, 305] width 280 height 143
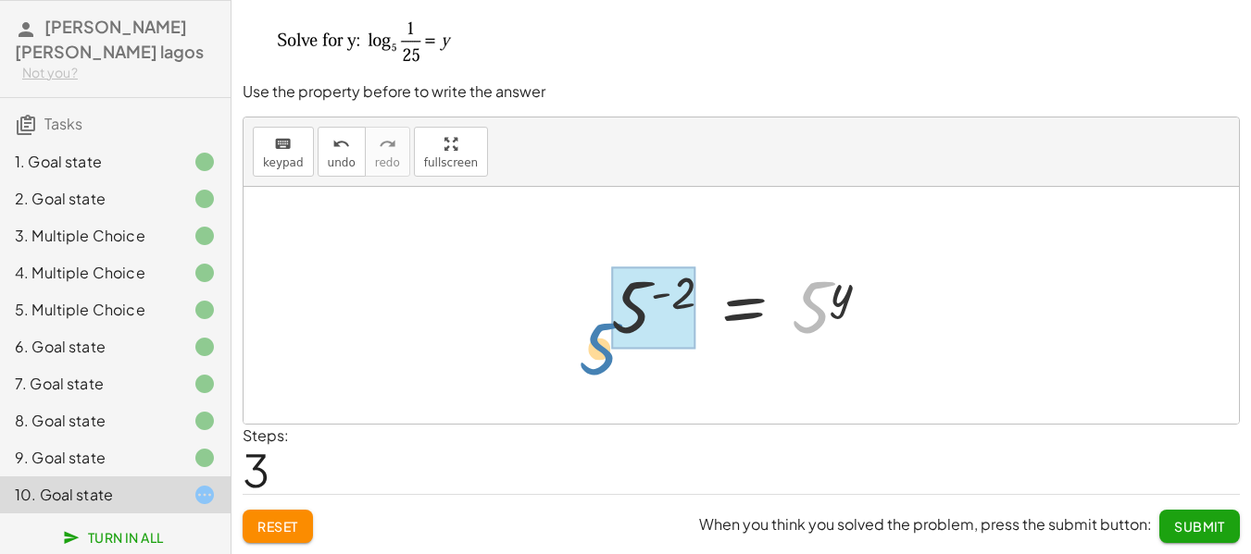
drag, startPoint x: 812, startPoint y: 321, endPoint x: 600, endPoint y: 352, distance: 214.2
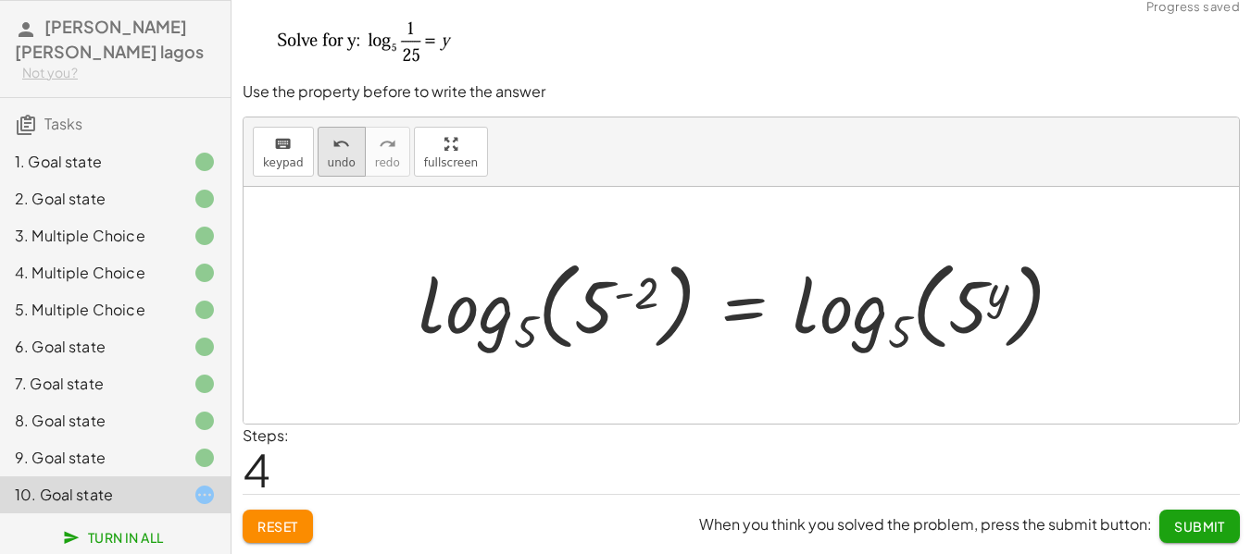
click at [328, 166] on span "undo" at bounding box center [342, 162] width 28 height 13
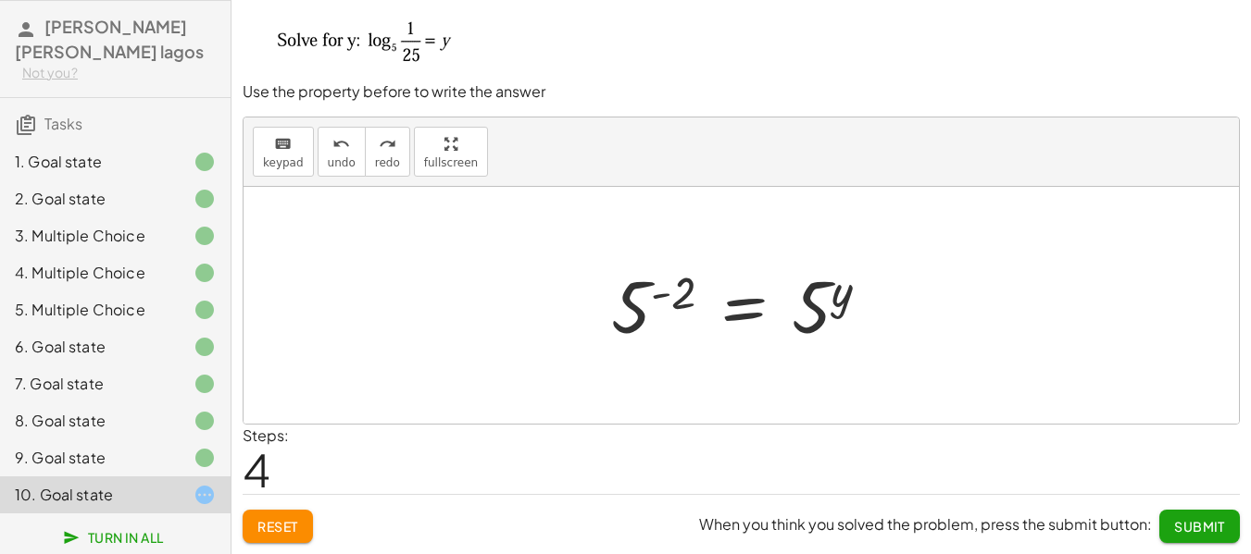
click at [752, 305] on div at bounding box center [748, 306] width 293 height 92
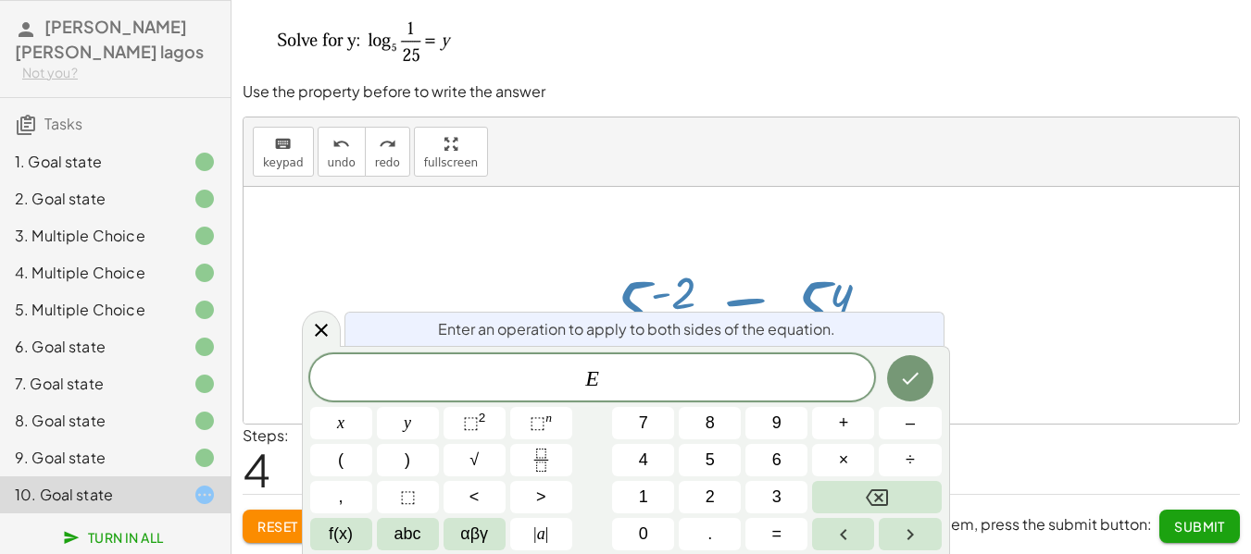
click at [741, 284] on div at bounding box center [748, 306] width 293 height 92
click at [311, 326] on icon at bounding box center [321, 330] width 22 height 22
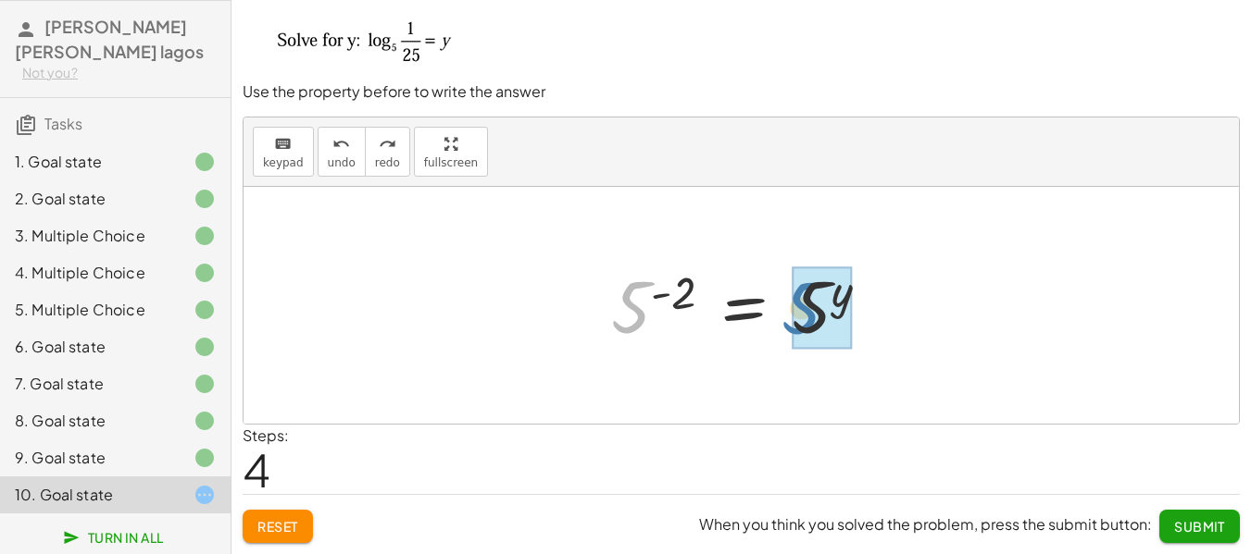
drag, startPoint x: 629, startPoint y: 293, endPoint x: 782, endPoint y: 293, distance: 153.7
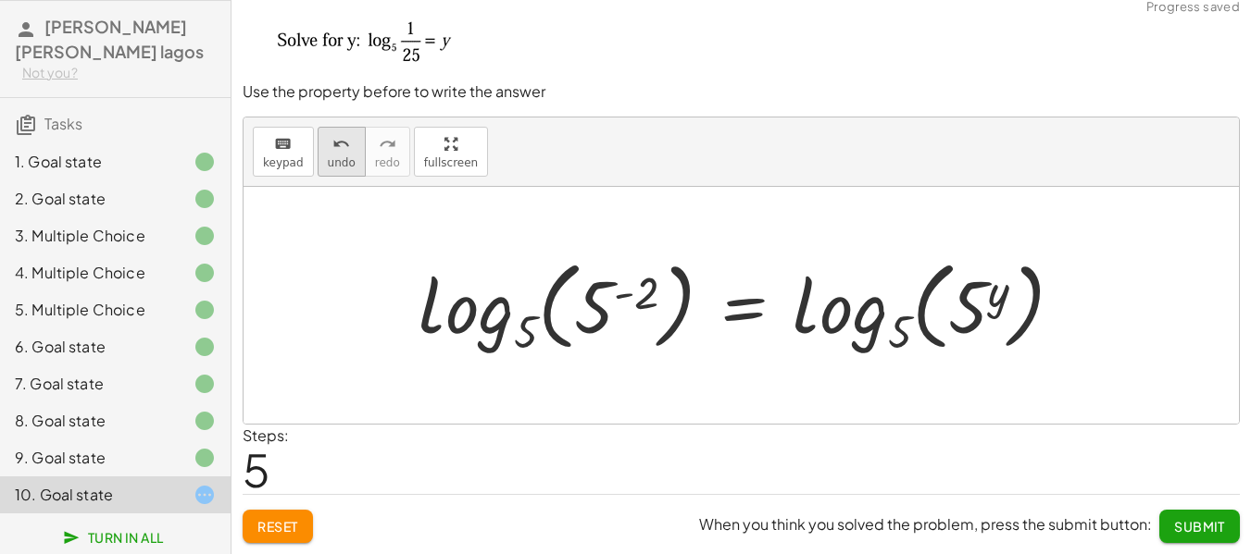
click at [332, 150] on icon "undo" at bounding box center [341, 144] width 18 height 22
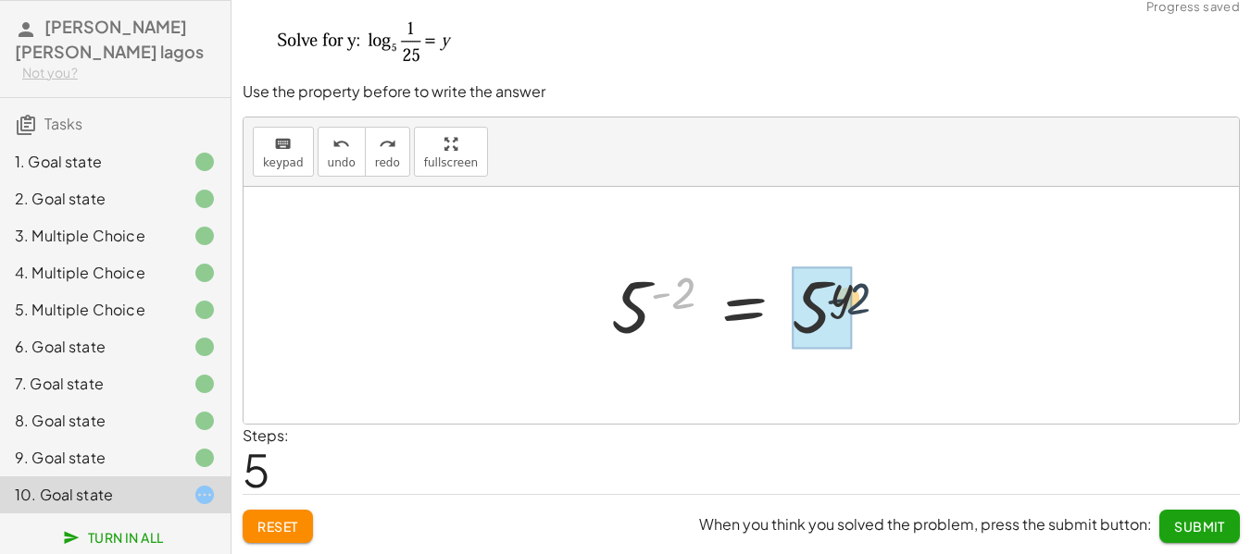
drag, startPoint x: 679, startPoint y: 297, endPoint x: 862, endPoint y: 304, distance: 182.5
click at [862, 304] on div at bounding box center [748, 306] width 293 height 92
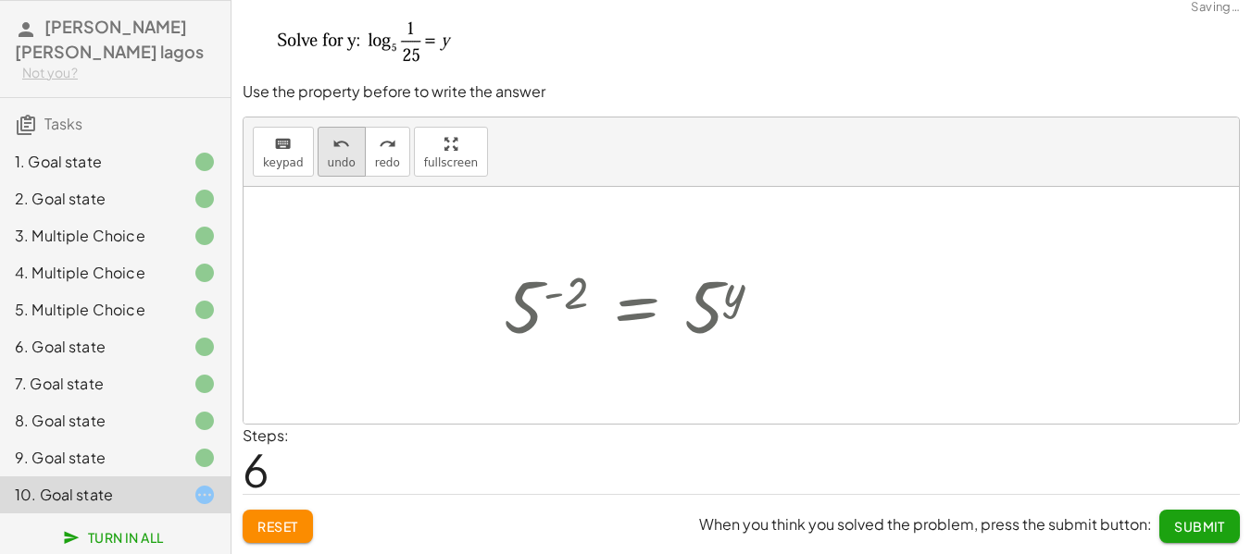
click at [339, 150] on icon "undo" at bounding box center [341, 144] width 18 height 22
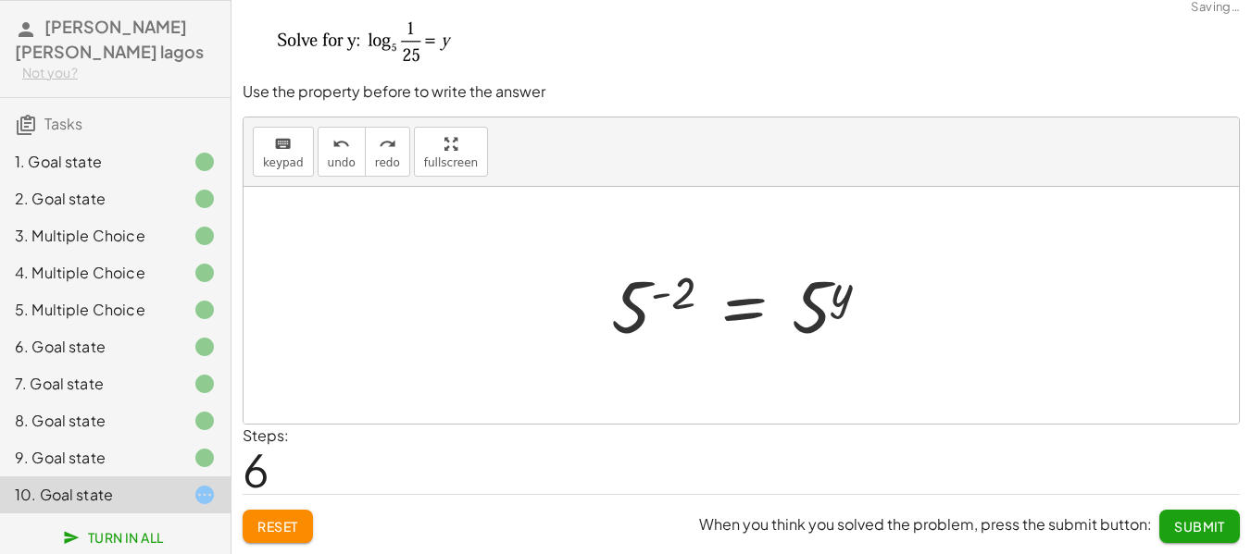
click at [730, 312] on div at bounding box center [748, 306] width 293 height 92
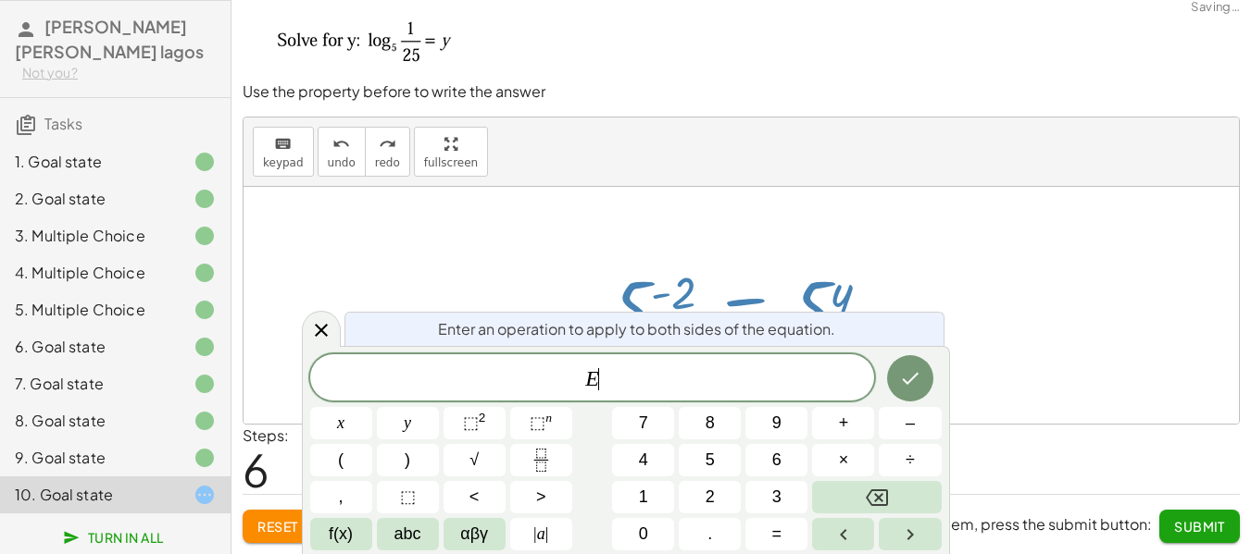
click at [732, 308] on div at bounding box center [748, 306] width 293 height 92
click at [757, 303] on div at bounding box center [748, 306] width 293 height 92
click at [901, 374] on icon "Done" at bounding box center [910, 379] width 22 height 22
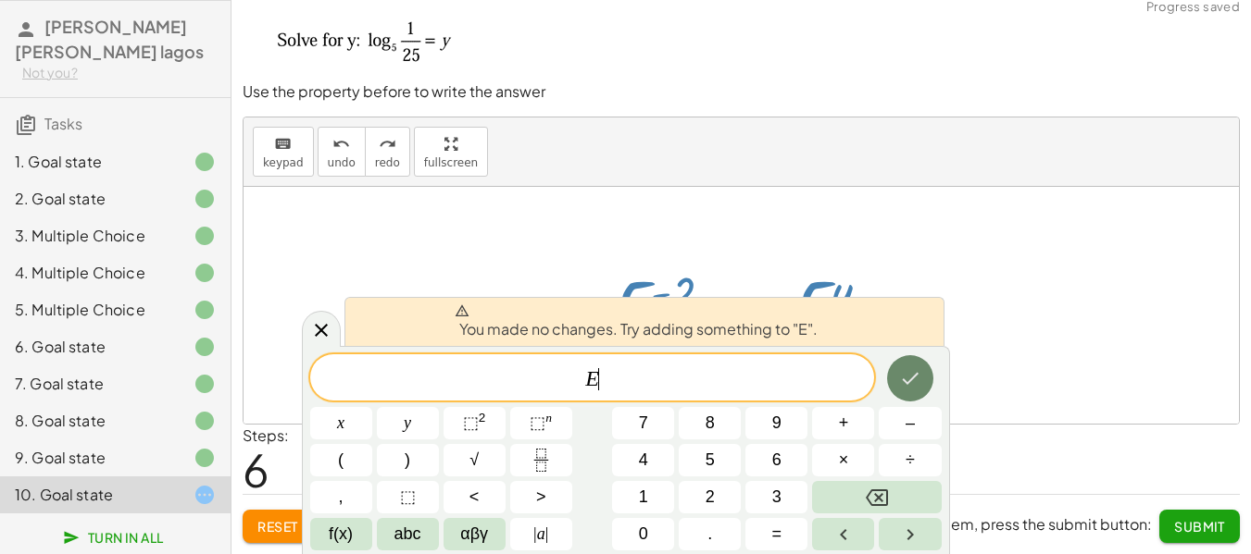
click at [903, 378] on icon "Done" at bounding box center [910, 379] width 22 height 22
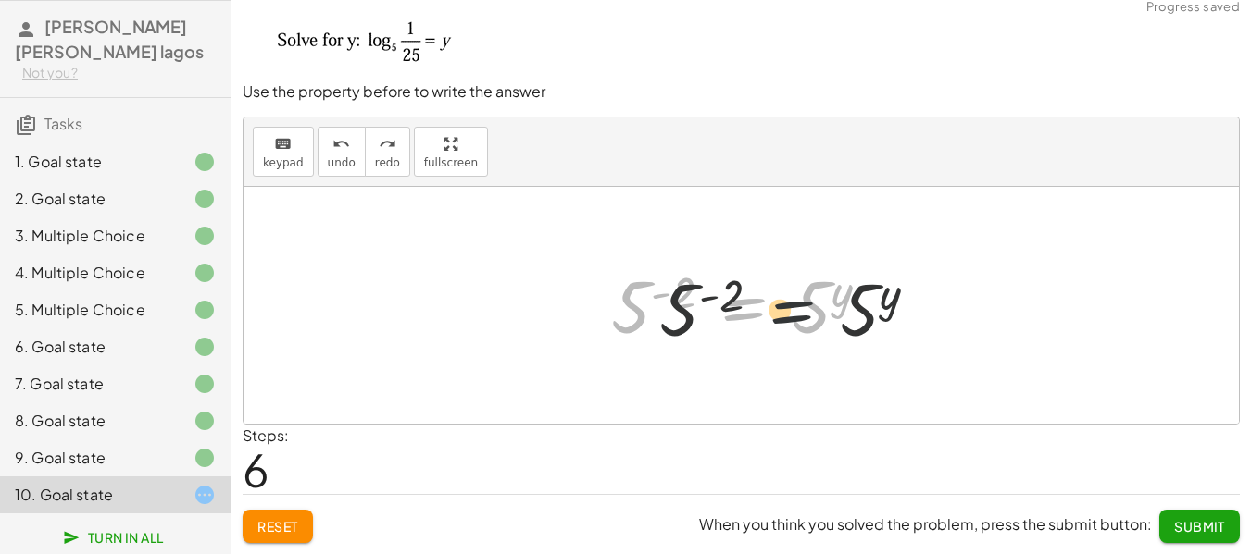
drag, startPoint x: 743, startPoint y: 318, endPoint x: 832, endPoint y: 323, distance: 89.0
click at [832, 323] on div at bounding box center [748, 306] width 293 height 92
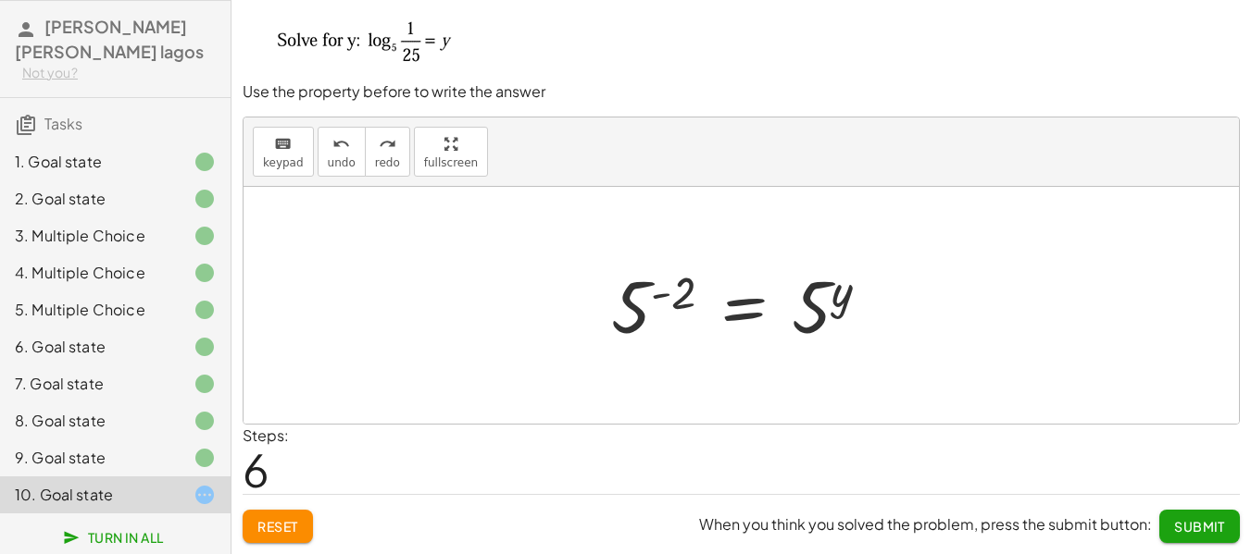
click at [633, 295] on div at bounding box center [748, 306] width 293 height 92
click at [633, 296] on div at bounding box center [724, 306] width 340 height 92
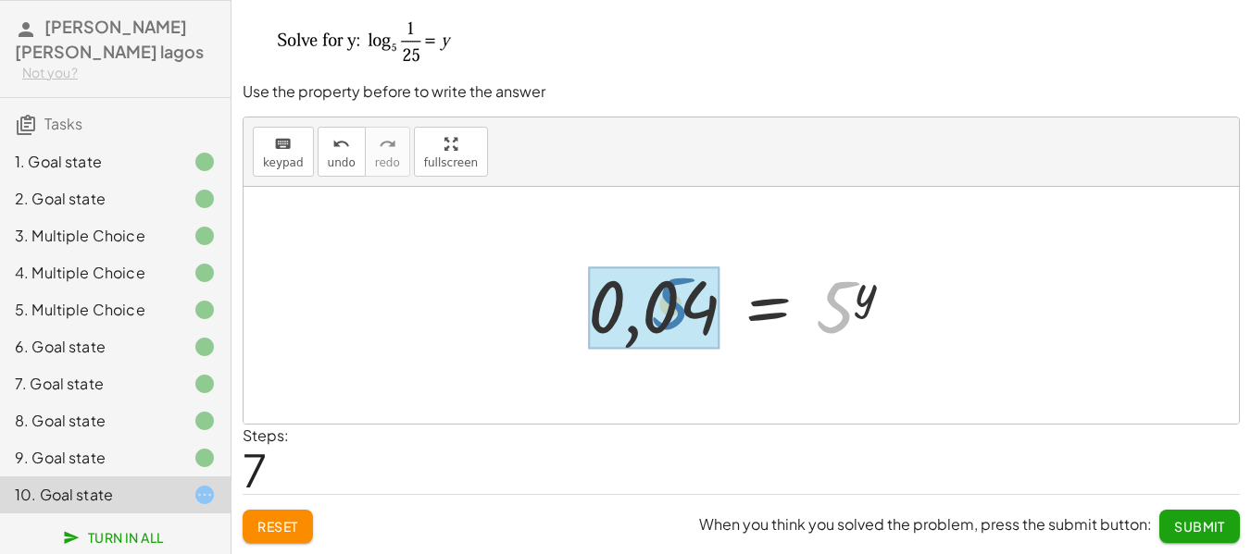
drag, startPoint x: 829, startPoint y: 318, endPoint x: 715, endPoint y: 325, distance: 115.0
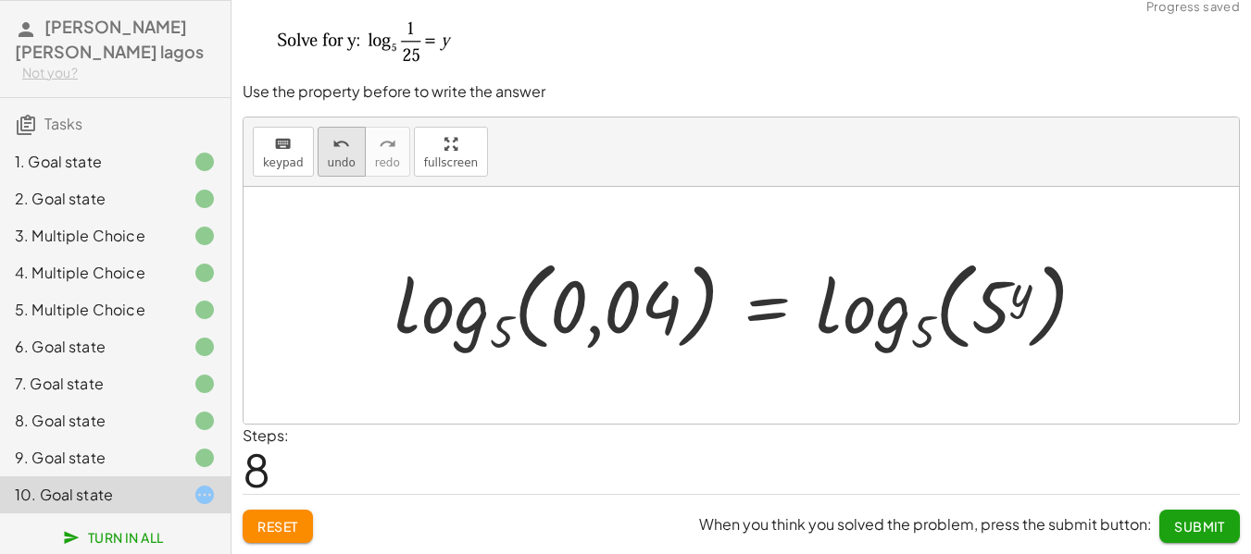
click at [332, 150] on icon "undo" at bounding box center [341, 144] width 18 height 22
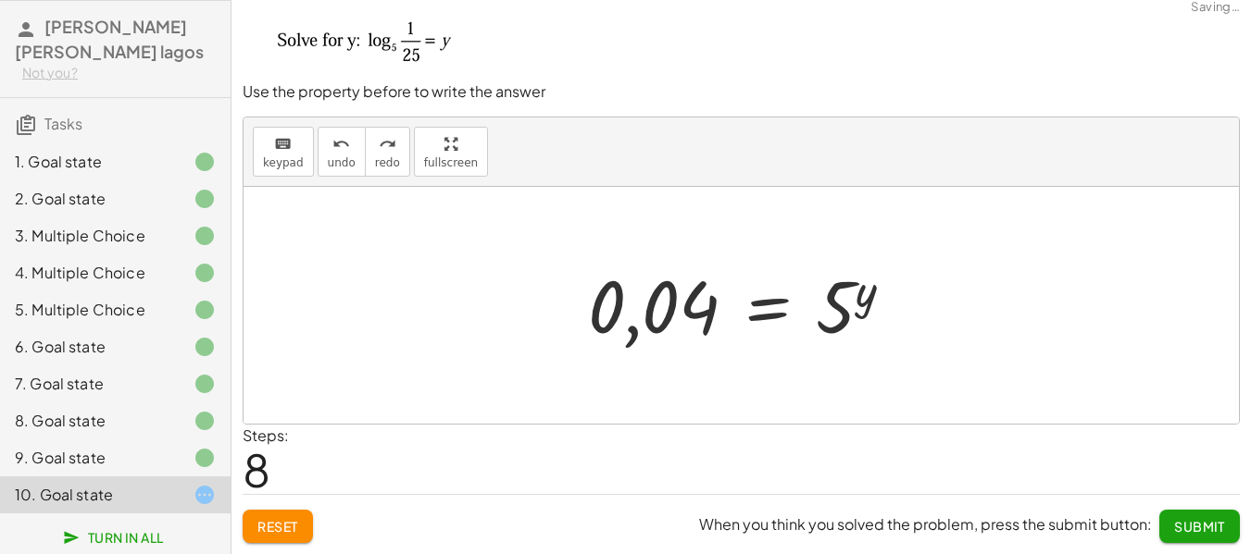
click at [841, 303] on div at bounding box center [749, 306] width 340 height 92
click at [347, 144] on div "undo" at bounding box center [342, 143] width 28 height 22
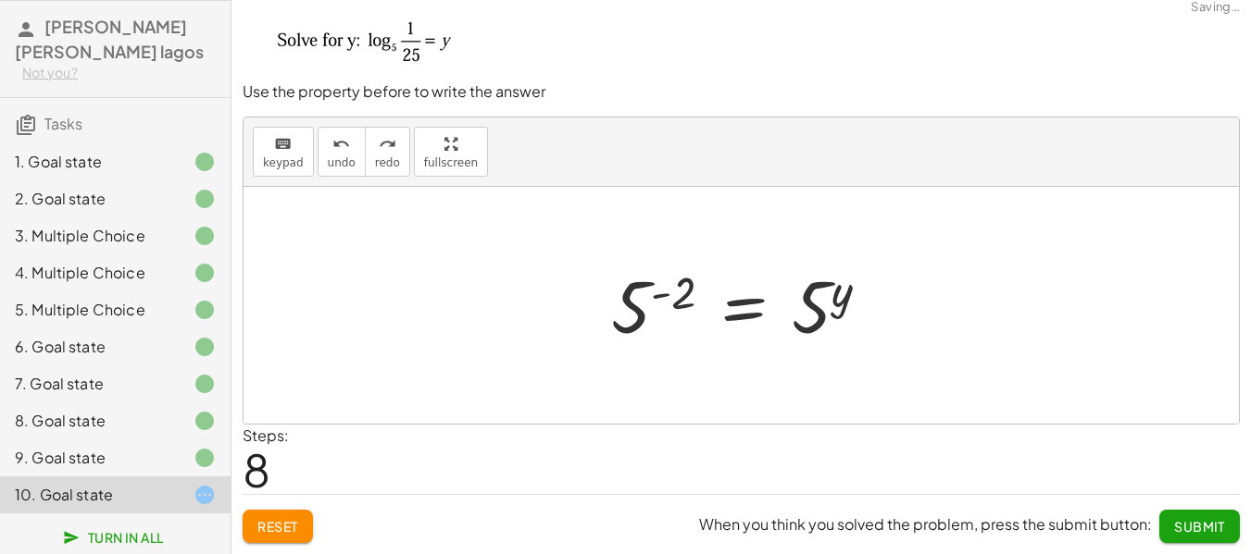
click at [644, 313] on div at bounding box center [748, 306] width 293 height 92
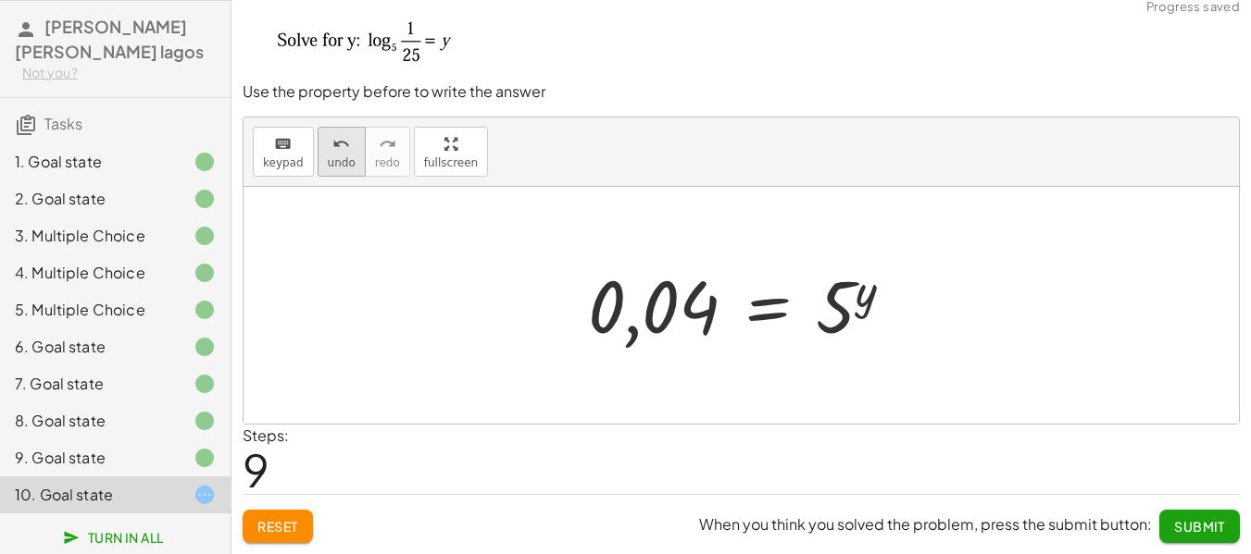
click at [343, 169] on span "undo" at bounding box center [342, 162] width 28 height 13
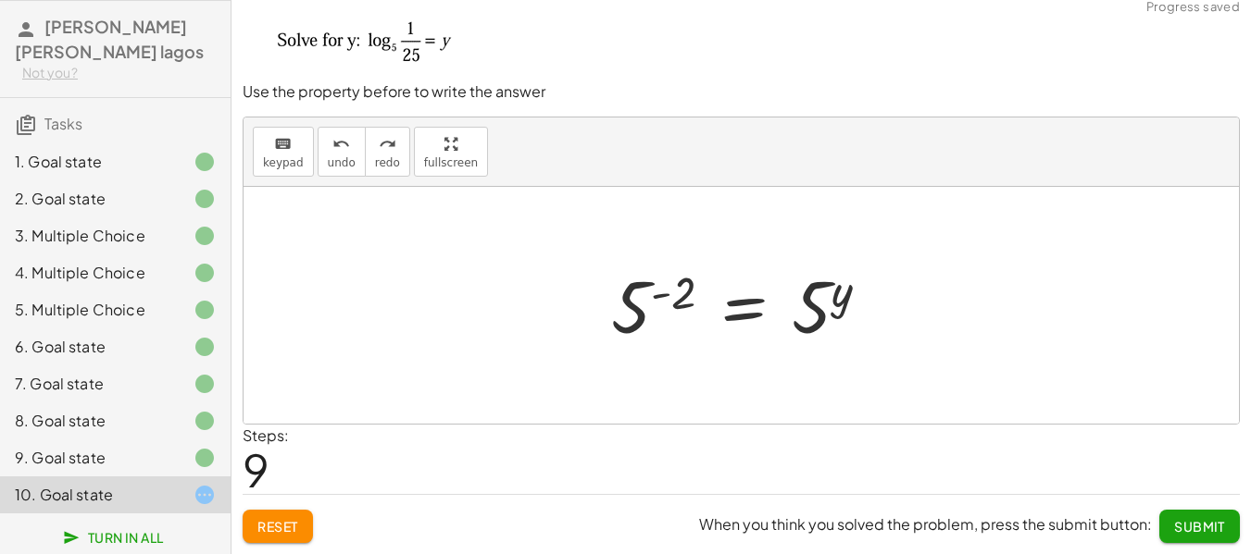
click at [251, 148] on div "keyboard keypad undo undo redo redo fullscreen" at bounding box center [740, 152] width 995 height 69
click at [652, 289] on div at bounding box center [748, 306] width 293 height 92
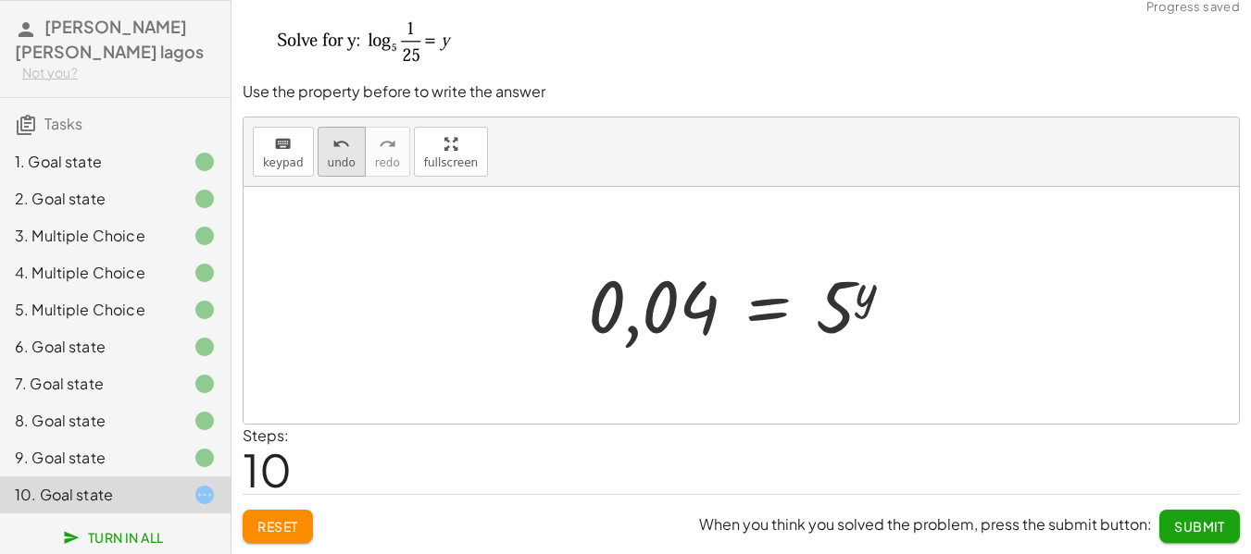
click at [338, 158] on span "undo" at bounding box center [342, 162] width 28 height 13
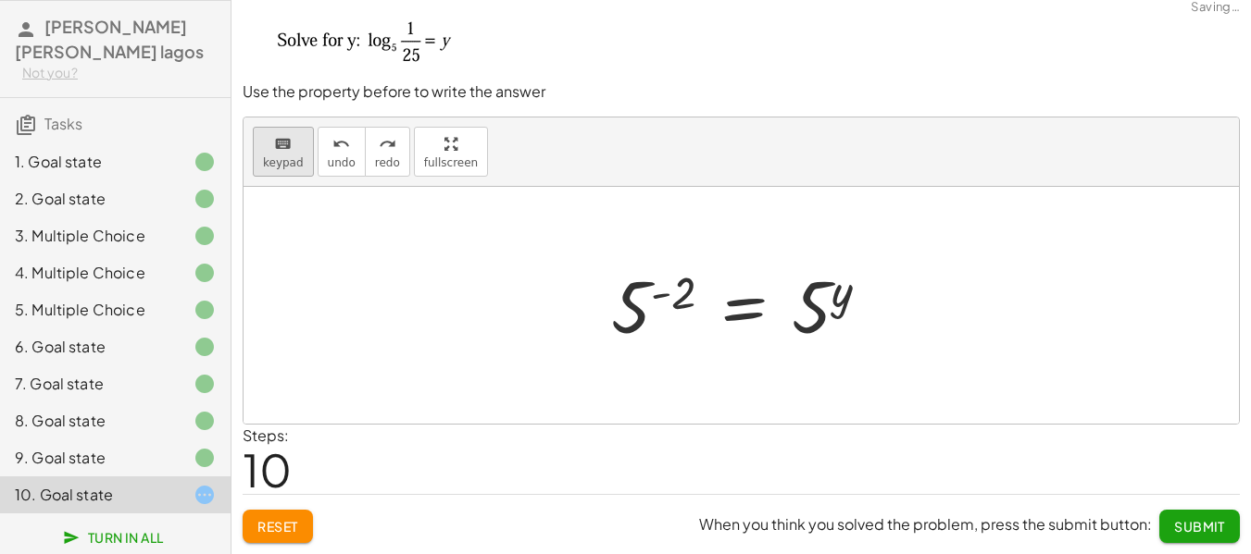
click at [295, 155] on button "keyboard keypad" at bounding box center [283, 152] width 61 height 50
click at [645, 287] on div at bounding box center [653, 308] width 84 height 82
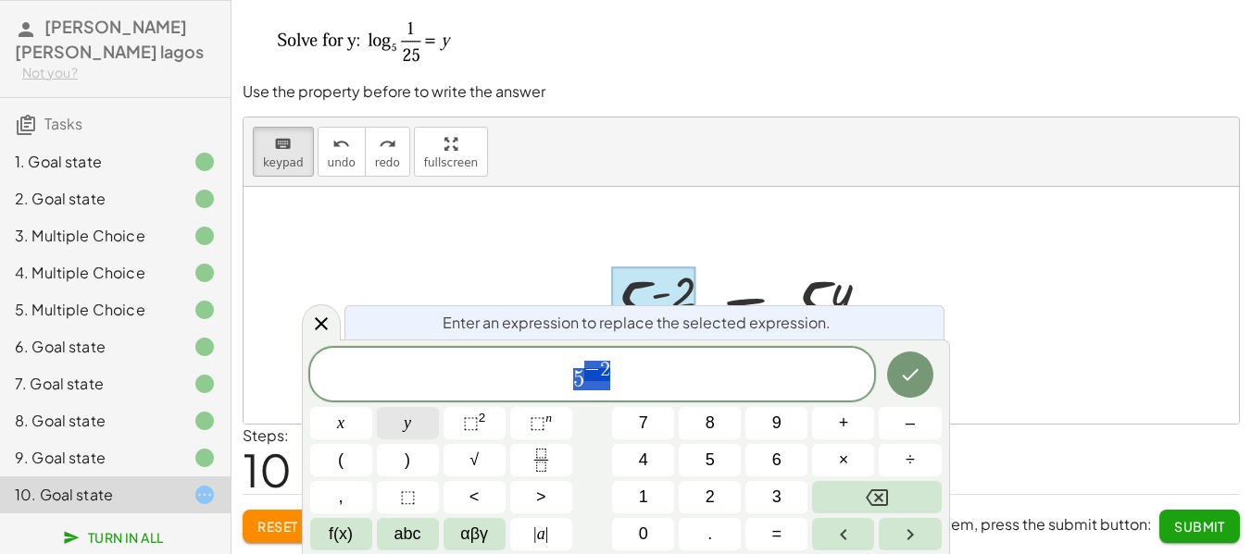
click at [417, 430] on button "y" at bounding box center [408, 423] width 62 height 32
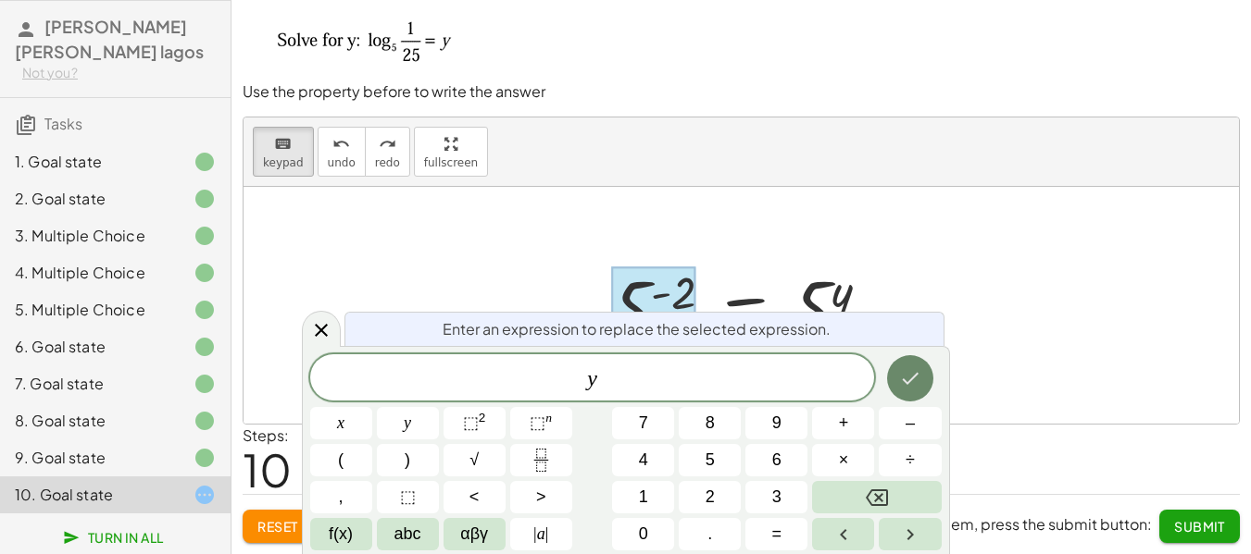
click at [920, 384] on icon "Done" at bounding box center [910, 379] width 22 height 22
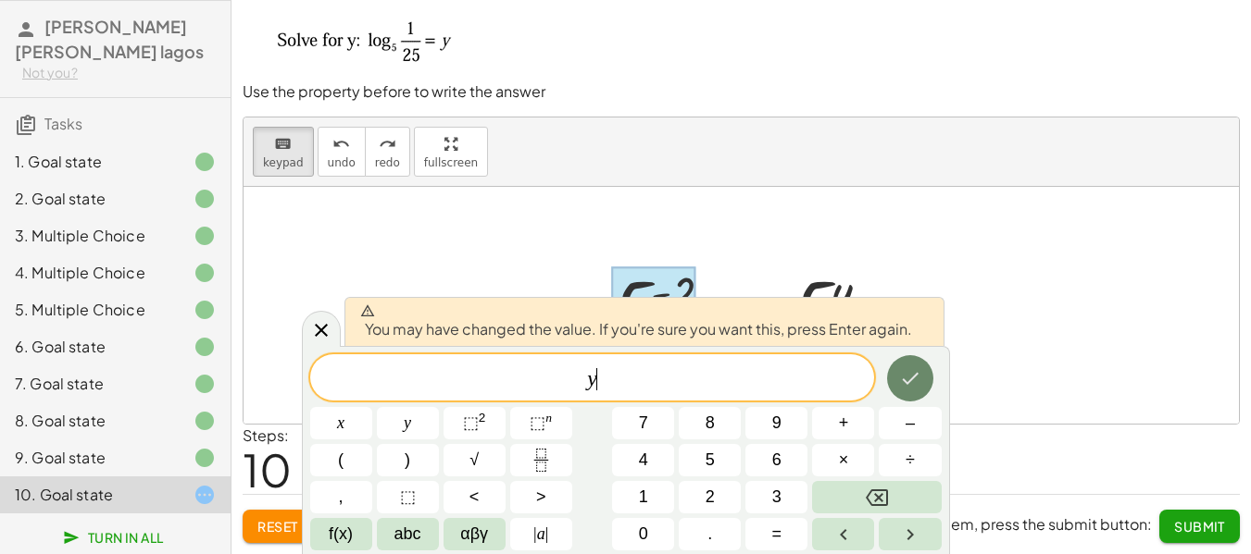
click at [916, 381] on icon "Done" at bounding box center [910, 379] width 22 height 22
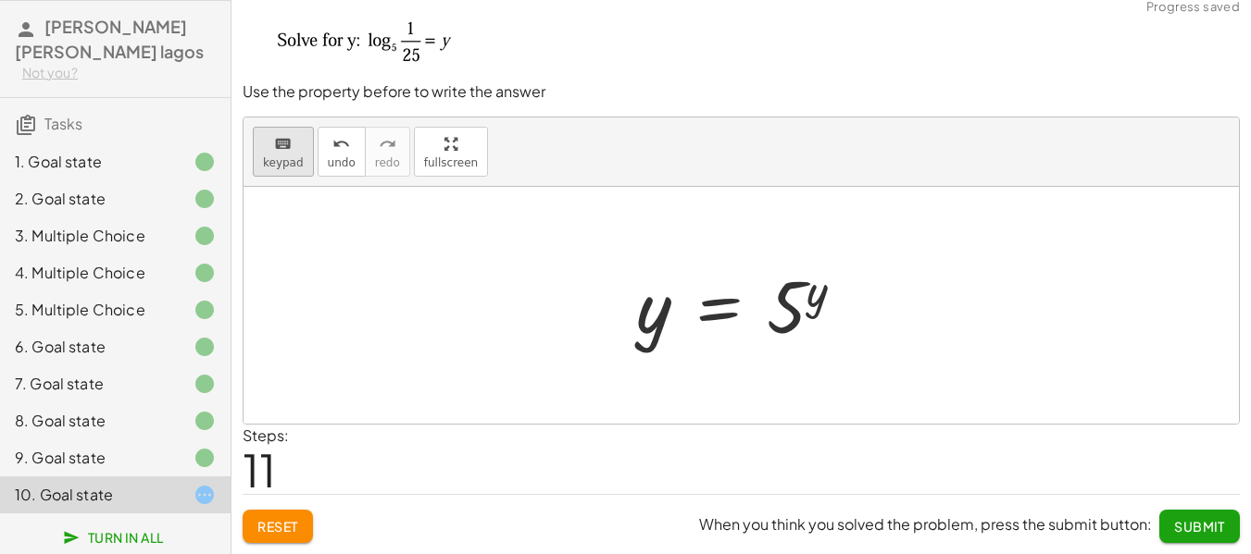
click at [288, 149] on icon "keyboard" at bounding box center [283, 144] width 18 height 22
click at [805, 310] on div at bounding box center [796, 308] width 60 height 82
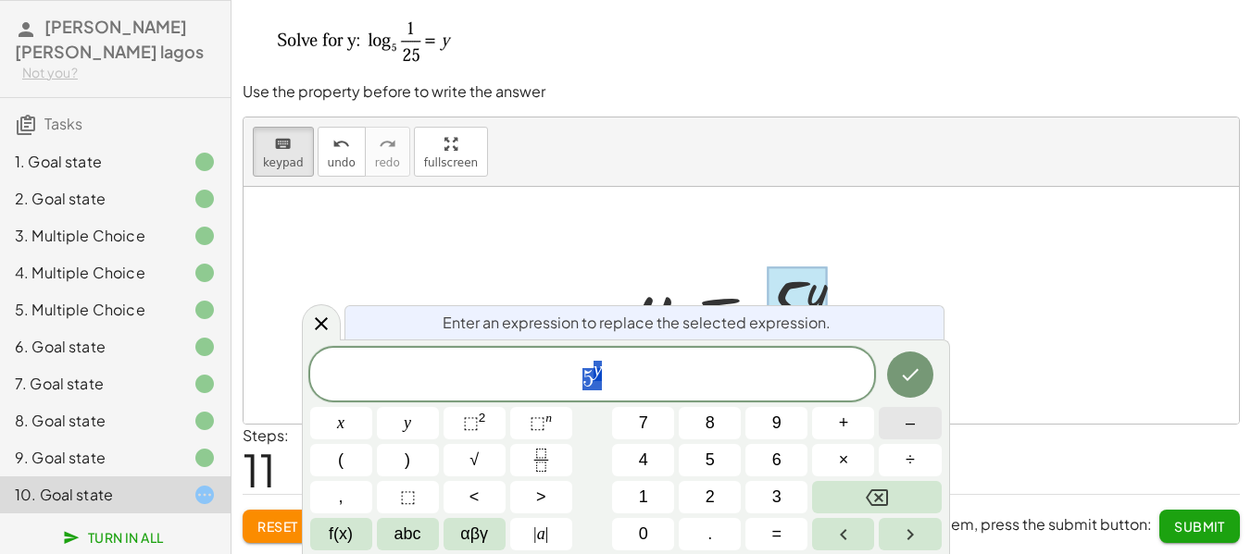
click at [893, 429] on button "–" at bounding box center [909, 423] width 62 height 32
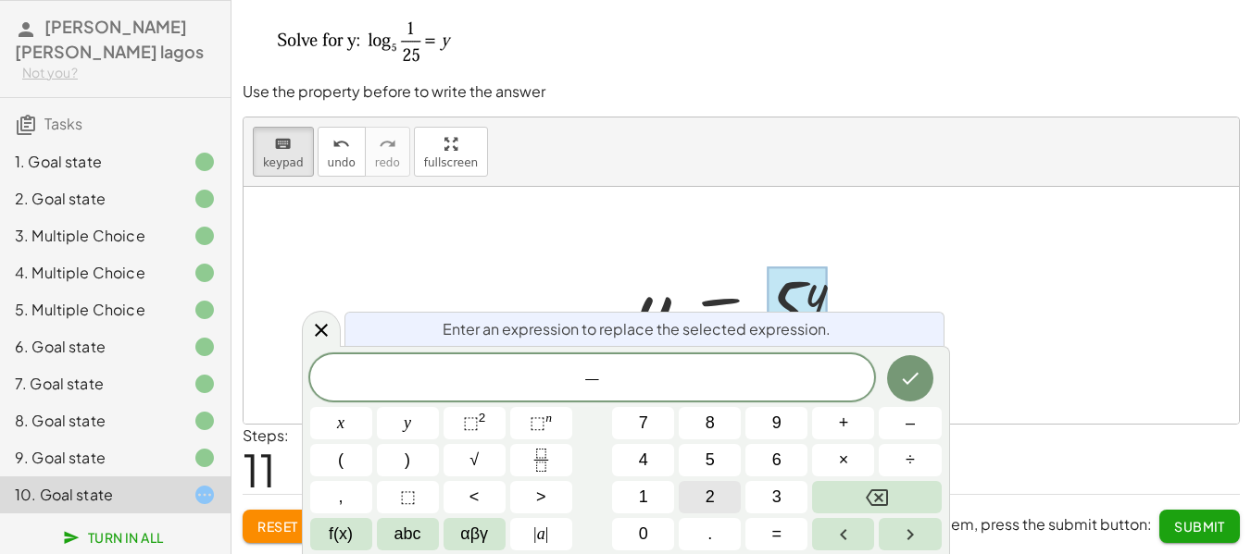
click at [718, 486] on button "2" at bounding box center [710, 497] width 62 height 32
click at [906, 386] on icon "Done" at bounding box center [910, 379] width 22 height 22
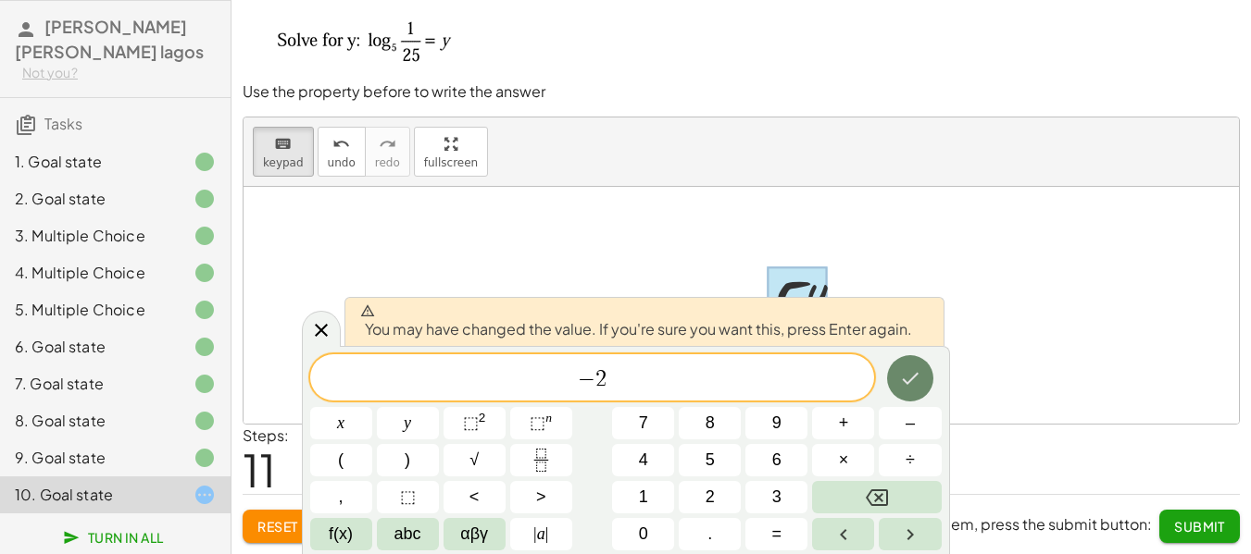
click at [914, 391] on button "Done" at bounding box center [910, 378] width 46 height 46
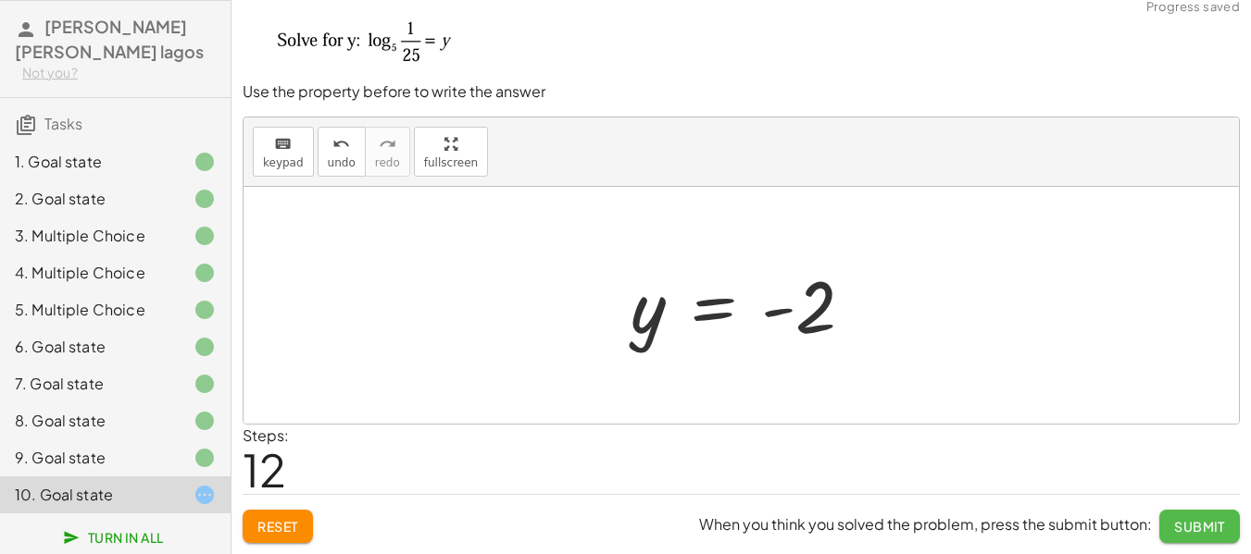
click at [1214, 529] on span "Submit" at bounding box center [1199, 526] width 51 height 17
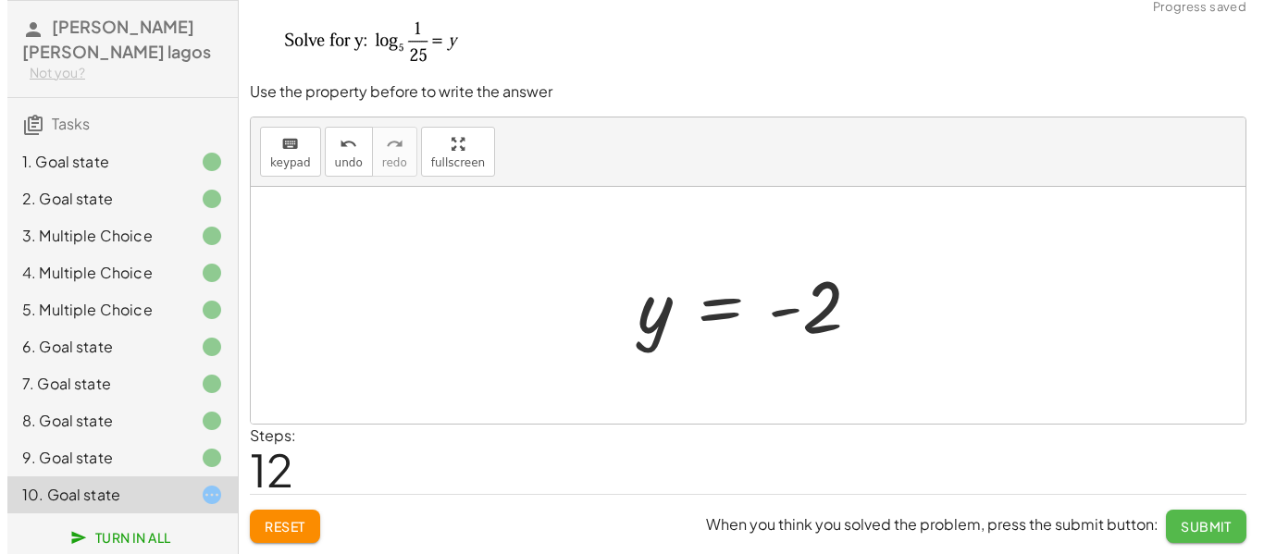
scroll to position [0, 0]
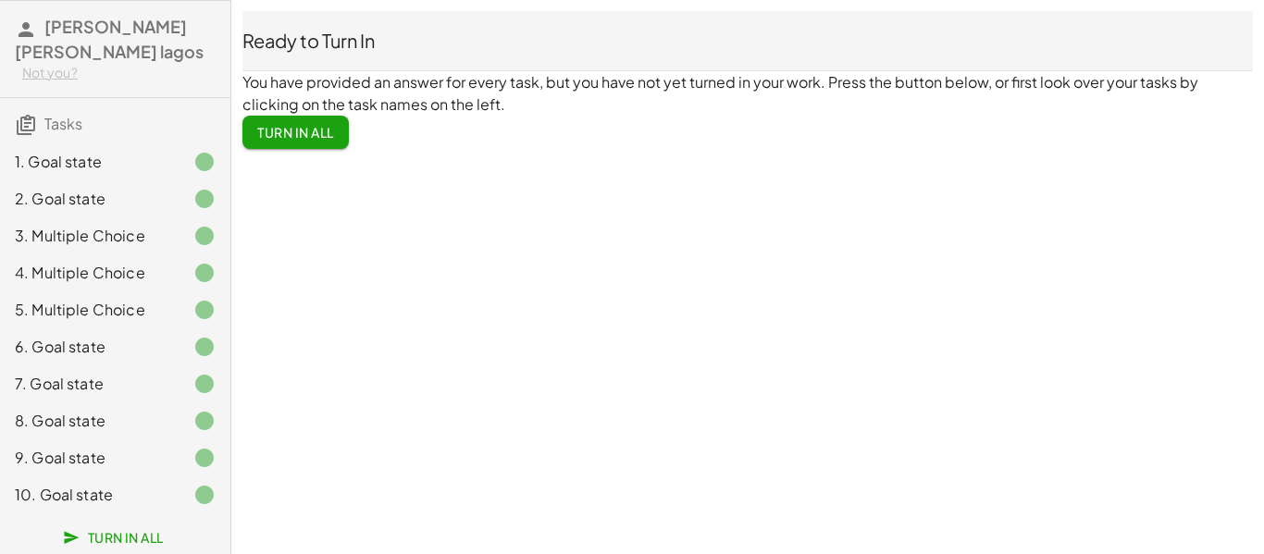
click at [791, 43] on div "Ready to Turn In" at bounding box center [748, 41] width 1011 height 26
click at [318, 136] on span "Turn In All" at bounding box center [295, 132] width 77 height 17
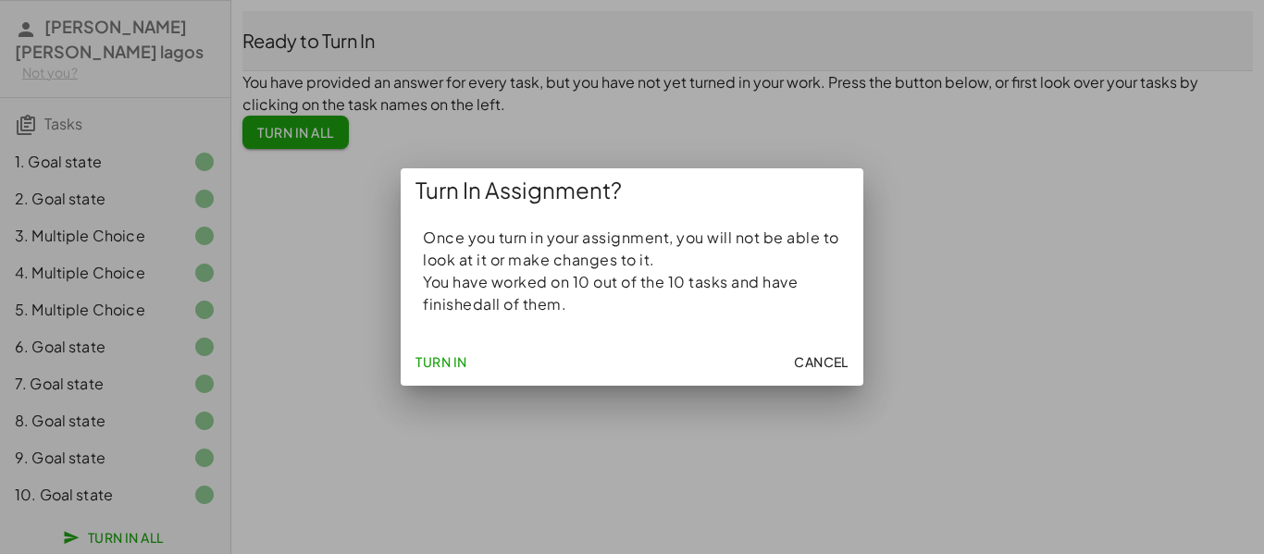
drag, startPoint x: 804, startPoint y: 355, endPoint x: 467, endPoint y: 347, distance: 336.1
click at [480, 343] on div "Turn In Cancel" at bounding box center [632, 362] width 463 height 48
click at [459, 356] on span "Turn In" at bounding box center [442, 362] width 52 height 17
